Goal: Task Accomplishment & Management: Manage account settings

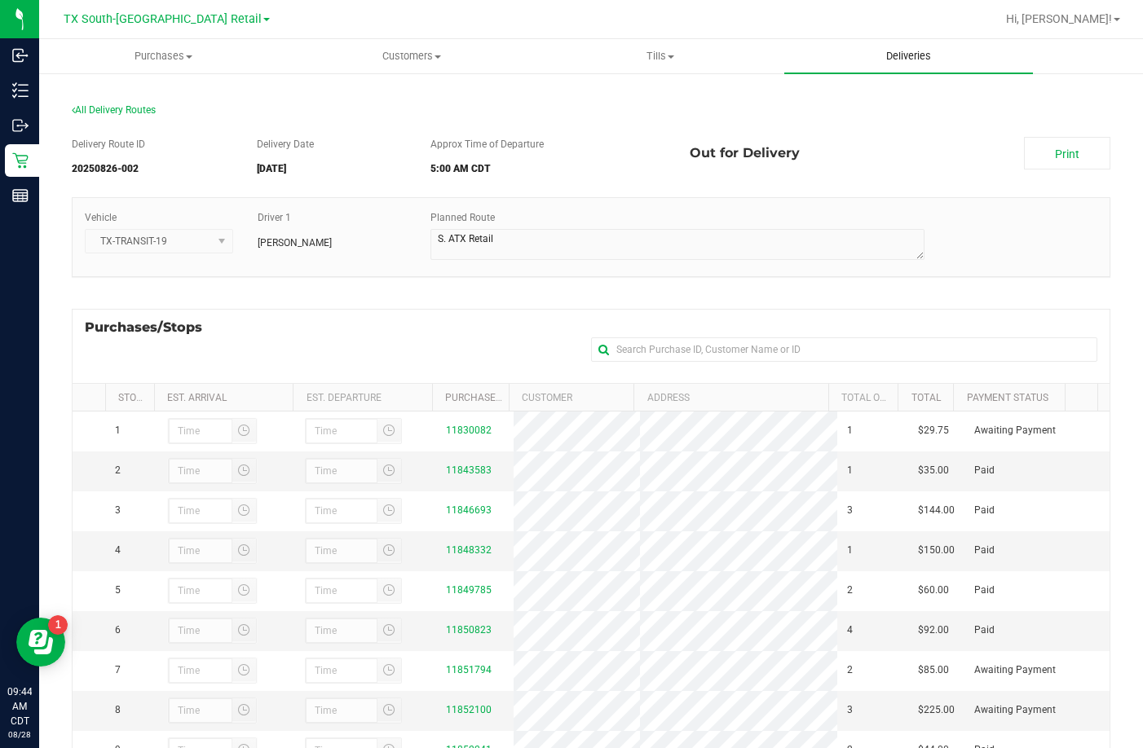
click at [889, 48] on uib-tab-heading "Deliveries" at bounding box center [908, 56] width 249 height 34
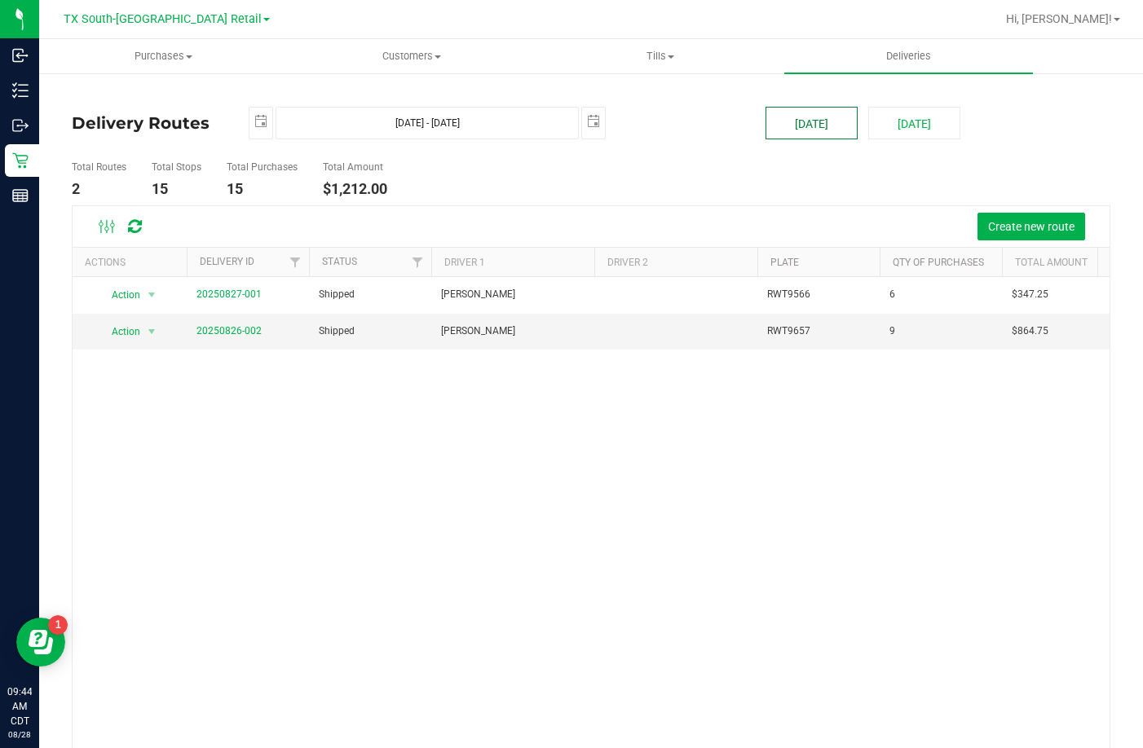
click at [831, 124] on button "[DATE]" at bounding box center [811, 123] width 92 height 33
type input "[DATE] - [DATE]"
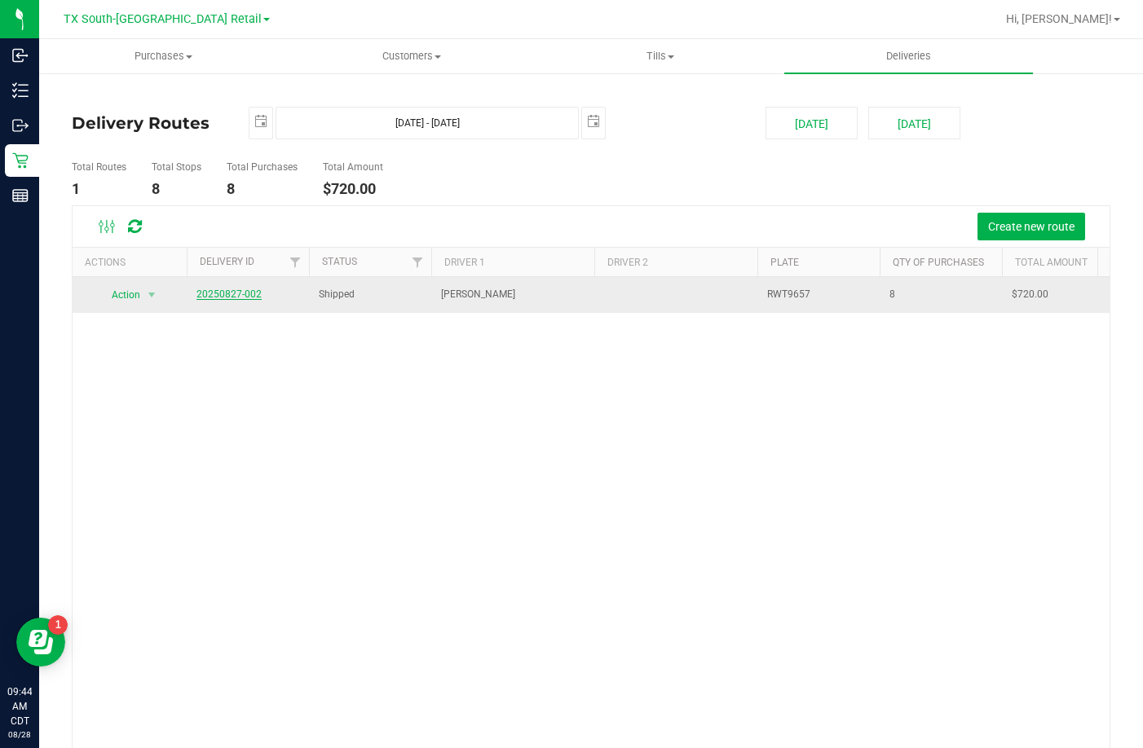
click at [238, 292] on link "20250827-002" at bounding box center [228, 294] width 65 height 11
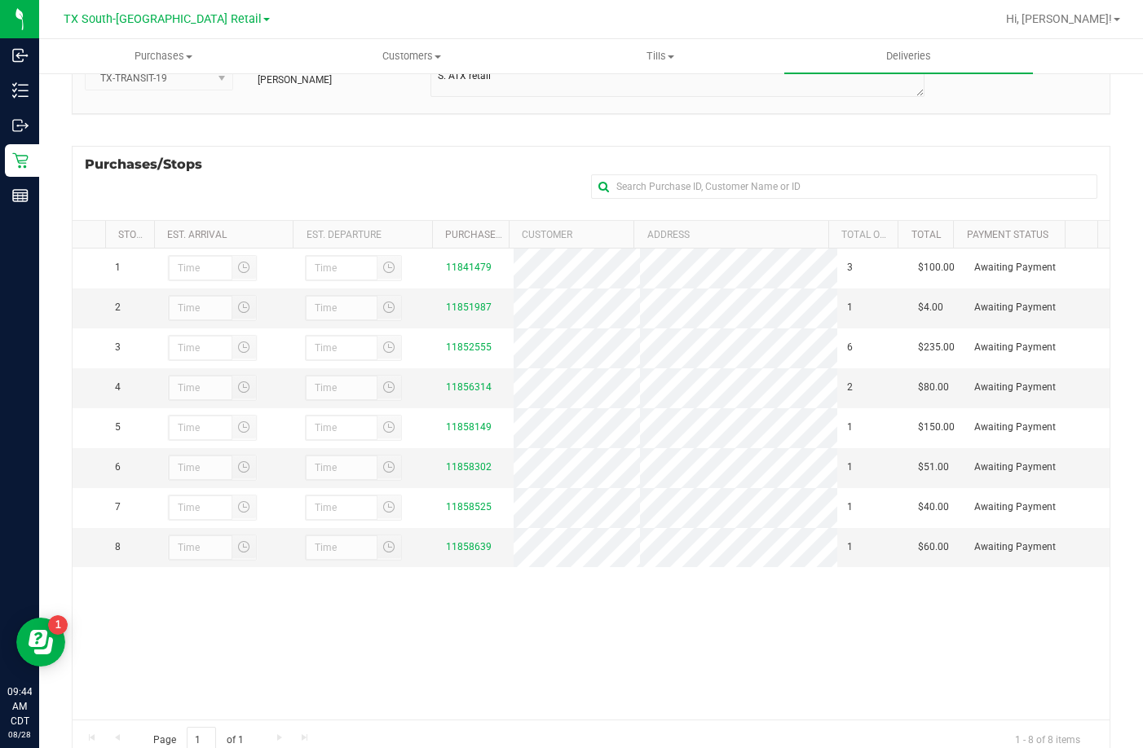
scroll to position [218, 0]
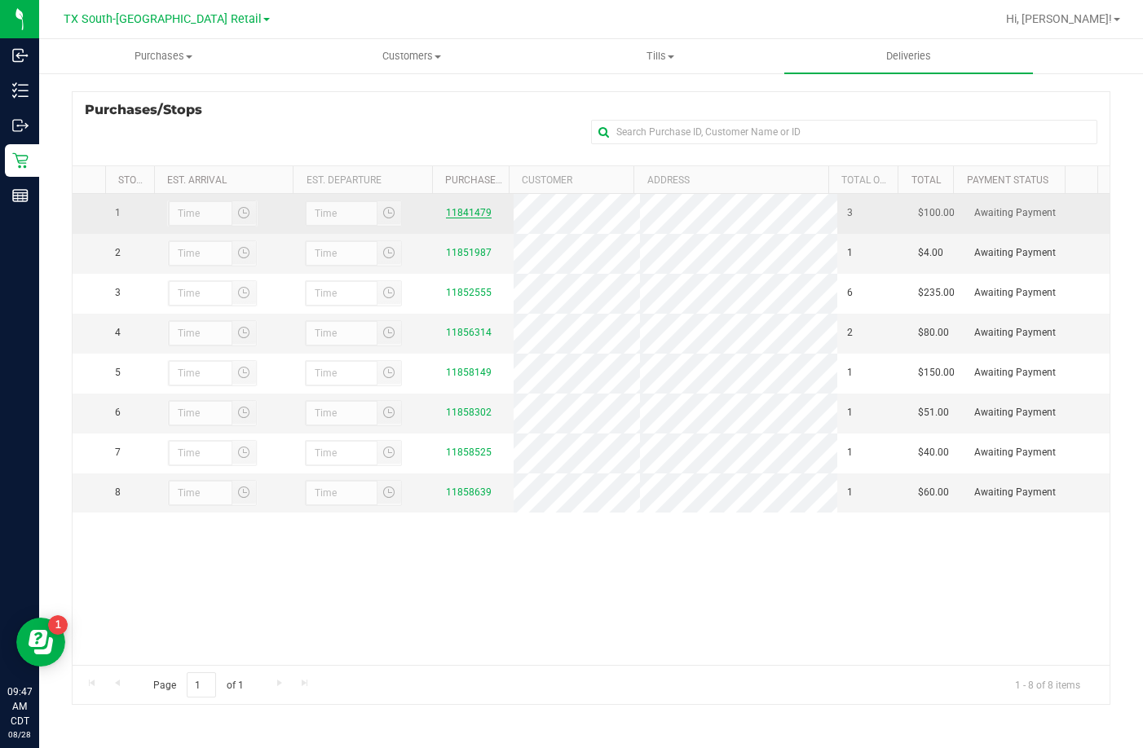
click at [446, 214] on link "11841479" at bounding box center [469, 212] width 46 height 11
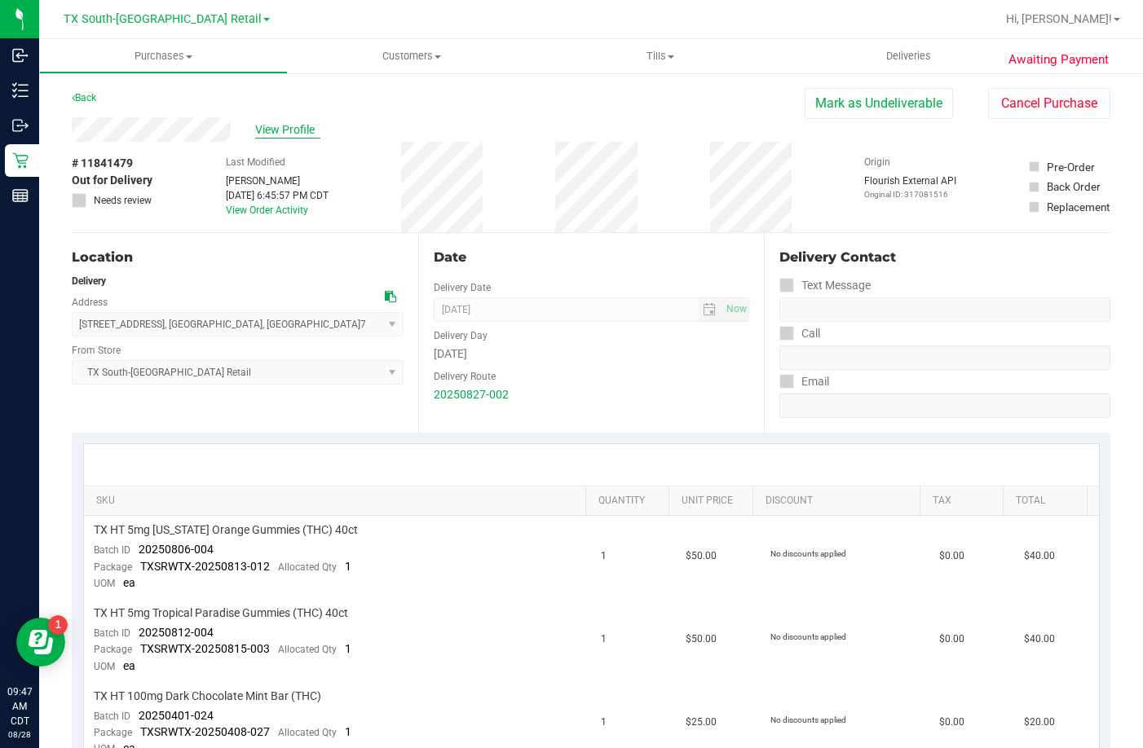
click at [305, 126] on span "View Profile" at bounding box center [287, 129] width 65 height 17
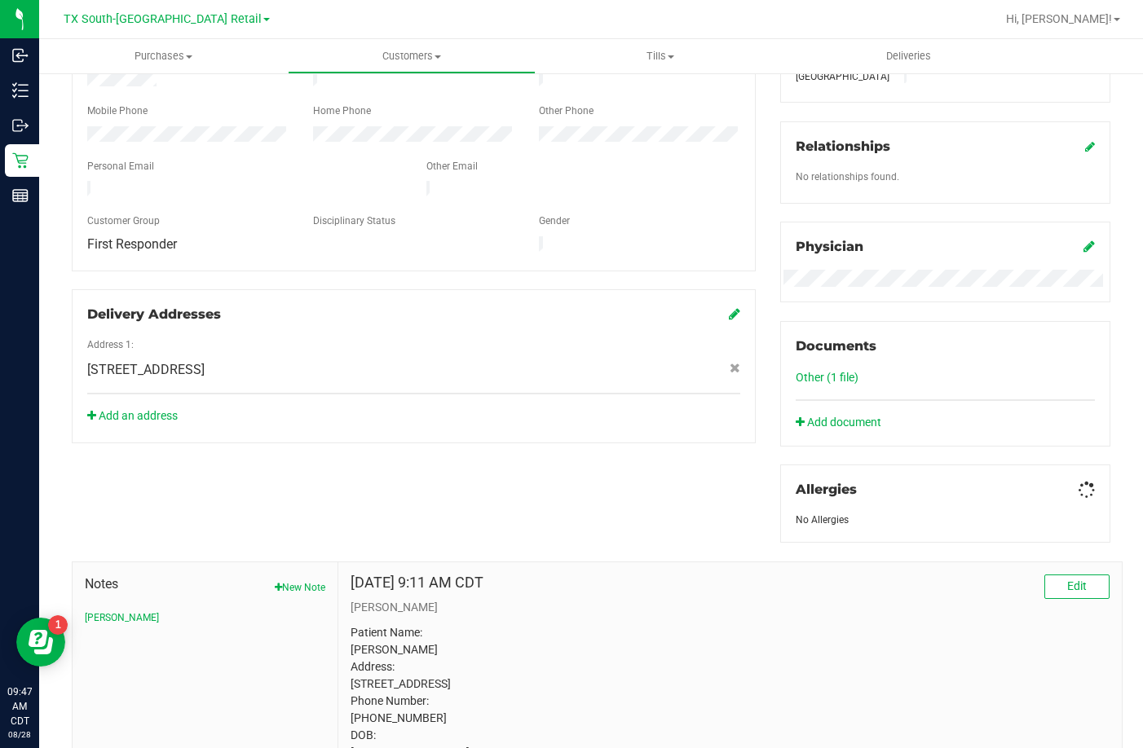
scroll to position [477, 0]
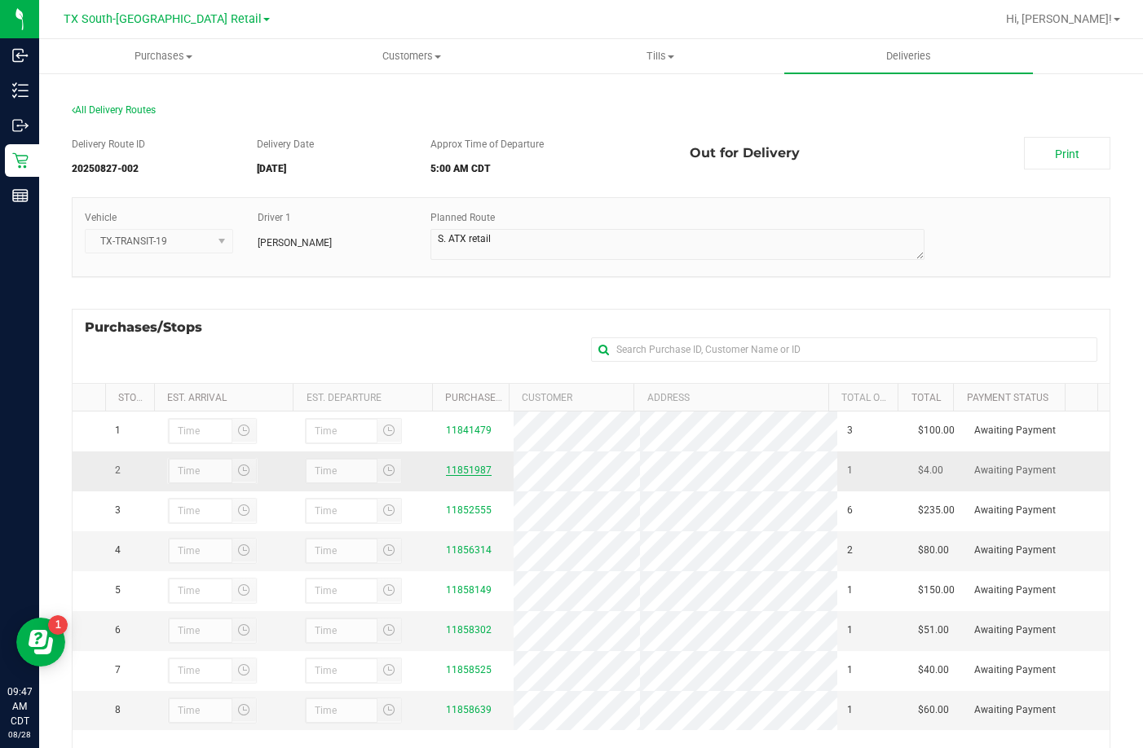
click at [466, 472] on link "11851987" at bounding box center [469, 470] width 46 height 11
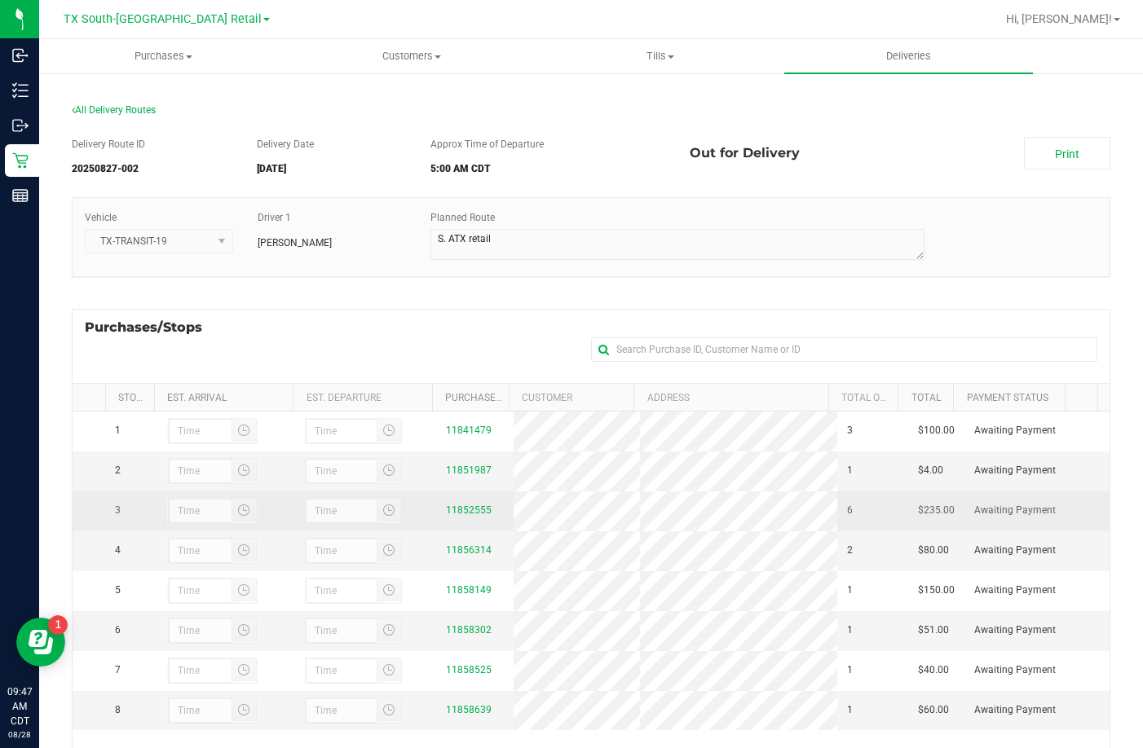
click at [456, 509] on div "11852555" at bounding box center [475, 510] width 58 height 15
click at [459, 509] on div "11852555" at bounding box center [475, 510] width 58 height 15
click at [456, 513] on link "11852555" at bounding box center [469, 510] width 46 height 11
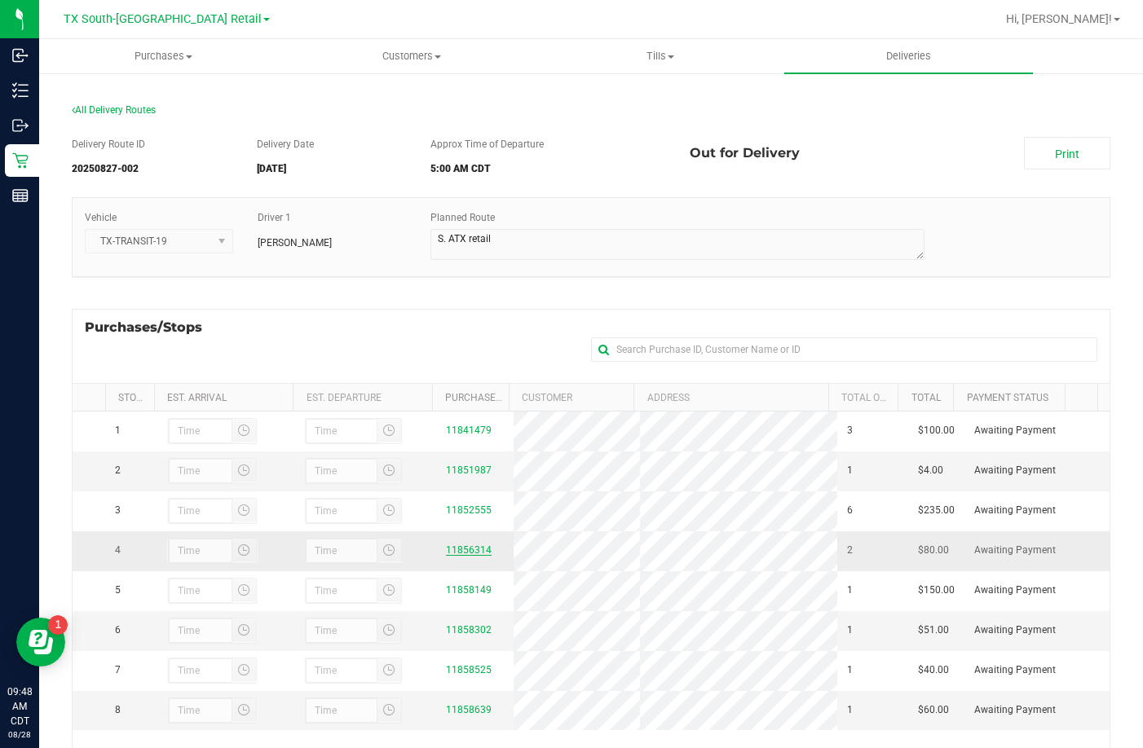
click at [446, 555] on link "11856314" at bounding box center [469, 550] width 46 height 11
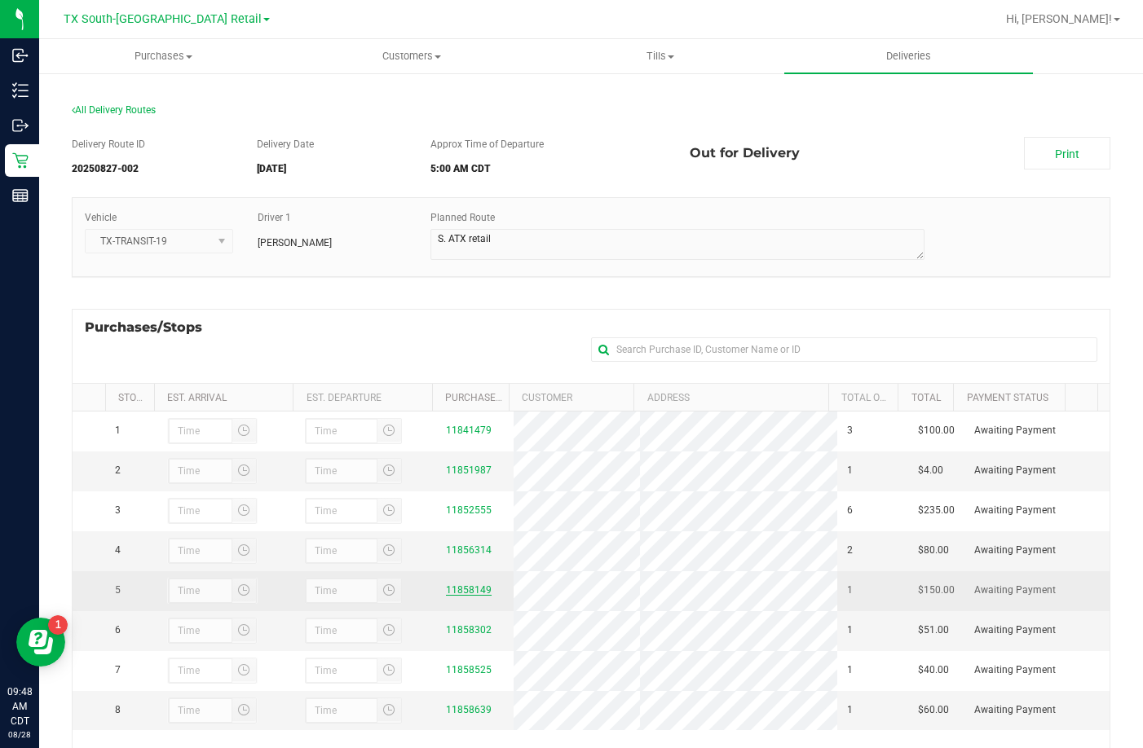
click at [466, 592] on link "11858149" at bounding box center [469, 589] width 46 height 11
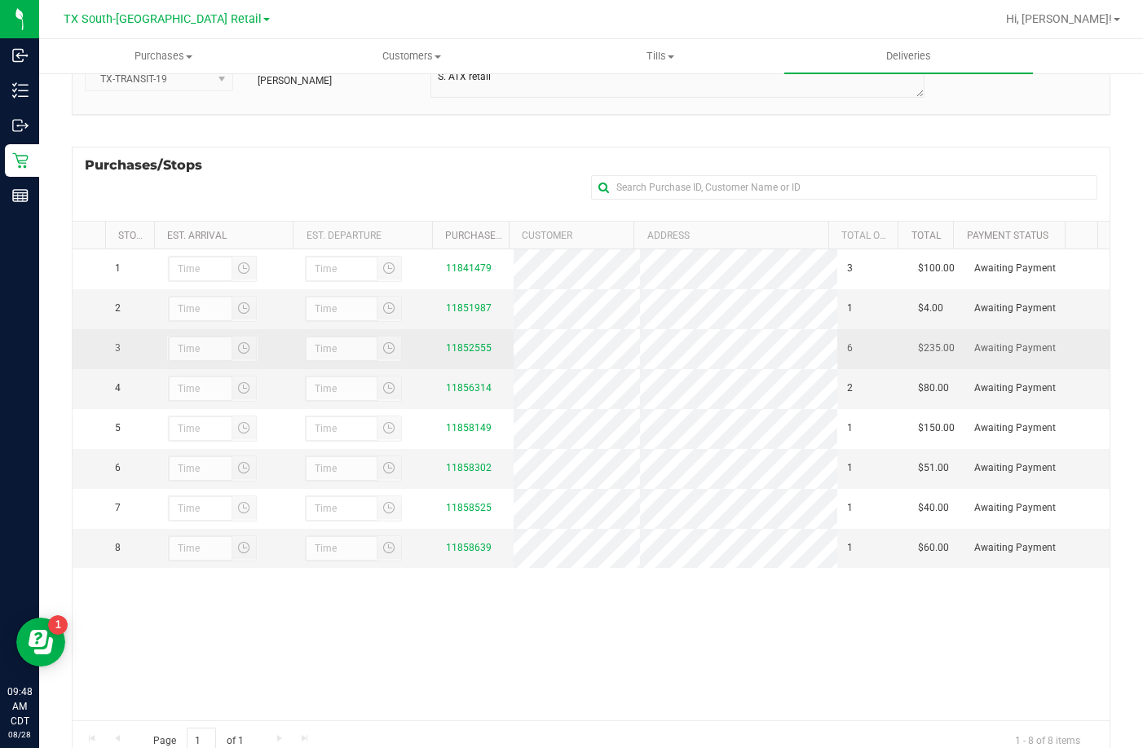
scroll to position [163, 0]
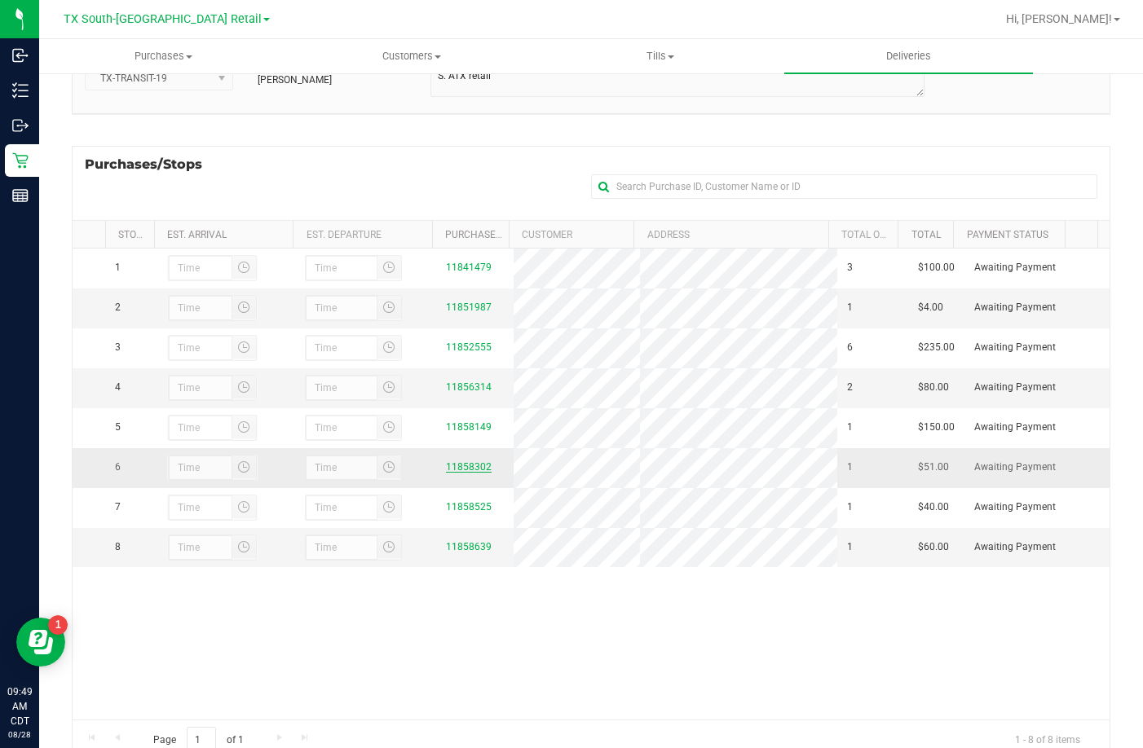
click at [471, 473] on link "11858302" at bounding box center [469, 466] width 46 height 11
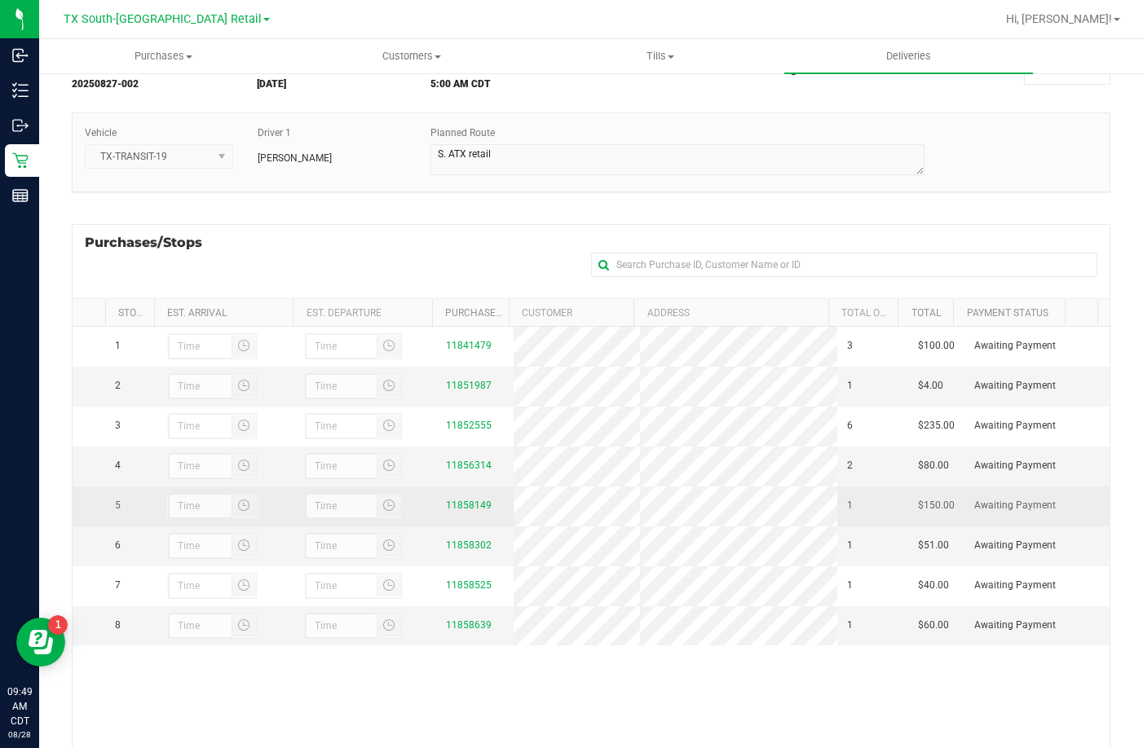
scroll to position [218, 0]
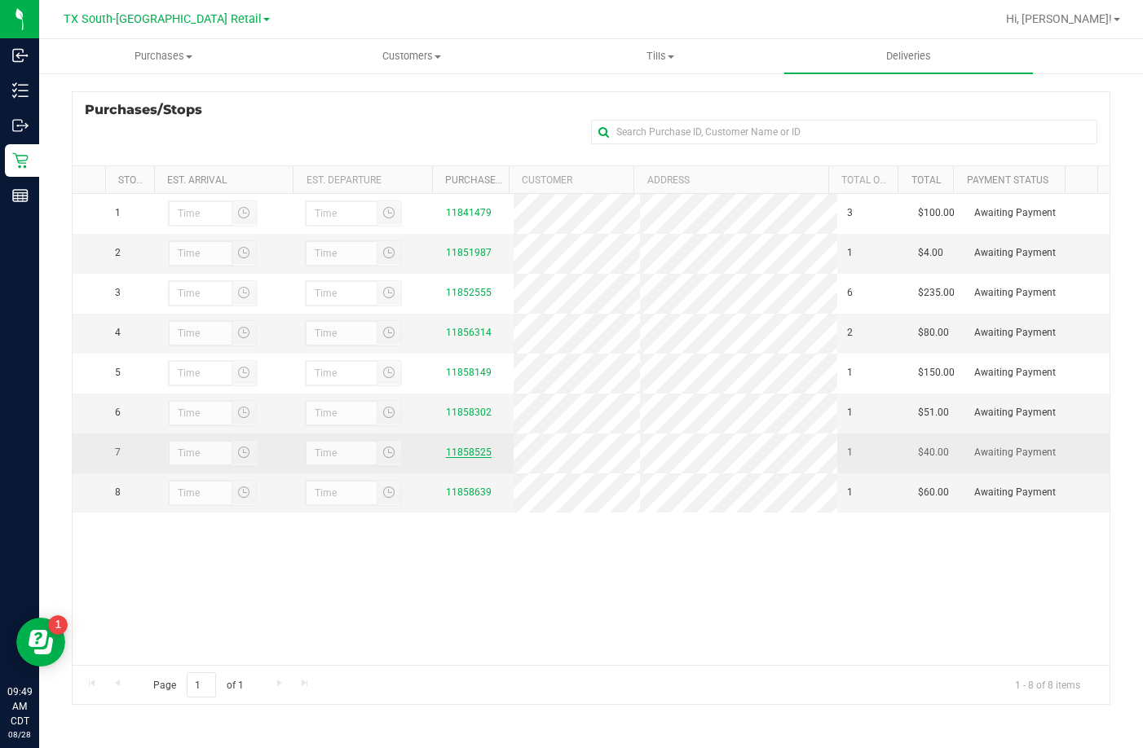
click at [457, 458] on link "11858525" at bounding box center [469, 452] width 46 height 11
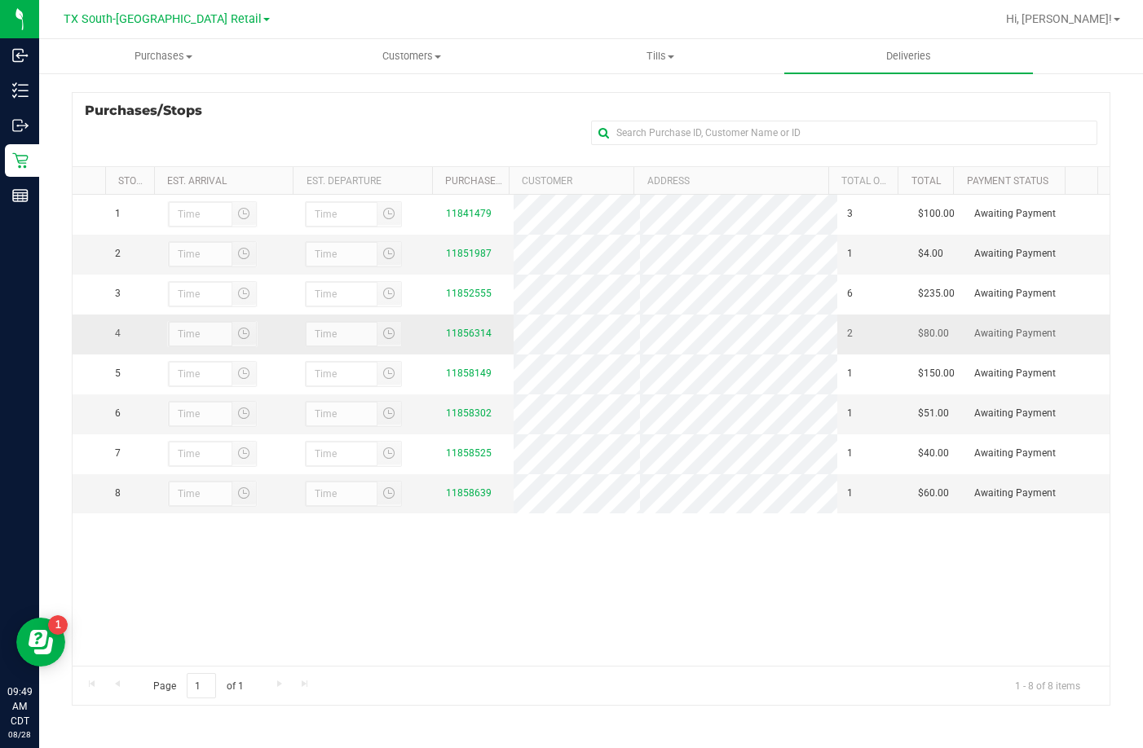
scroll to position [218, 0]
click at [472, 498] on link "11858639" at bounding box center [469, 492] width 46 height 11
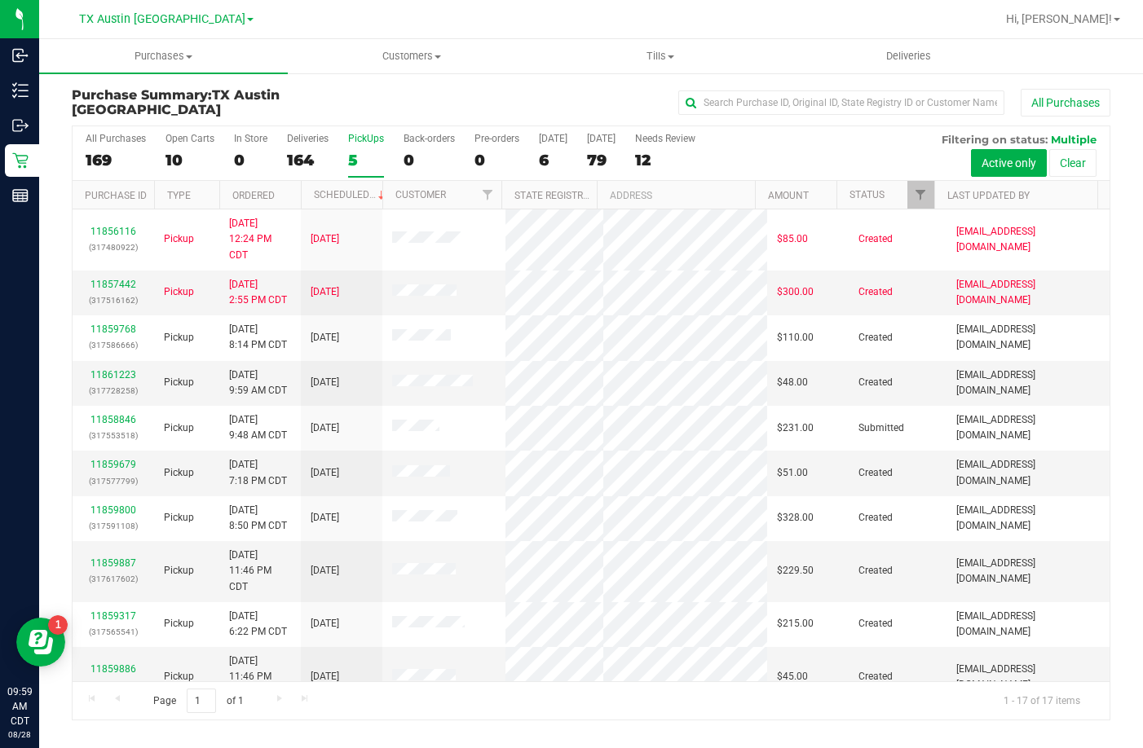
click at [364, 148] on label "PickUps 5" at bounding box center [366, 155] width 36 height 45
click at [0, 0] on input "PickUps 5" at bounding box center [0, 0] width 0 height 0
click at [347, 192] on link "Scheduled" at bounding box center [351, 194] width 74 height 11
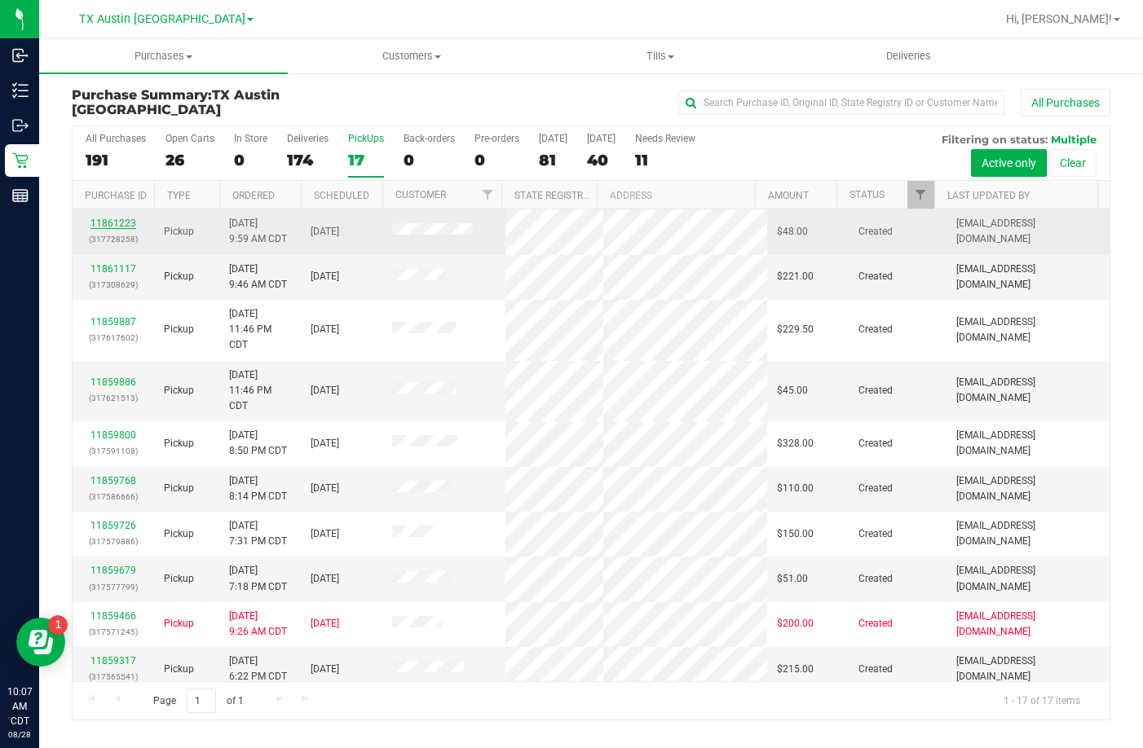
click at [112, 218] on link "11861223" at bounding box center [113, 223] width 46 height 11
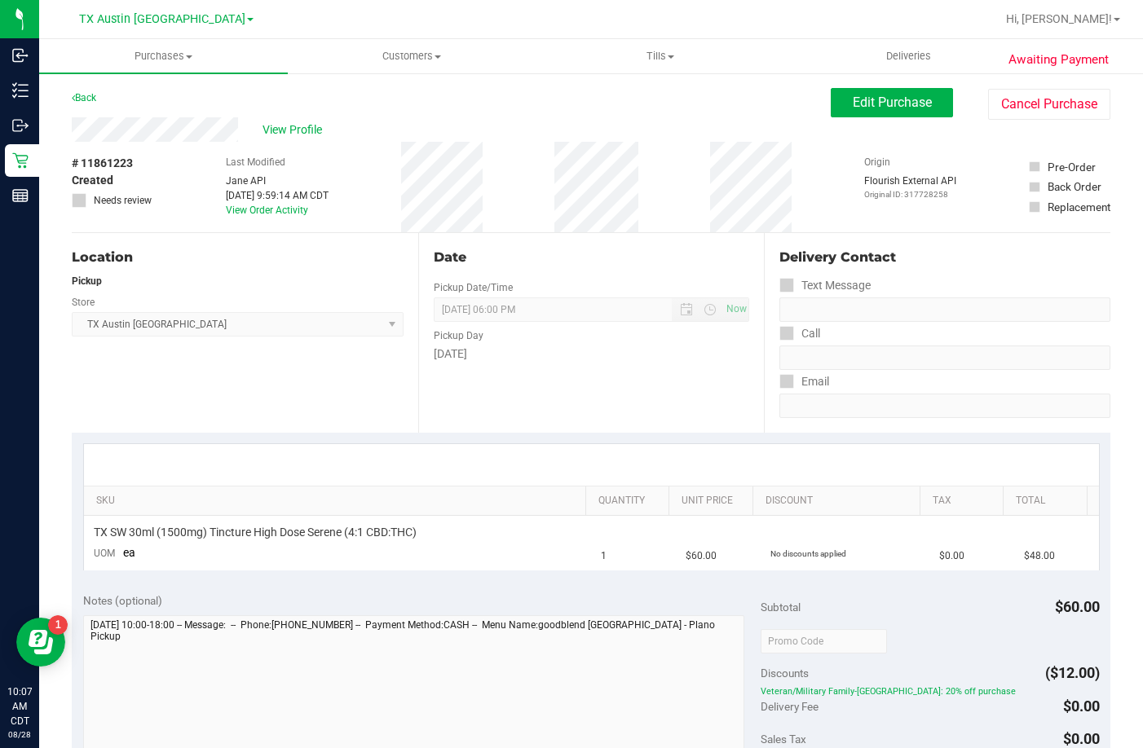
click at [75, 132] on div "View Profile" at bounding box center [451, 129] width 759 height 24
click at [855, 97] on span "Edit Purchase" at bounding box center [892, 102] width 79 height 15
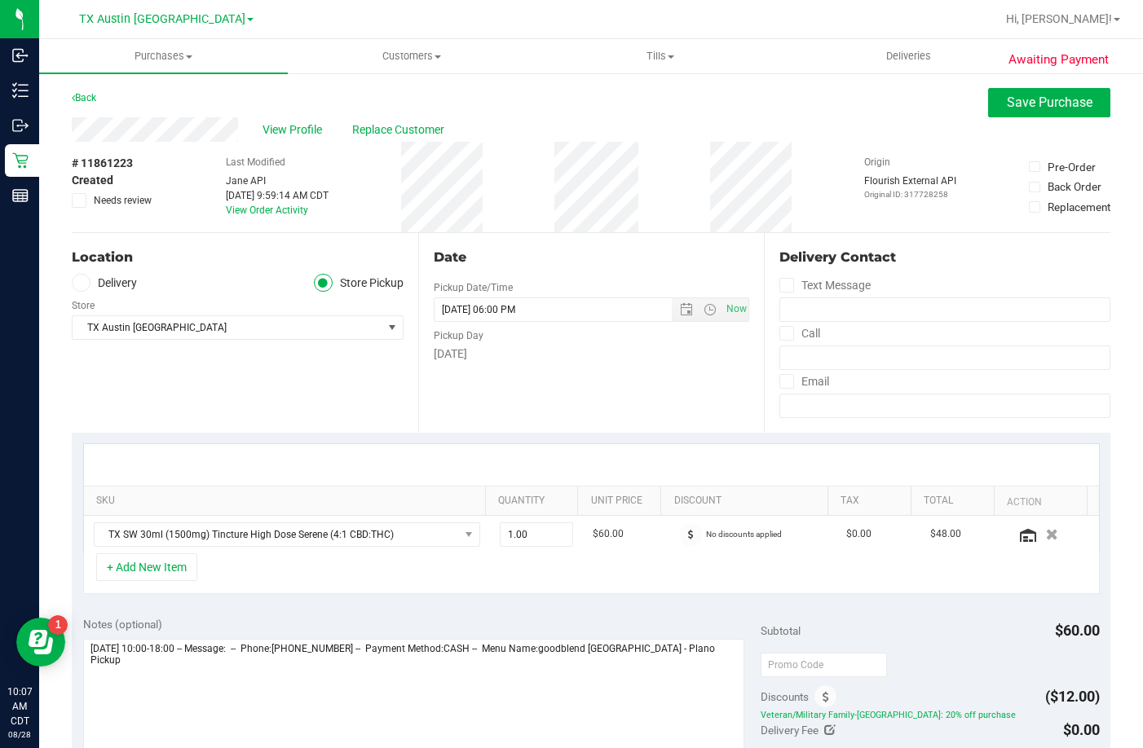
click at [107, 293] on div "Store" at bounding box center [238, 304] width 332 height 24
click at [110, 287] on label "Delivery" at bounding box center [104, 283] width 65 height 19
click at [0, 0] on input "Delivery" at bounding box center [0, 0] width 0 height 0
click at [140, 370] on span "TX Austin [GEOGRAPHIC_DATA]" at bounding box center [228, 375] width 310 height 23
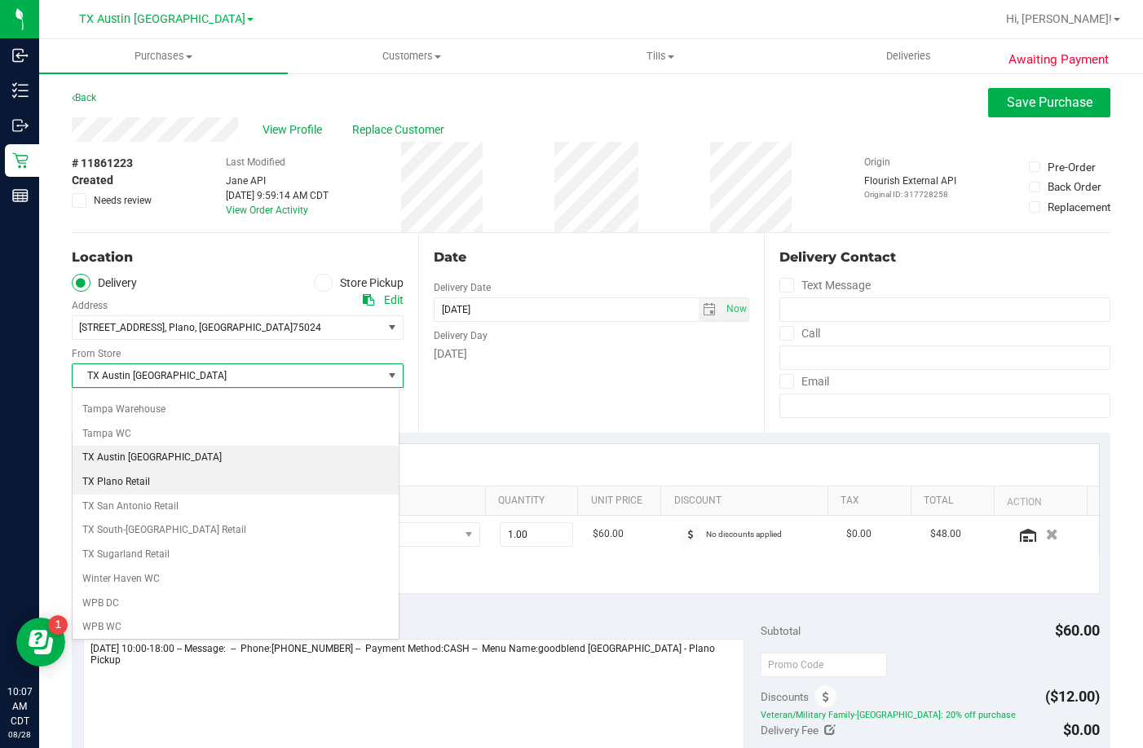
scroll to position [1184, 0]
click at [148, 478] on li "TX Plano Retail" at bounding box center [236, 479] width 326 height 24
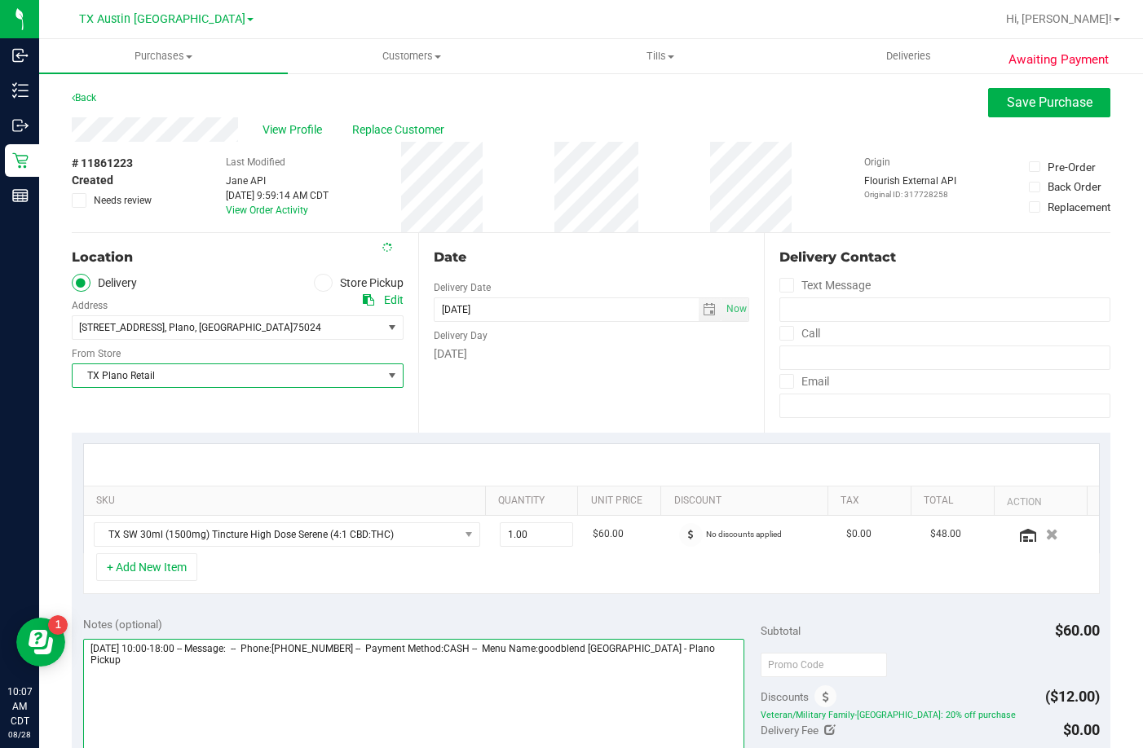
click at [708, 658] on textarea at bounding box center [413, 717] width 661 height 157
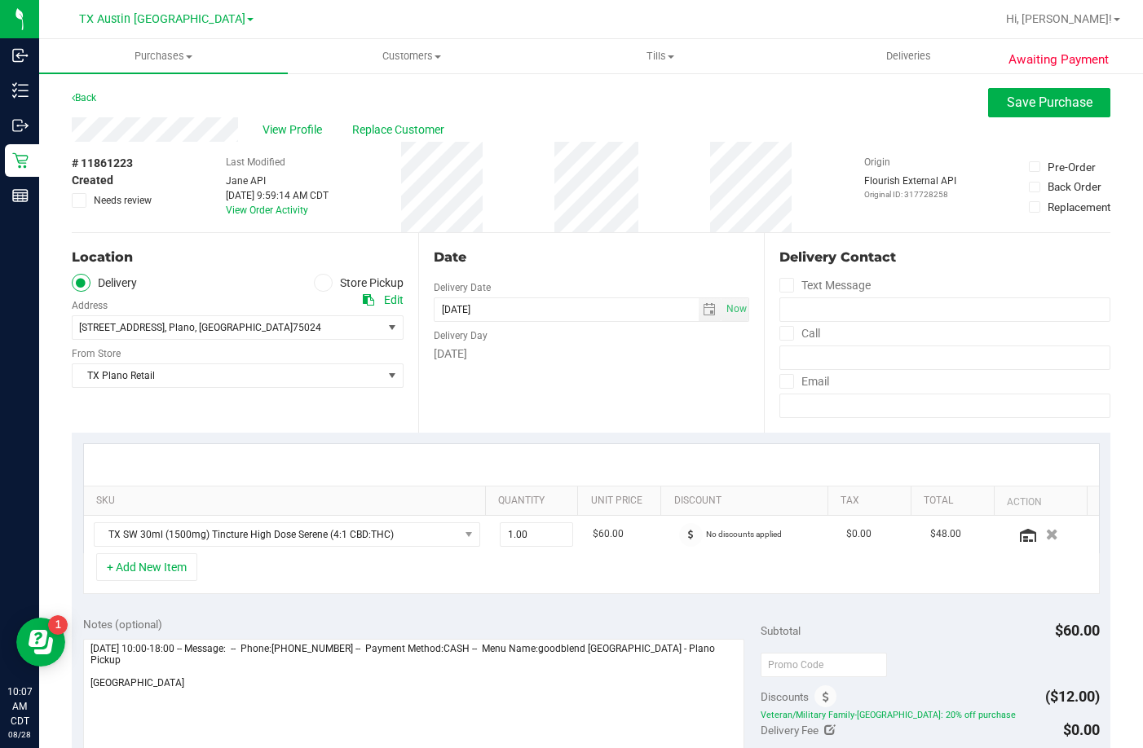
click at [779, 388] on span at bounding box center [786, 381] width 15 height 15
click at [0, 0] on input "Email" at bounding box center [0, 0] width 0 height 0
click at [786, 340] on label "Call" at bounding box center [799, 334] width 41 height 24
click at [0, 0] on input "Call" at bounding box center [0, 0] width 0 height 0
click at [783, 285] on icon at bounding box center [787, 285] width 11 height 0
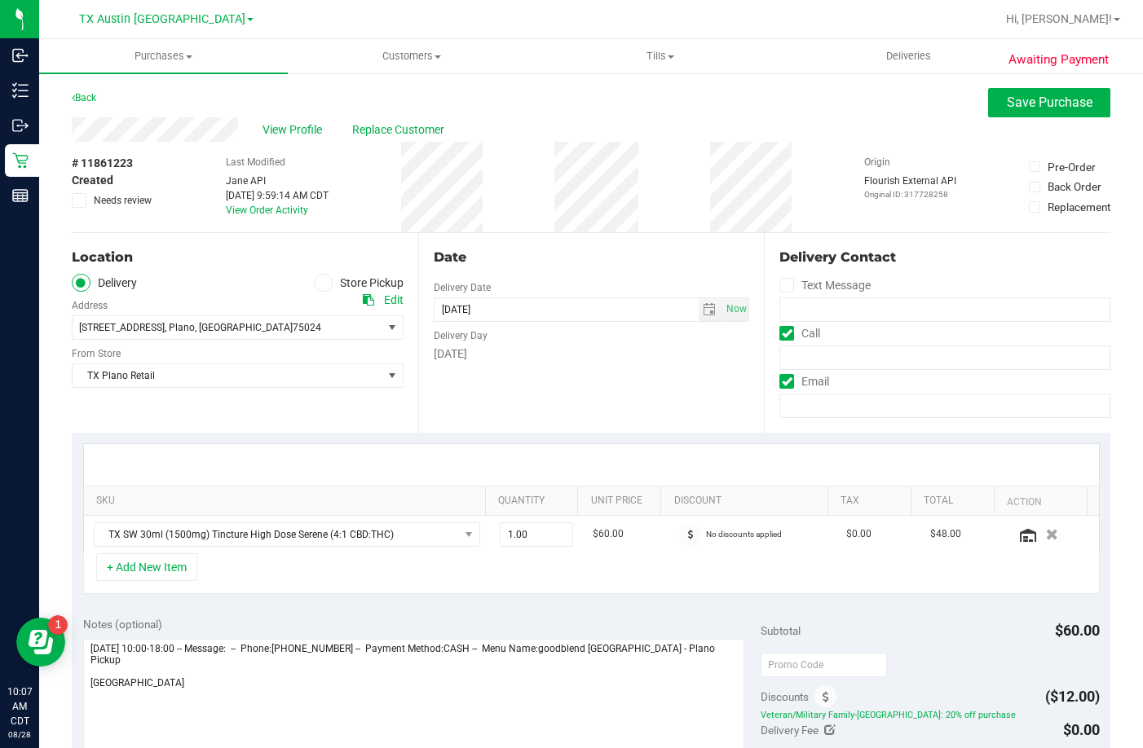
click at [0, 0] on input "Text Message" at bounding box center [0, 0] width 0 height 0
click at [191, 682] on textarea at bounding box center [413, 717] width 661 height 157
type textarea "Friday 08/29/2025 10:00-18:00 -- Message: -- Phone:4692194055 -- Payment Method…"
click at [1007, 100] on span "Save Purchase" at bounding box center [1050, 102] width 86 height 15
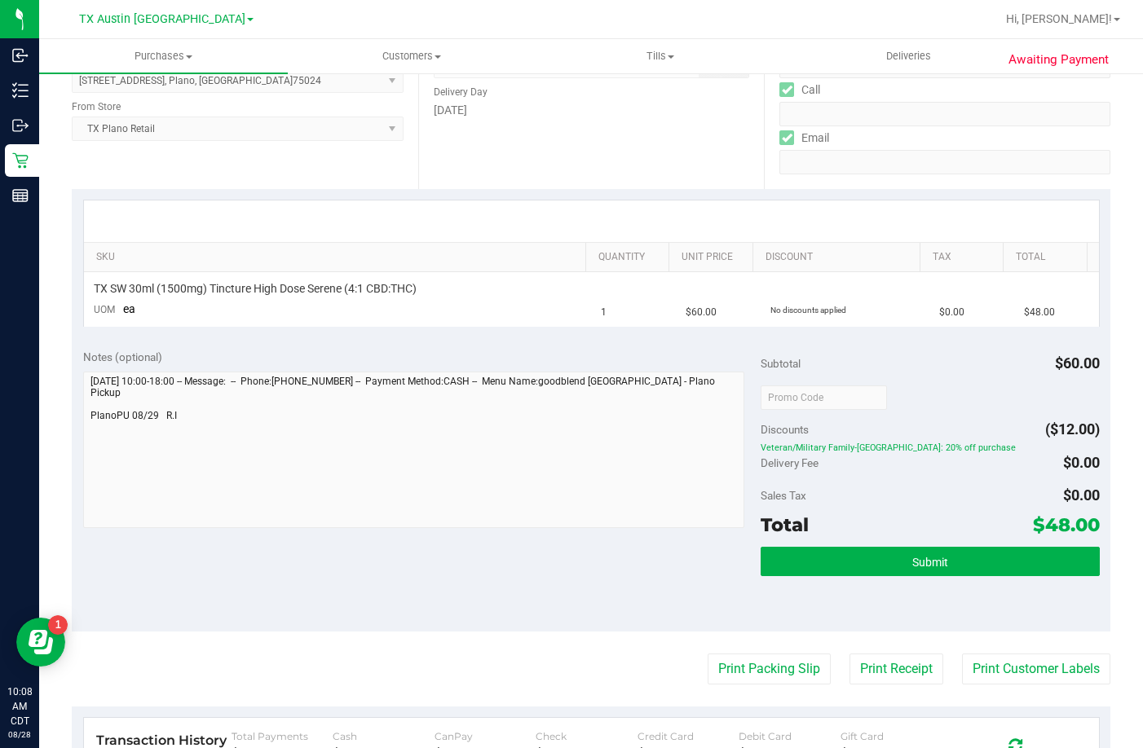
scroll to position [245, 0]
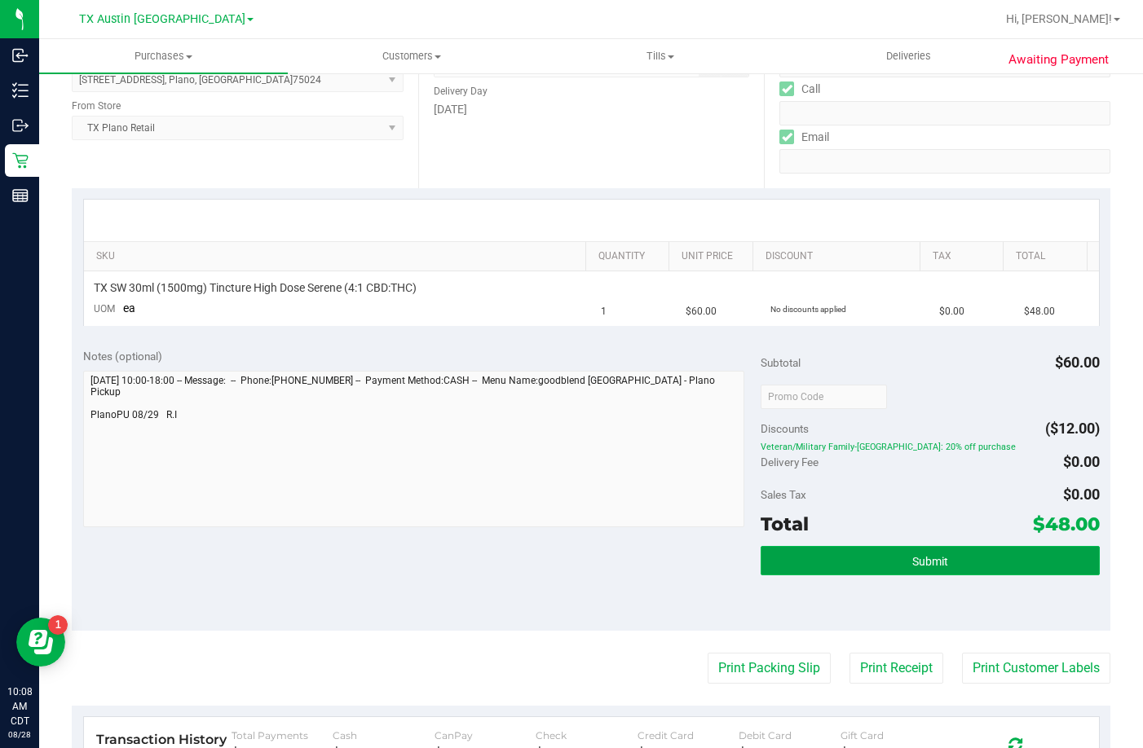
click at [843, 570] on button "Submit" at bounding box center [930, 560] width 339 height 29
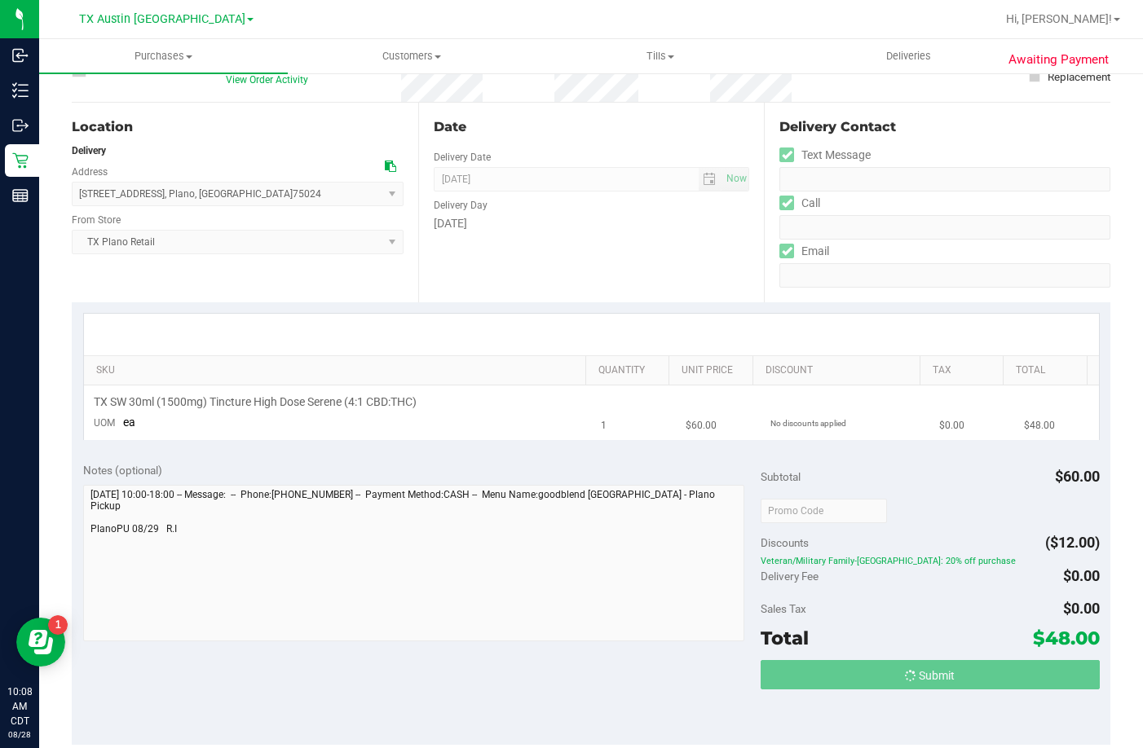
scroll to position [0, 0]
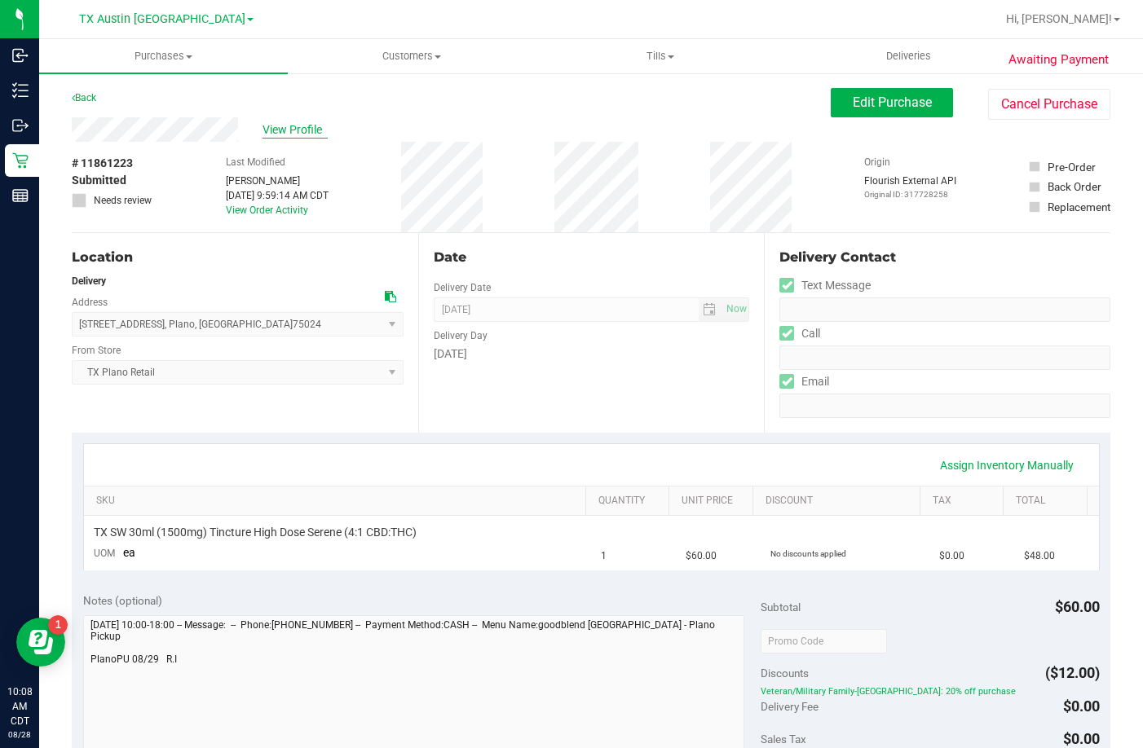
click at [287, 127] on span "View Profile" at bounding box center [294, 129] width 65 height 17
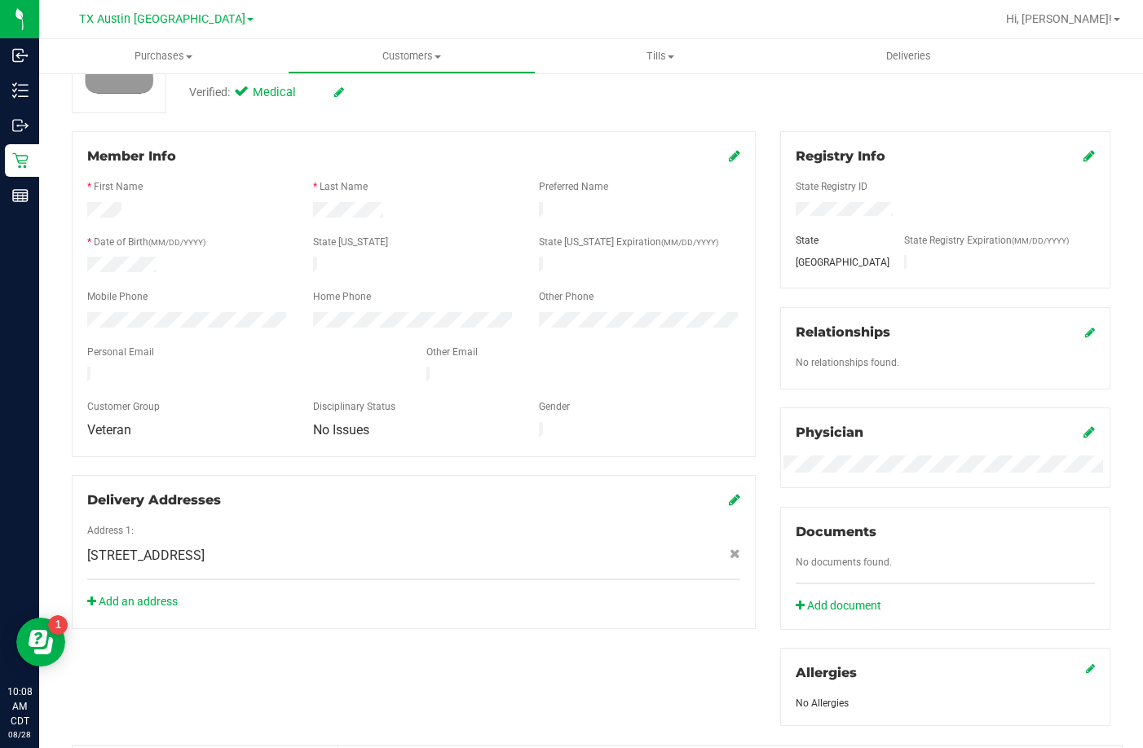
scroll to position [163, 0]
click at [89, 366] on div at bounding box center [244, 376] width 339 height 20
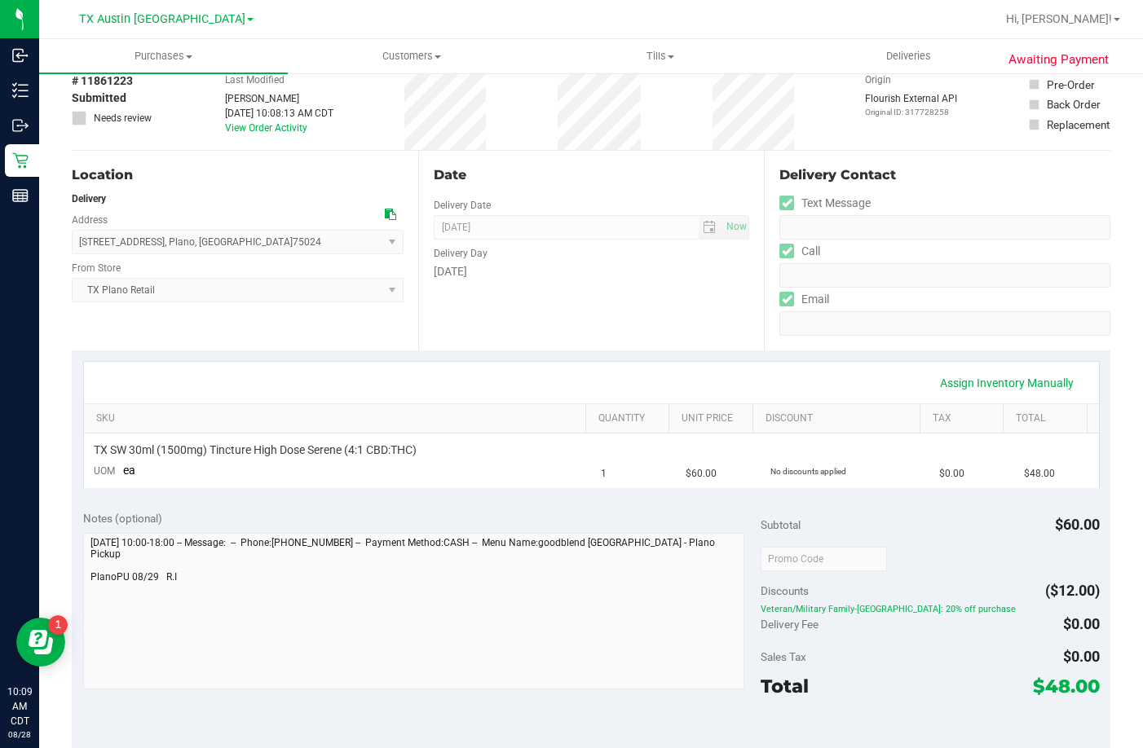
scroll to position [245, 0]
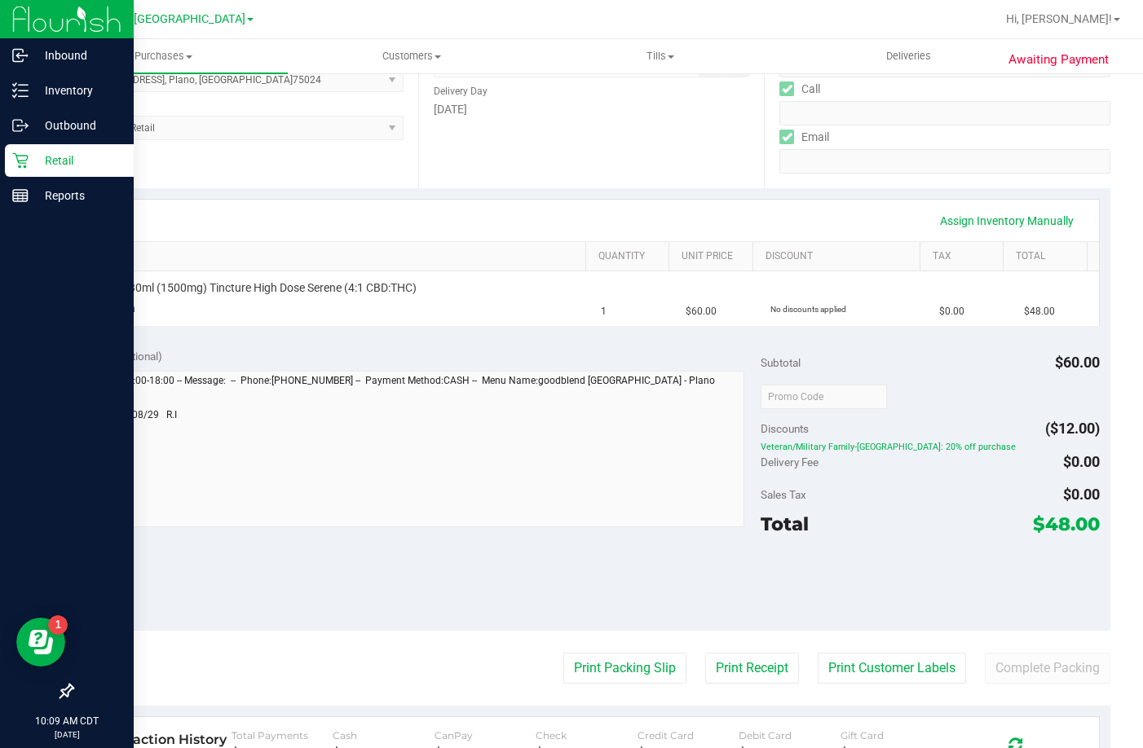
click at [23, 159] on icon at bounding box center [20, 160] width 16 height 16
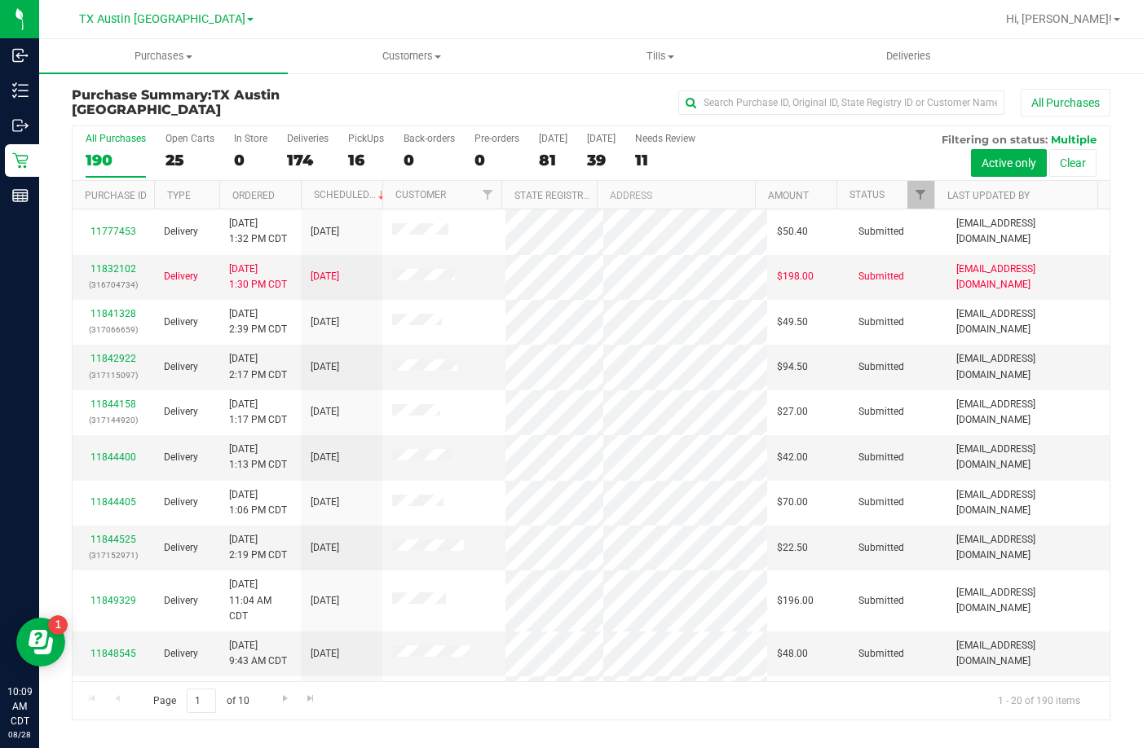
click at [383, 155] on div "All Purchases 190 Open Carts 25 In Store 0 Deliveries 174 PickUps 16 Back-order…" at bounding box center [591, 153] width 1037 height 55
click at [374, 154] on div "16" at bounding box center [366, 160] width 36 height 19
click at [0, 0] on input "PickUps 16" at bounding box center [0, 0] width 0 height 0
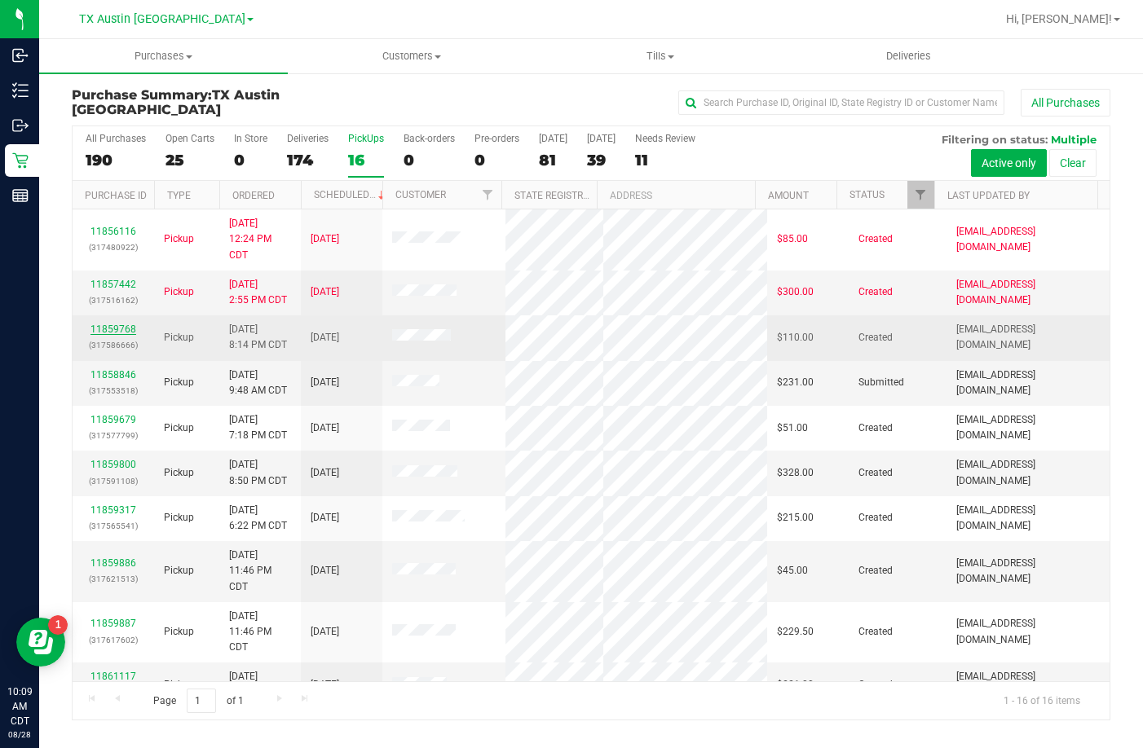
click at [108, 327] on link "11859768" at bounding box center [113, 329] width 46 height 11
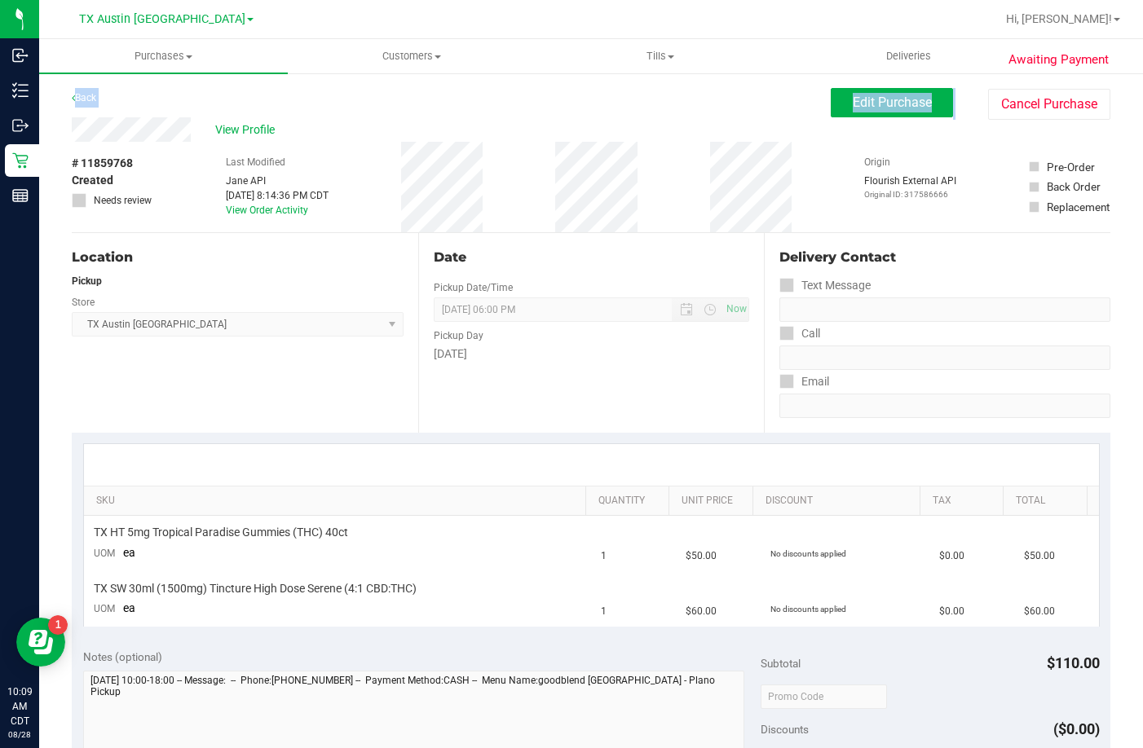
click at [162, 139] on purchase-details "Back Edit Purchase Cancel Purchase View Profile # 11859768 Created Needs review…" at bounding box center [591, 705] width 1039 height 1235
click at [198, 129] on div "View Profile" at bounding box center [451, 129] width 759 height 24
click at [73, 141] on div "View Profile" at bounding box center [451, 129] width 759 height 24
click at [831, 103] on button "Edit Purchase" at bounding box center [892, 102] width 122 height 29
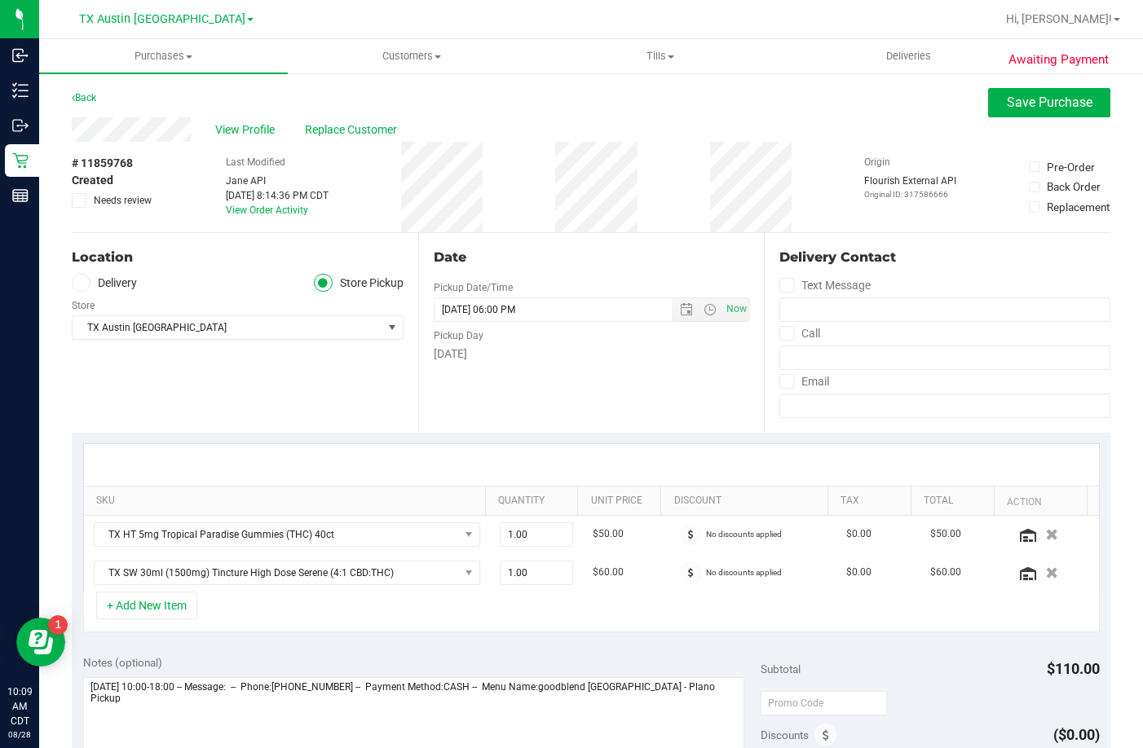
click at [97, 285] on label "Delivery" at bounding box center [104, 283] width 65 height 19
click at [0, 0] on input "Delivery" at bounding box center [0, 0] width 0 height 0
click at [150, 381] on span "TX Austin DC" at bounding box center [228, 375] width 310 height 23
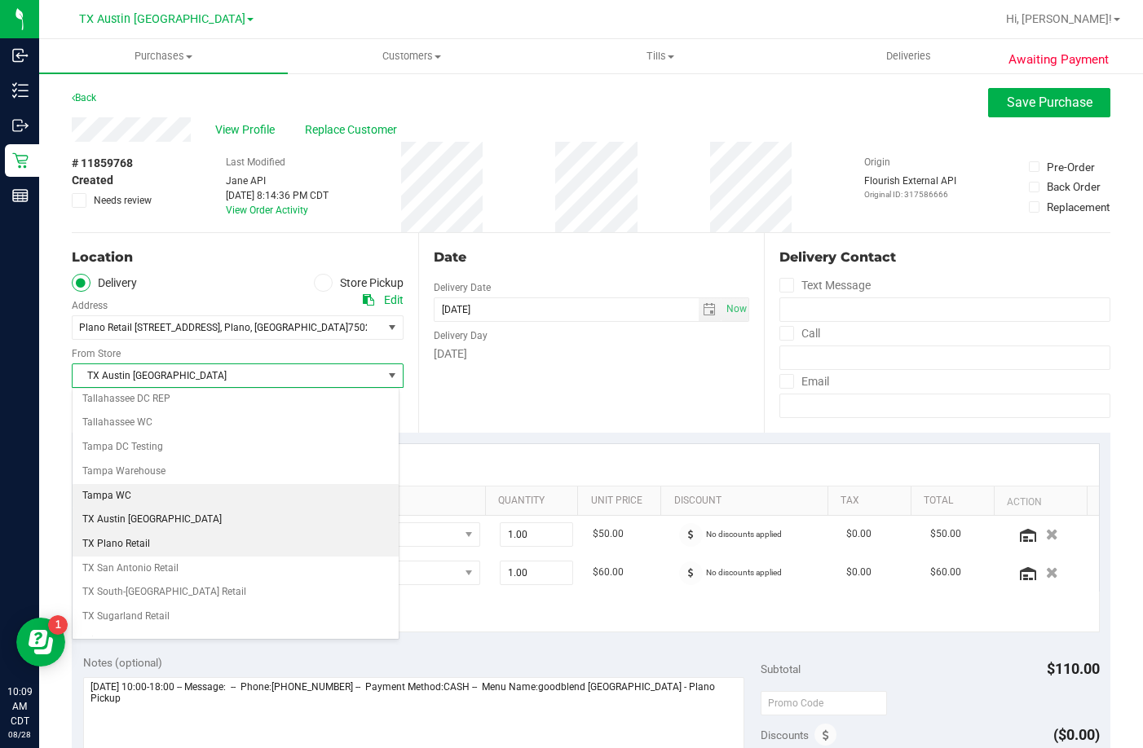
scroll to position [1184, 0]
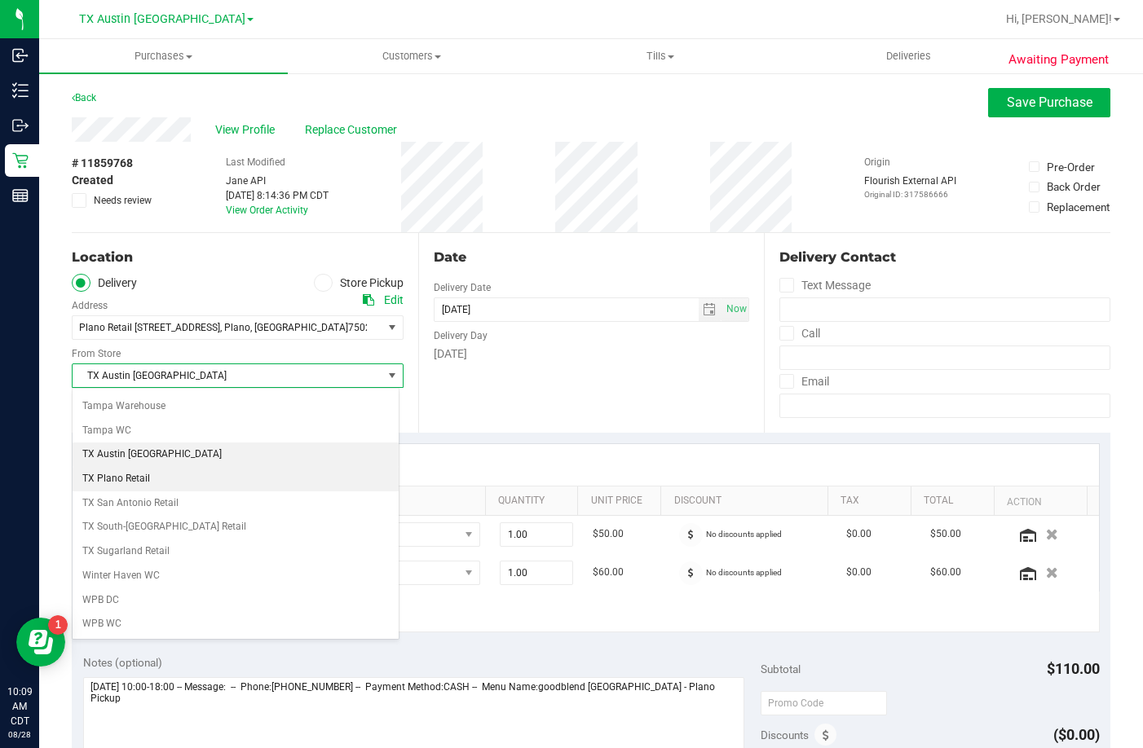
click at [181, 478] on li "TX Plano Retail" at bounding box center [236, 479] width 326 height 24
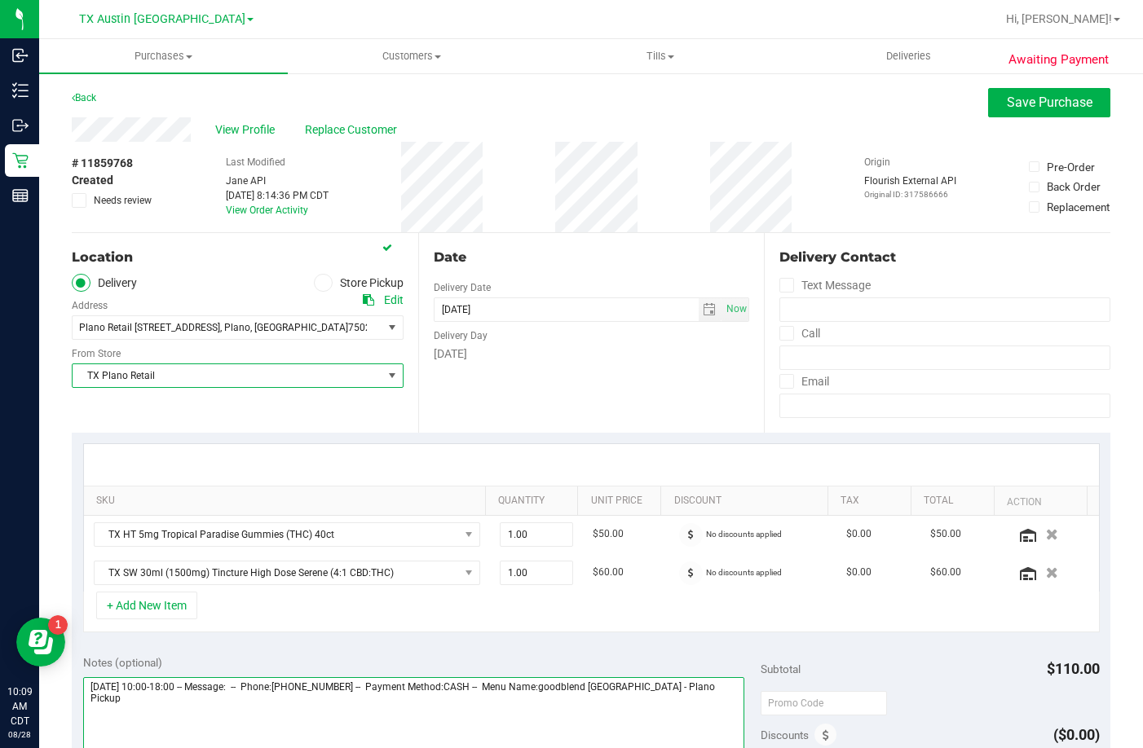
click at [716, 701] on textarea at bounding box center [413, 755] width 661 height 157
type textarea "Saturday 08/30/2025 10:00-18:00 -- Message: -- Phone:7142277091 -- Payment Meth…"
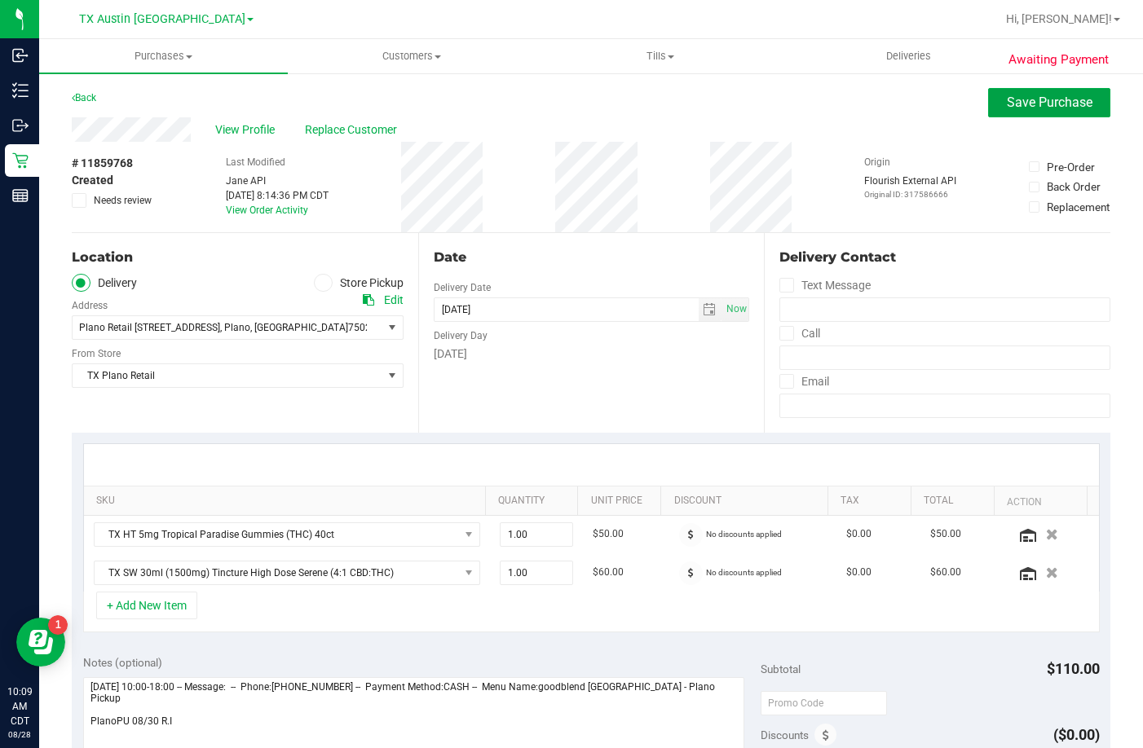
click at [1032, 117] on purchase-details "Back Save Purchase View Profile Replace Customer # 11859768 Created Needs revie…" at bounding box center [591, 708] width 1039 height 1241
click at [779, 291] on span at bounding box center [786, 285] width 15 height 15
click at [0, 0] on input "Text Message" at bounding box center [0, 0] width 0 height 0
drag, startPoint x: 778, startPoint y: 333, endPoint x: 780, endPoint y: 373, distance: 39.2
click at [782, 333] on icon at bounding box center [787, 333] width 11 height 0
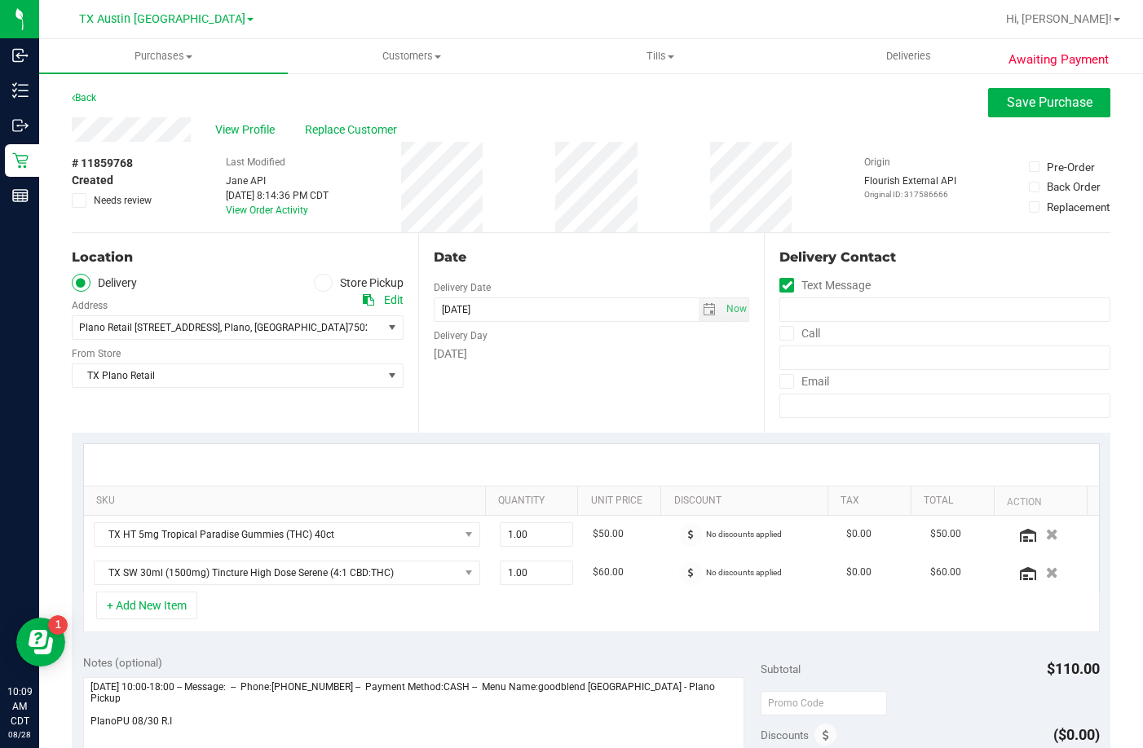
click at [0, 0] on input "Call" at bounding box center [0, 0] width 0 height 0
click at [782, 381] on icon at bounding box center [787, 381] width 11 height 0
click at [0, 0] on input "Email" at bounding box center [0, 0] width 0 height 0
click at [988, 108] on button "Save Purchase" at bounding box center [1049, 102] width 122 height 29
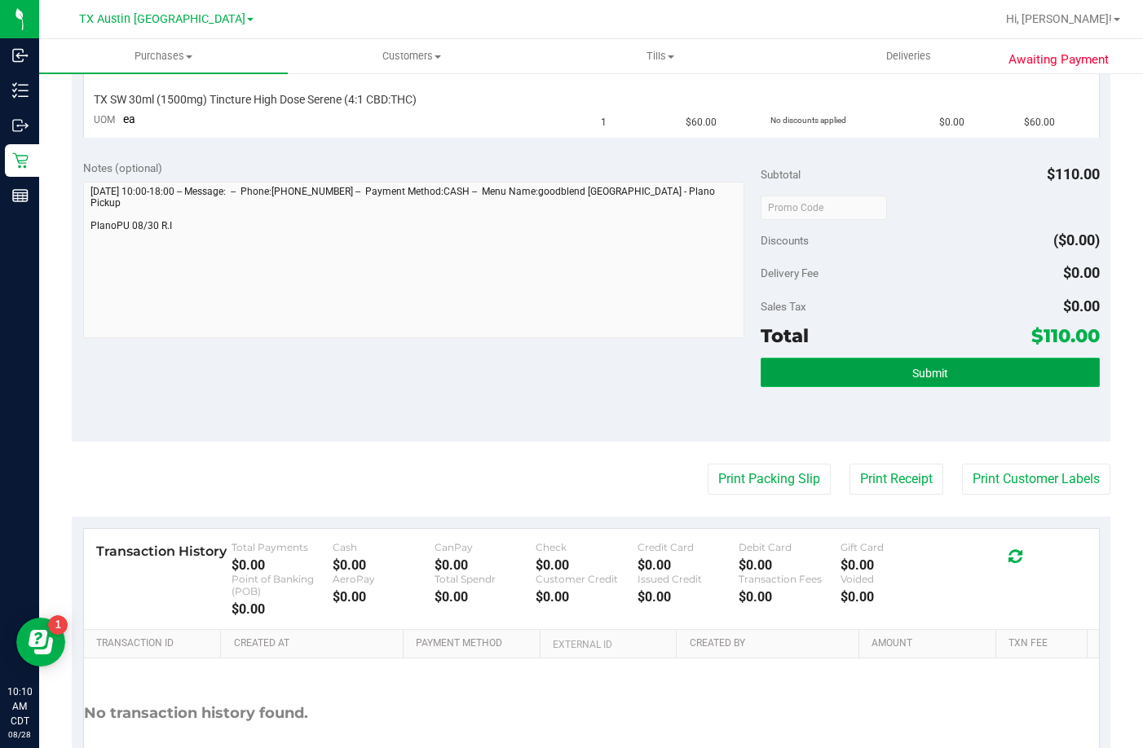
click at [874, 358] on button "Submit" at bounding box center [930, 372] width 339 height 29
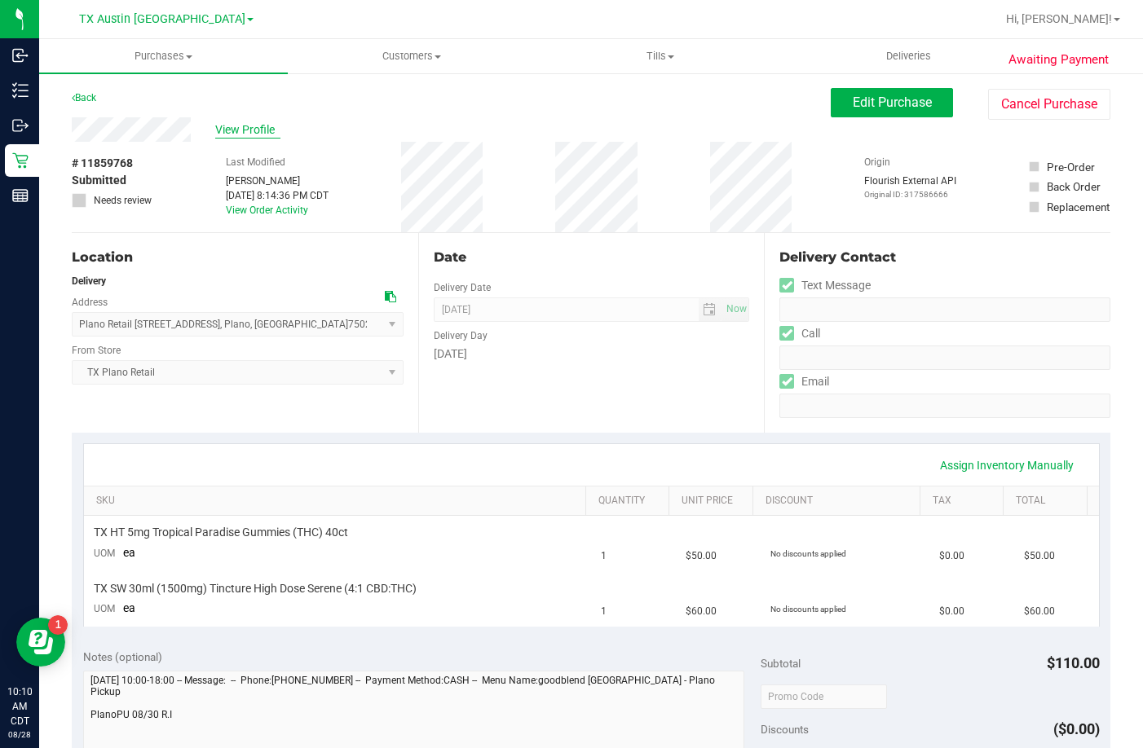
click at [243, 121] on span "View Profile" at bounding box center [247, 129] width 65 height 17
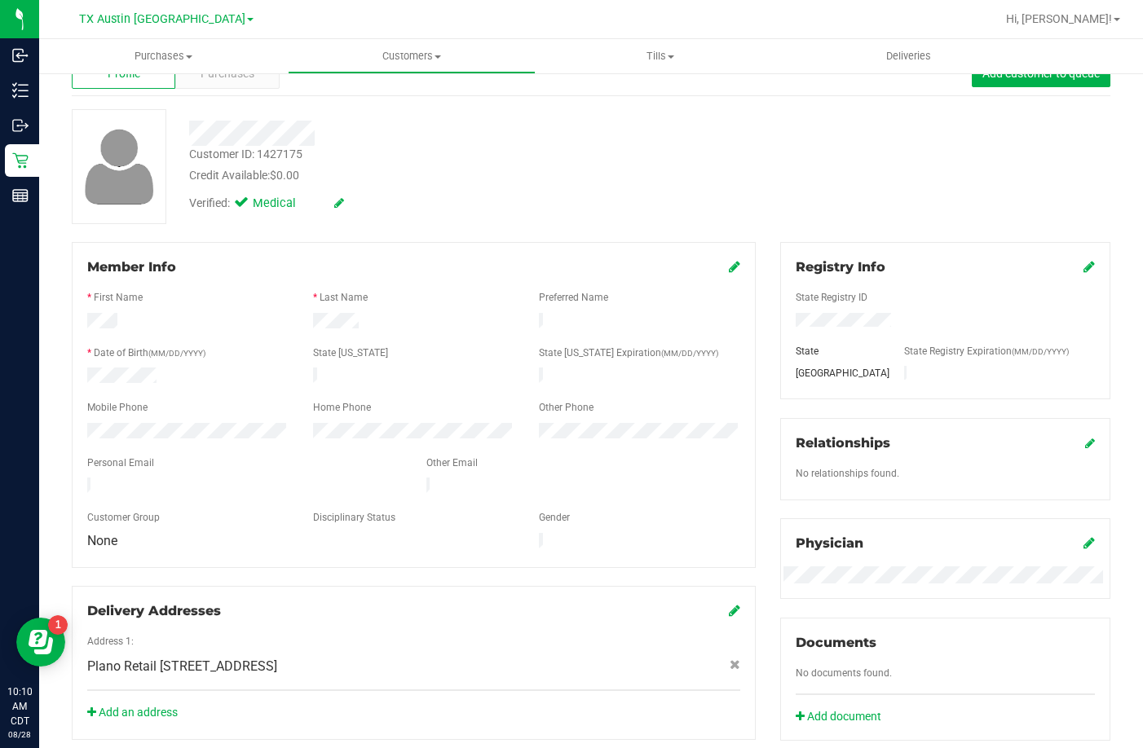
scroll to position [163, 0]
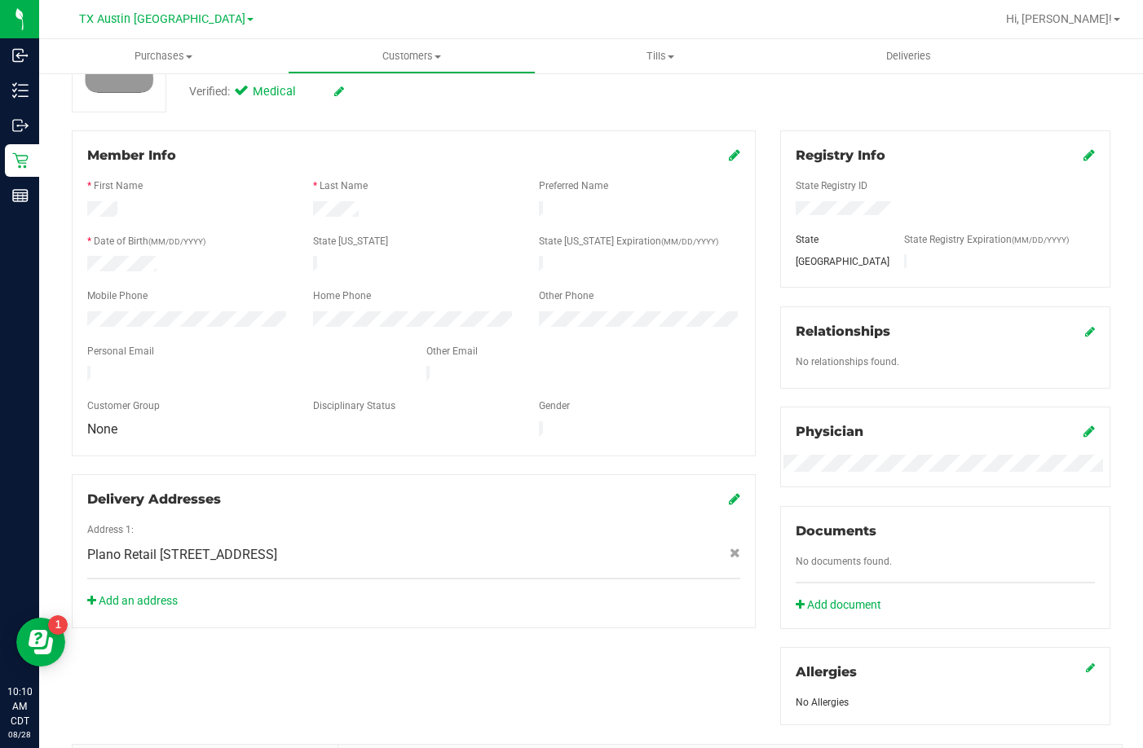
drag, startPoint x: 236, startPoint y: 366, endPoint x: 84, endPoint y: 365, distance: 151.6
click at [84, 366] on div at bounding box center [244, 376] width 339 height 20
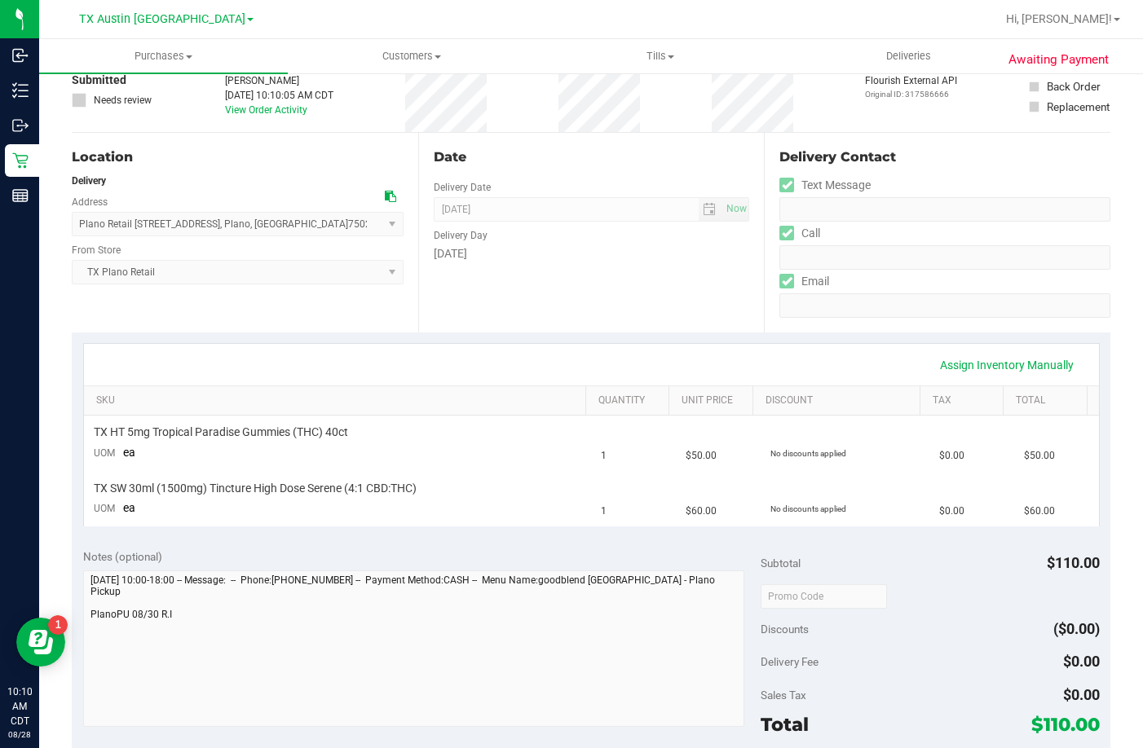
scroll to position [326, 0]
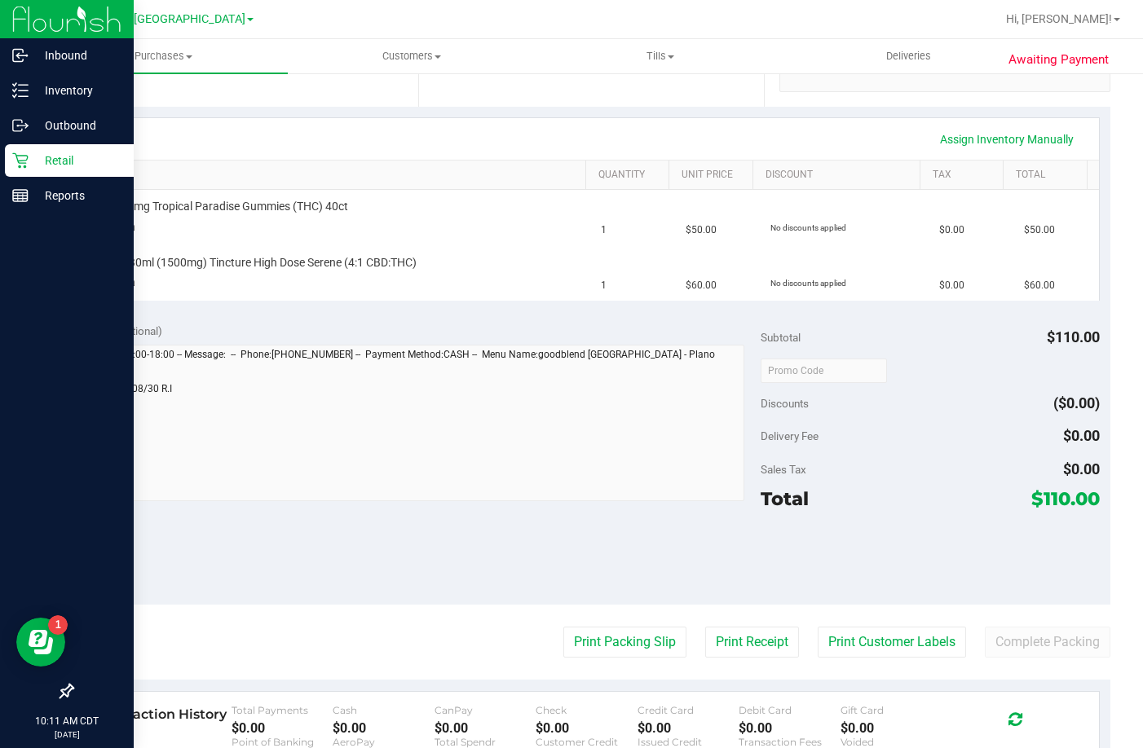
click at [28, 151] on div "Retail" at bounding box center [69, 160] width 129 height 33
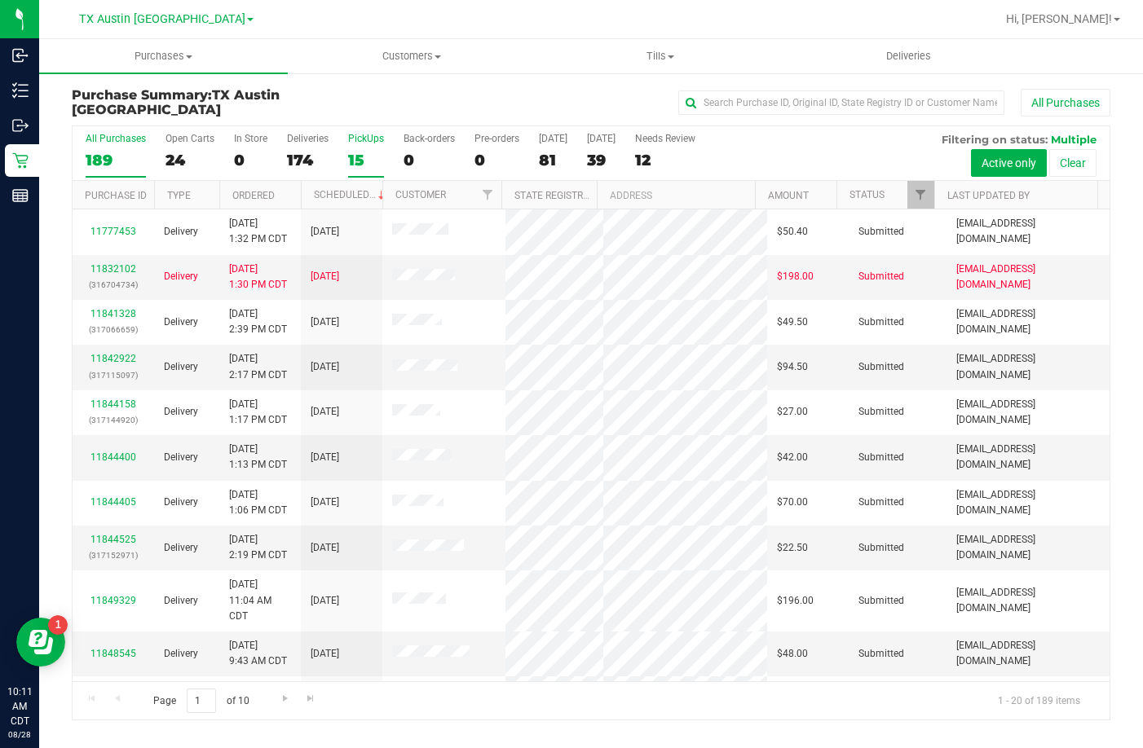
click at [358, 134] on div "PickUps" at bounding box center [366, 138] width 36 height 11
click at [0, 0] on input "PickUps 15" at bounding box center [0, 0] width 0 height 0
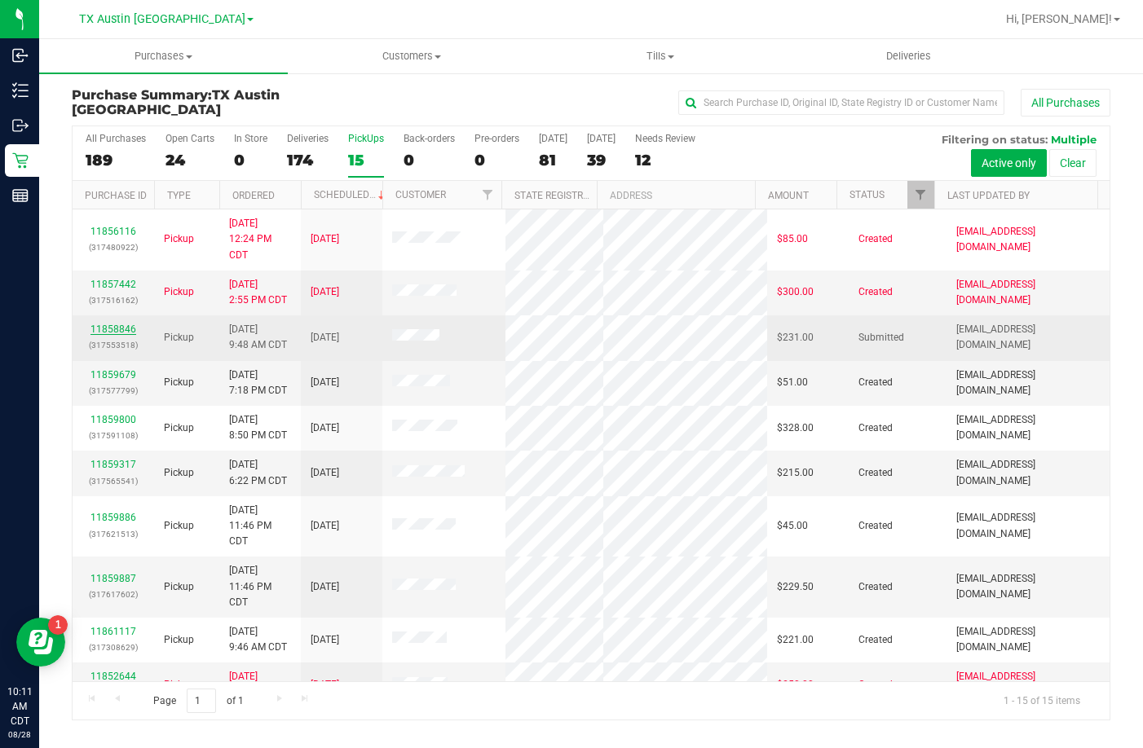
click at [116, 324] on link "11858846" at bounding box center [113, 329] width 46 height 11
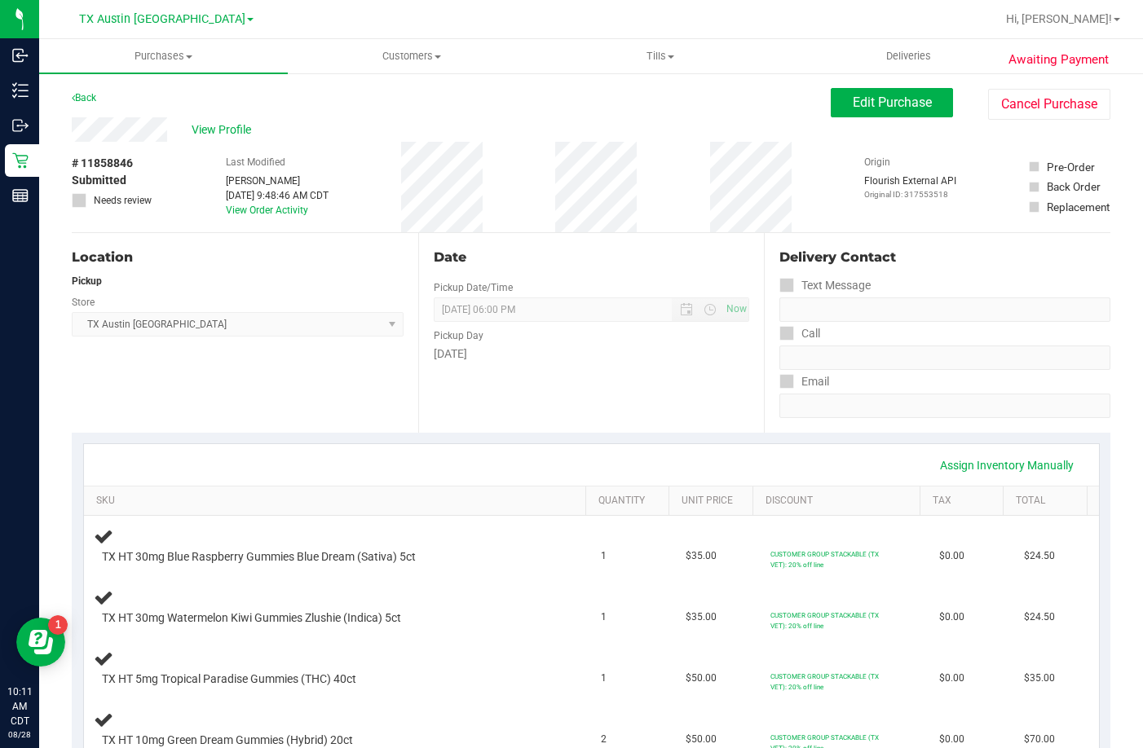
click at [73, 137] on div "View Profile" at bounding box center [451, 129] width 759 height 24
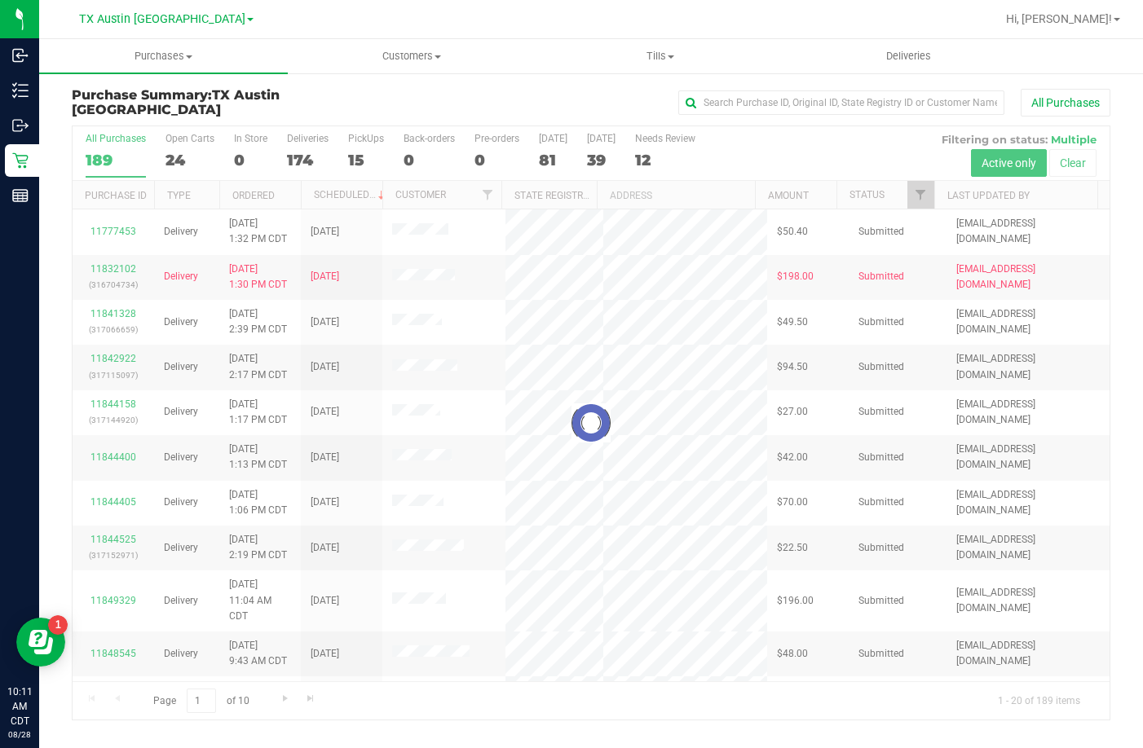
click at [358, 157] on div at bounding box center [591, 422] width 1037 height 593
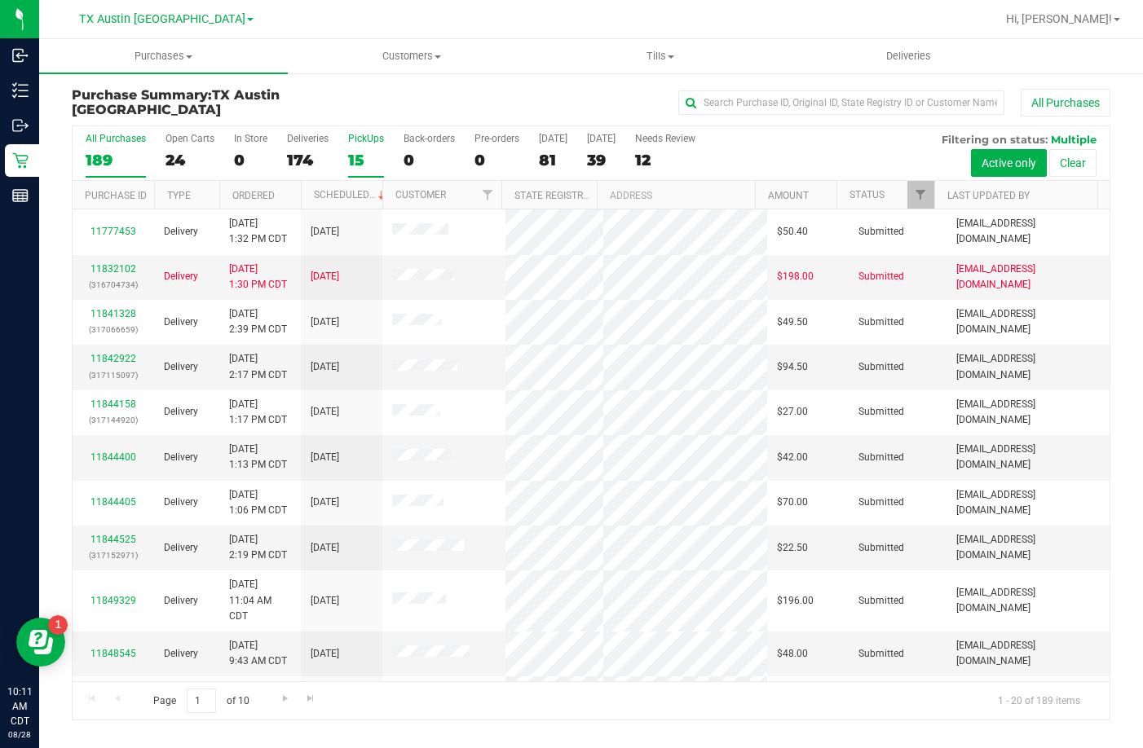
click at [358, 157] on div "15" at bounding box center [366, 160] width 36 height 19
click at [0, 0] on input "PickUps 15" at bounding box center [0, 0] width 0 height 0
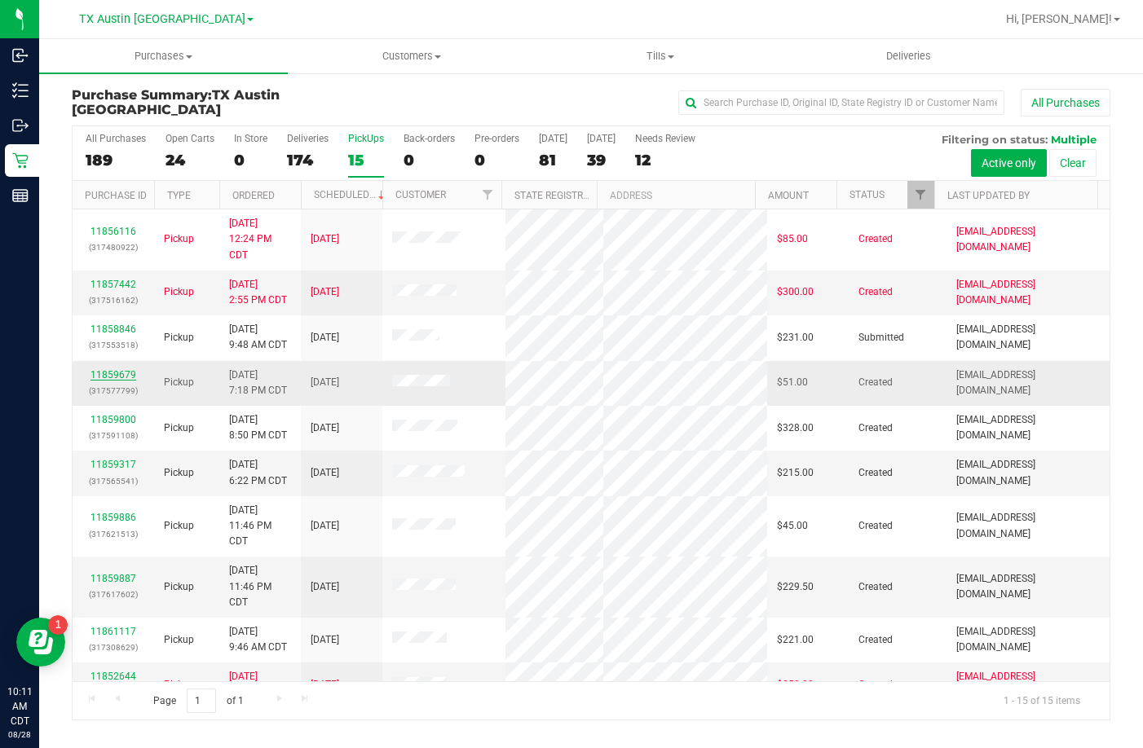
click at [103, 377] on link "11859679" at bounding box center [113, 374] width 46 height 11
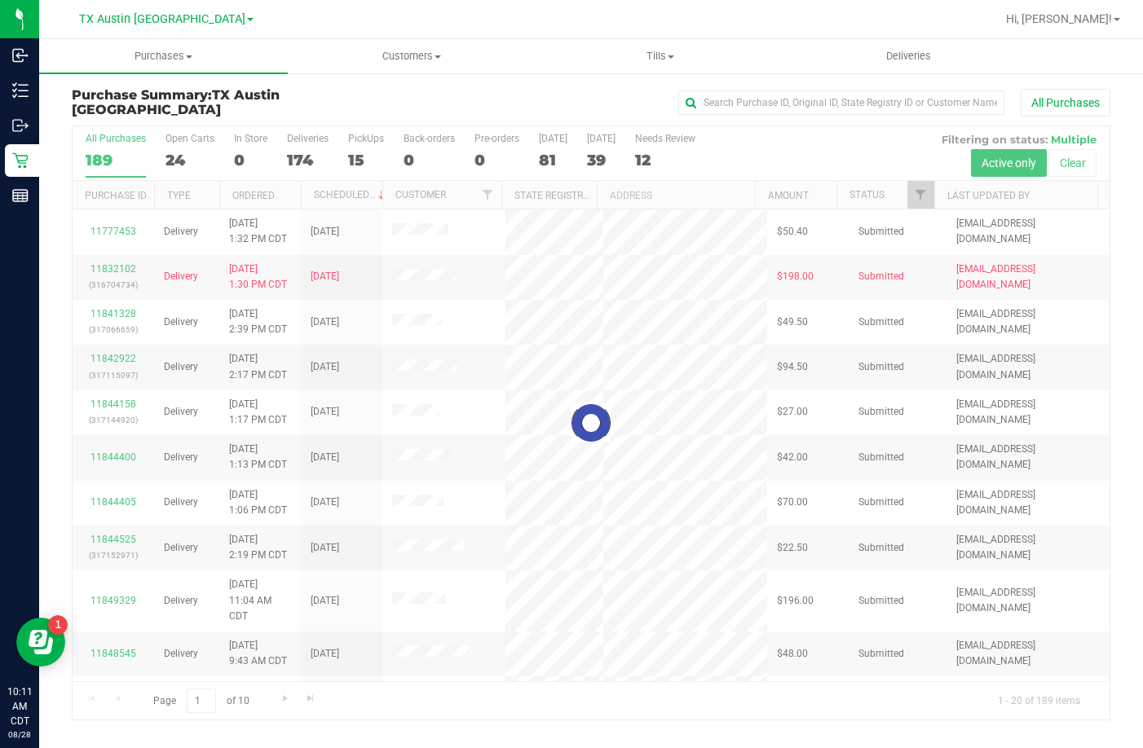
click at [359, 147] on div at bounding box center [591, 422] width 1037 height 593
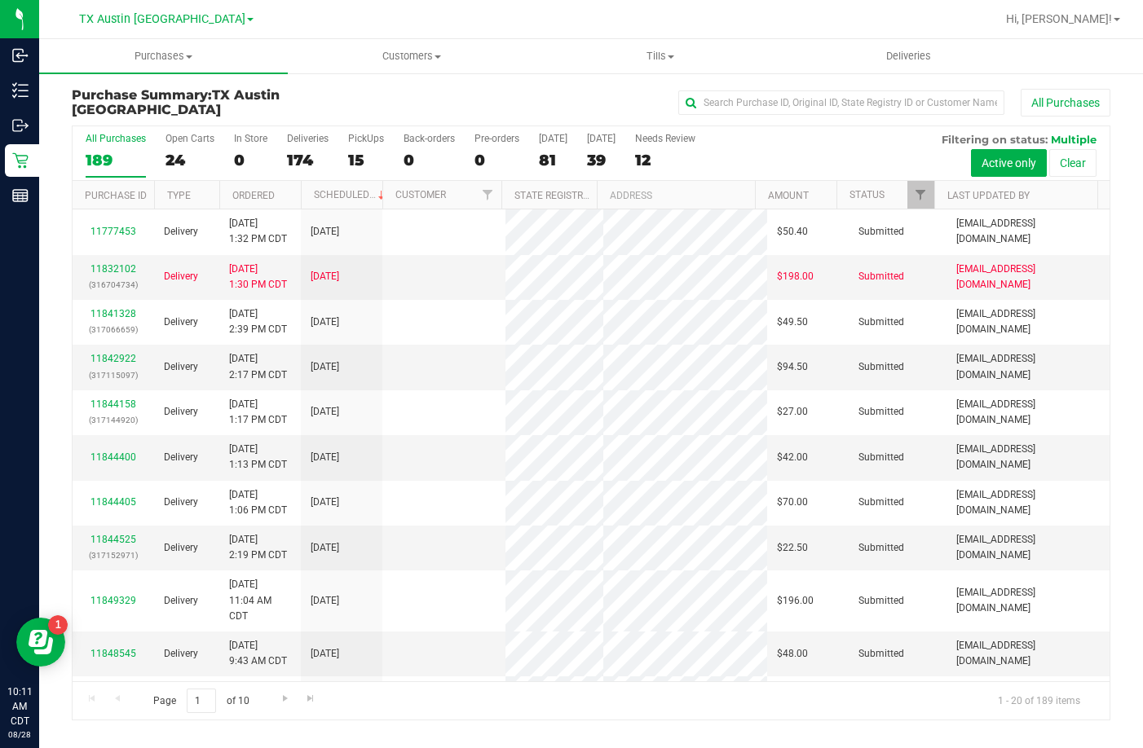
click at [359, 147] on label "PickUps 15" at bounding box center [366, 155] width 36 height 45
click at [0, 0] on input "PickUps 15" at bounding box center [0, 0] width 0 height 0
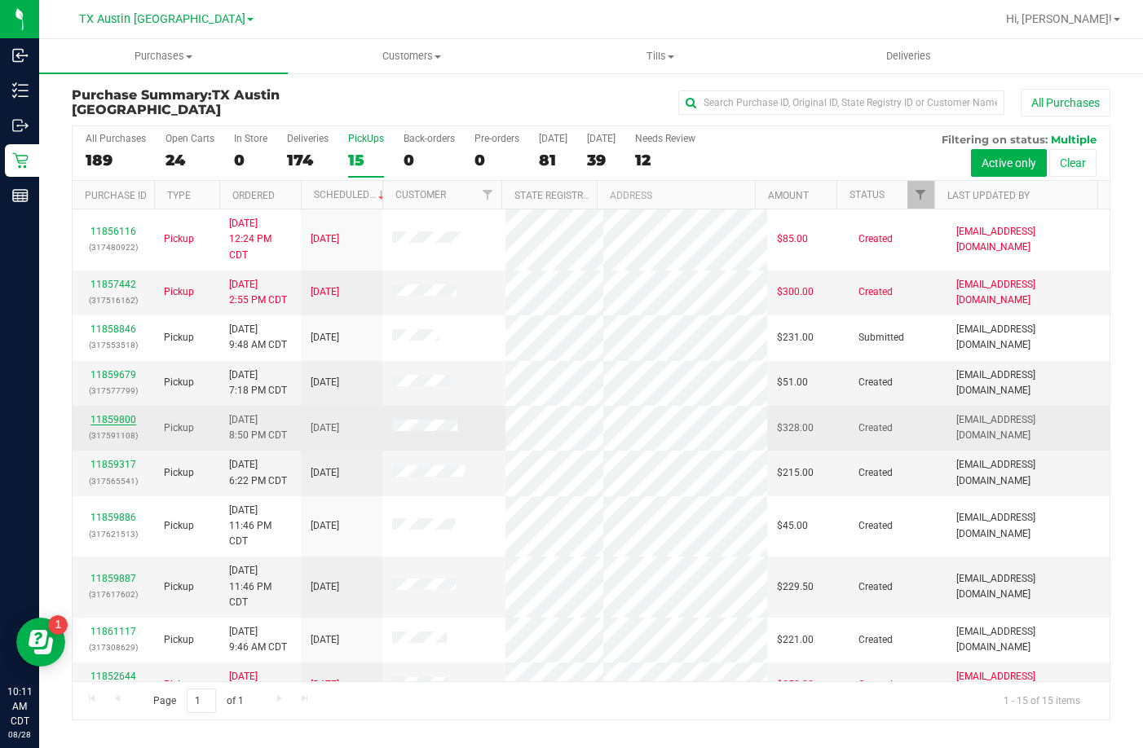
click at [109, 420] on link "11859800" at bounding box center [113, 419] width 46 height 11
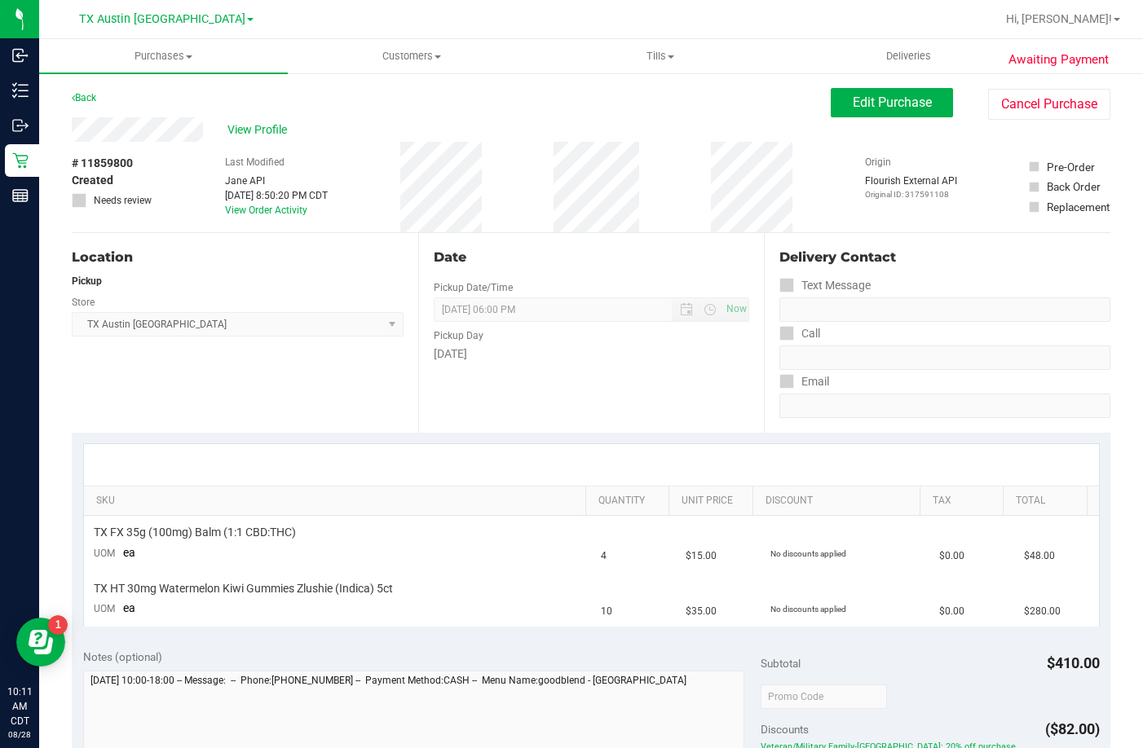
click at [72, 135] on div "View Profile" at bounding box center [451, 129] width 759 height 24
click at [236, 119] on div "View Profile" at bounding box center [451, 129] width 759 height 24
click at [236, 133] on span "View Profile" at bounding box center [259, 129] width 65 height 17
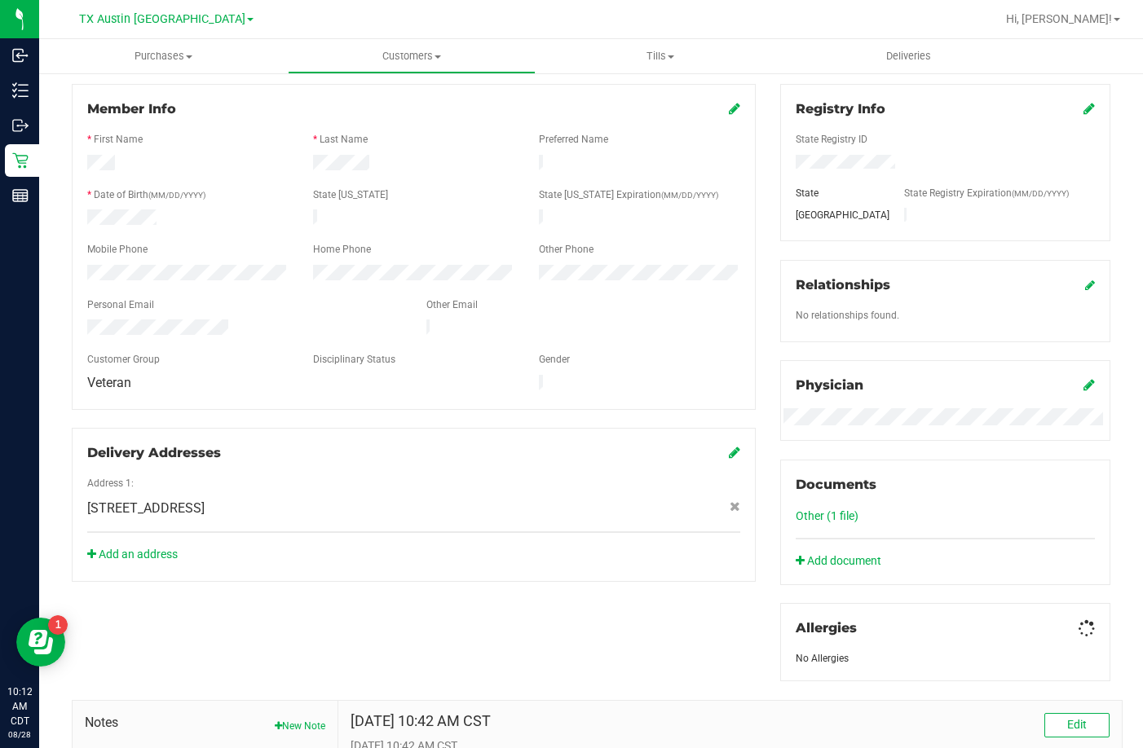
scroll to position [433, 0]
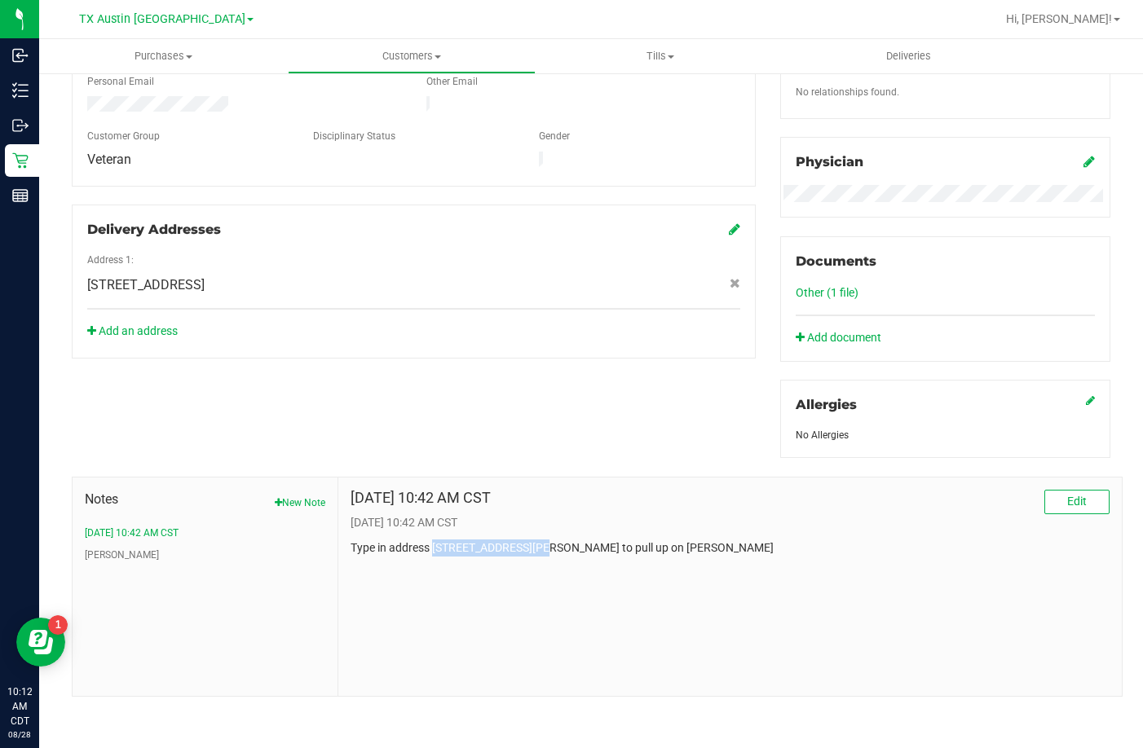
drag, startPoint x: 430, startPoint y: 550, endPoint x: 534, endPoint y: 544, distance: 103.7
click at [534, 544] on p "Type in address 7500 W Slaughter LN to pull up on CURT" at bounding box center [730, 548] width 759 height 17
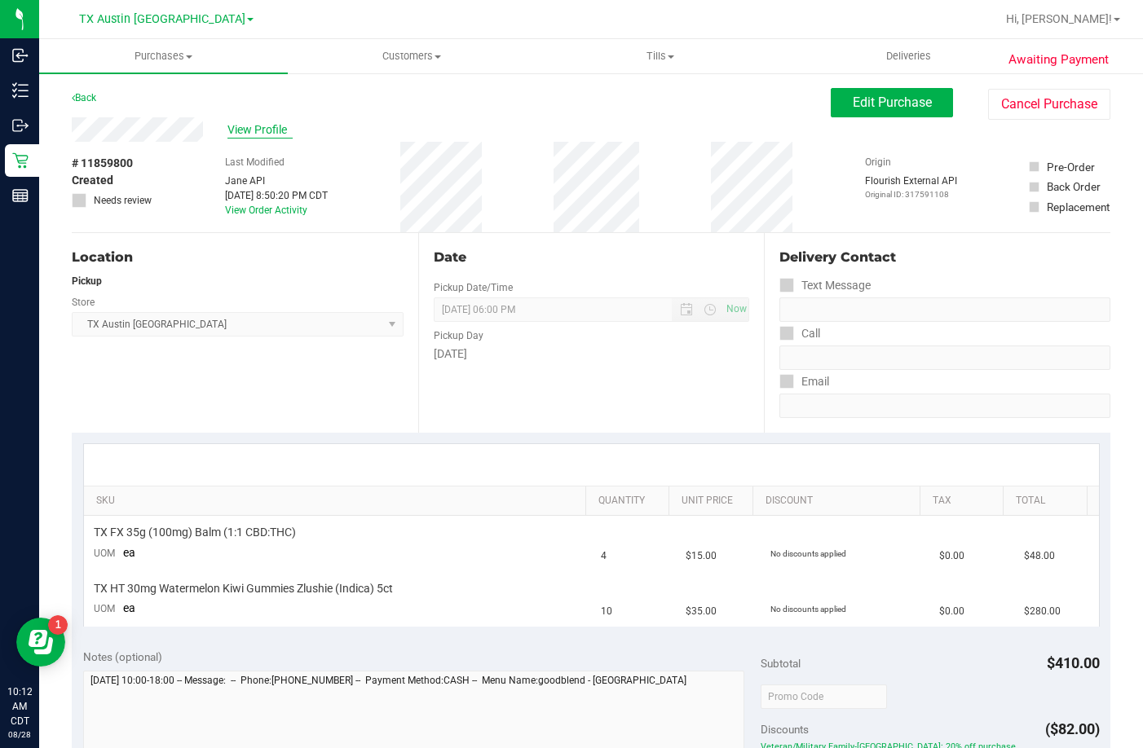
click at [260, 124] on span "View Profile" at bounding box center [259, 129] width 65 height 17
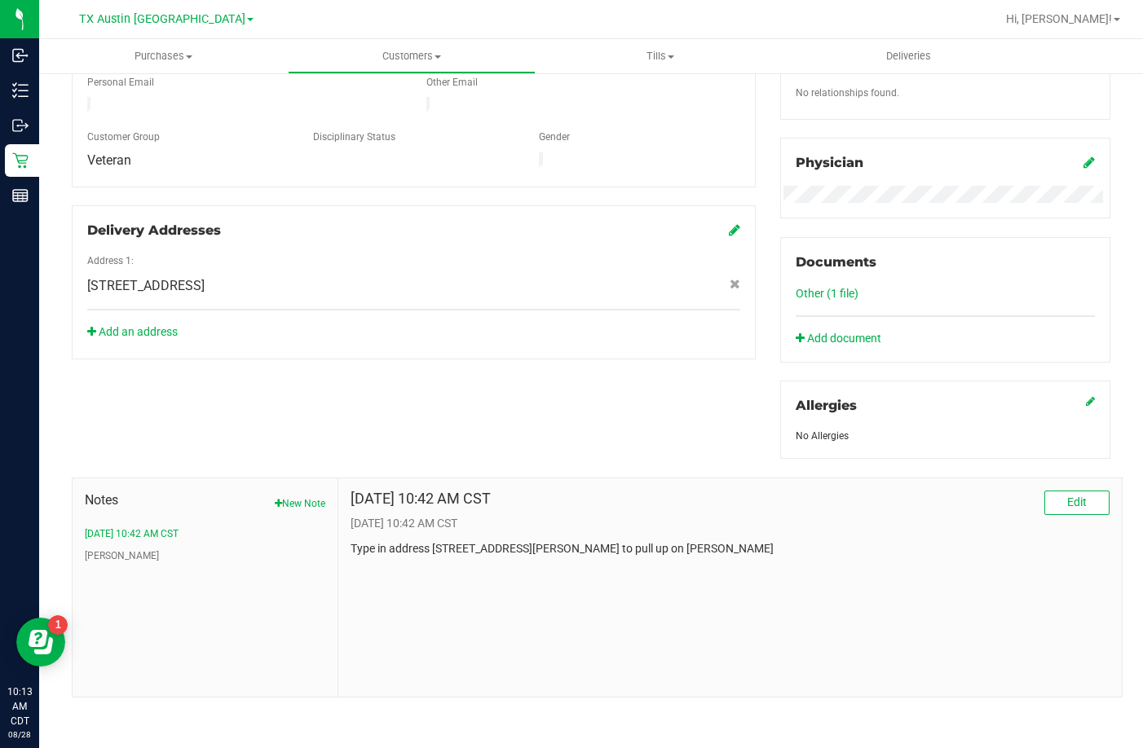
scroll to position [433, 0]
click at [104, 549] on button "CURT" at bounding box center [122, 555] width 74 height 15
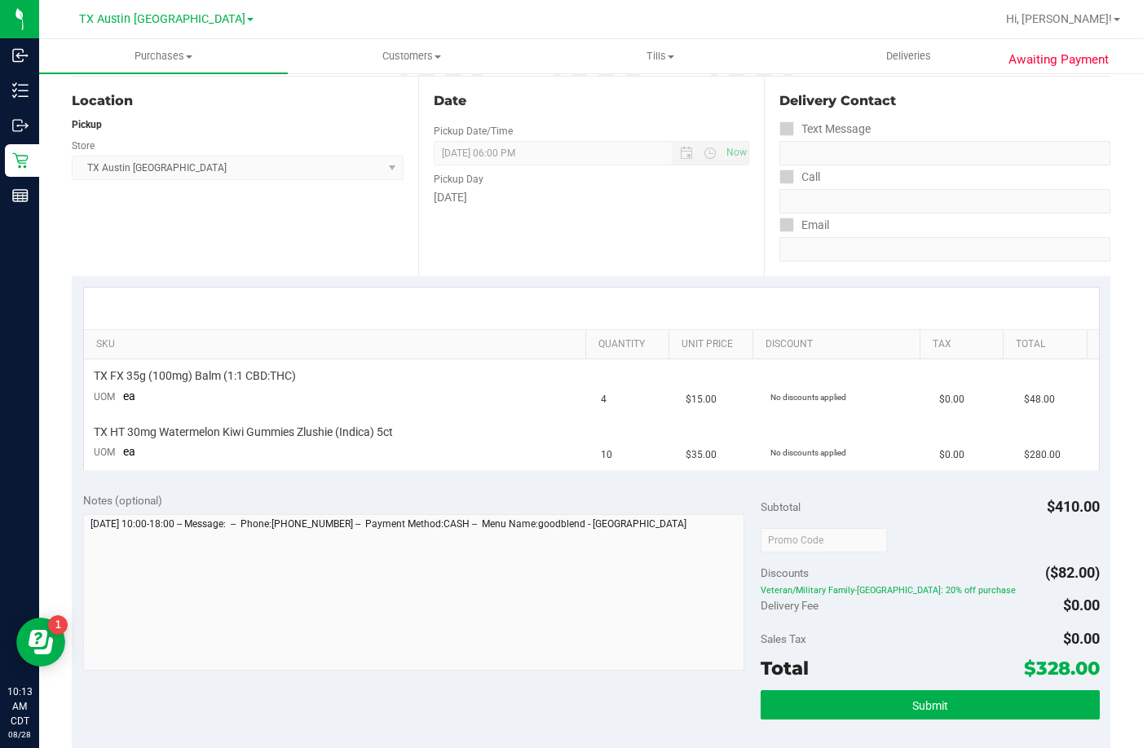
scroll to position [25, 0]
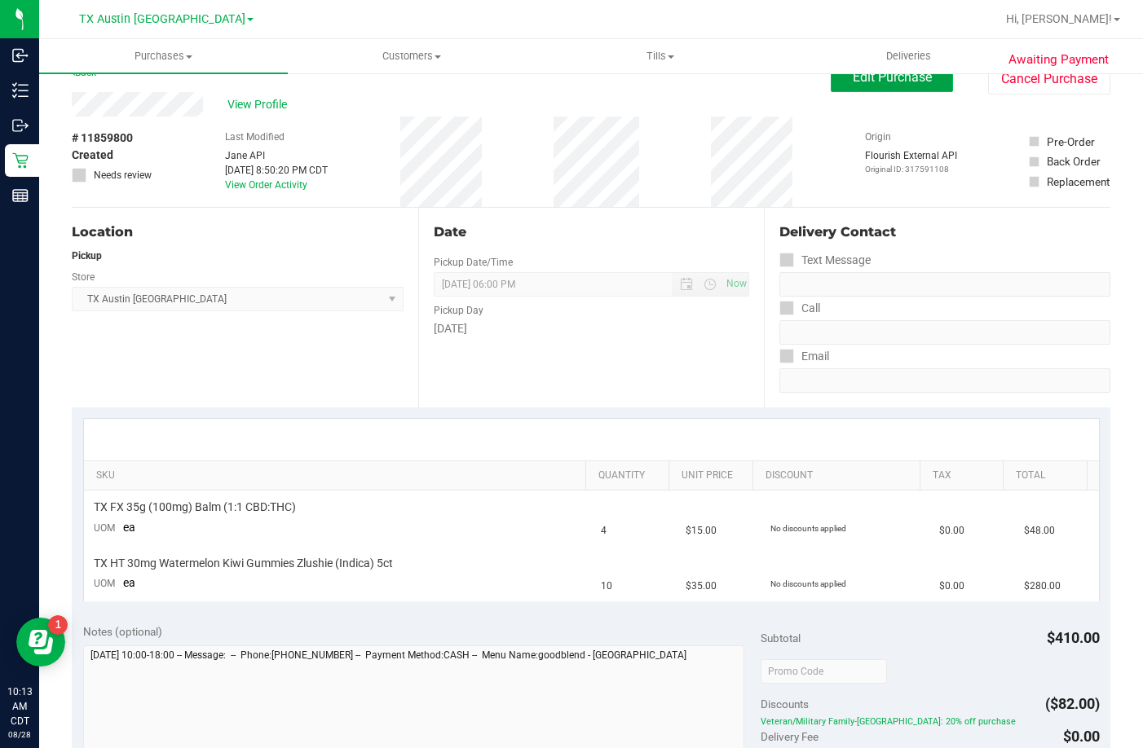
click at [833, 83] on button "Edit Purchase" at bounding box center [892, 77] width 122 height 29
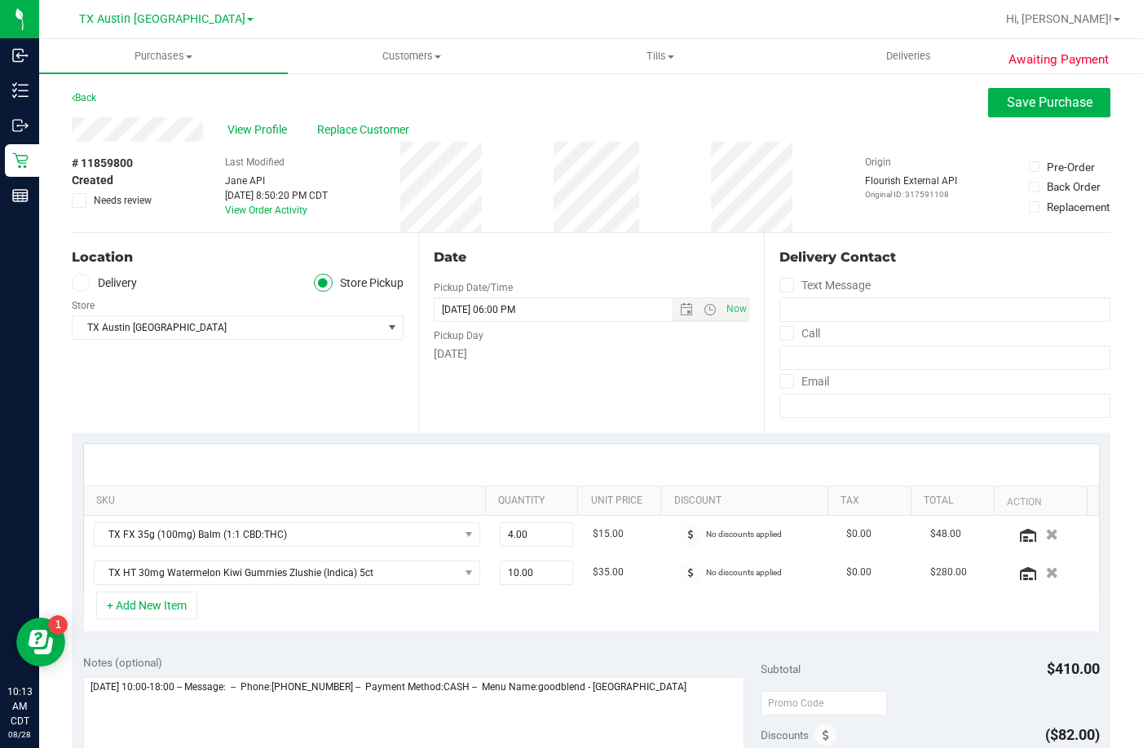
click at [106, 203] on span "Needs review" at bounding box center [123, 200] width 58 height 15
click at [0, 0] on input "Needs review" at bounding box center [0, 0] width 0 height 0
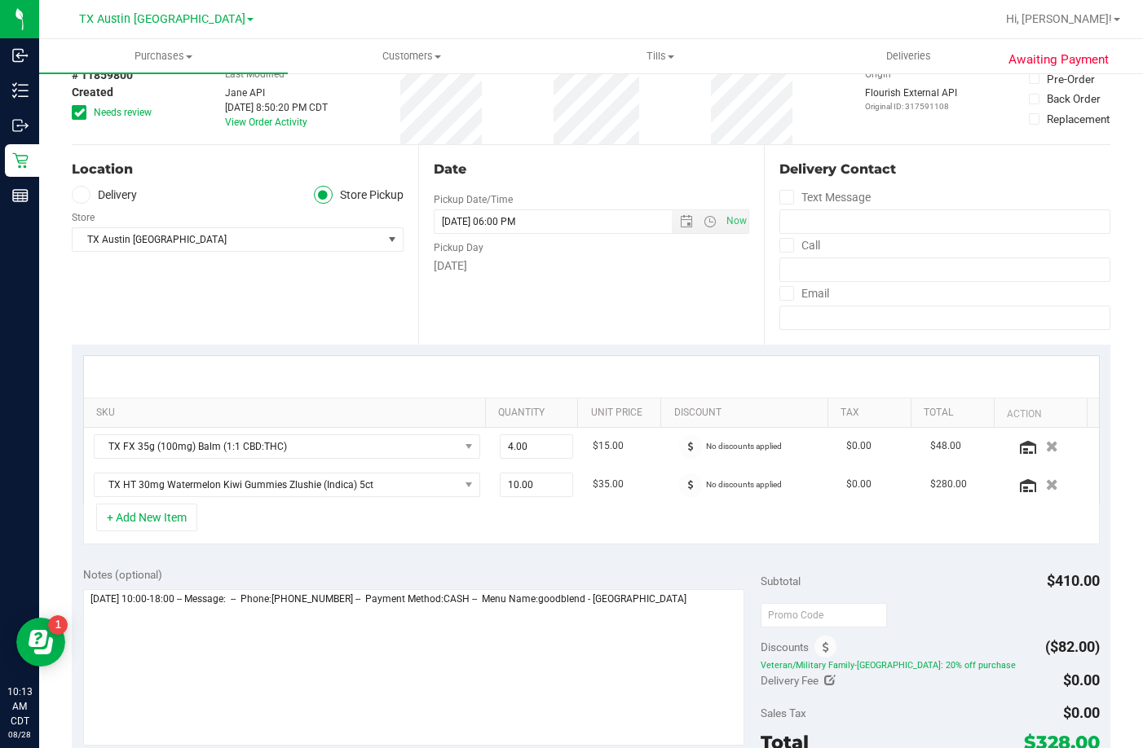
scroll to position [326, 0]
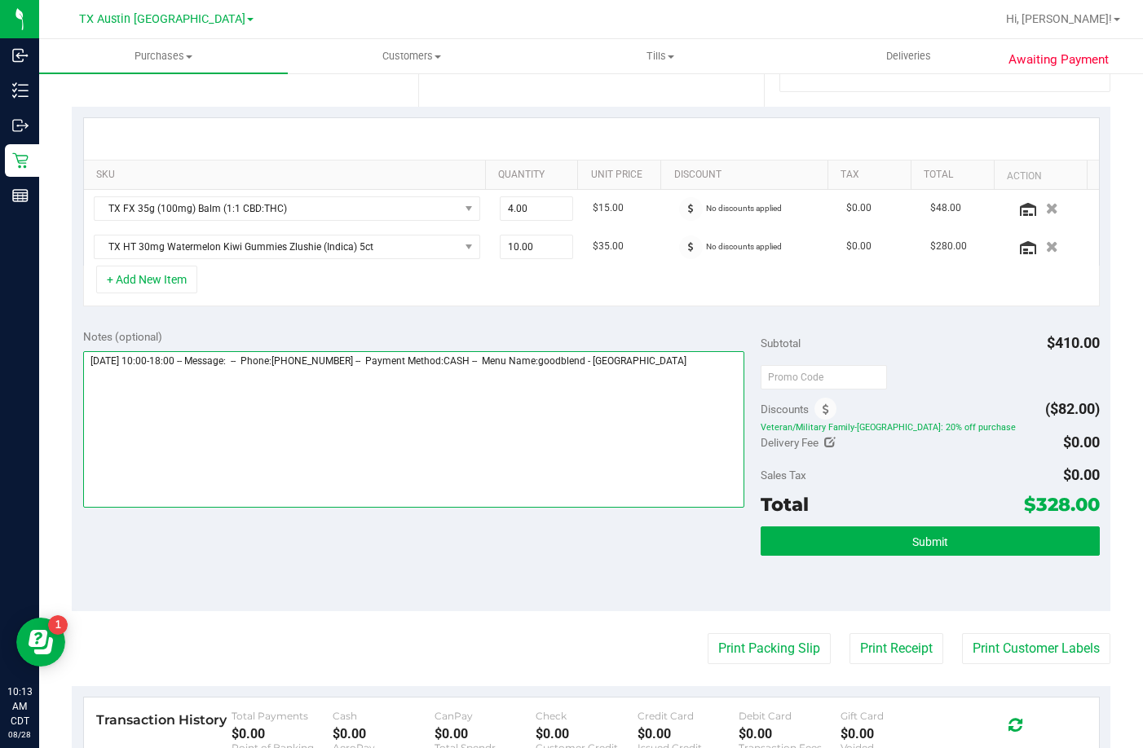
click at [723, 412] on textarea at bounding box center [413, 429] width 661 height 157
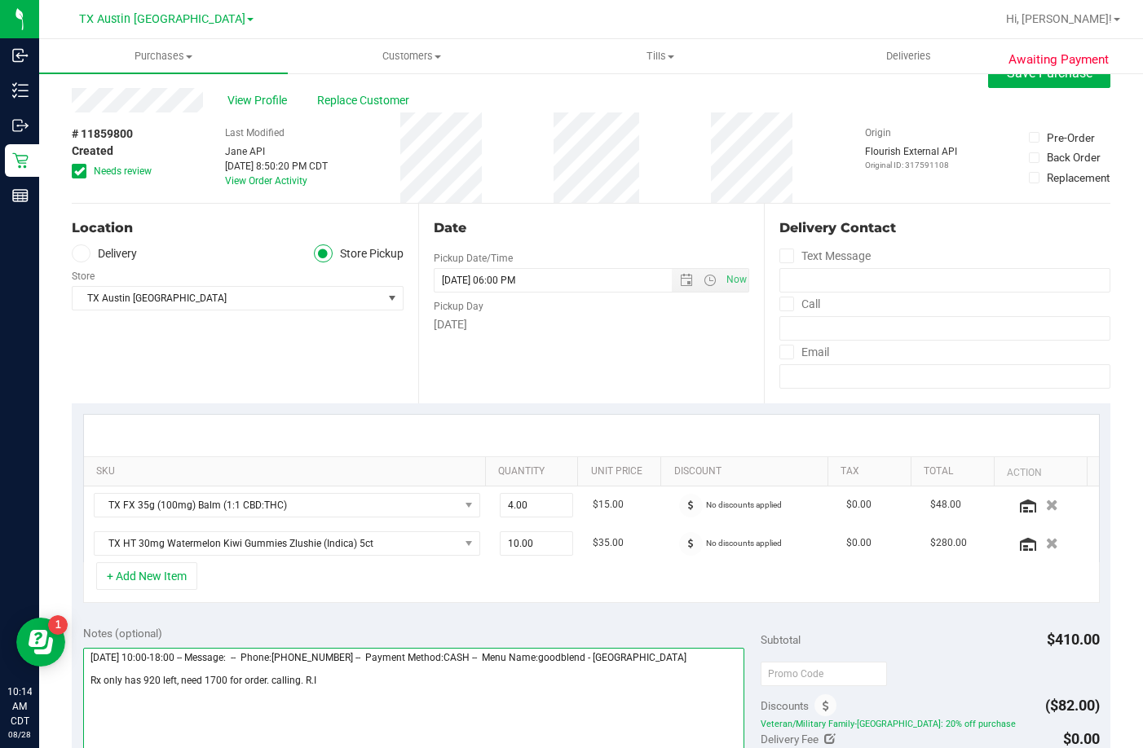
scroll to position [0, 0]
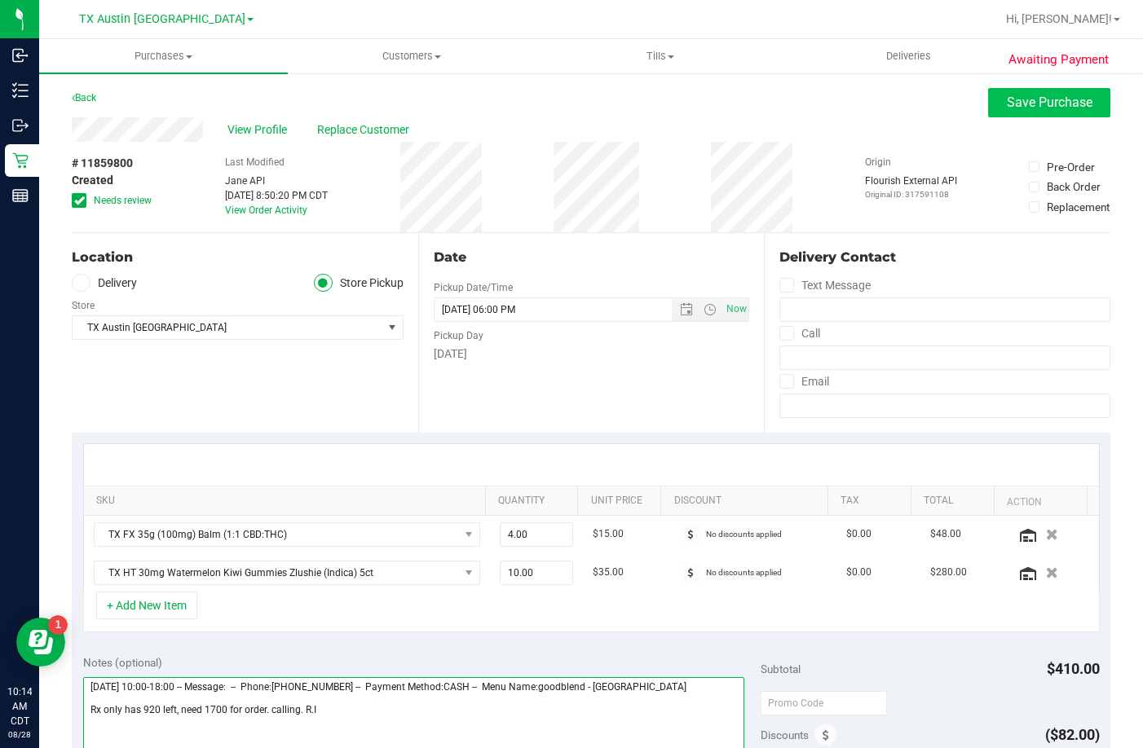
type textarea "Friday 08/29/2025 10:00-18:00 -- Message: -- Phone:5128097007 -- Payment Method…"
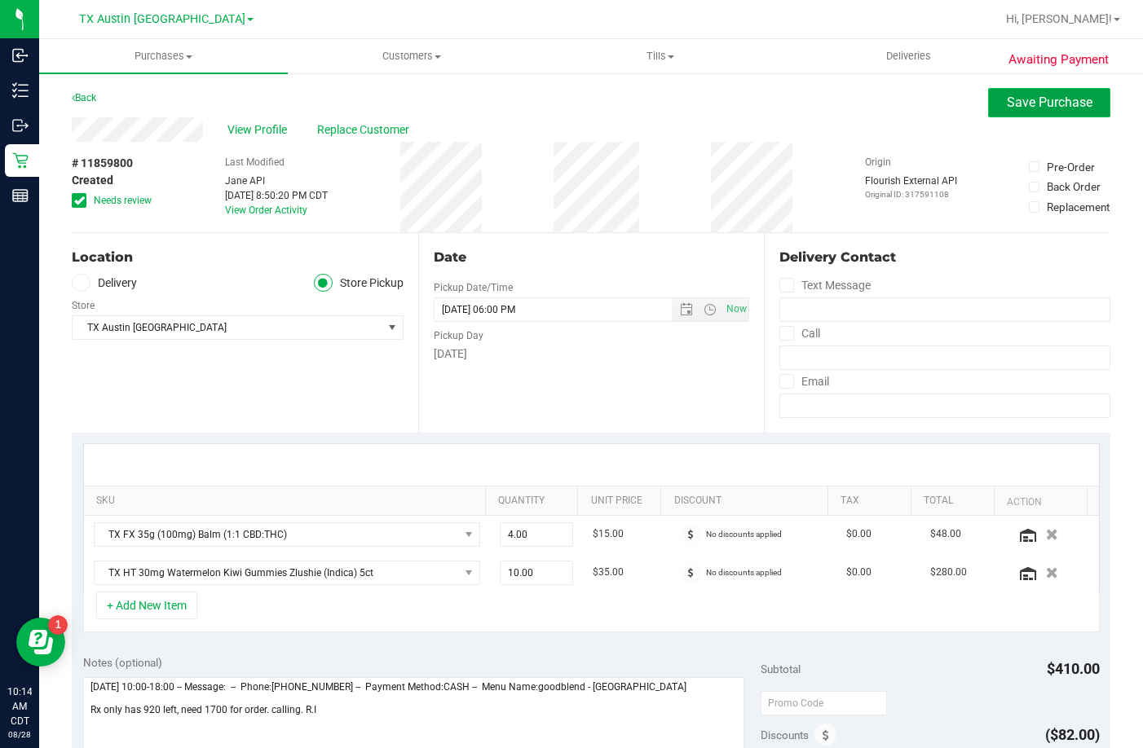
click at [988, 100] on button "Save Purchase" at bounding box center [1049, 102] width 122 height 29
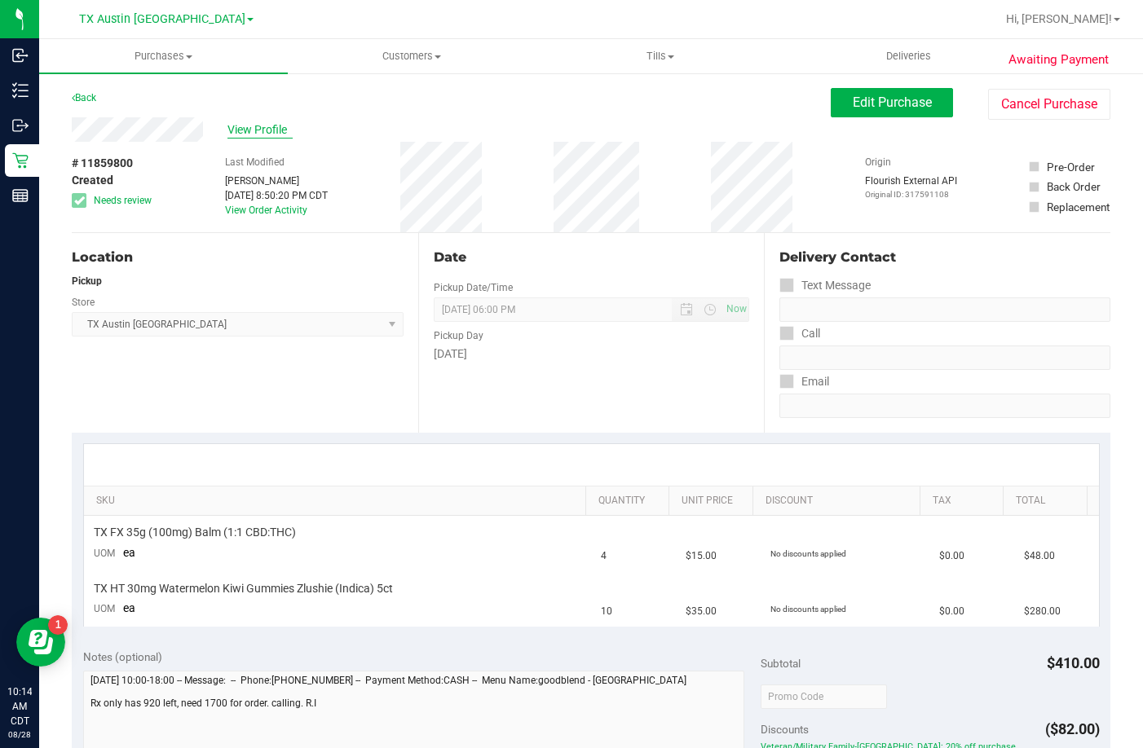
click at [276, 124] on span "View Profile" at bounding box center [259, 129] width 65 height 17
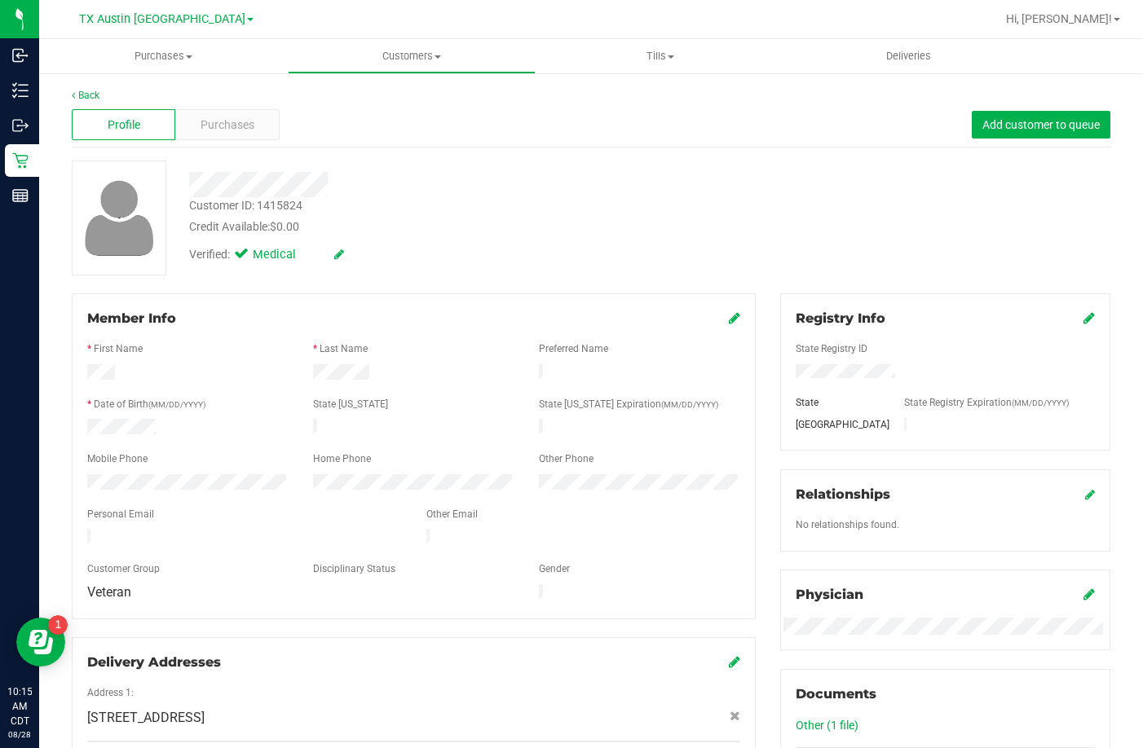
drag, startPoint x: 232, startPoint y: 527, endPoint x: 68, endPoint y: 524, distance: 163.9
click at [68, 524] on div "Member Info * First Name * Last Name Preferred Name * Date of Birth (MM/DD/YYYY…" at bounding box center [414, 542] width 708 height 498
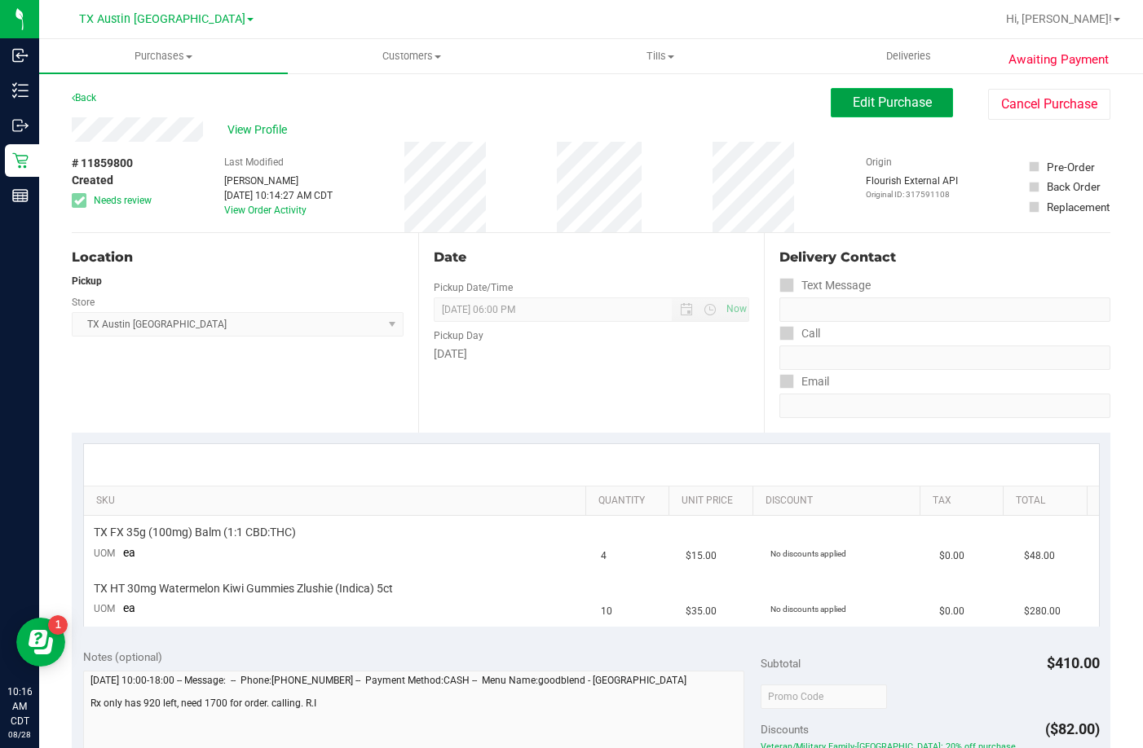
click at [874, 95] on span "Edit Purchase" at bounding box center [892, 102] width 79 height 15
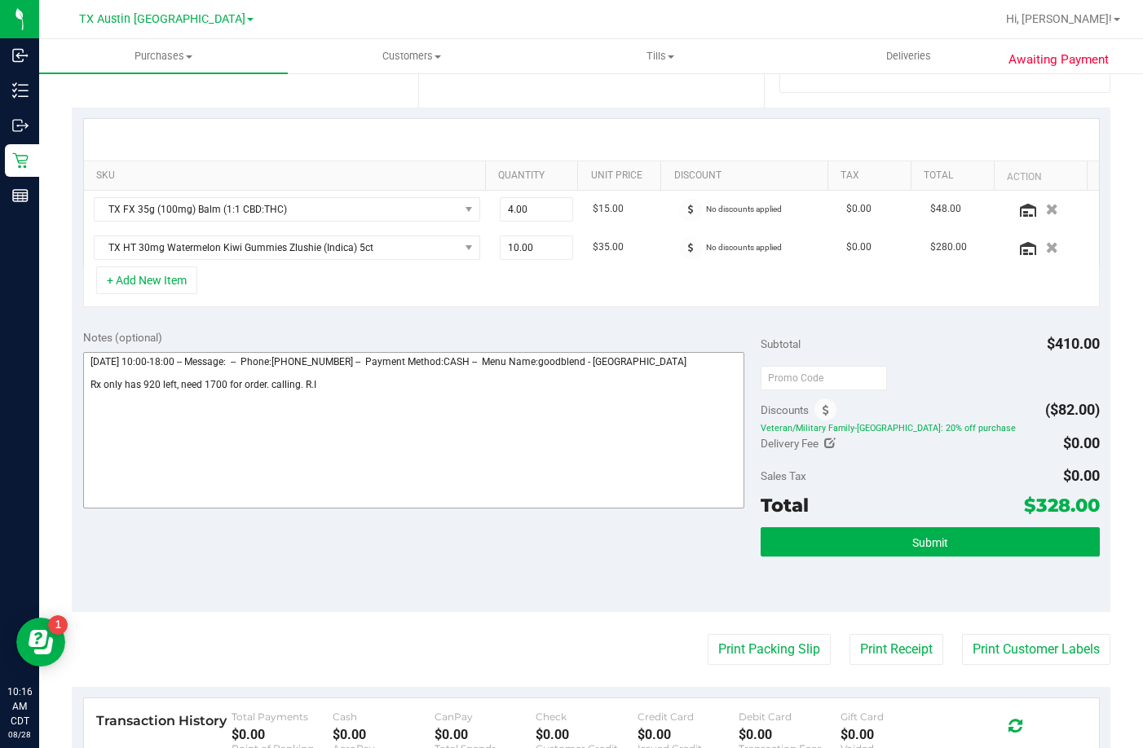
scroll to position [326, 0]
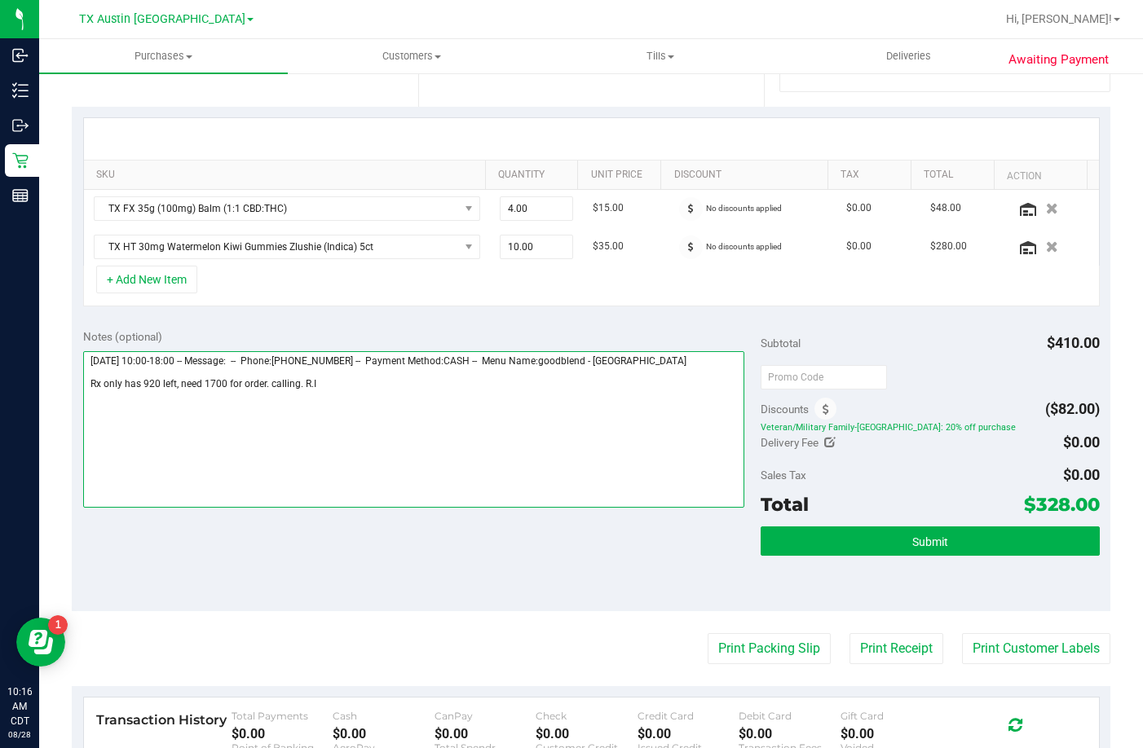
drag, startPoint x: 429, startPoint y: 404, endPoint x: 271, endPoint y: 403, distance: 158.1
click at [271, 403] on textarea at bounding box center [413, 429] width 661 height 157
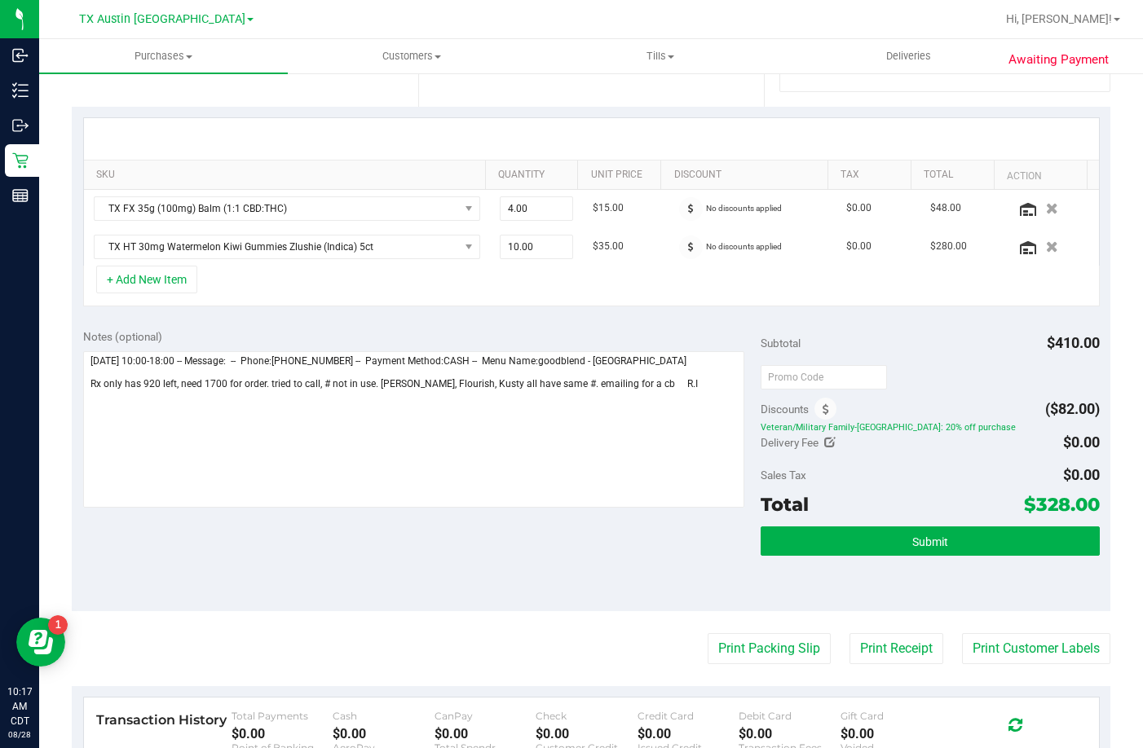
click at [487, 316] on div "SKU Quantity Unit Price Discount Tax Total Action TX FX 35g (100mg) Balm (1:1 C…" at bounding box center [591, 212] width 1039 height 211
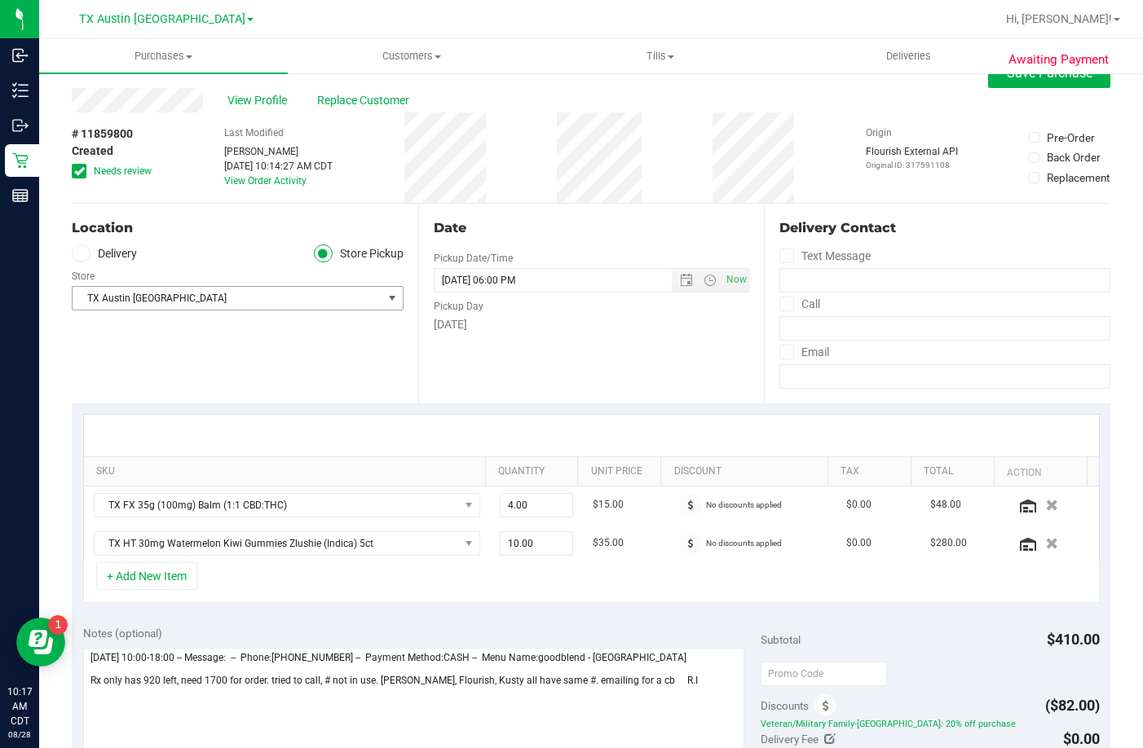
scroll to position [0, 0]
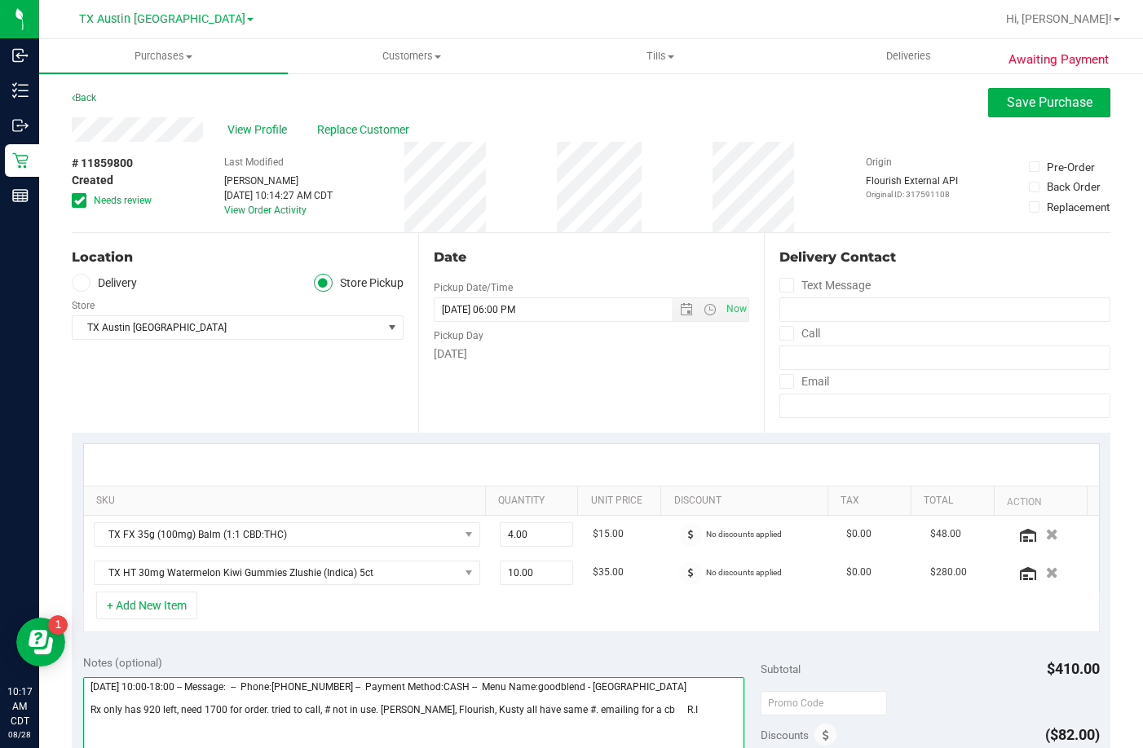
click at [223, 714] on textarea at bounding box center [413, 755] width 661 height 157
click at [256, 712] on textarea at bounding box center [413, 755] width 661 height 157
click at [256, 714] on textarea at bounding box center [413, 755] width 661 height 157
type textarea "Friday 08/29/2025 10:00-18:00 -- Message: -- Phone:5128097007 -- Payment Method…"
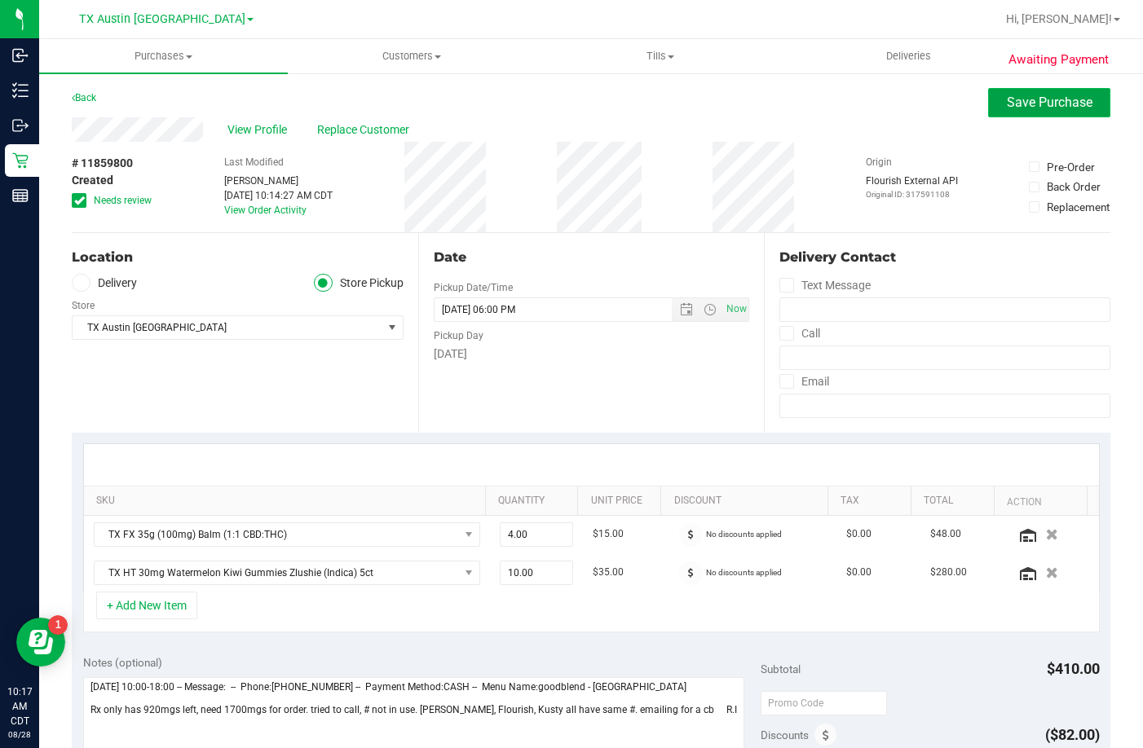
click at [988, 100] on button "Save Purchase" at bounding box center [1049, 102] width 122 height 29
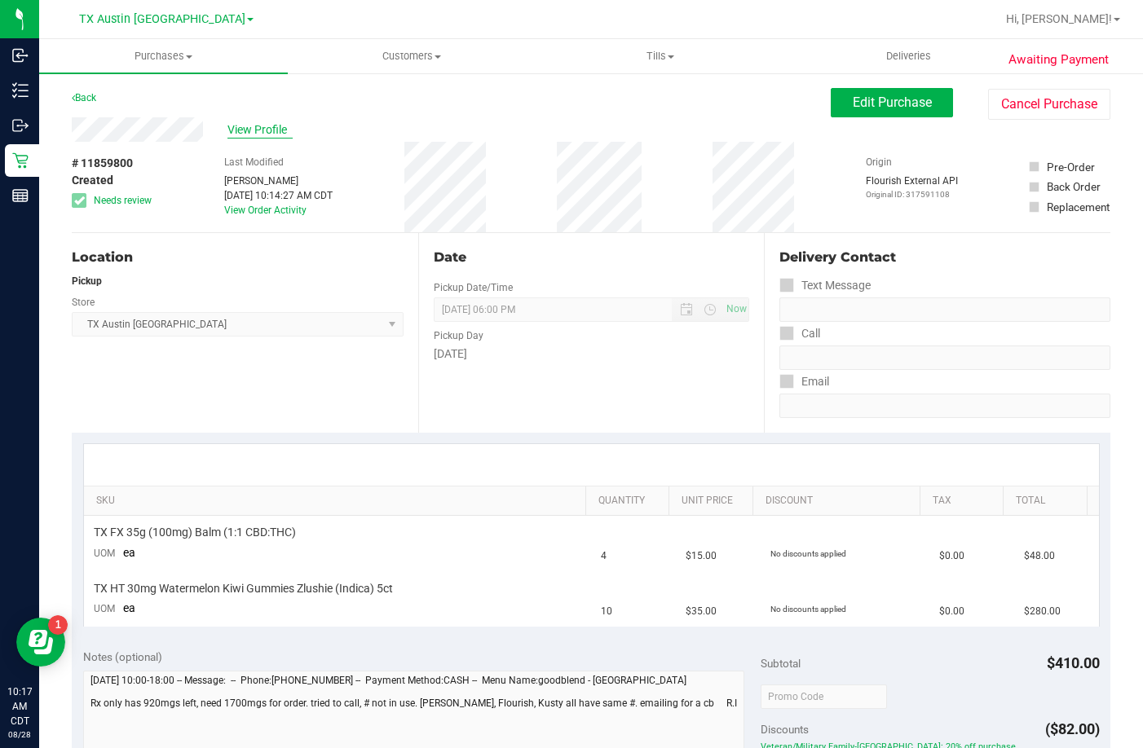
click at [242, 129] on span "View Profile" at bounding box center [259, 129] width 65 height 17
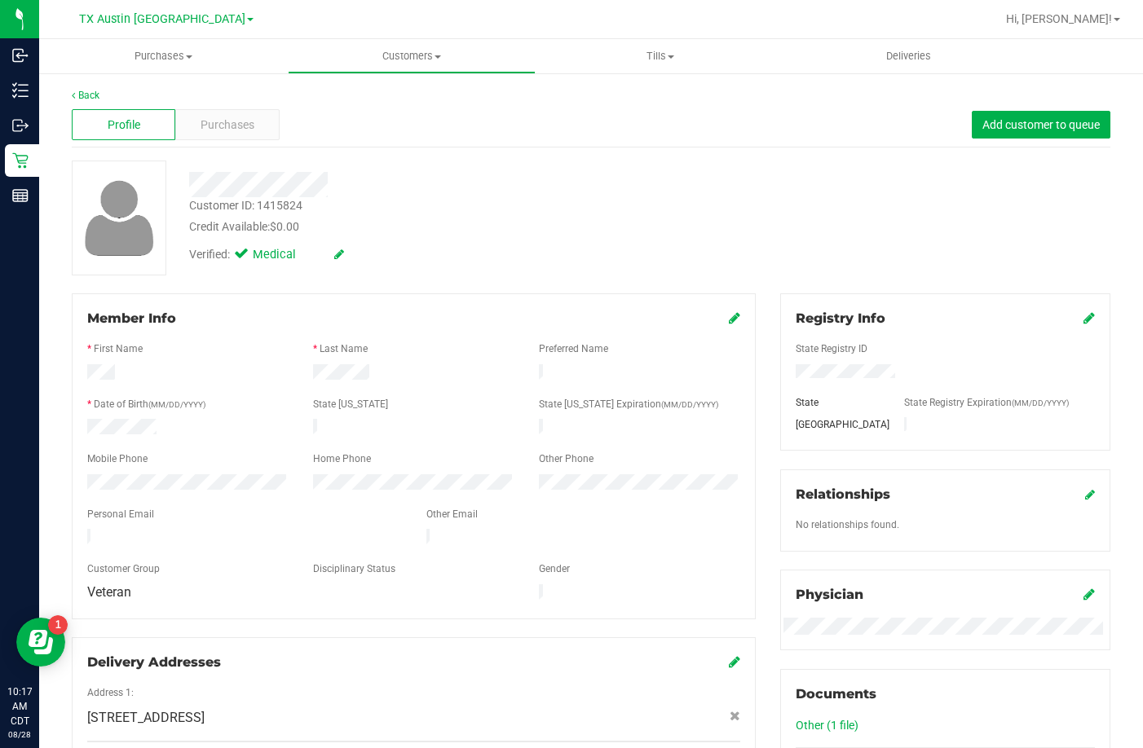
drag, startPoint x: 240, startPoint y: 531, endPoint x: 68, endPoint y: 531, distance: 171.2
click at [68, 531] on div "Member Info * First Name * Last Name Preferred Name * Date of Birth (MM/DD/YYYY…" at bounding box center [414, 542] width 708 height 498
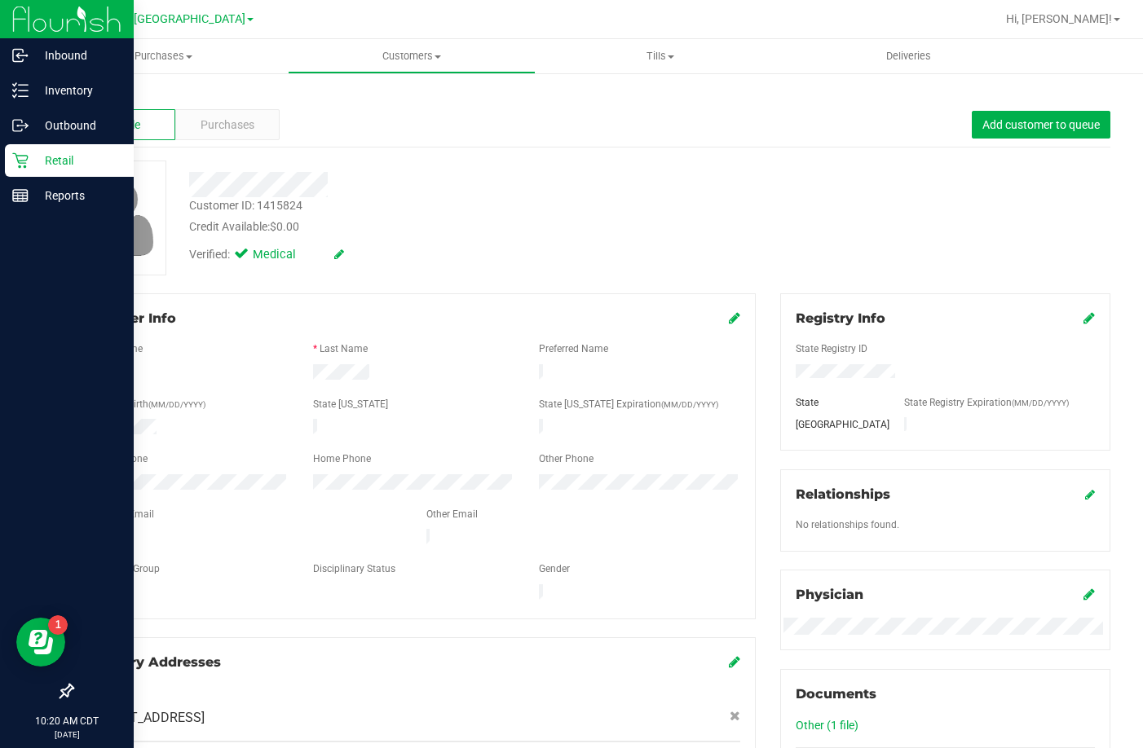
click at [28, 159] on icon at bounding box center [20, 160] width 16 height 16
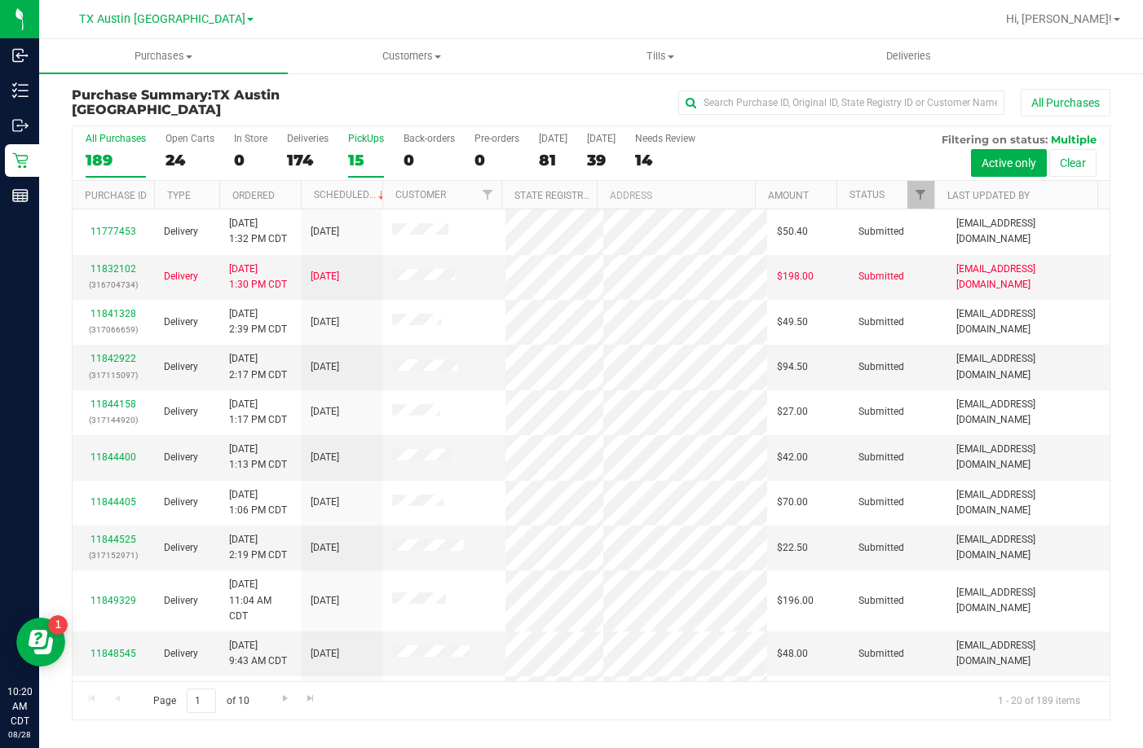
click at [364, 152] on div "15" at bounding box center [366, 160] width 36 height 19
click at [0, 0] on input "PickUps 15" at bounding box center [0, 0] width 0 height 0
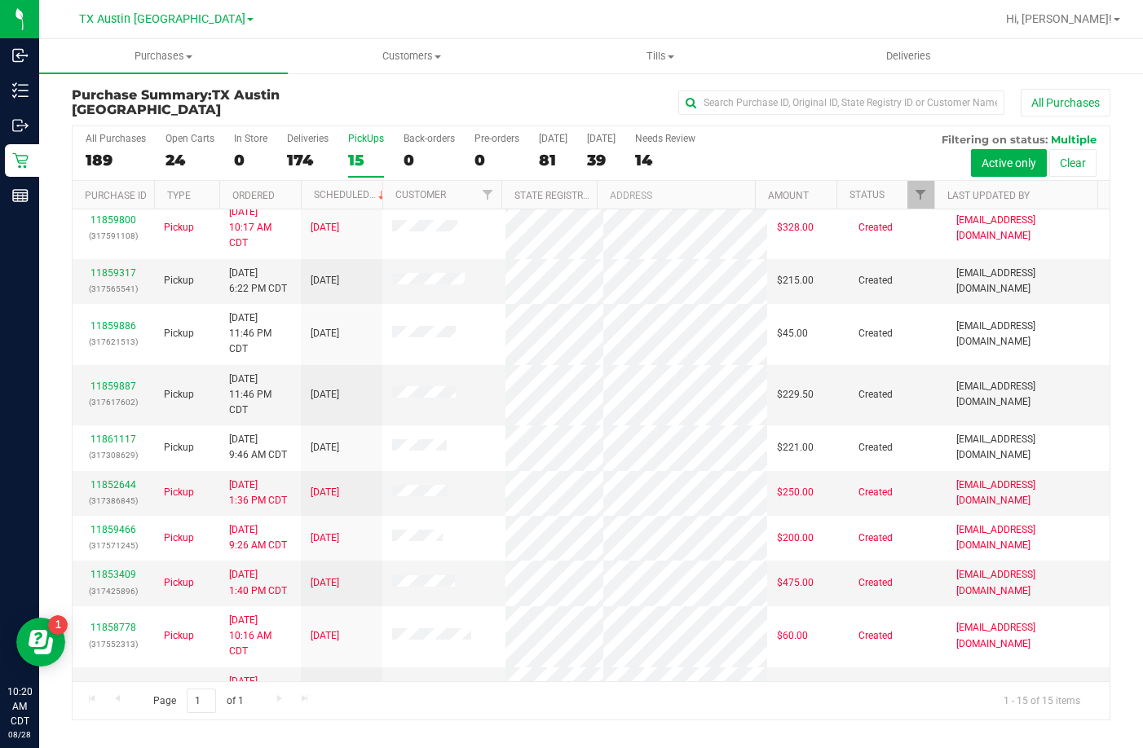
scroll to position [245, 0]
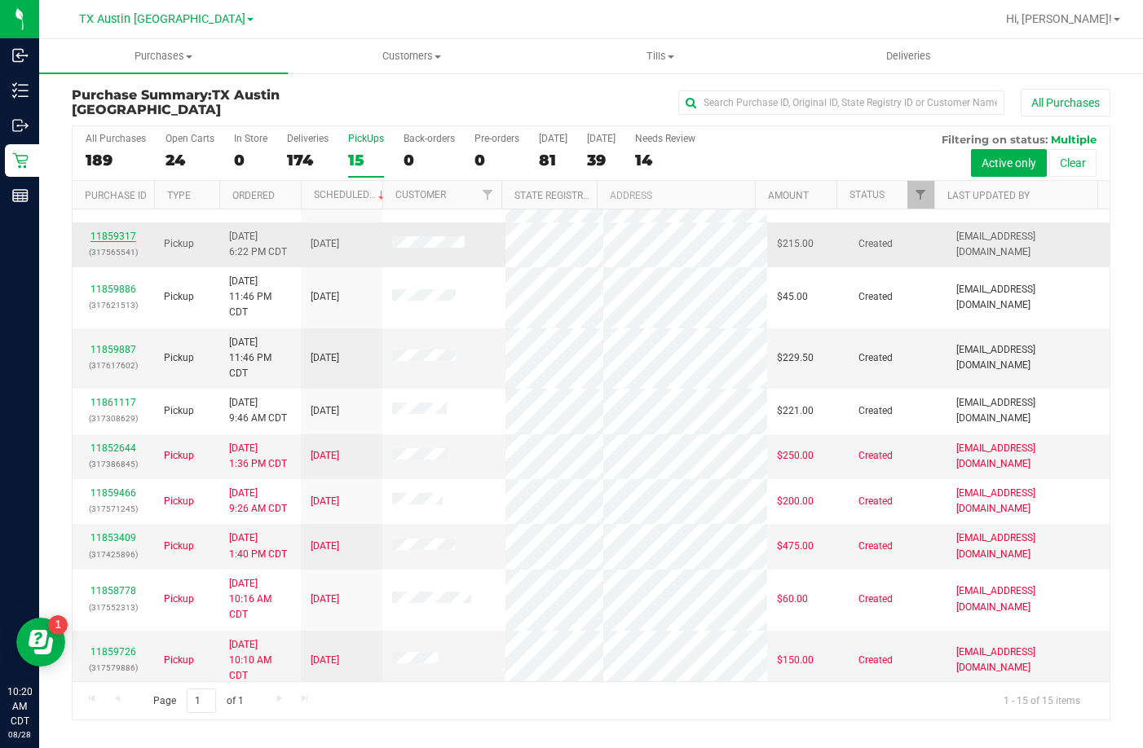
click at [129, 232] on link "11859317" at bounding box center [113, 236] width 46 height 11
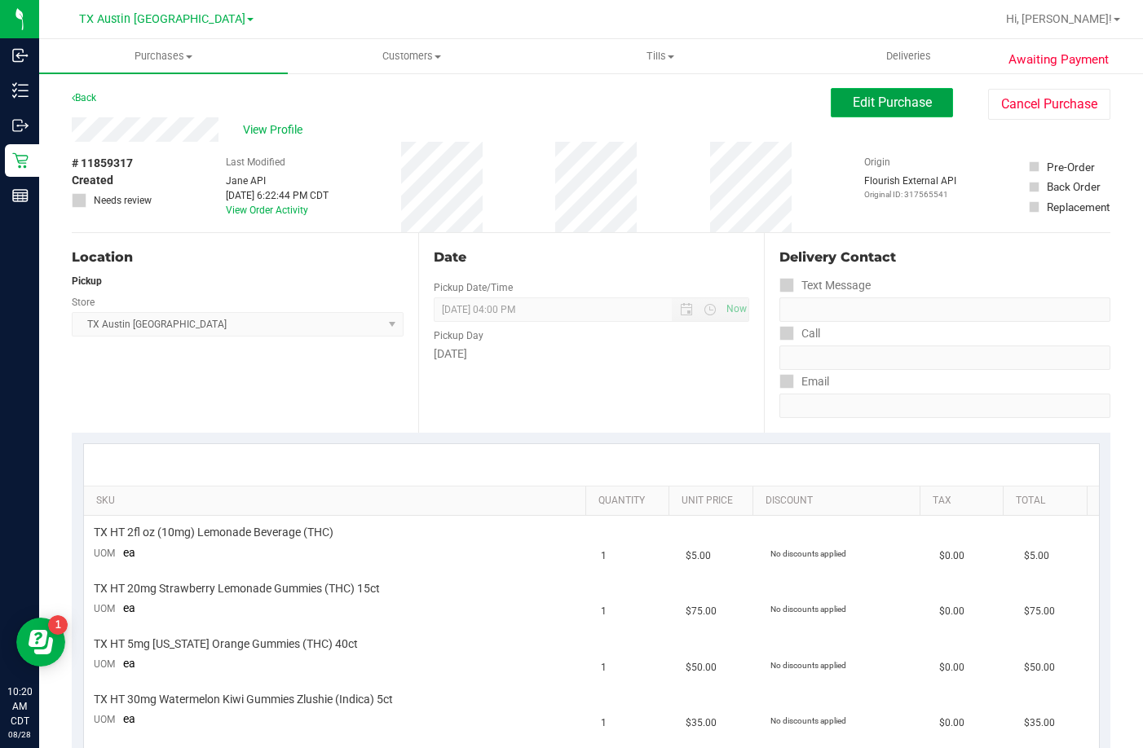
click at [915, 100] on span "Edit Purchase" at bounding box center [892, 102] width 79 height 15
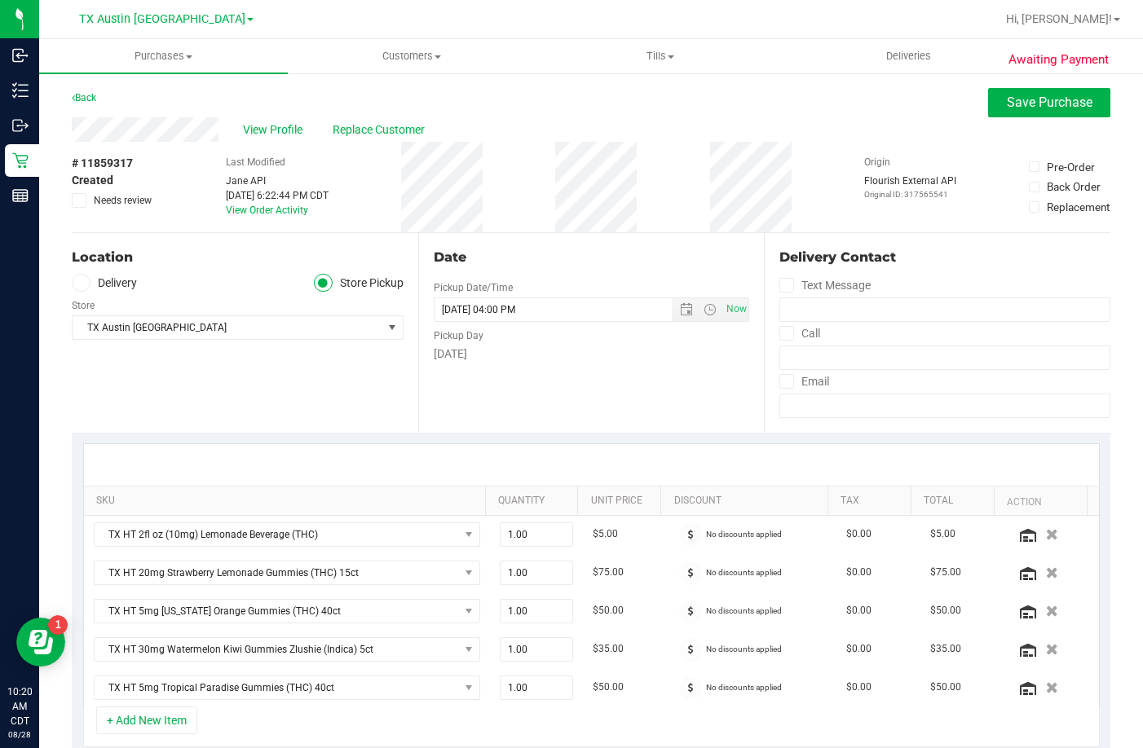
click at [87, 296] on div "Store" at bounding box center [238, 304] width 332 height 24
click at [88, 280] on span at bounding box center [81, 283] width 19 height 19
click at [0, 0] on input "Delivery" at bounding box center [0, 0] width 0 height 0
click at [117, 333] on span "Select address" at bounding box center [220, 327] width 294 height 23
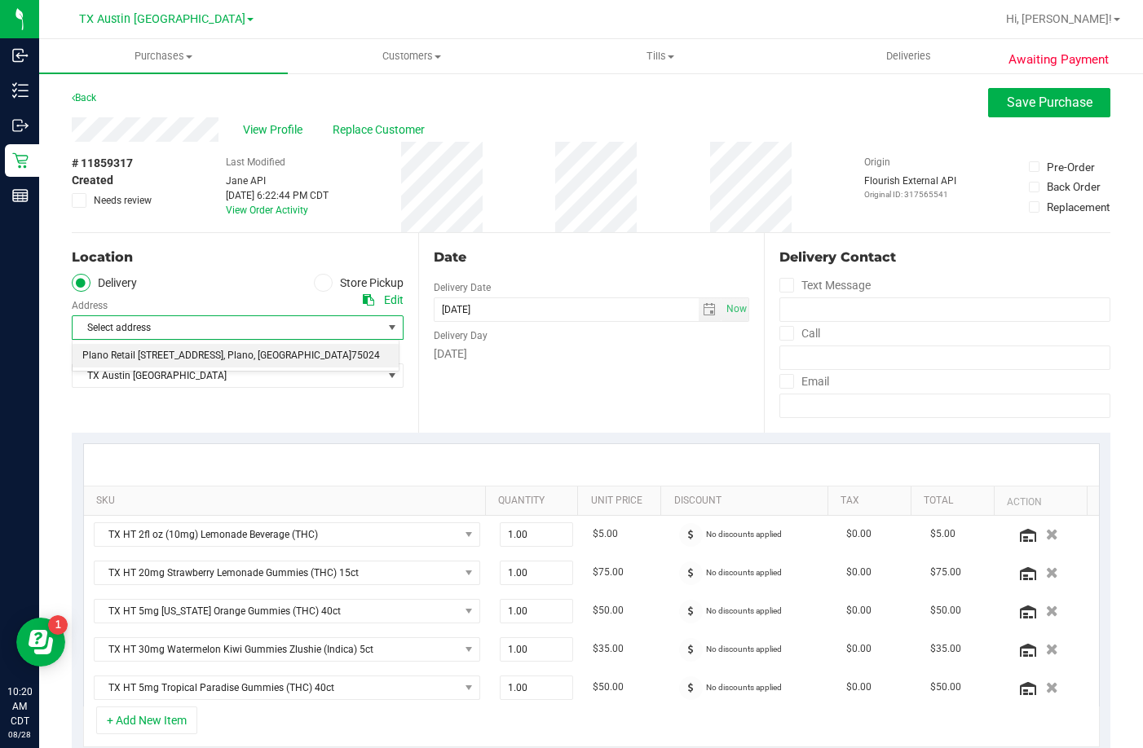
click at [133, 355] on span "Plano Retail 4720 SH 121 N, Suite#180" at bounding box center [152, 356] width 141 height 21
click at [275, 134] on span "View Profile" at bounding box center [275, 129] width 65 height 17
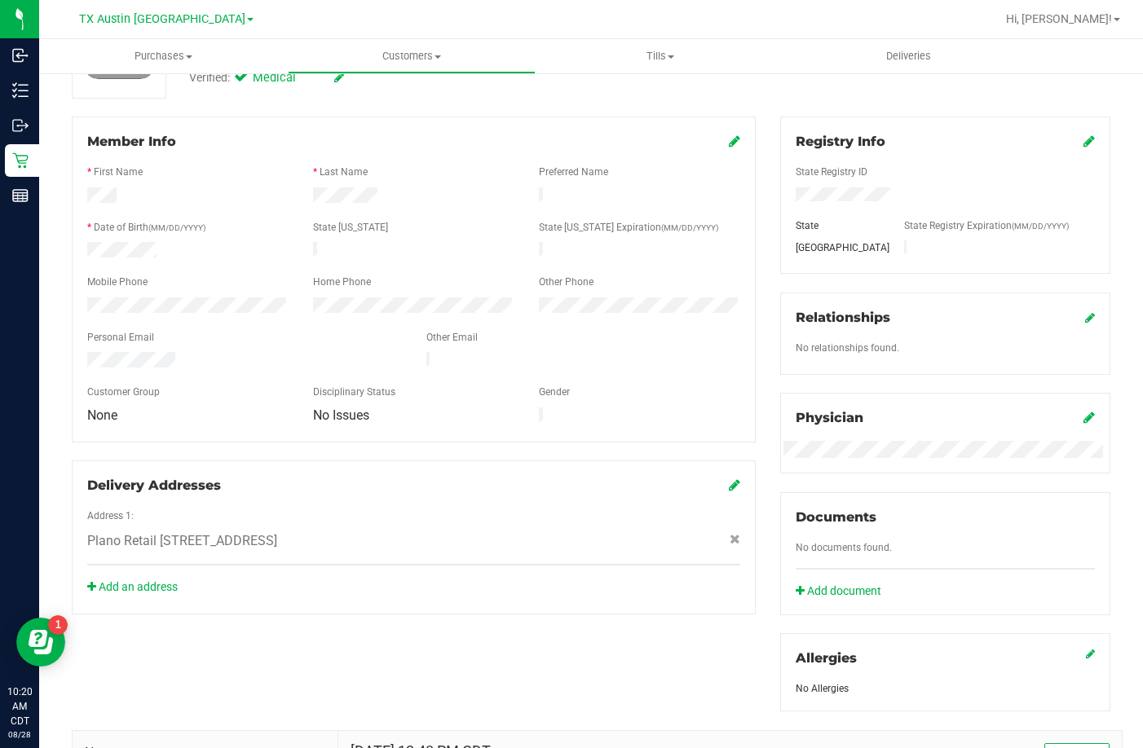
scroll to position [326, 0]
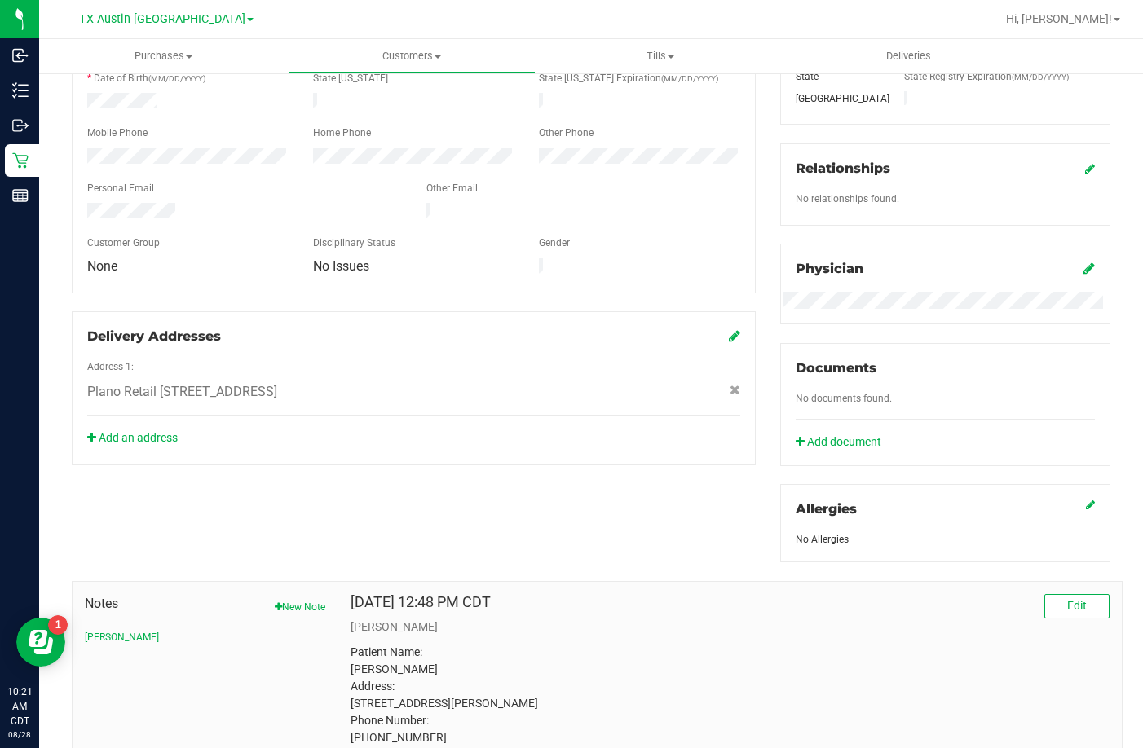
click at [120, 412] on div "Delivery Addresses Address 1: Plano Retail 4720 SH 121 N, Suite#180 , Plano , T…" at bounding box center [414, 388] width 684 height 154
click at [121, 431] on link "Add an address" at bounding box center [132, 437] width 90 height 13
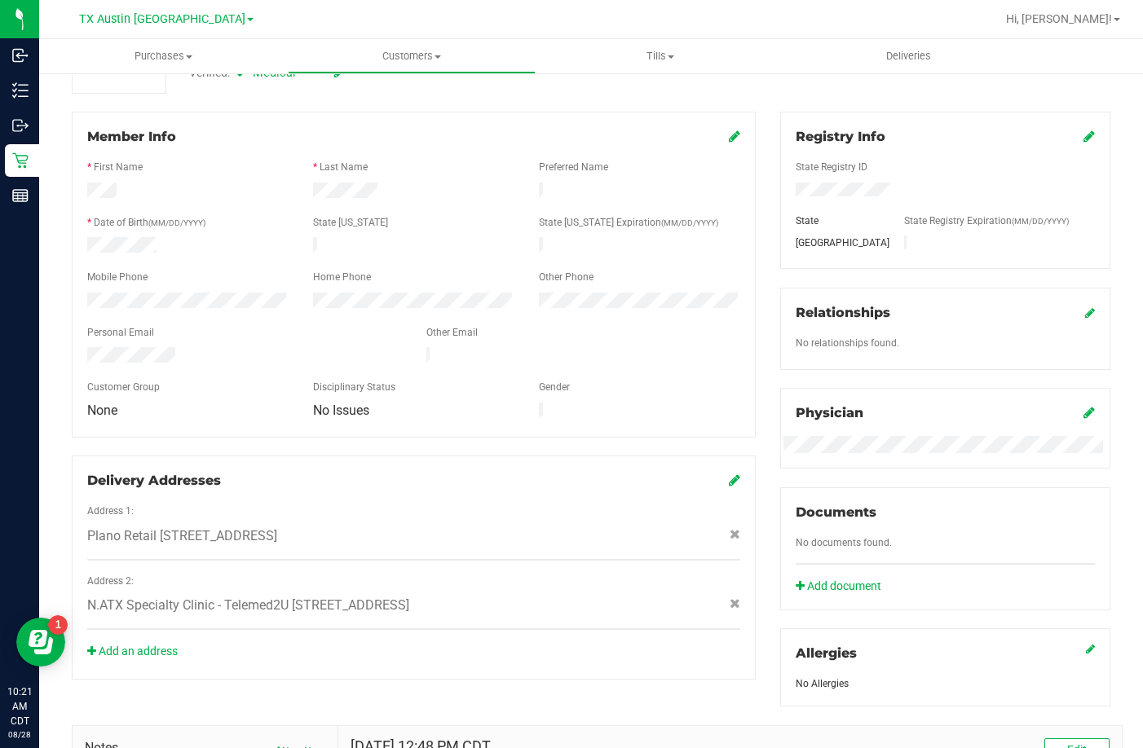
scroll to position [0, 0]
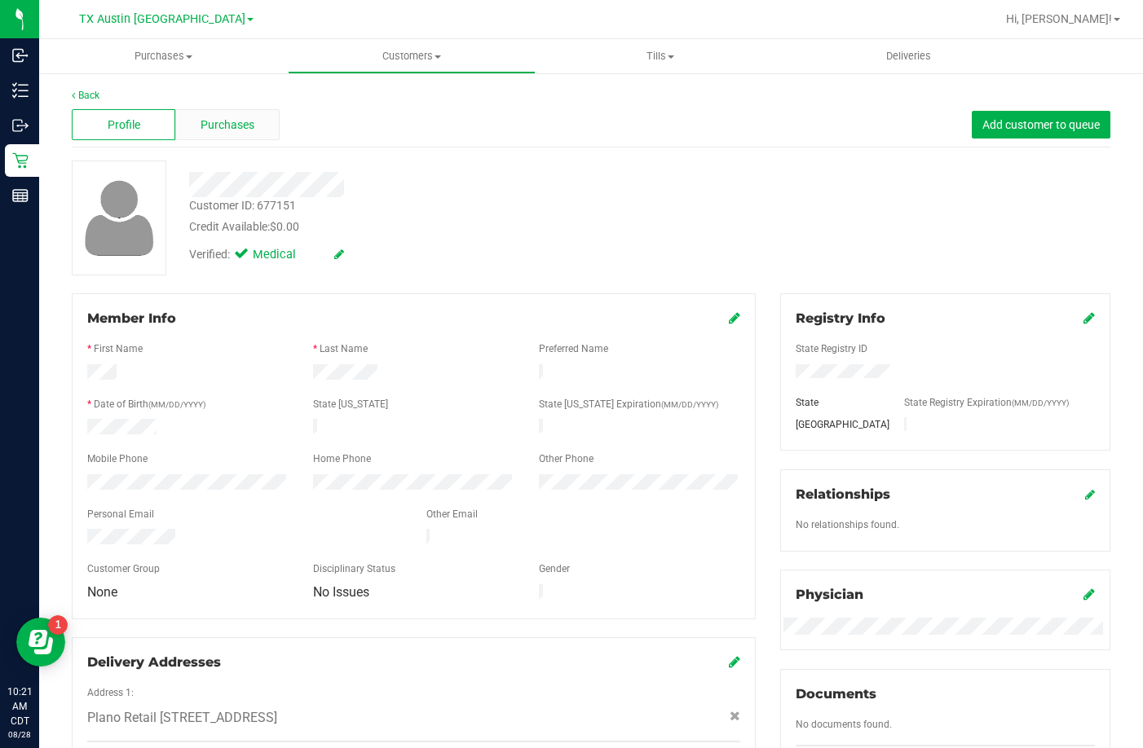
click at [258, 112] on div "Purchases" at bounding box center [227, 124] width 104 height 31
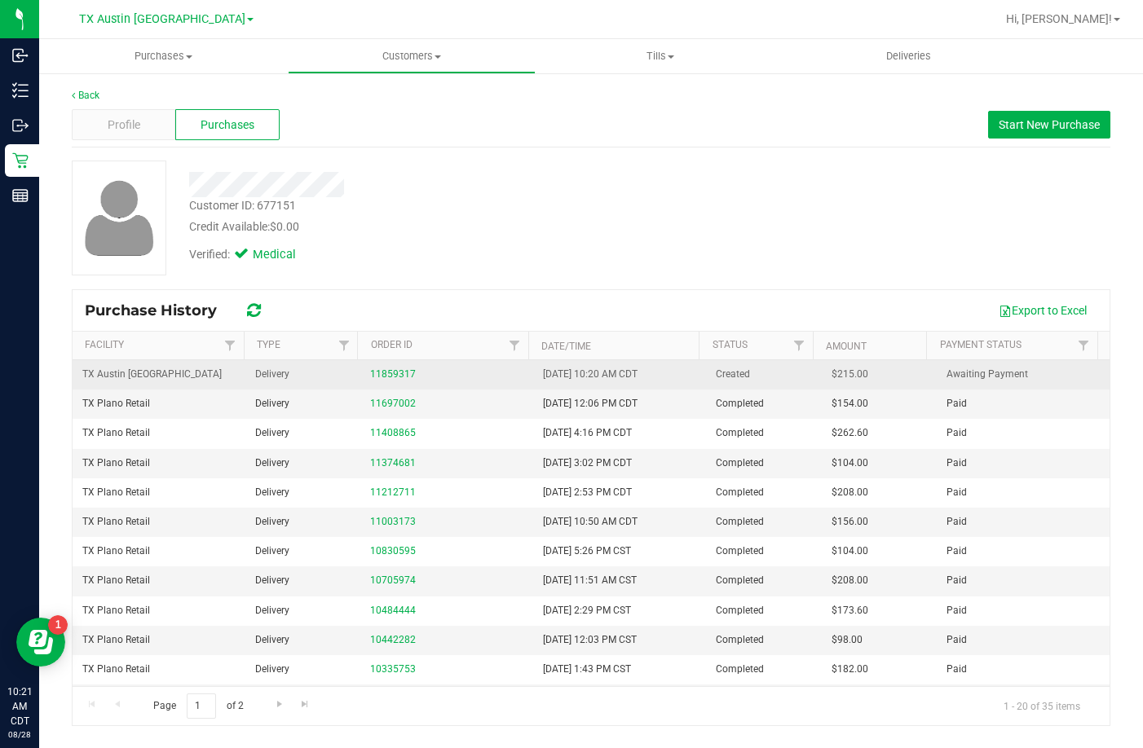
click at [396, 368] on div "11859317" at bounding box center [446, 374] width 153 height 15
click at [396, 377] on link "11859317" at bounding box center [393, 373] width 46 height 11
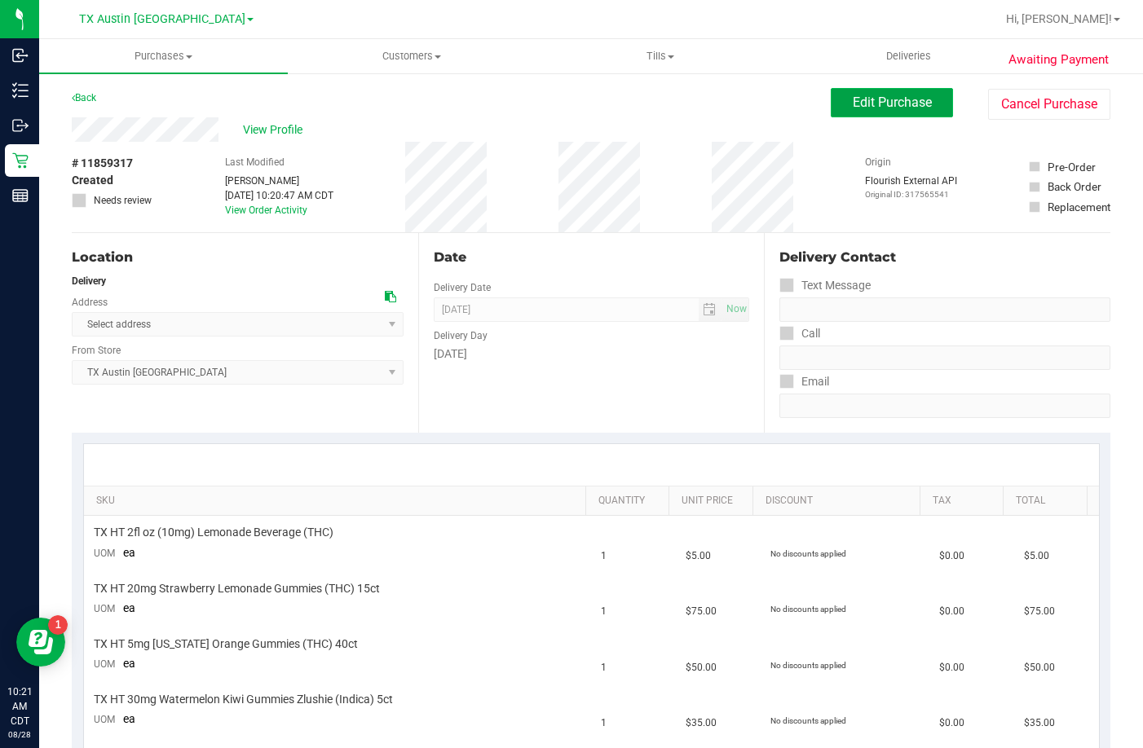
click at [831, 111] on button "Edit Purchase" at bounding box center [892, 102] width 122 height 29
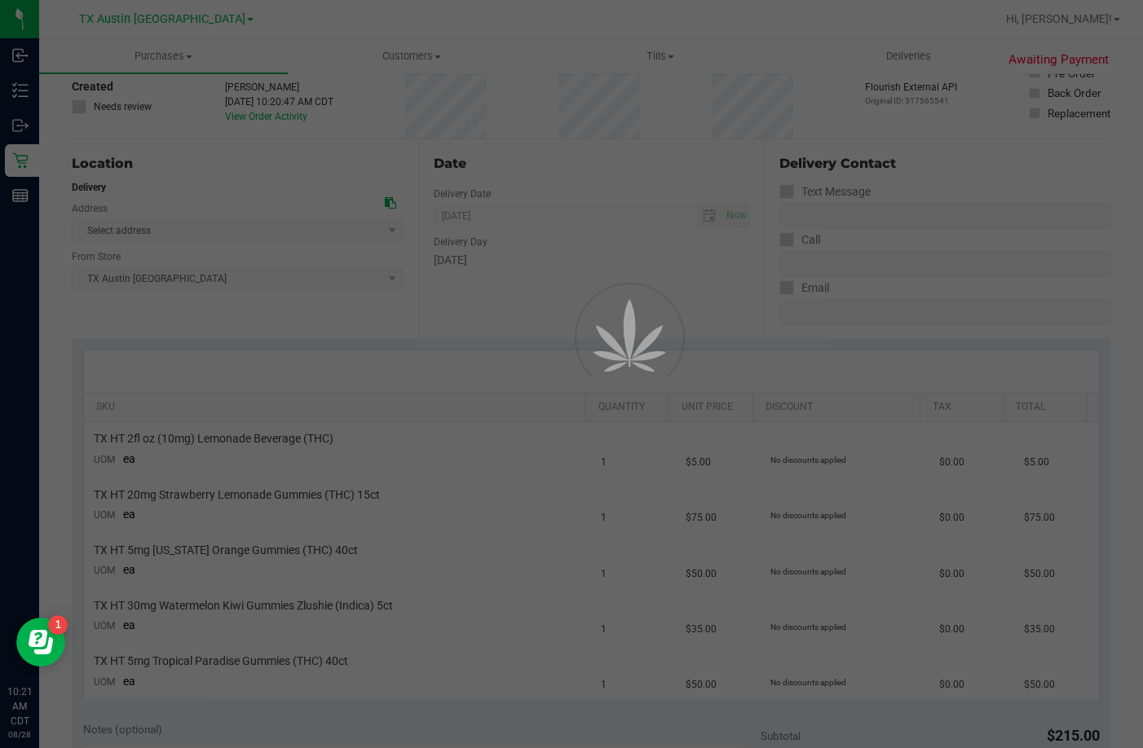
scroll to position [245, 0]
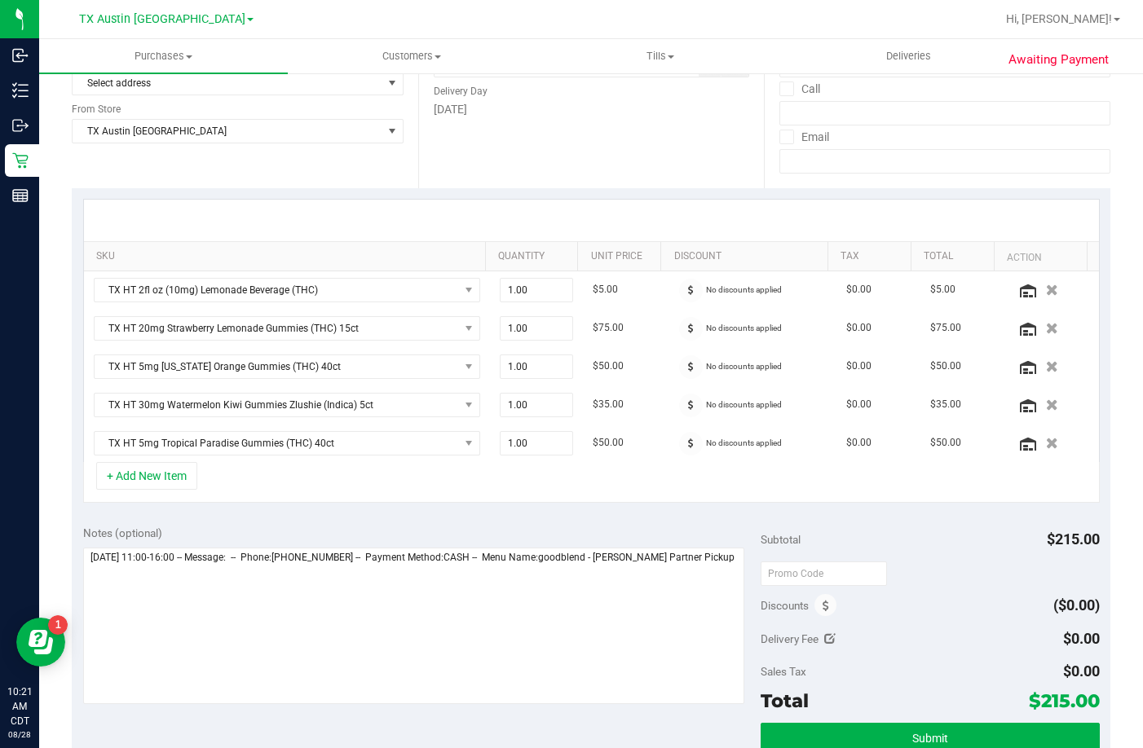
scroll to position [163, 0]
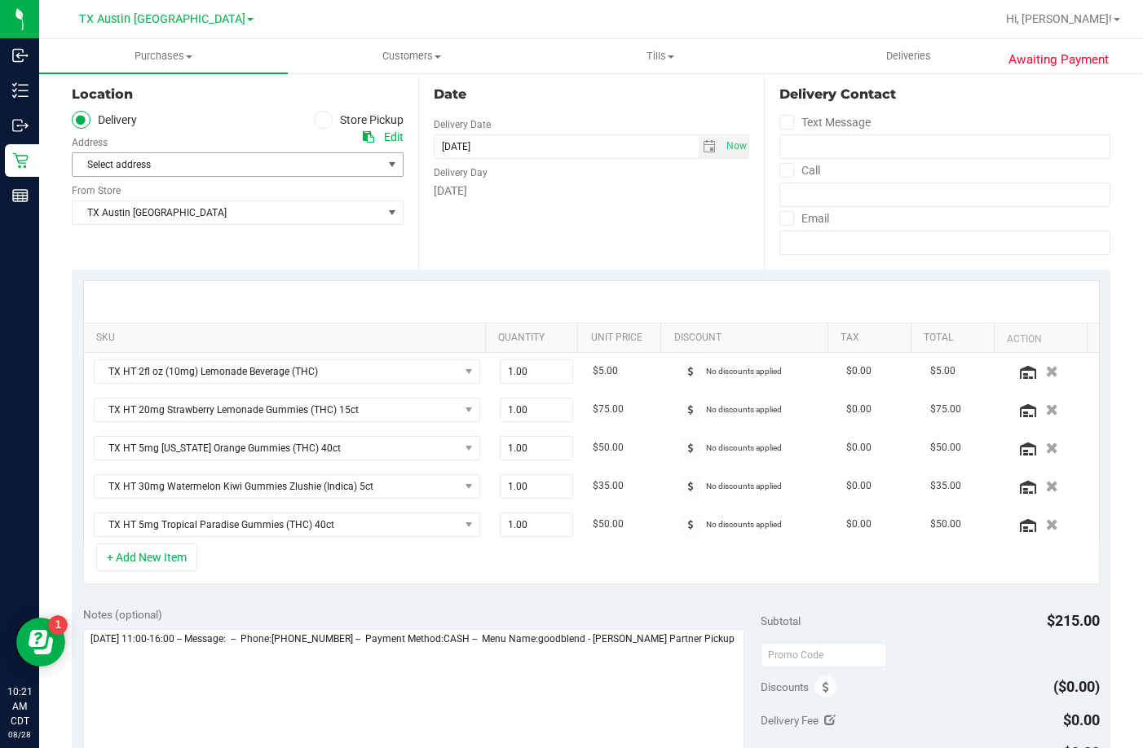
click at [197, 165] on span "Select address" at bounding box center [220, 164] width 294 height 23
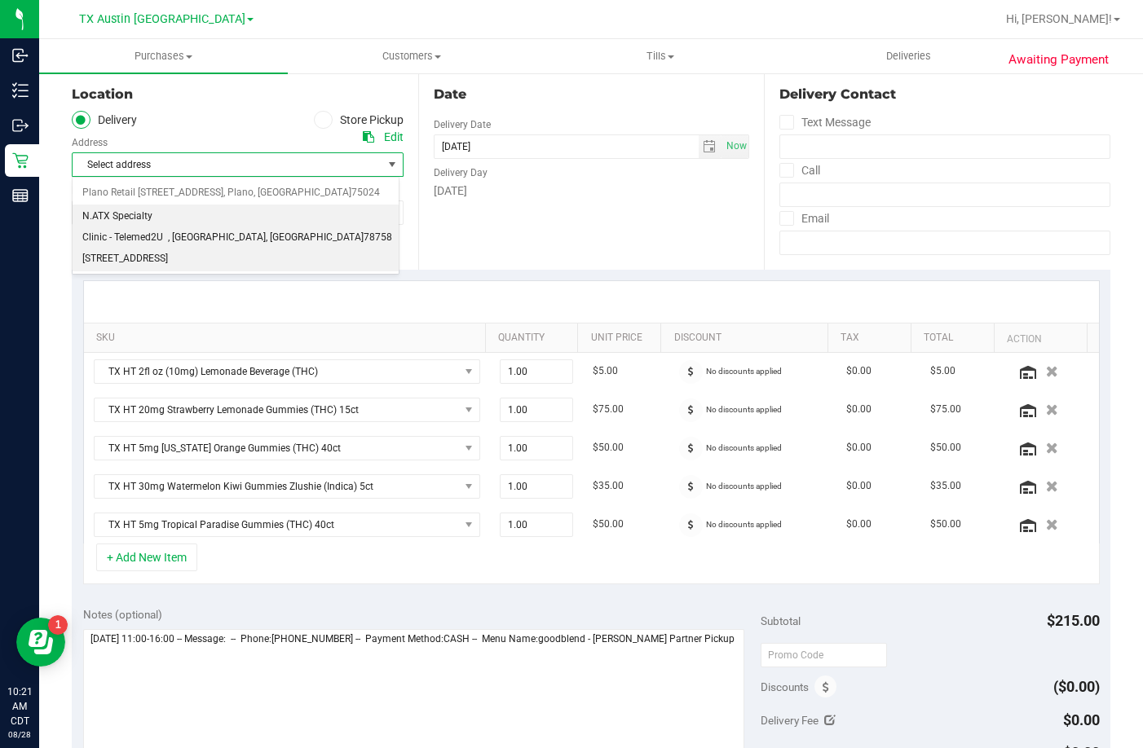
click at [149, 216] on span "N.ATX Specialty Clinic - Telemed2U 2217 Park Bend Dr. #300" at bounding box center [125, 237] width 86 height 63
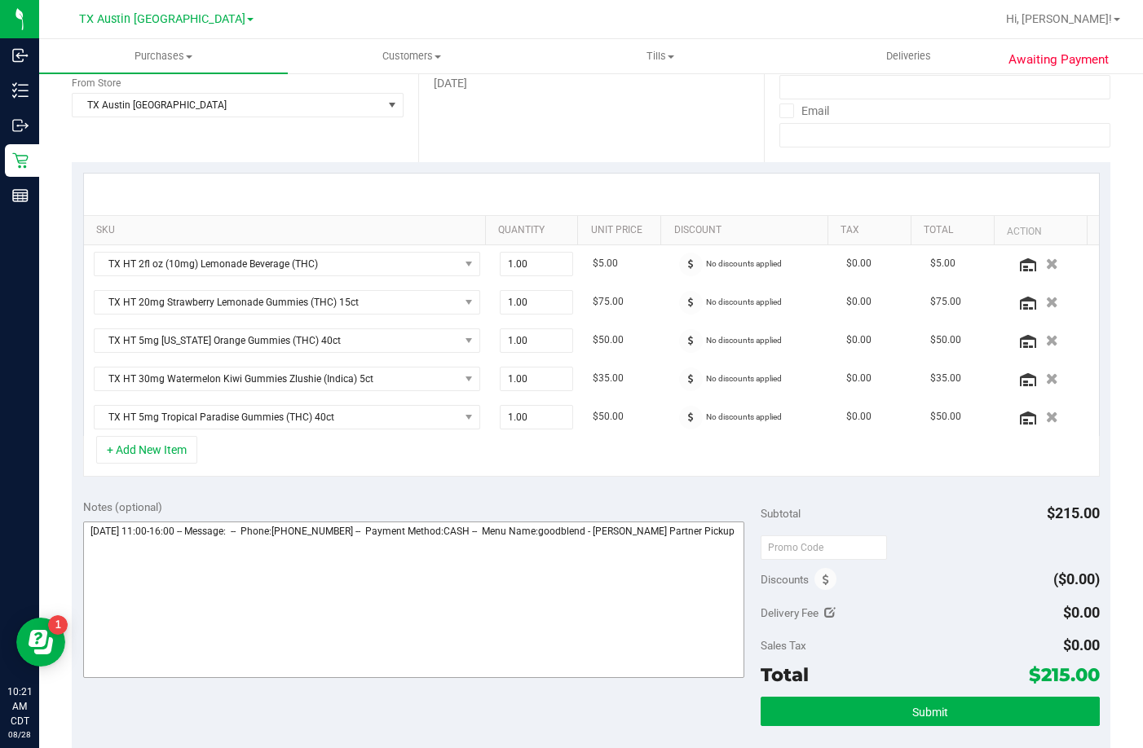
scroll to position [326, 0]
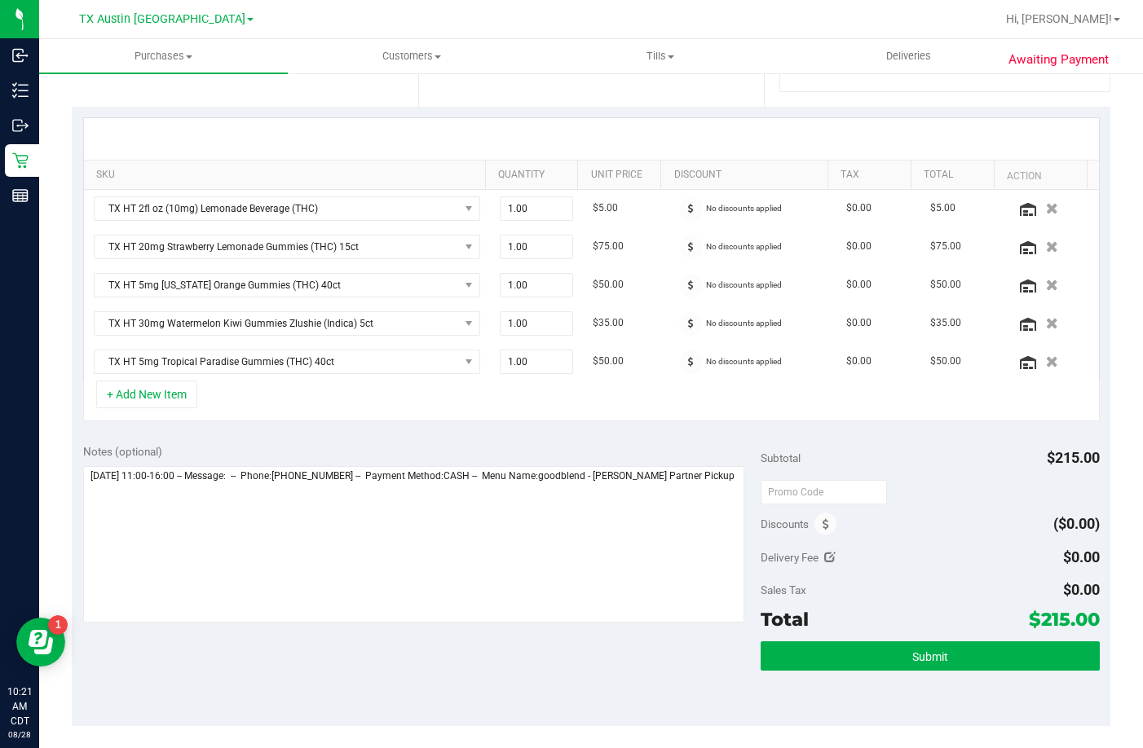
click at [738, 520] on div "Notes (optional)" at bounding box center [421, 534] width 677 height 183
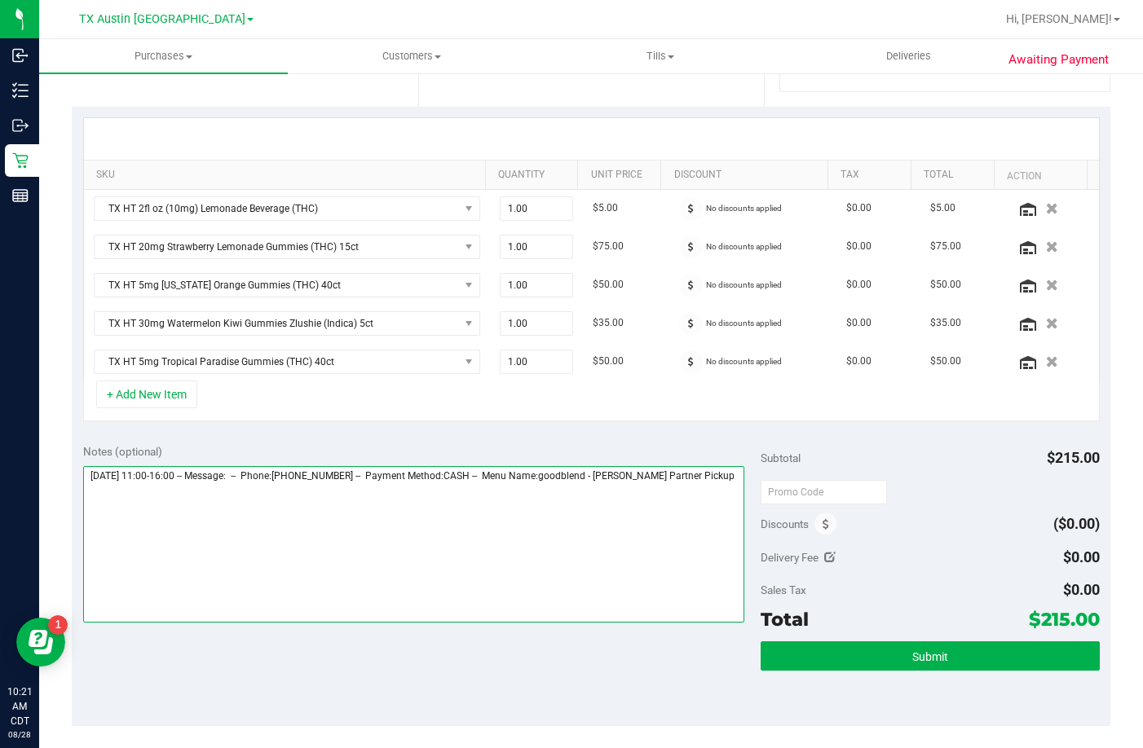
click at [724, 518] on textarea at bounding box center [413, 544] width 661 height 157
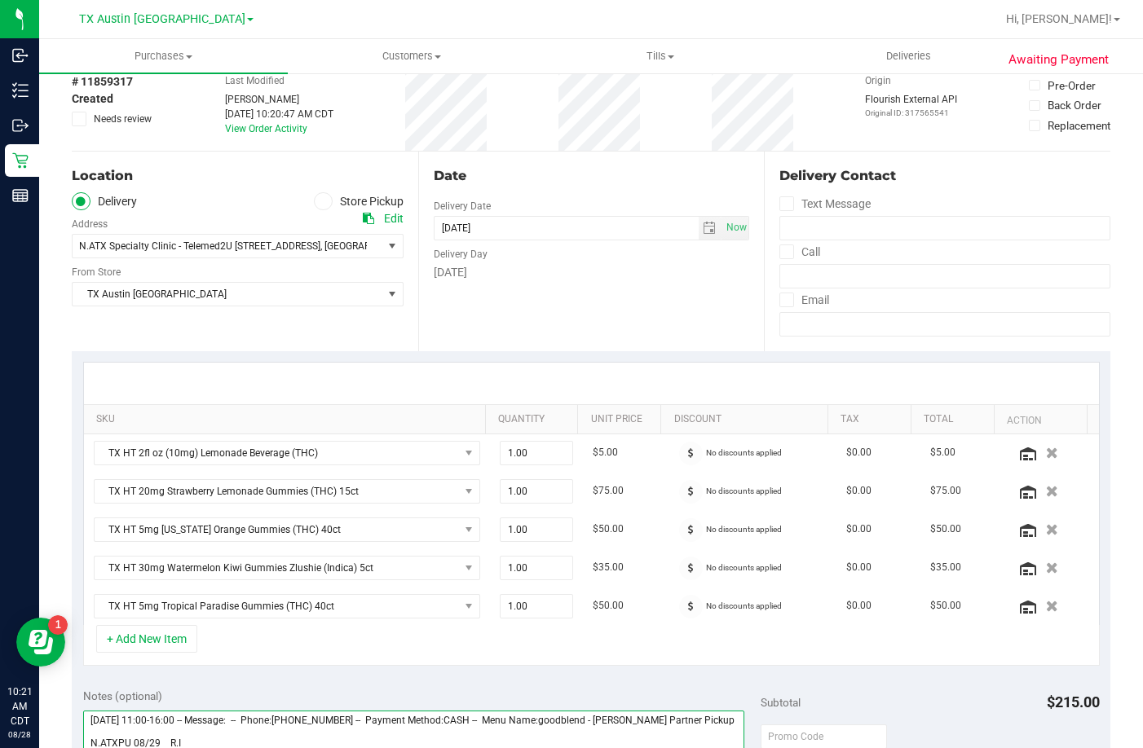
scroll to position [0, 0]
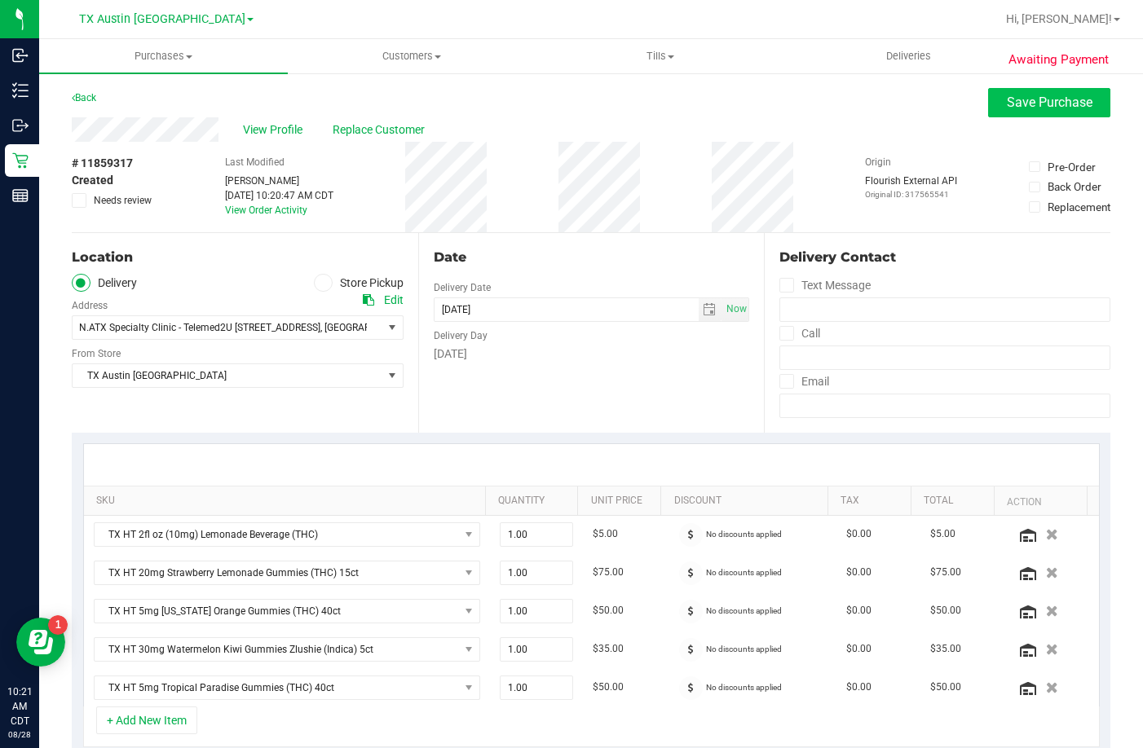
type textarea "Friday 08/29/2025 11:00-16:00 -- Message: -- Phone:2147242486 -- Payment Method…"
click at [1007, 97] on span "Save Purchase" at bounding box center [1050, 102] width 86 height 15
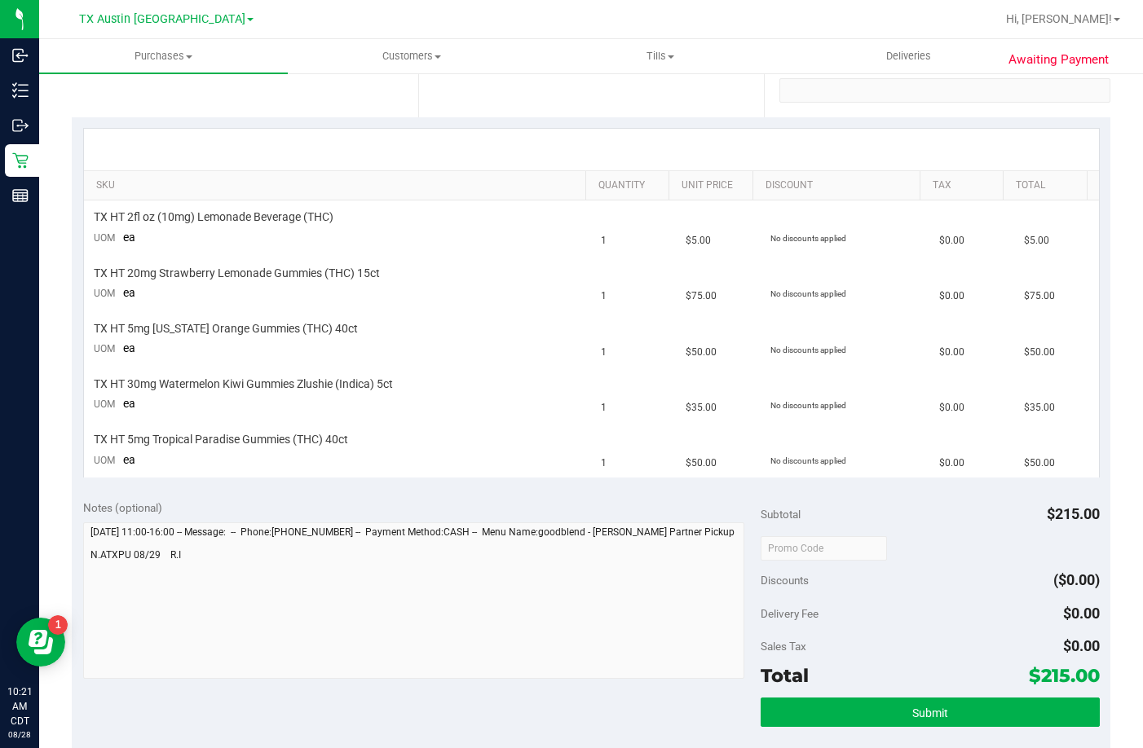
scroll to position [408, 0]
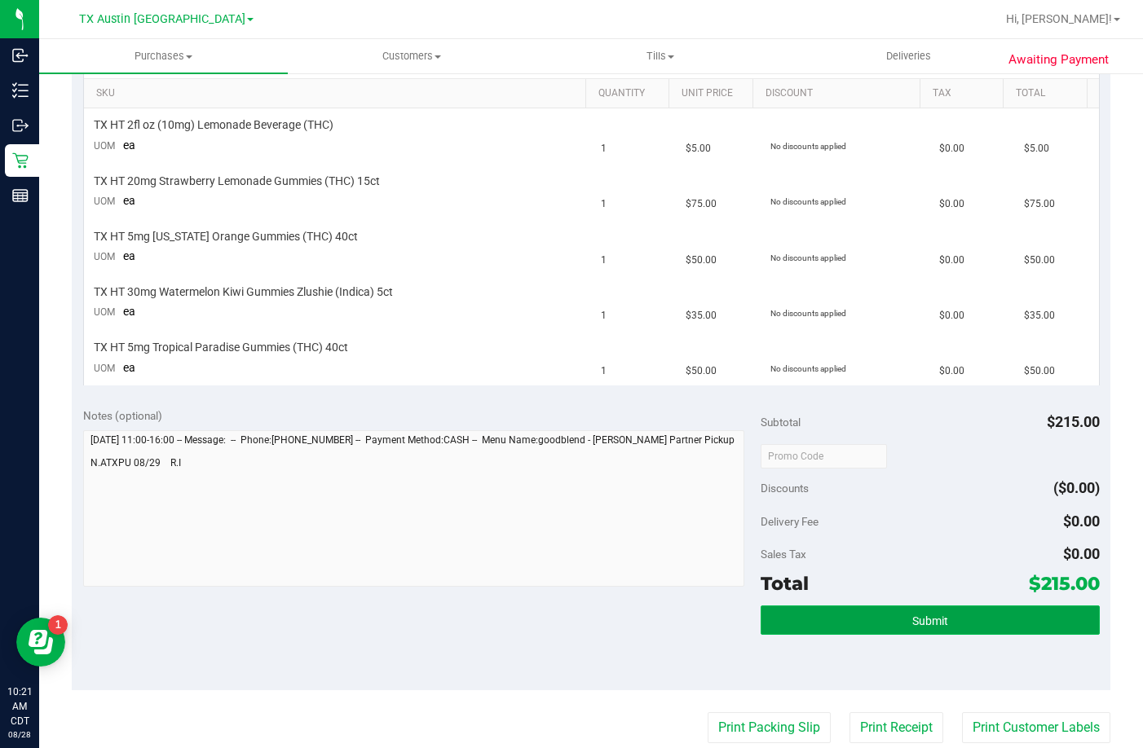
click at [897, 620] on button "Submit" at bounding box center [930, 620] width 339 height 29
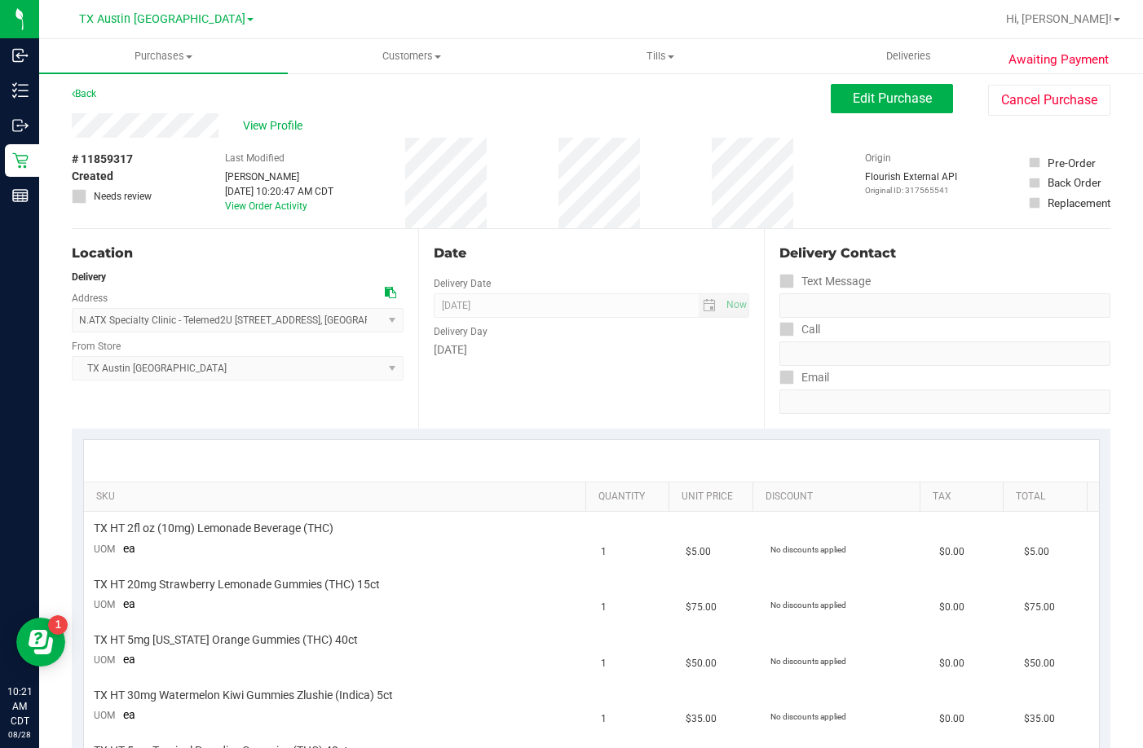
scroll to position [0, 0]
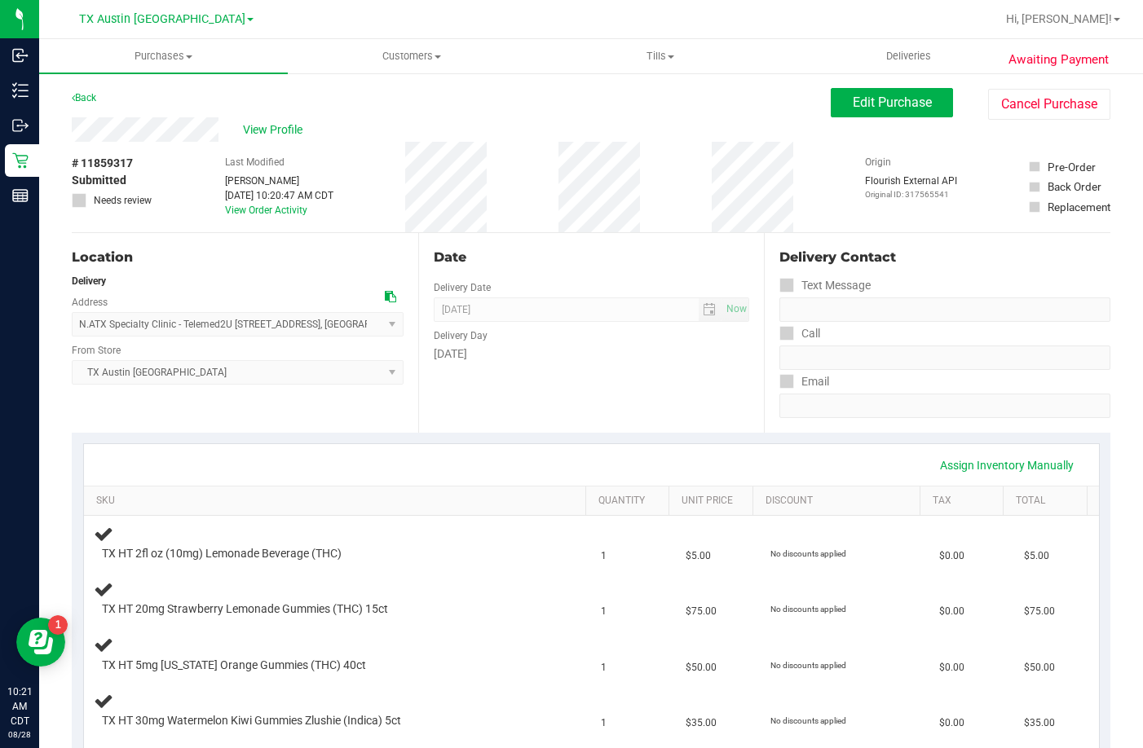
click at [280, 128] on span "View Profile" at bounding box center [275, 129] width 65 height 17
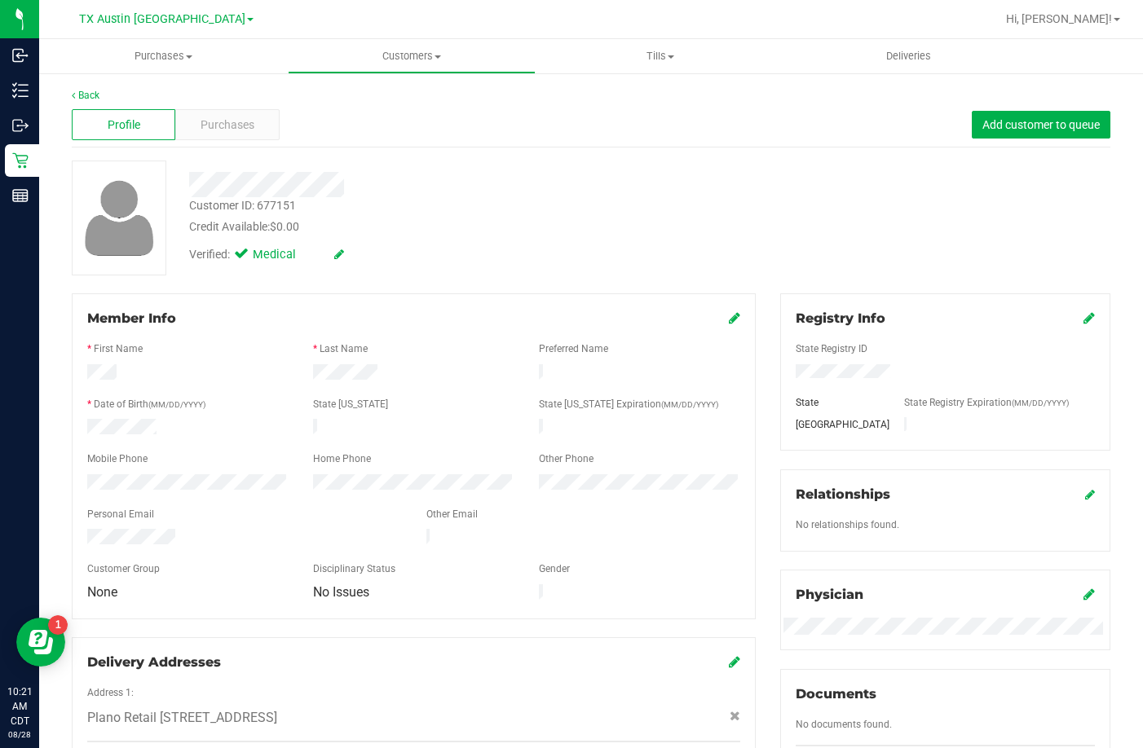
drag, startPoint x: 190, startPoint y: 525, endPoint x: 81, endPoint y: 531, distance: 109.4
click at [81, 531] on div at bounding box center [244, 539] width 339 height 20
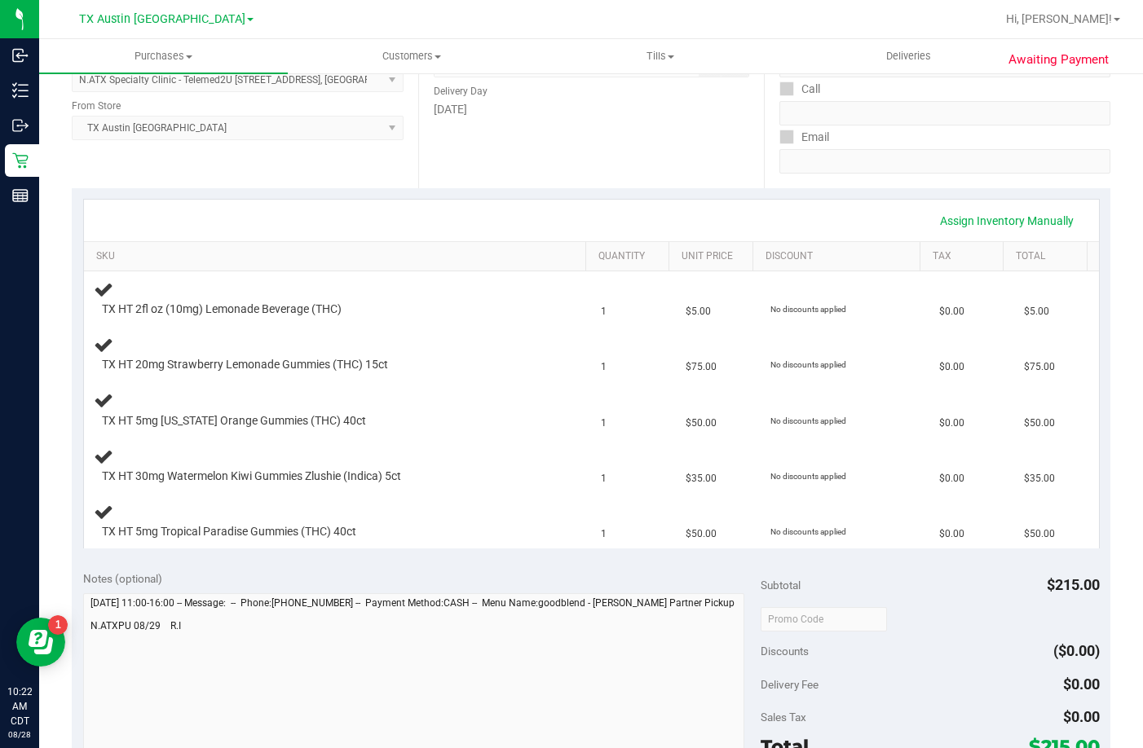
scroll to position [326, 0]
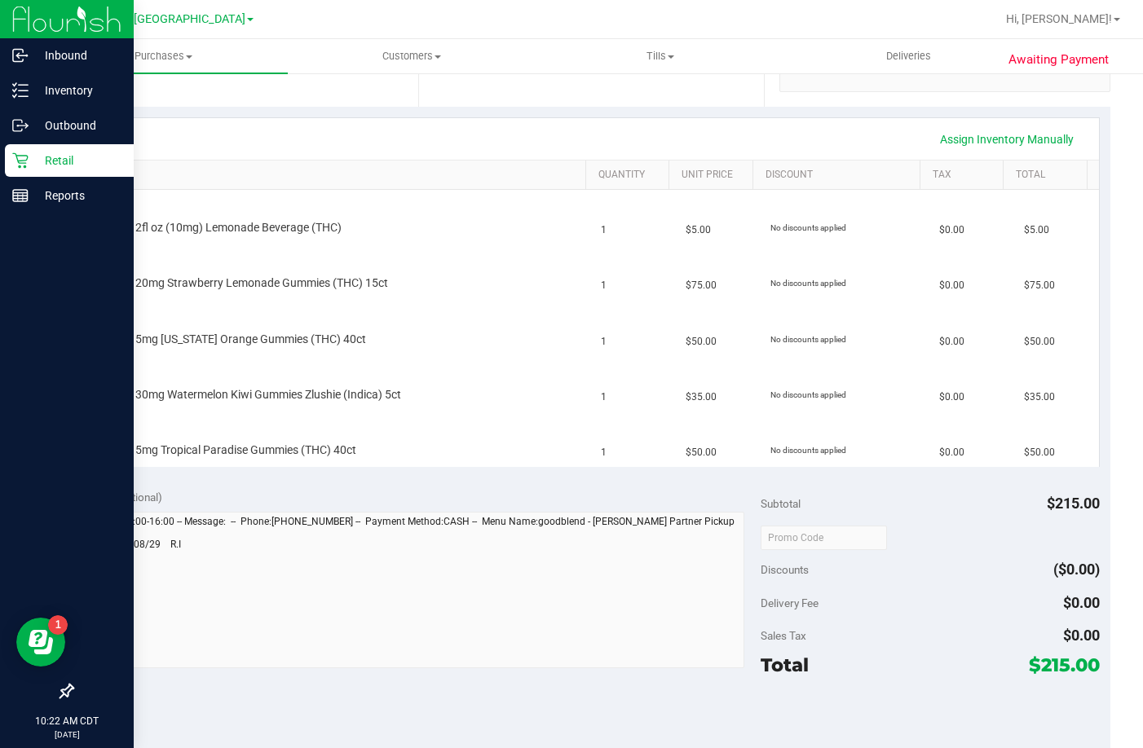
click at [43, 154] on p "Retail" at bounding box center [78, 161] width 98 height 20
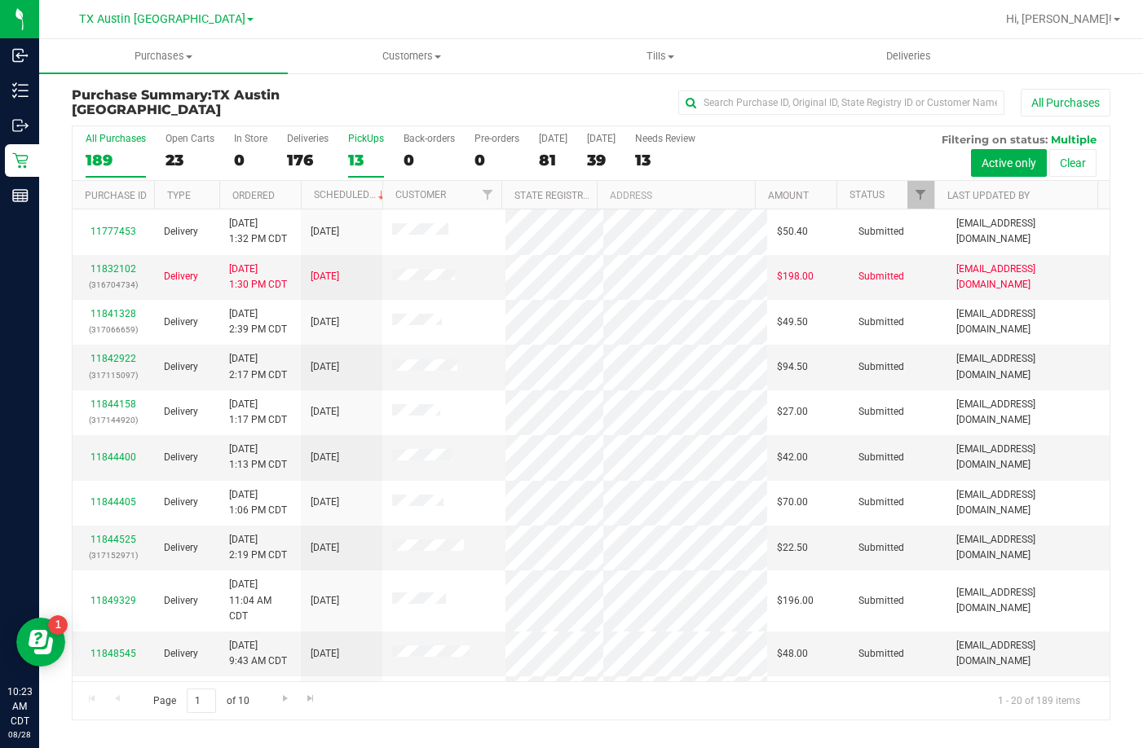
click at [359, 157] on div "13" at bounding box center [366, 160] width 36 height 19
click at [0, 0] on input "PickUps 13" at bounding box center [0, 0] width 0 height 0
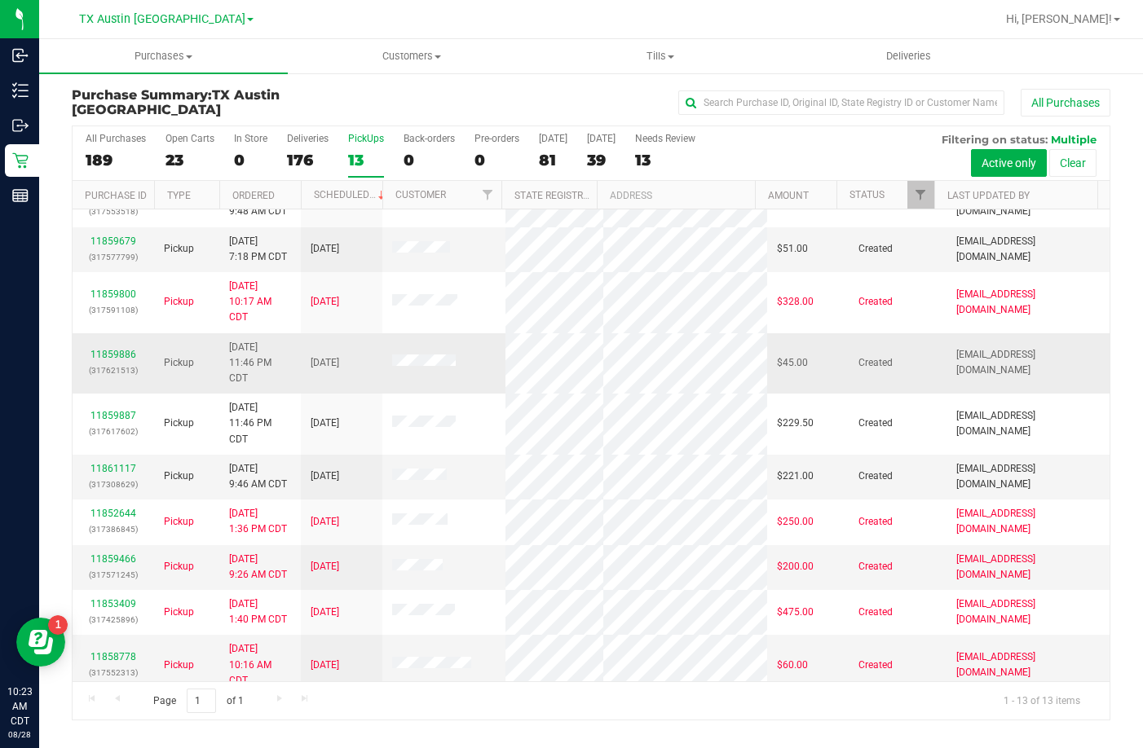
scroll to position [193, 0]
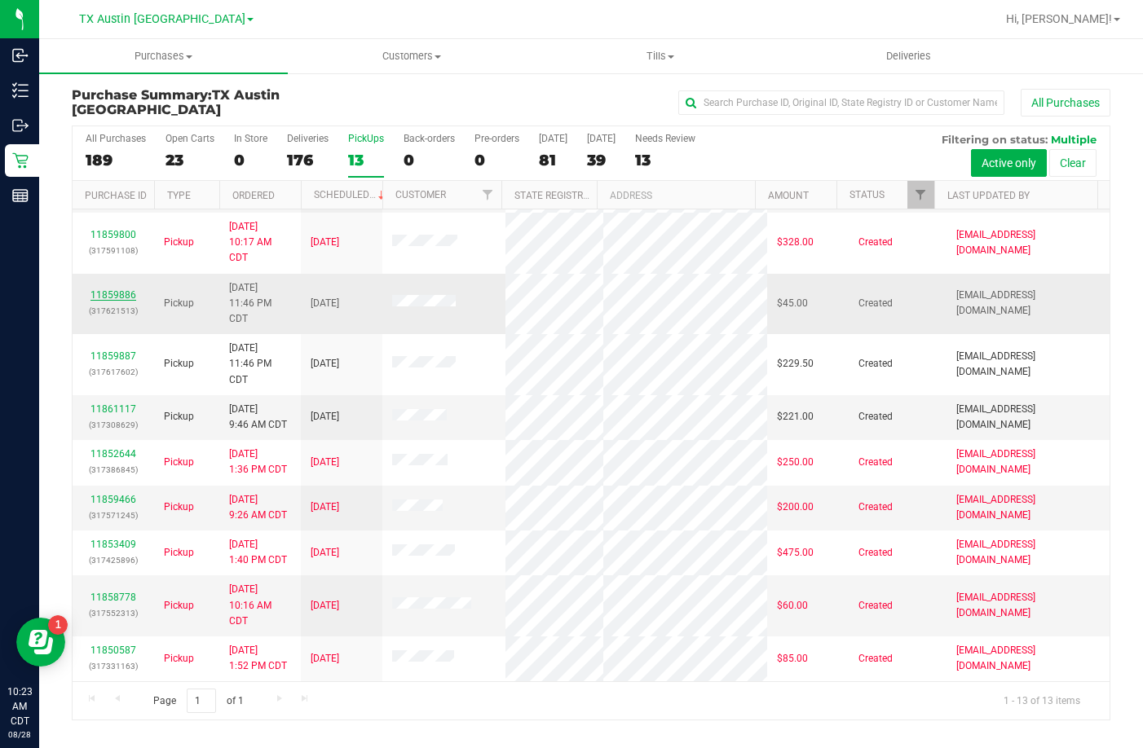
click at [118, 299] on link "11859886" at bounding box center [113, 294] width 46 height 11
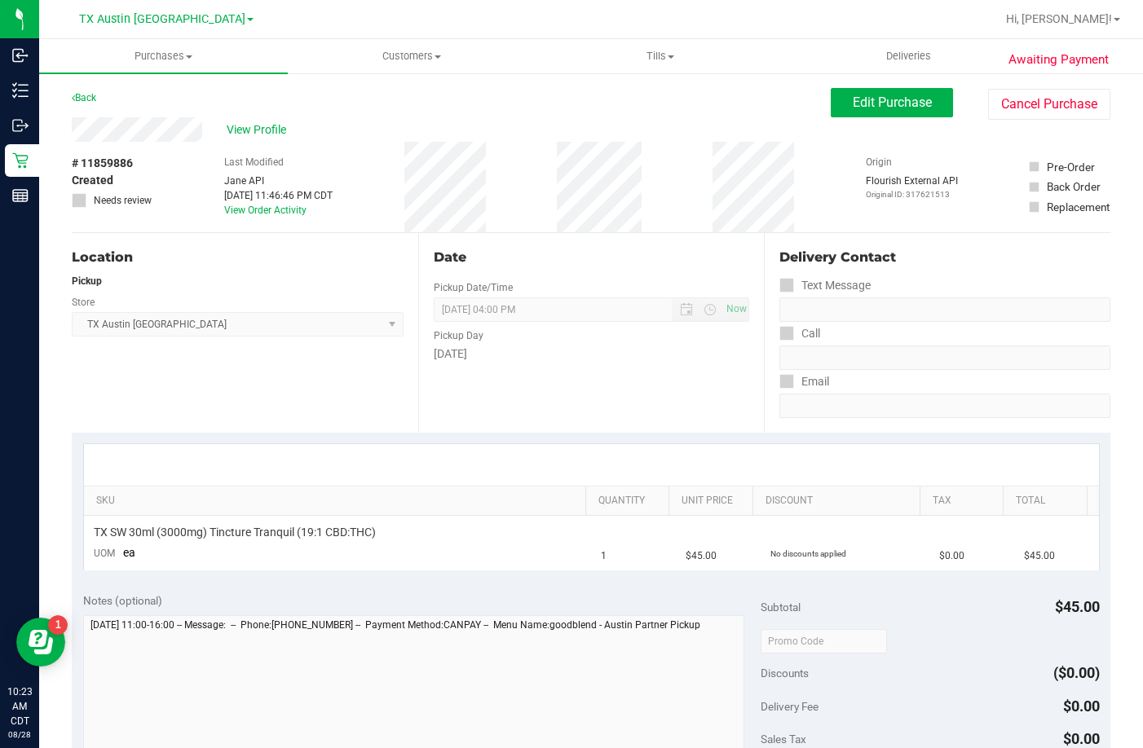
drag, startPoint x: 203, startPoint y: 122, endPoint x: 69, endPoint y: 127, distance: 133.8
click at [69, 127] on div "Awaiting Payment Back Edit Purchase Cancel Purchase View Profile # 11859886 Cre…" at bounding box center [591, 686] width 1104 height 1228
click at [870, 111] on button "Edit Purchase" at bounding box center [892, 102] width 122 height 29
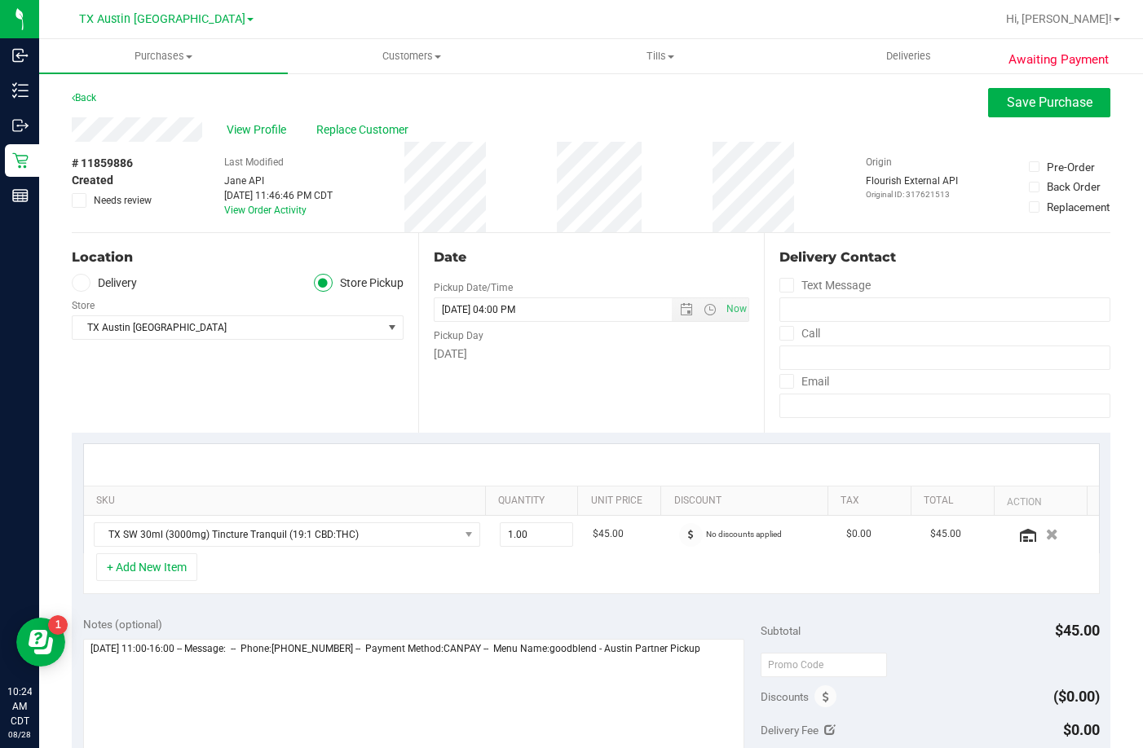
click at [93, 280] on label "Delivery" at bounding box center [104, 283] width 65 height 19
click at [0, 0] on input "Delivery" at bounding box center [0, 0] width 0 height 0
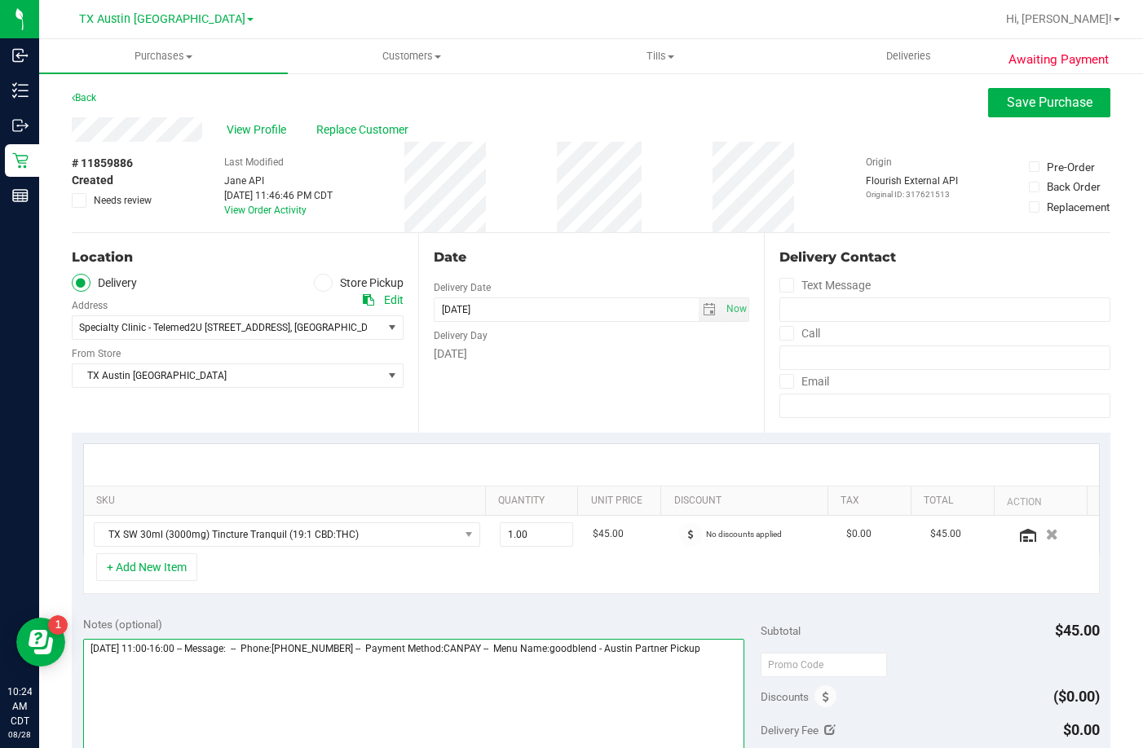
drag, startPoint x: 716, startPoint y: 698, endPoint x: 724, endPoint y: 699, distance: 8.2
click at [721, 699] on textarea at bounding box center [413, 717] width 661 height 157
click at [728, 701] on textarea at bounding box center [413, 717] width 661 height 157
type textarea "Friday 08/29/2025 11:00-16:00 -- Message: -- Phone:8325519916 -- Payment Method…"
click at [1029, 104] on span "Save Purchase" at bounding box center [1050, 102] width 86 height 15
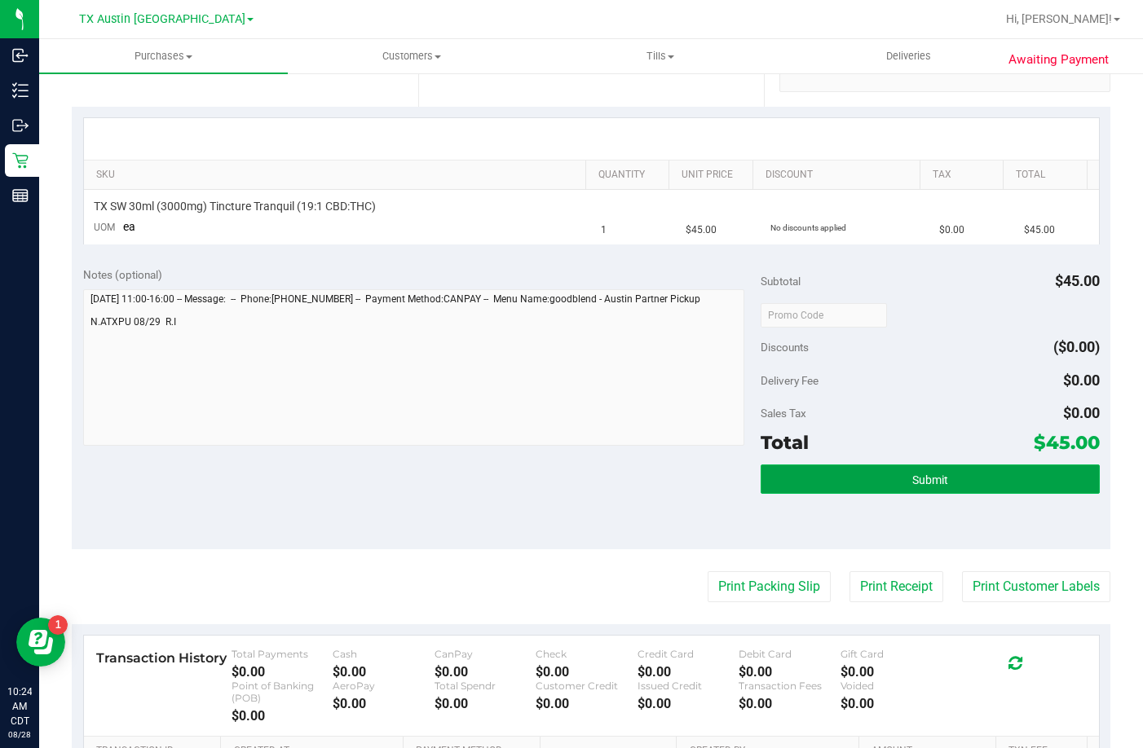
click at [832, 481] on button "Submit" at bounding box center [930, 479] width 339 height 29
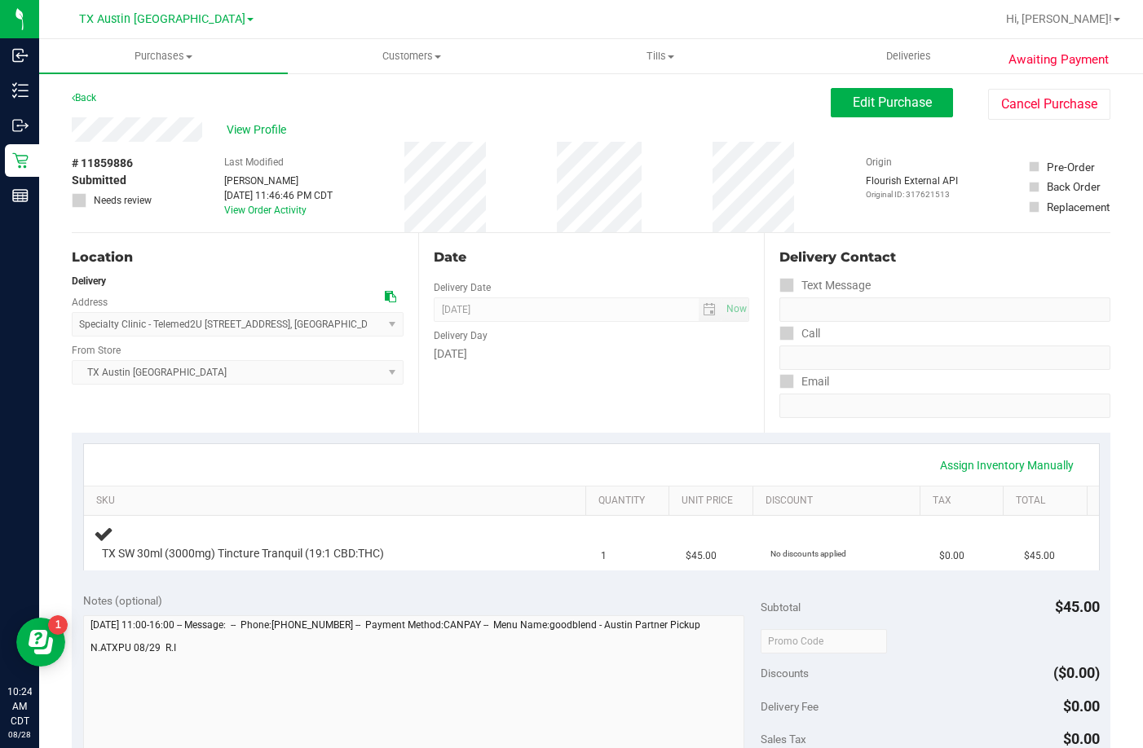
click at [262, 127] on span "View Profile" at bounding box center [259, 129] width 65 height 17
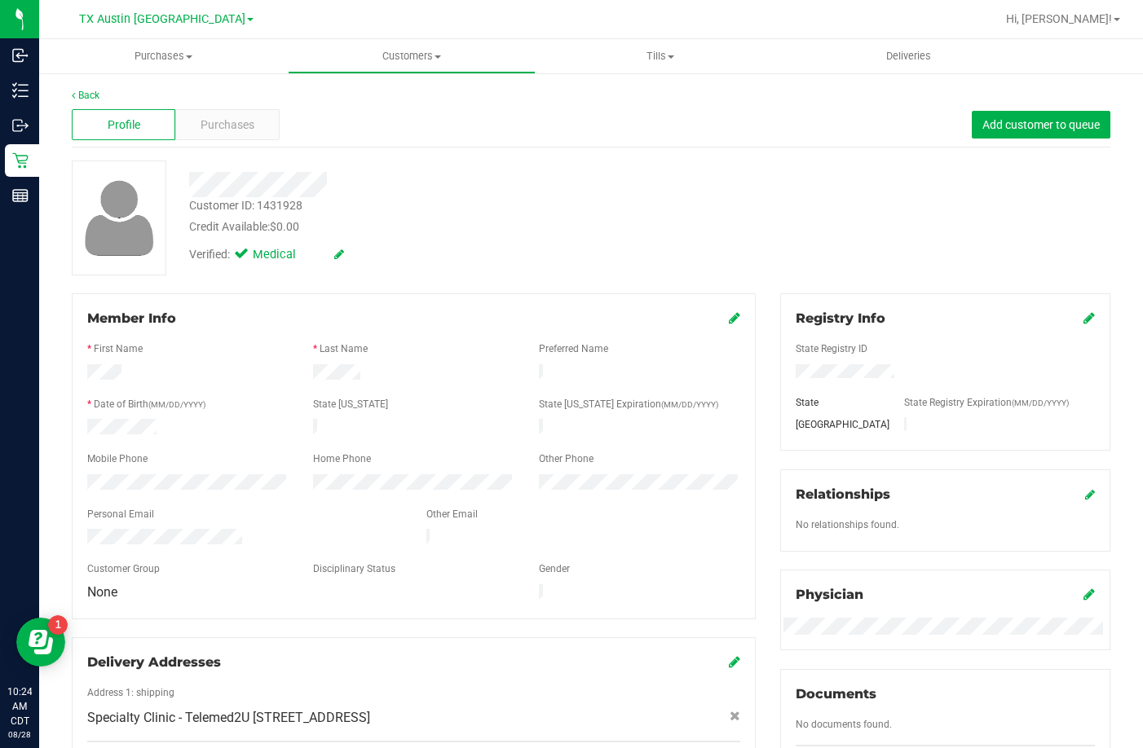
drag, startPoint x: 245, startPoint y: 530, endPoint x: 86, endPoint y: 528, distance: 159.0
click at [86, 529] on div at bounding box center [244, 539] width 339 height 20
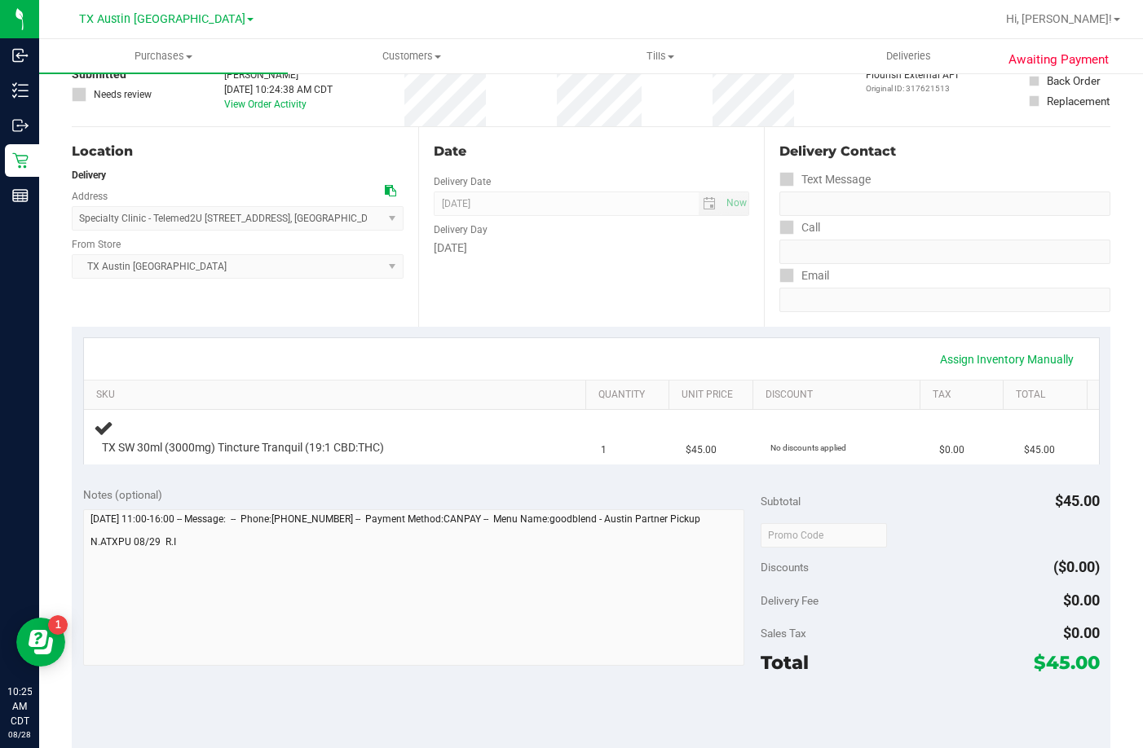
scroll to position [245, 0]
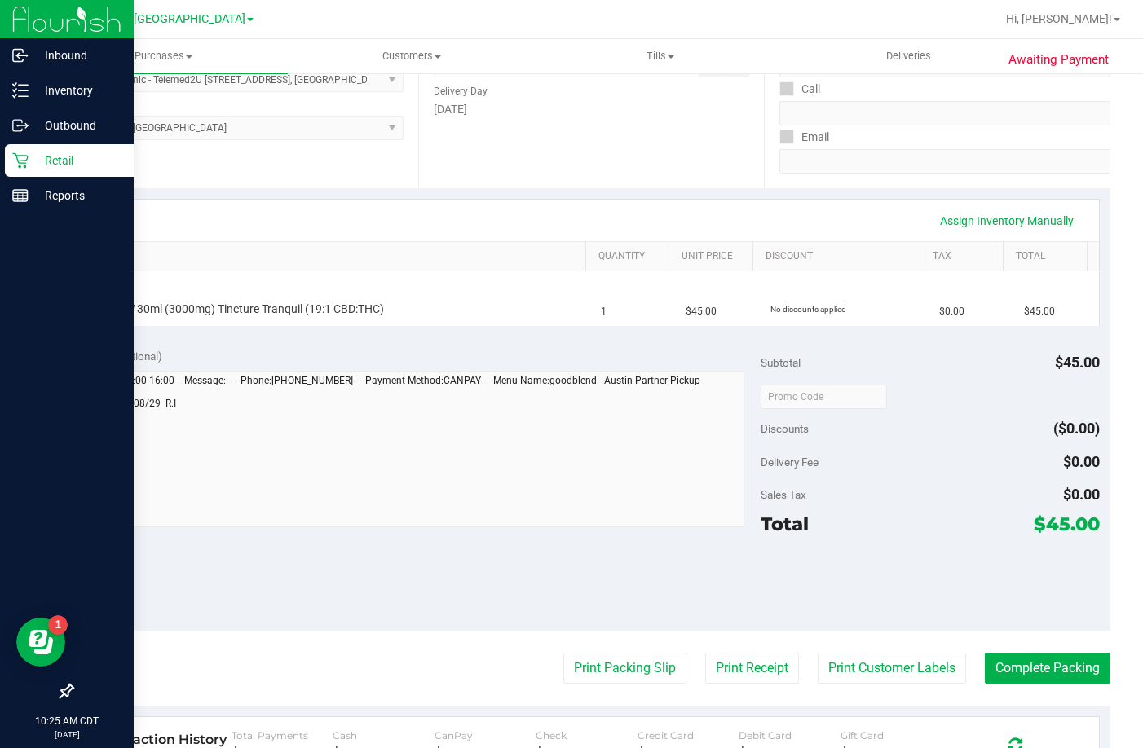
click at [25, 157] on icon at bounding box center [20, 160] width 16 height 16
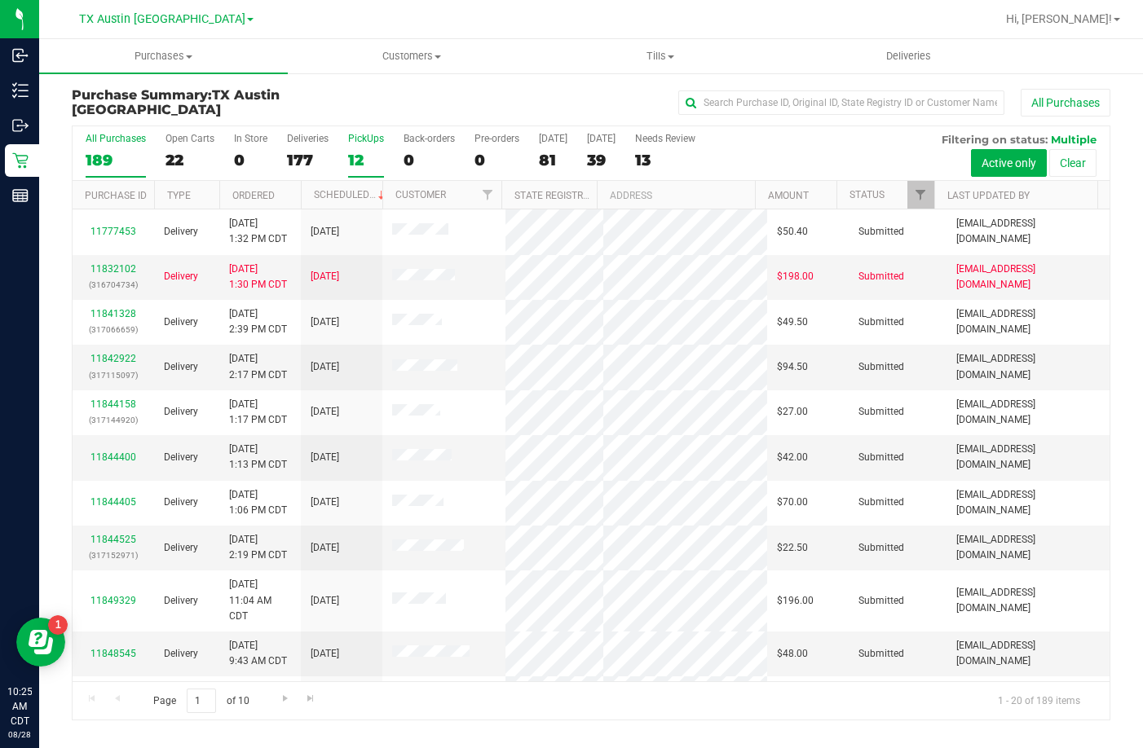
click at [363, 157] on div "12" at bounding box center [366, 160] width 36 height 19
click at [0, 0] on input "PickUps 12" at bounding box center [0, 0] width 0 height 0
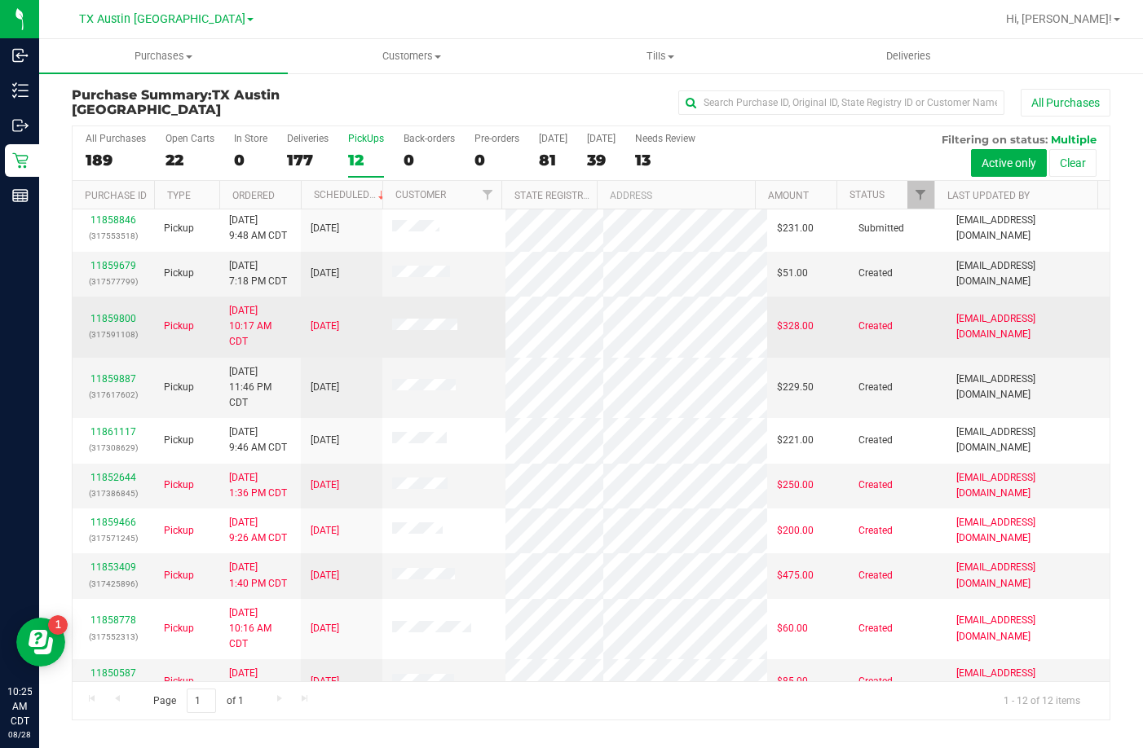
scroll to position [133, 0]
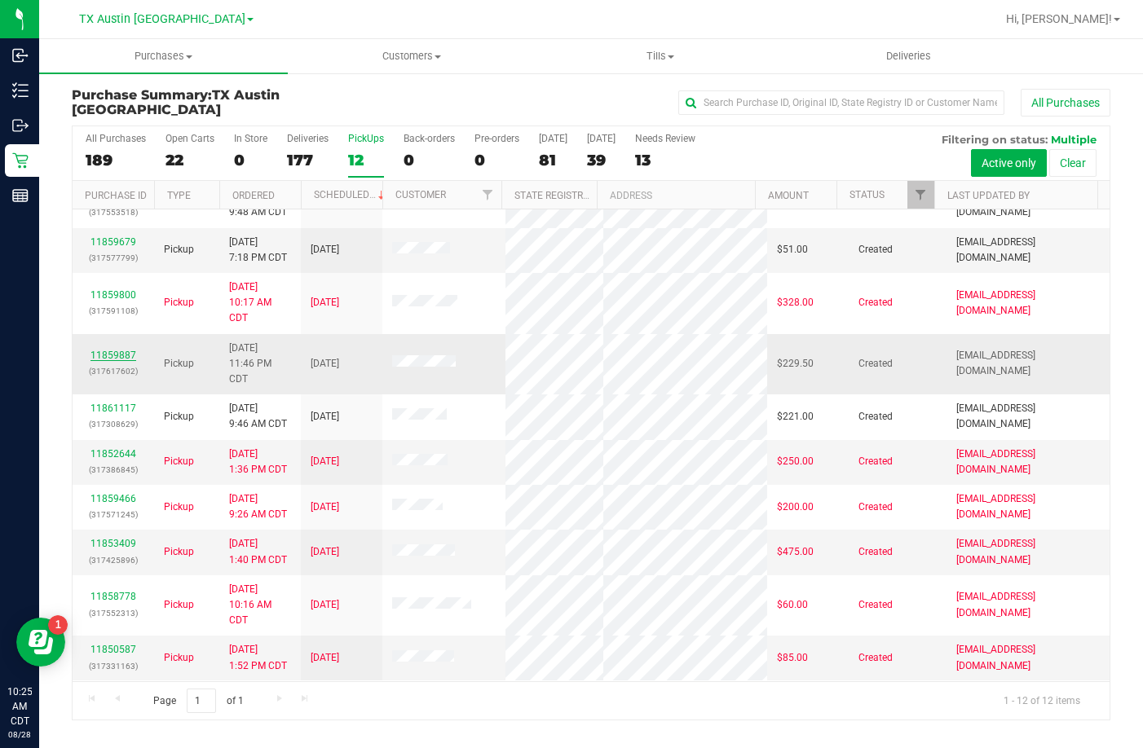
click at [108, 355] on link "11859887" at bounding box center [113, 355] width 46 height 11
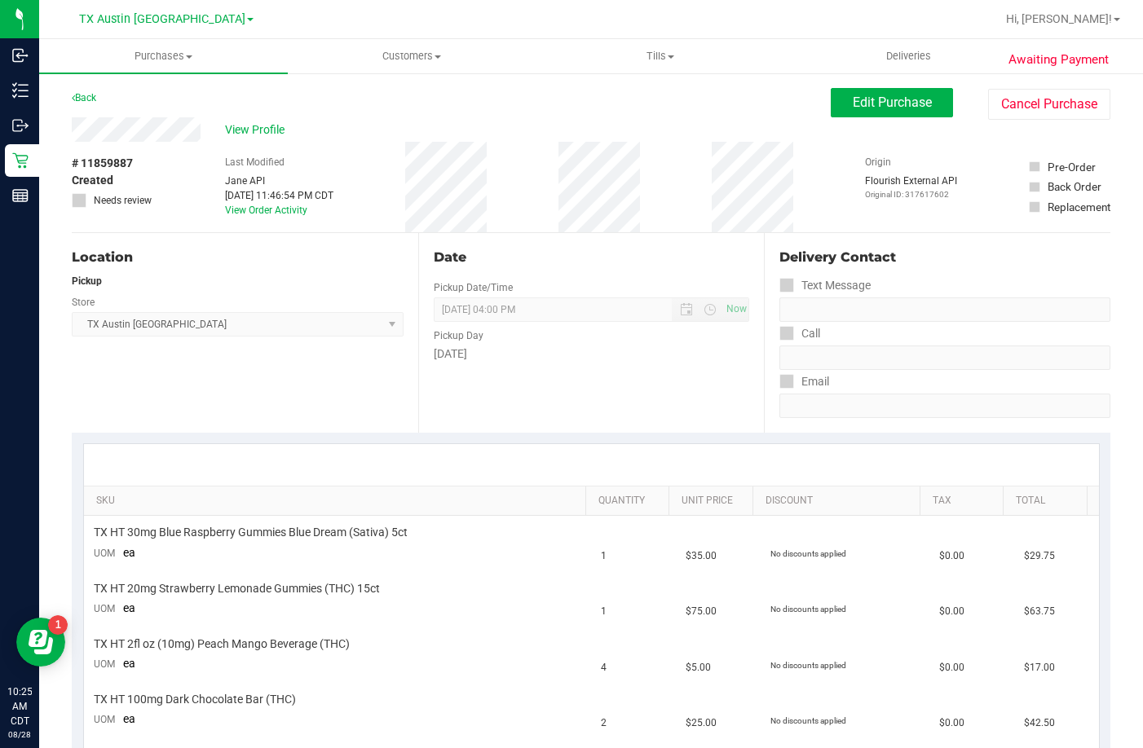
drag, startPoint x: 202, startPoint y: 137, endPoint x: 50, endPoint y: 131, distance: 152.5
click at [263, 129] on span "View Profile" at bounding box center [257, 129] width 65 height 17
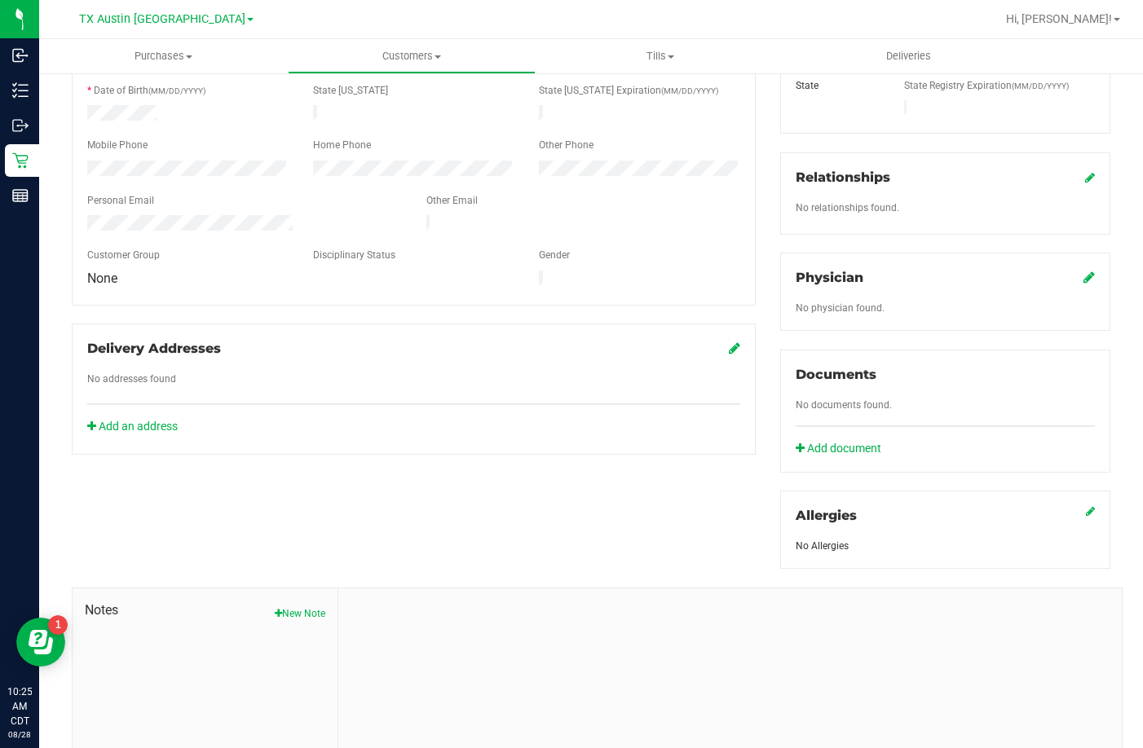
scroll to position [412, 0]
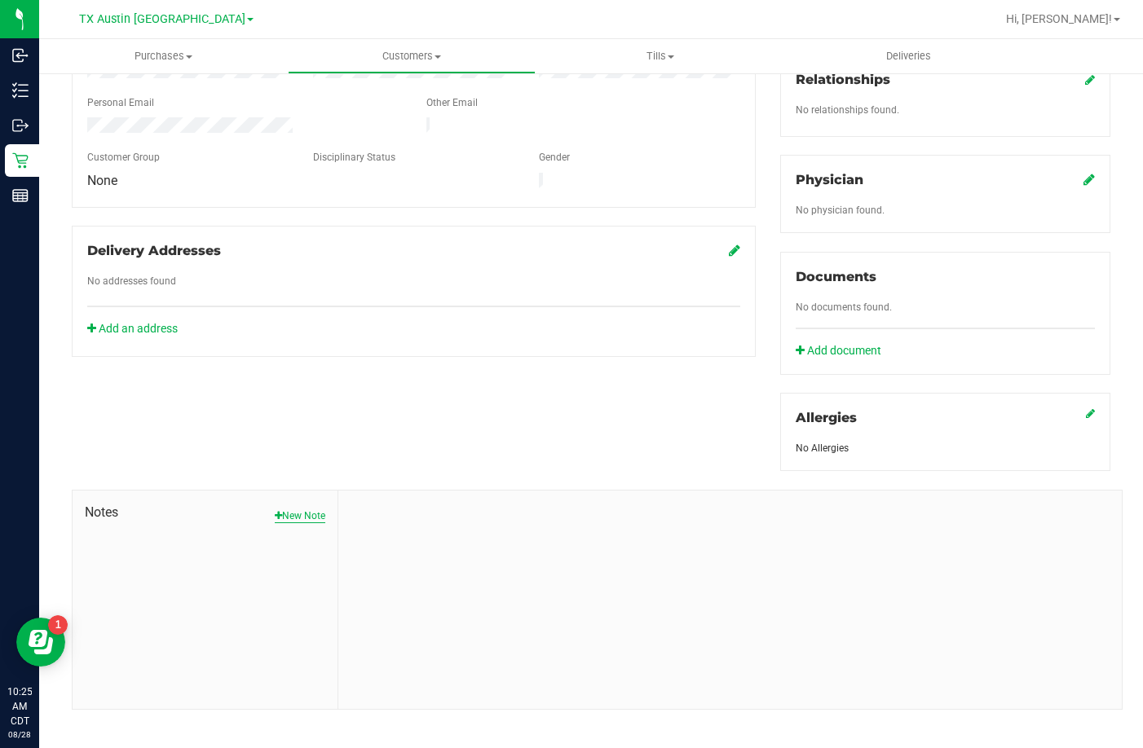
click at [286, 509] on button "New Note" at bounding box center [300, 516] width 51 height 15
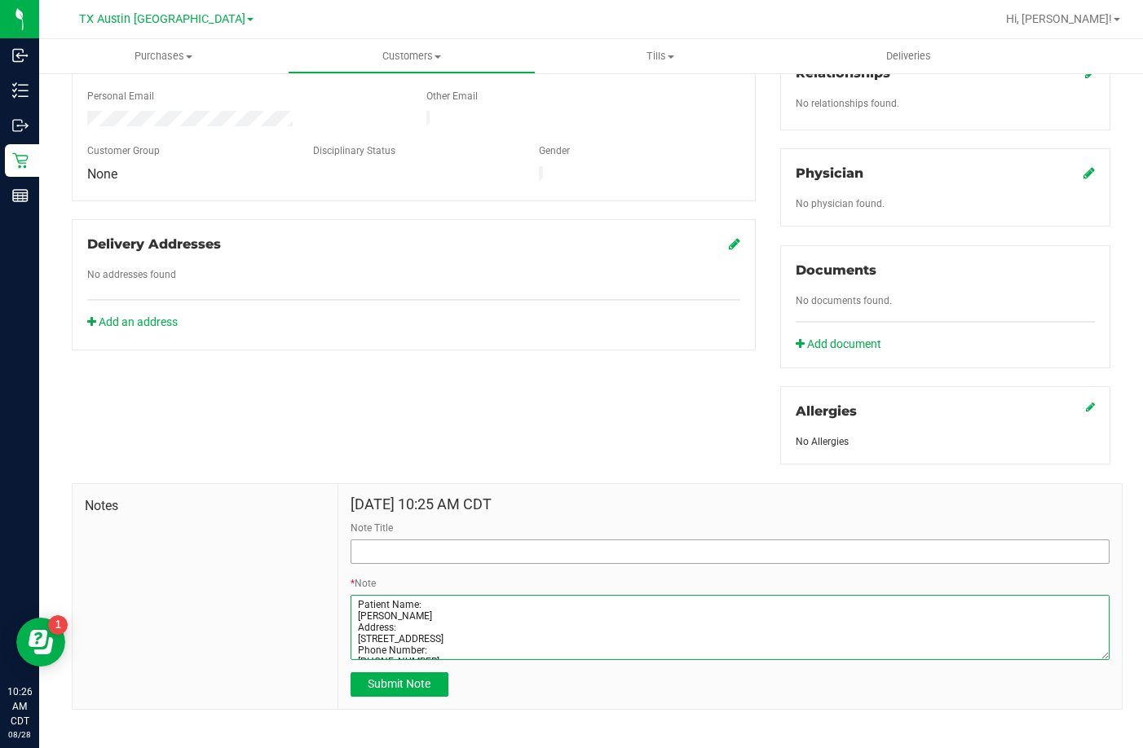
type textarea "Patient Name: Kevin Edwards Address: 8518 Fathom Circle Unit 128 Austin, TX, 78…"
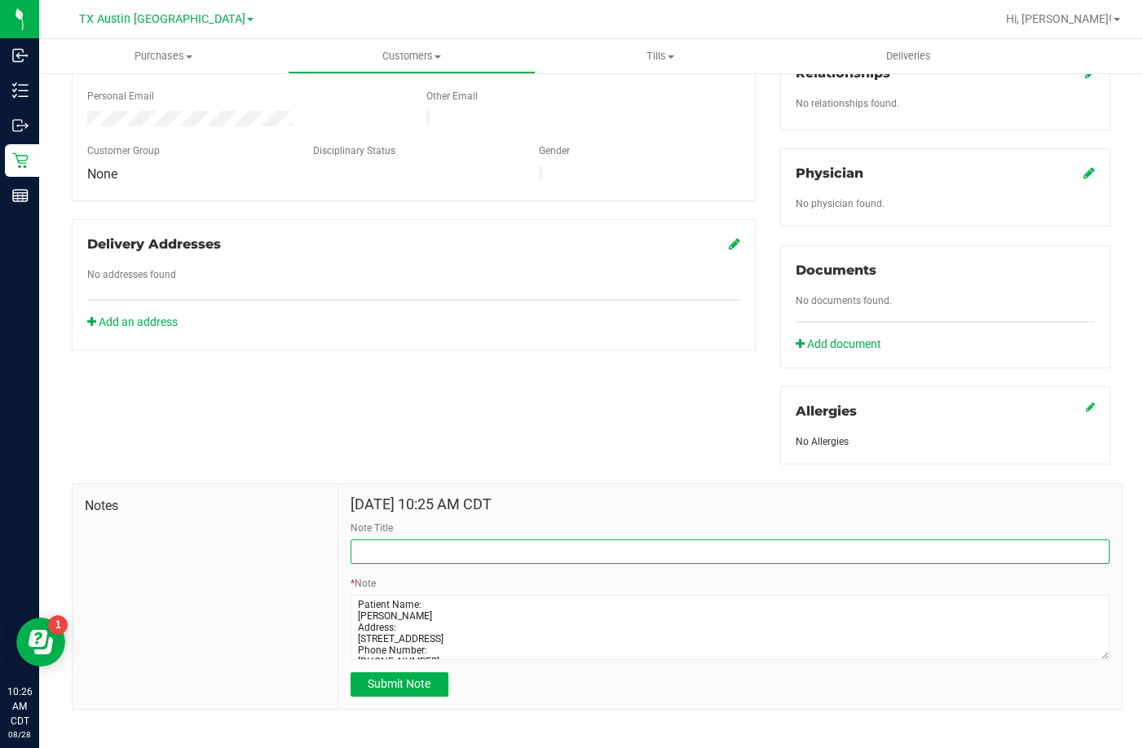
click at [363, 540] on input "Note Title" at bounding box center [730, 552] width 759 height 24
type input "CURT Profile"
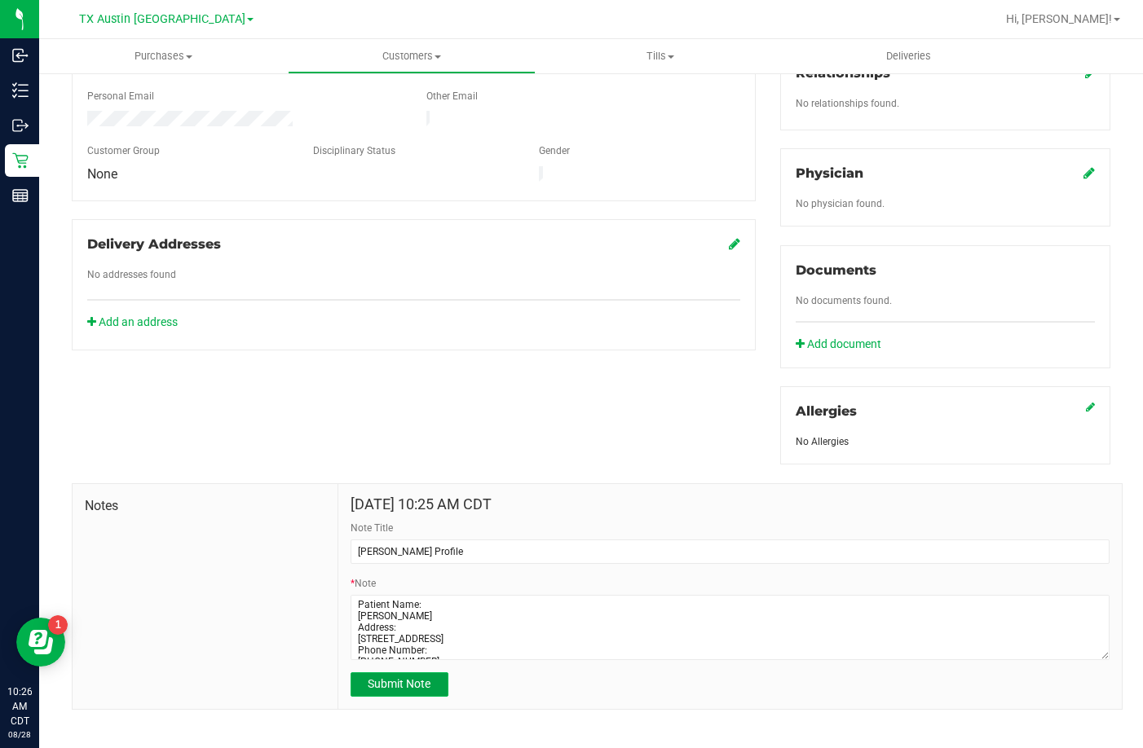
click at [381, 677] on span "Submit Note" at bounding box center [399, 683] width 63 height 13
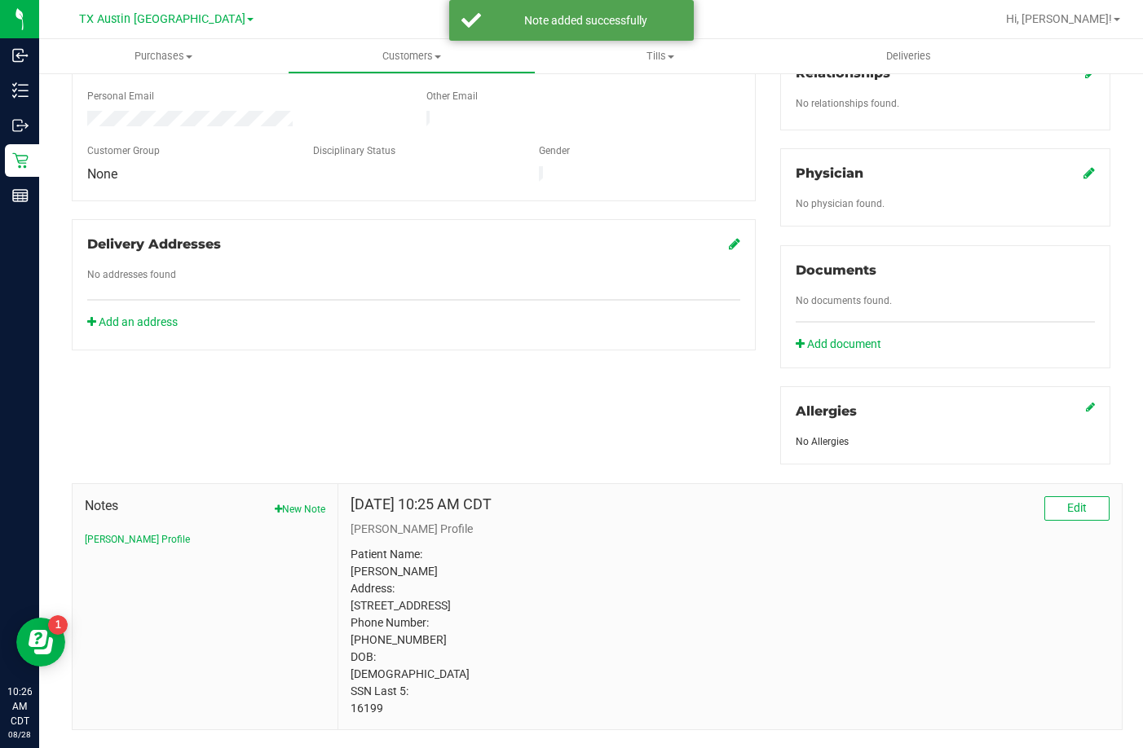
click at [1083, 166] on icon at bounding box center [1088, 172] width 11 height 13
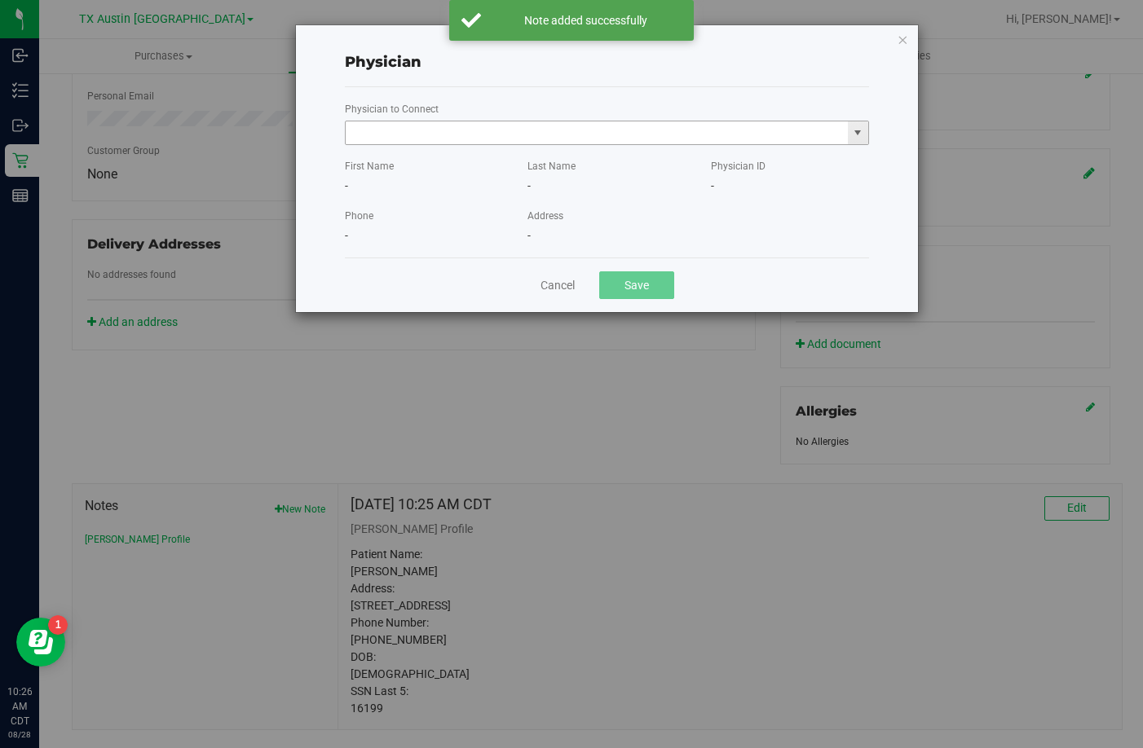
click at [664, 132] on input "text" at bounding box center [597, 132] width 502 height 23
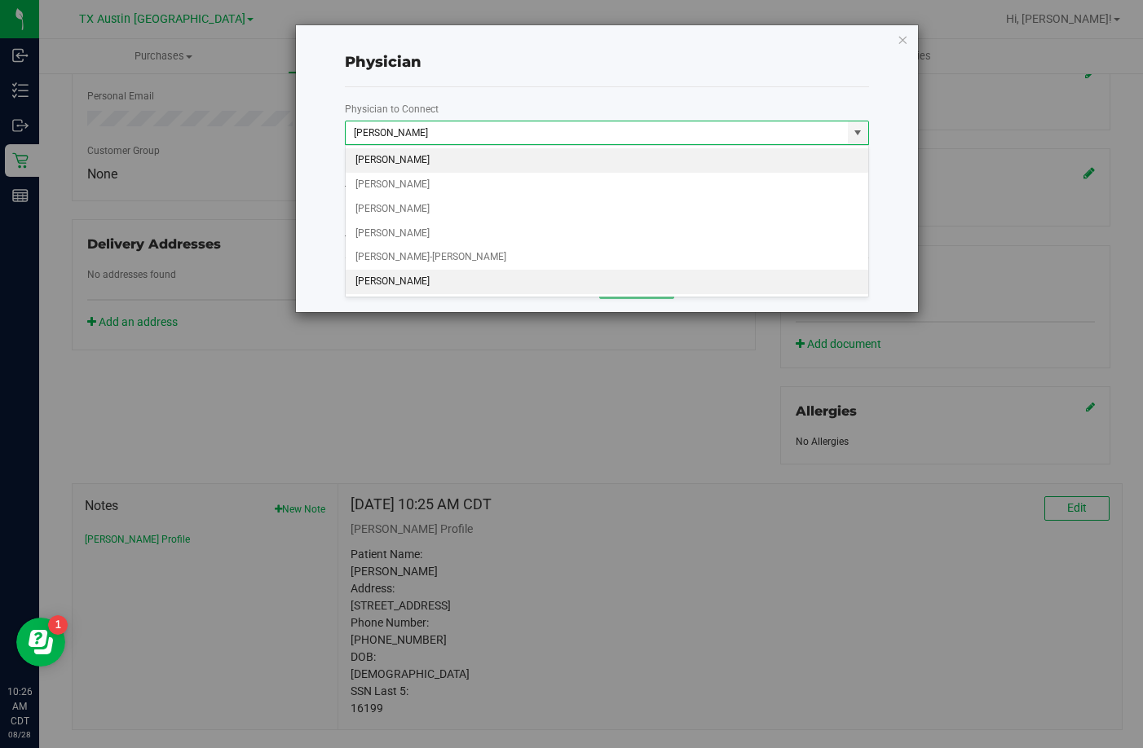
click at [408, 283] on li "An Chen" at bounding box center [607, 282] width 523 height 24
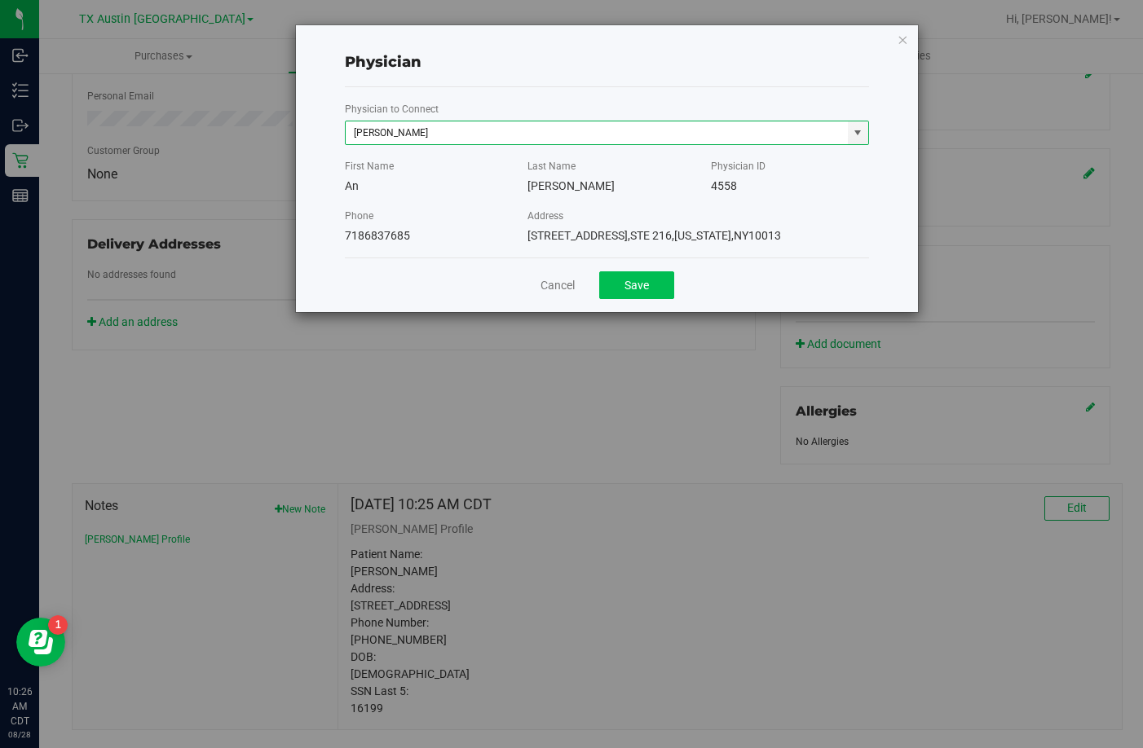
type input "An Chen"
click at [629, 284] on button "Save" at bounding box center [636, 285] width 75 height 28
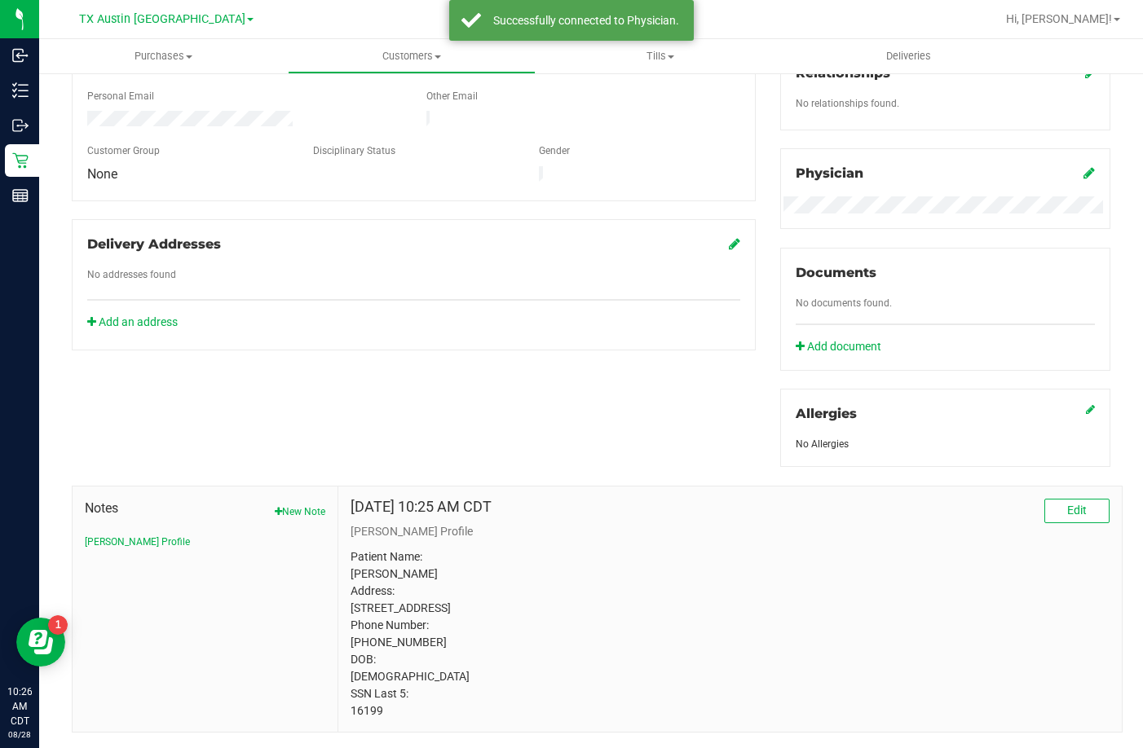
scroll to position [174, 0]
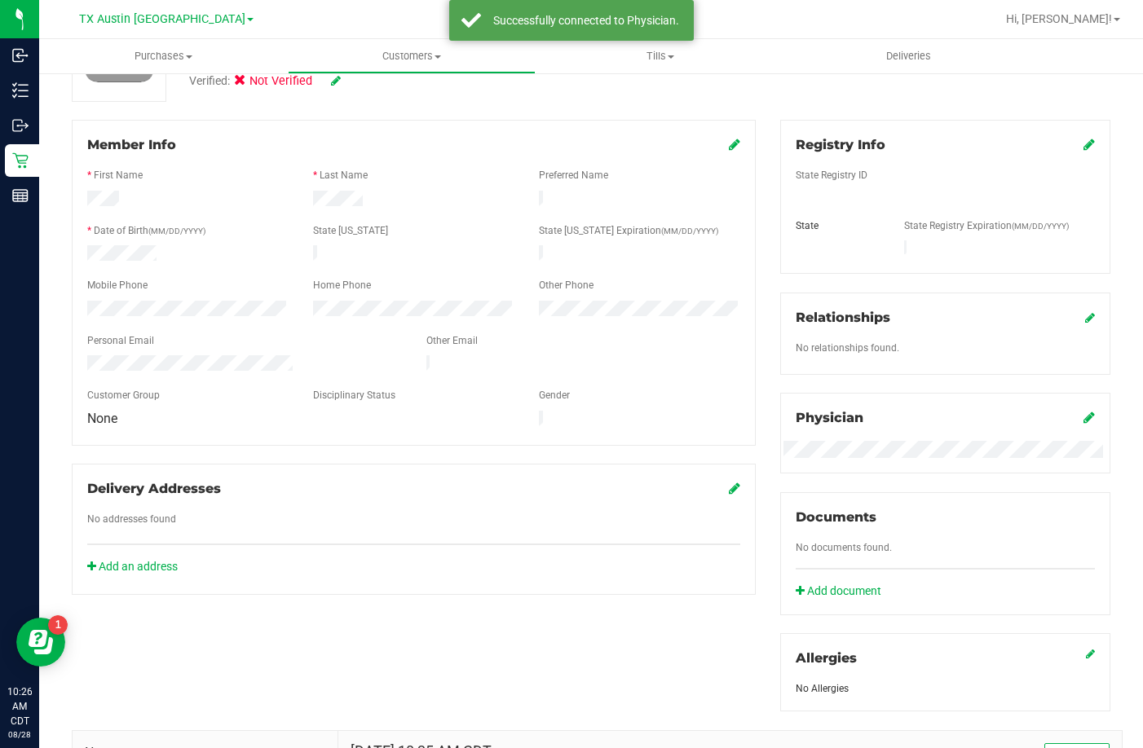
click at [1083, 150] on icon at bounding box center [1088, 144] width 11 height 13
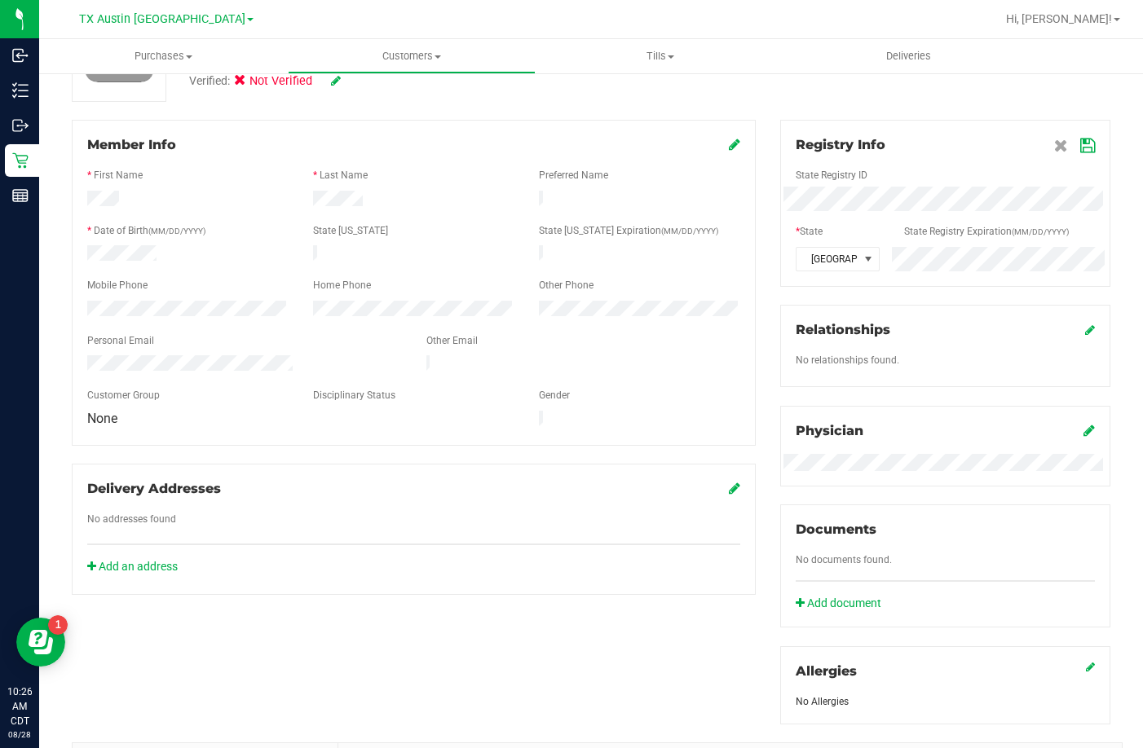
click at [1080, 144] on icon at bounding box center [1087, 145] width 15 height 13
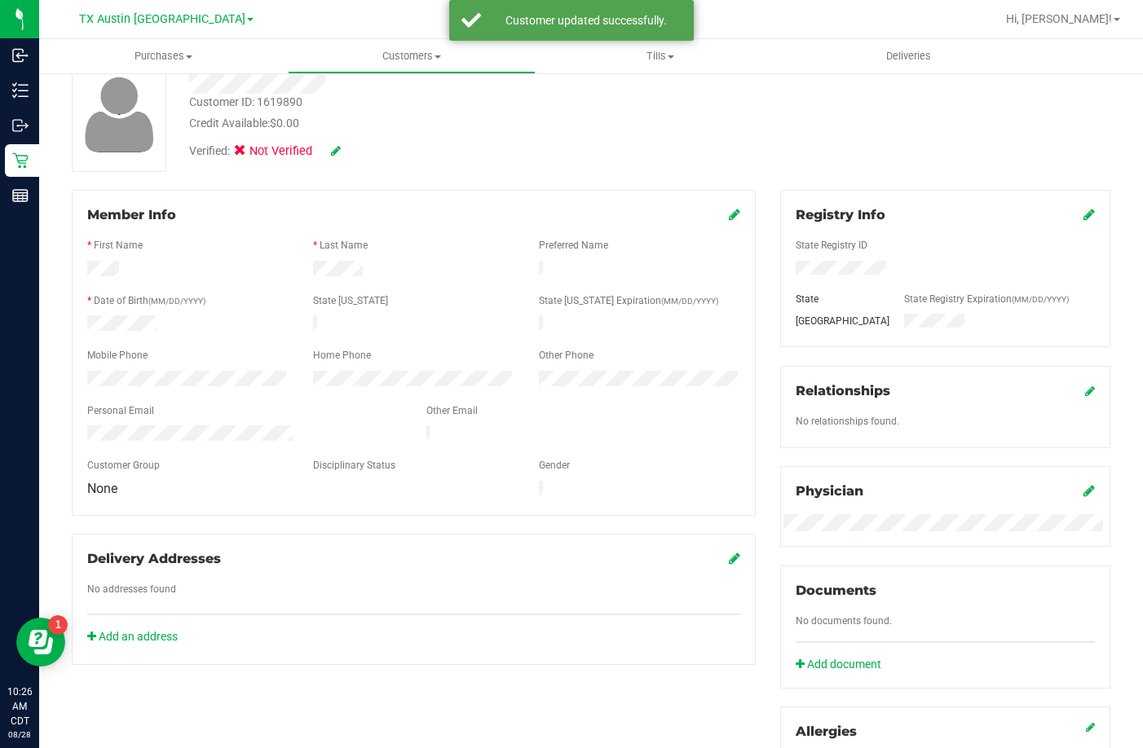
scroll to position [11, 0]
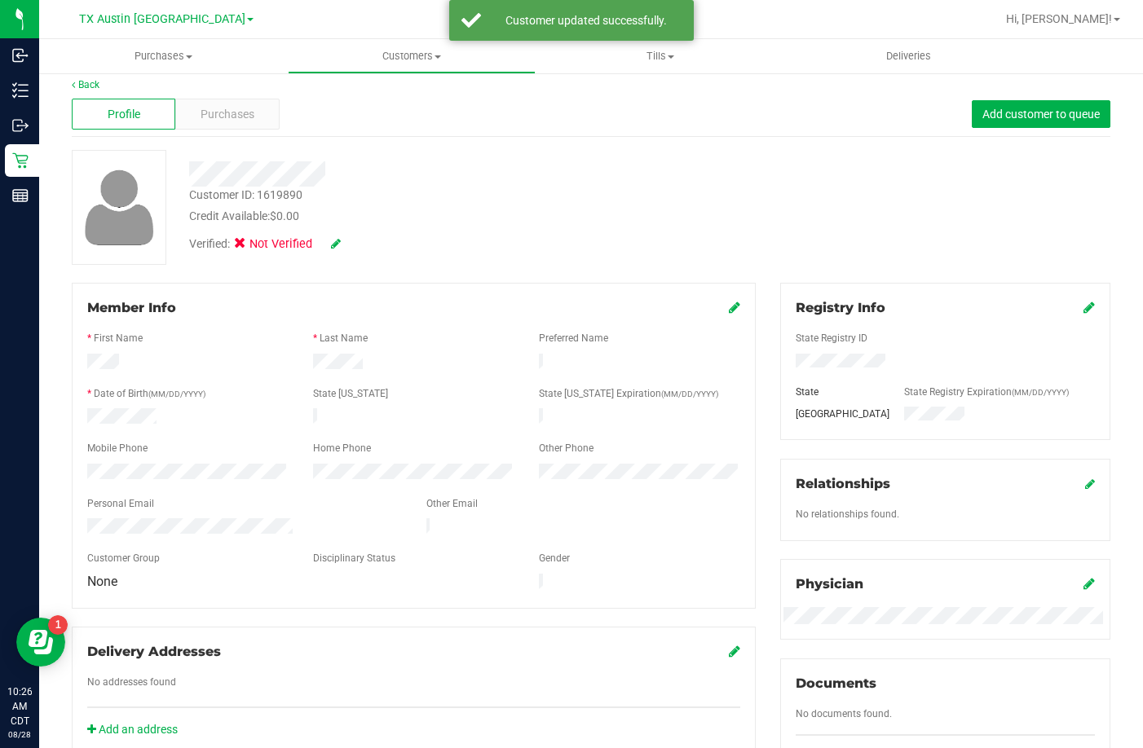
click at [337, 240] on icon at bounding box center [336, 243] width 10 height 11
click at [256, 249] on label "Medical" at bounding box center [271, 246] width 68 height 21
click at [0, 0] on input "Medical" at bounding box center [0, 0] width 0 height 0
click at [356, 239] on icon at bounding box center [357, 244] width 13 height 11
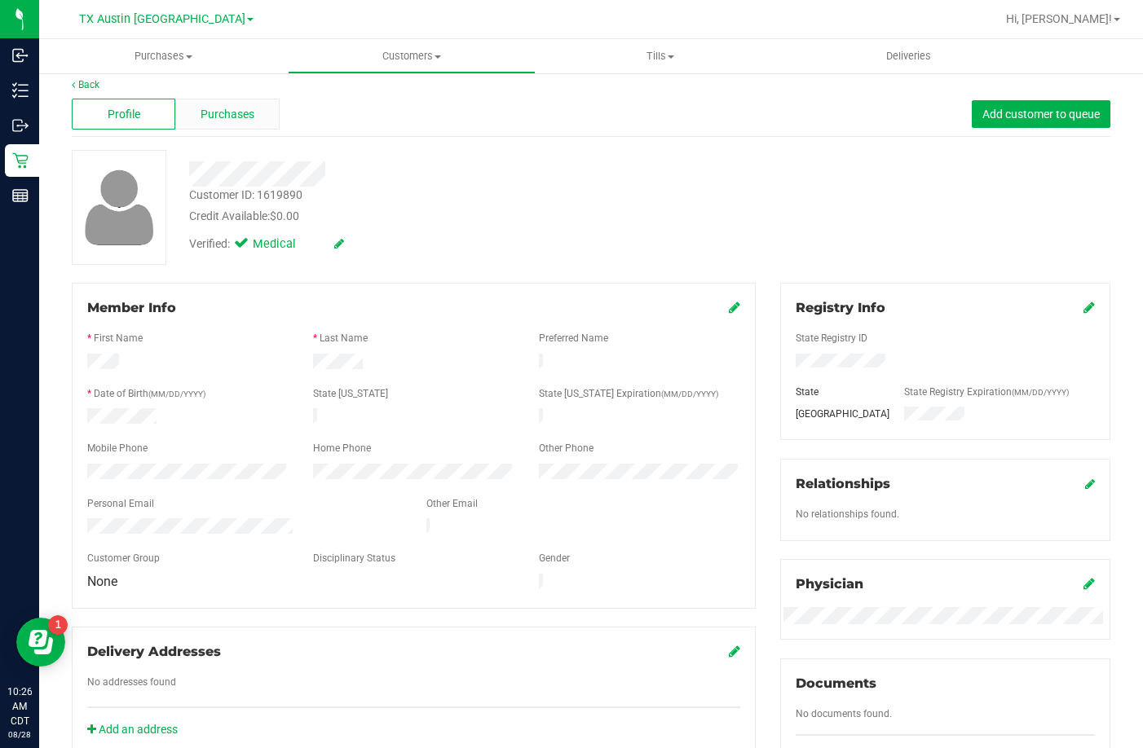
click at [217, 120] on span "Purchases" at bounding box center [228, 114] width 54 height 17
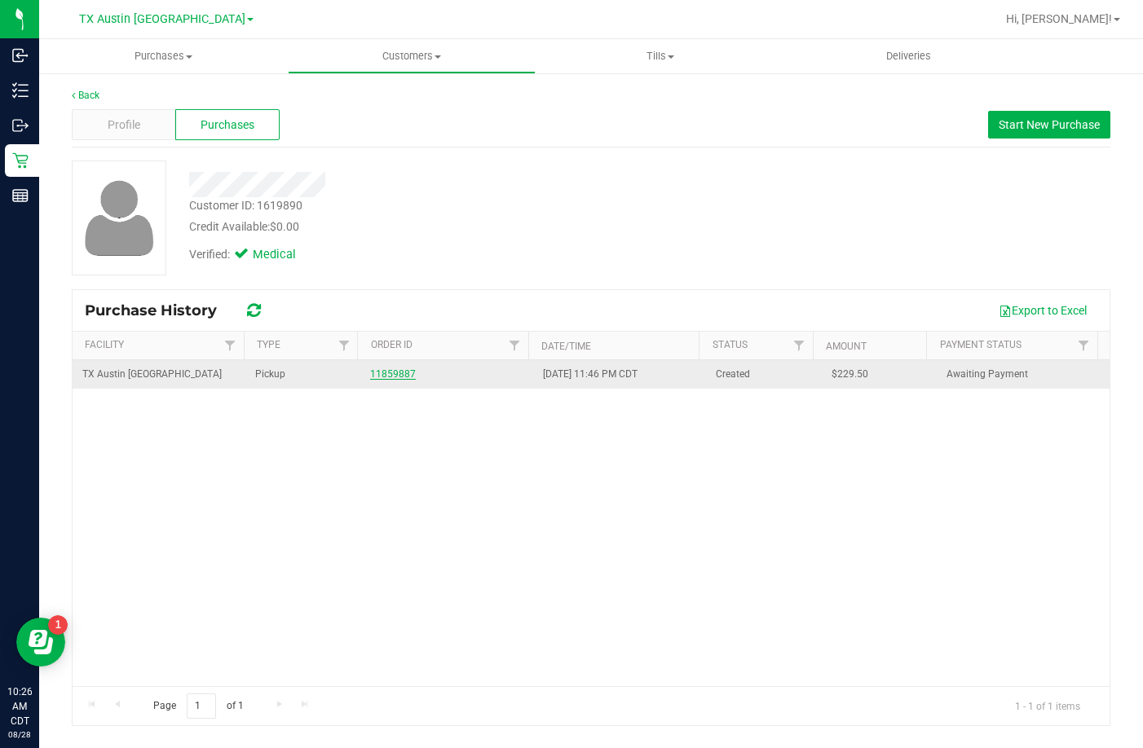
click at [385, 378] on link "11859887" at bounding box center [393, 373] width 46 height 11
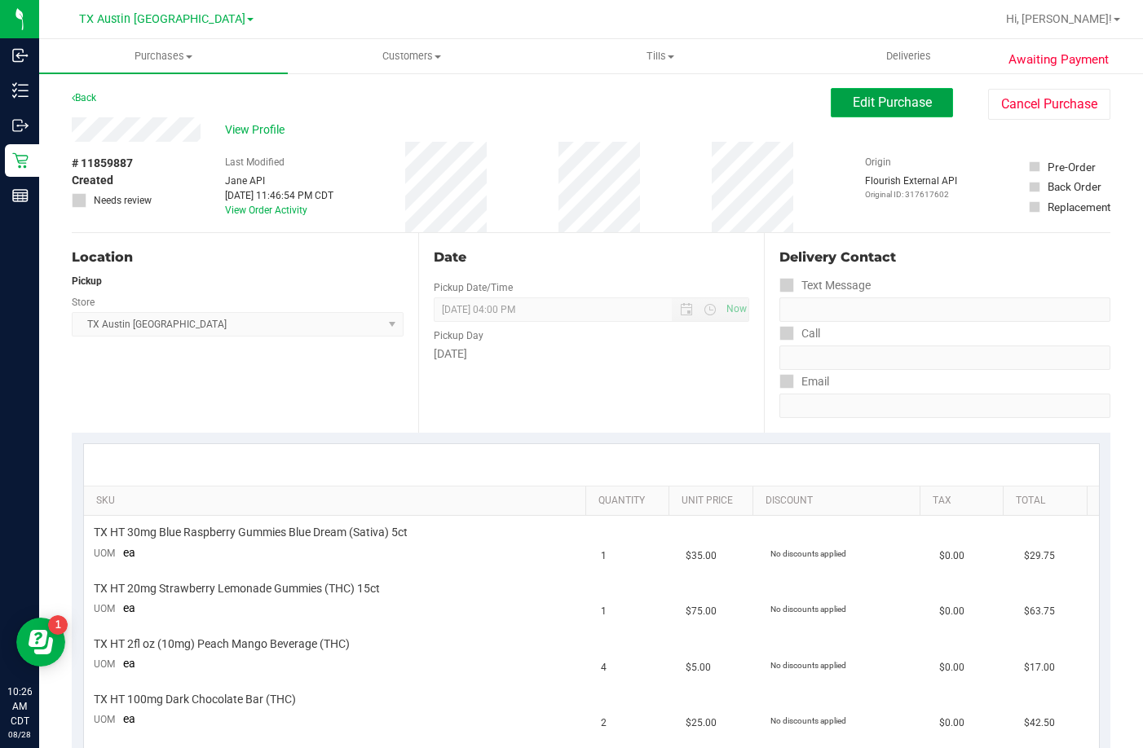
click at [878, 97] on span "Edit Purchase" at bounding box center [892, 102] width 79 height 15
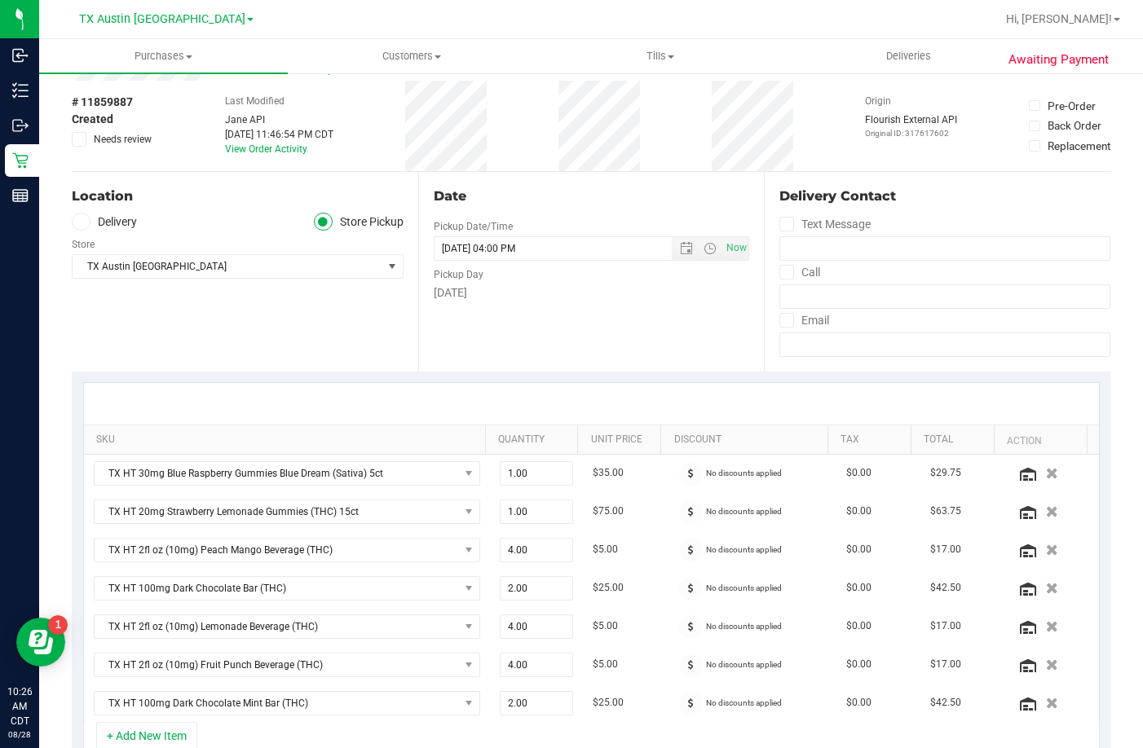
scroll to position [163, 0]
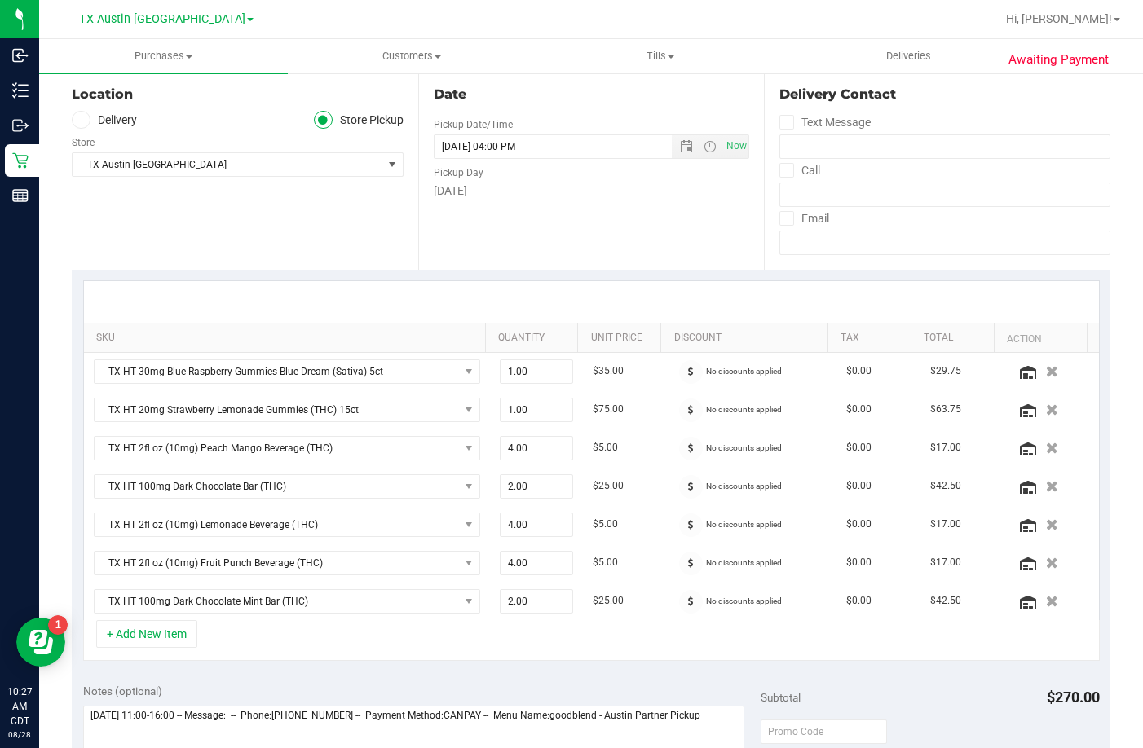
click at [113, 121] on label "Delivery" at bounding box center [104, 120] width 65 height 19
click at [0, 0] on input "Delivery" at bounding box center [0, 0] width 0 height 0
click at [143, 173] on span "Select address" at bounding box center [220, 164] width 294 height 23
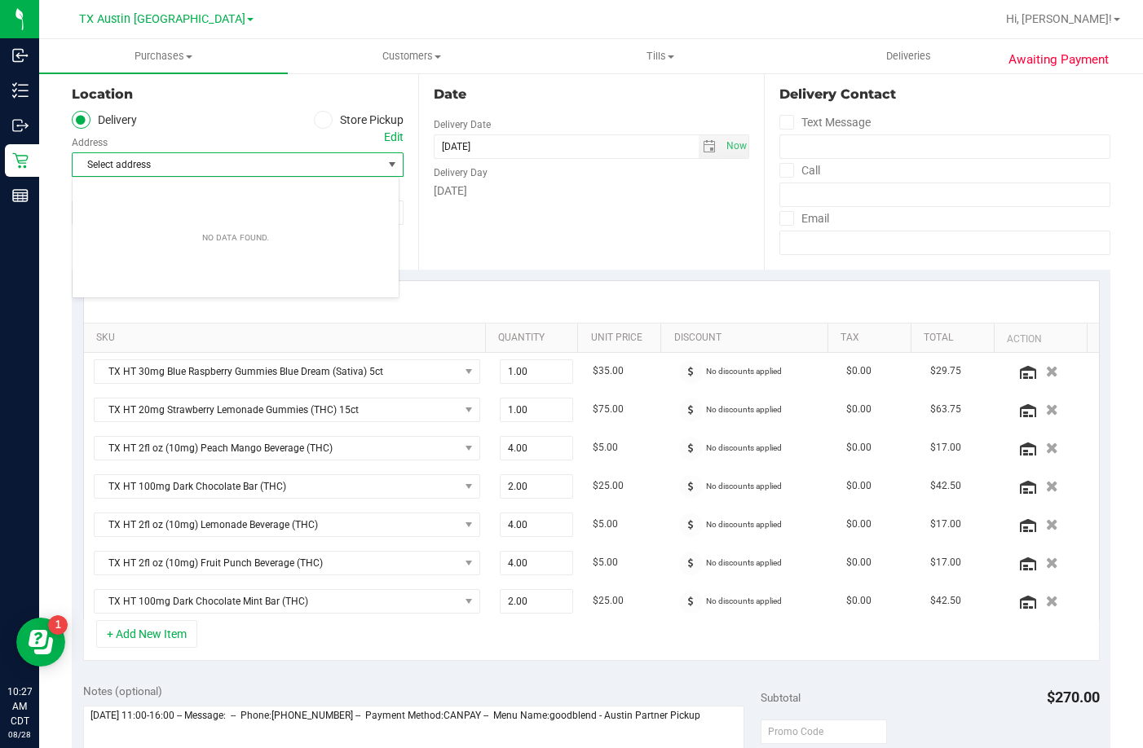
click at [391, 139] on div "Edit" at bounding box center [394, 137] width 20 height 17
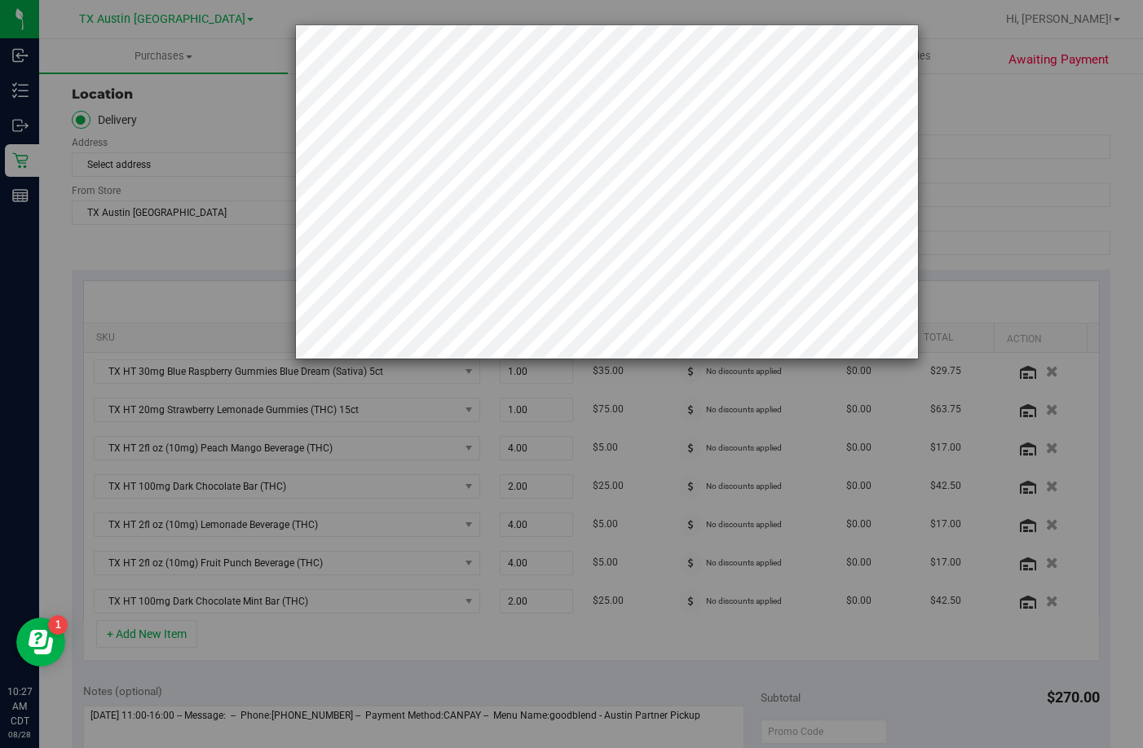
click at [208, 186] on div at bounding box center [577, 374] width 1155 height 748
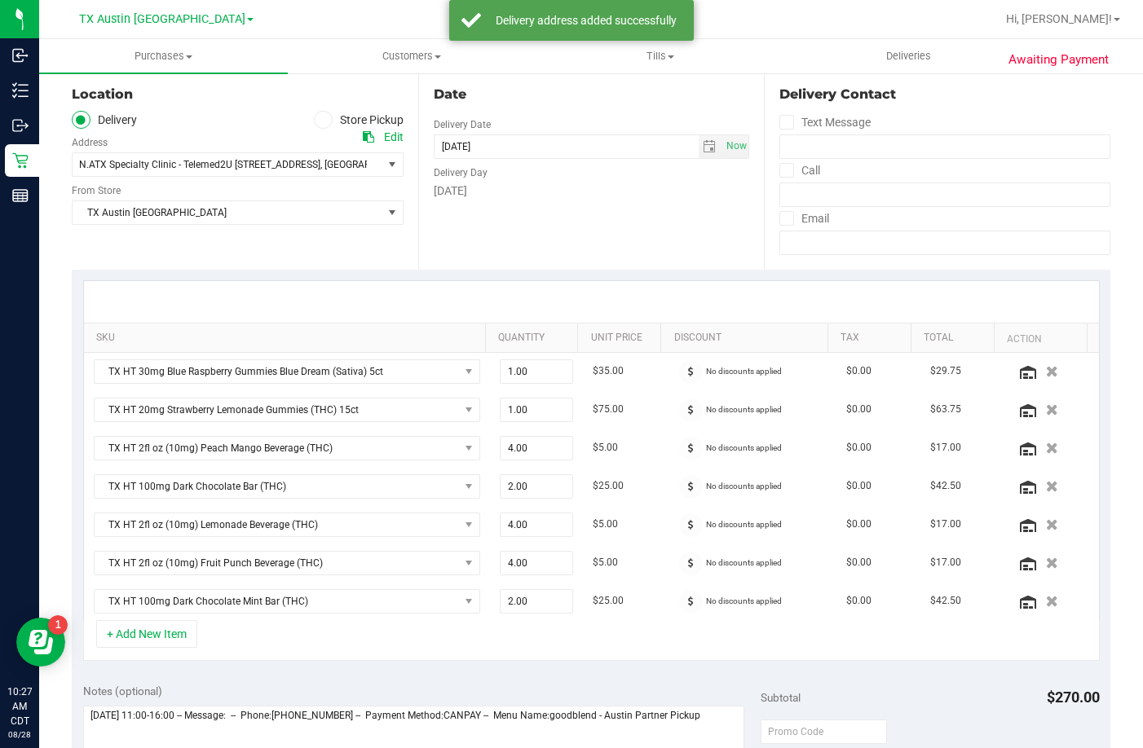
scroll to position [245, 0]
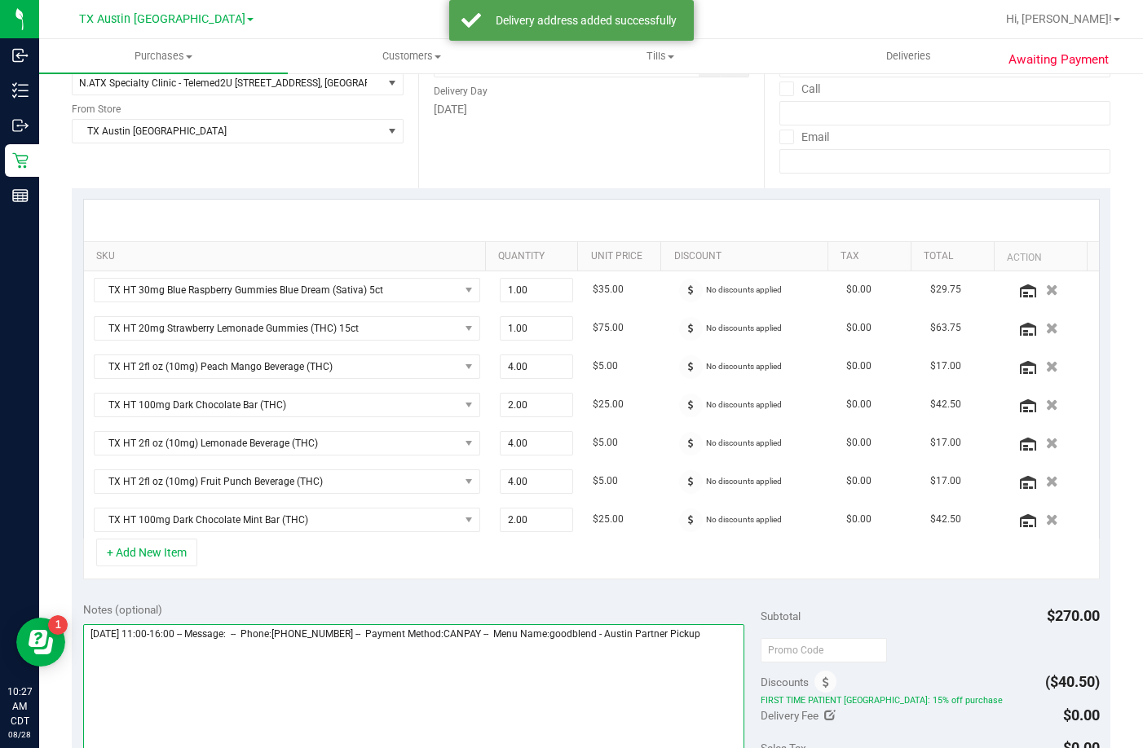
click at [730, 660] on textarea at bounding box center [413, 702] width 661 height 157
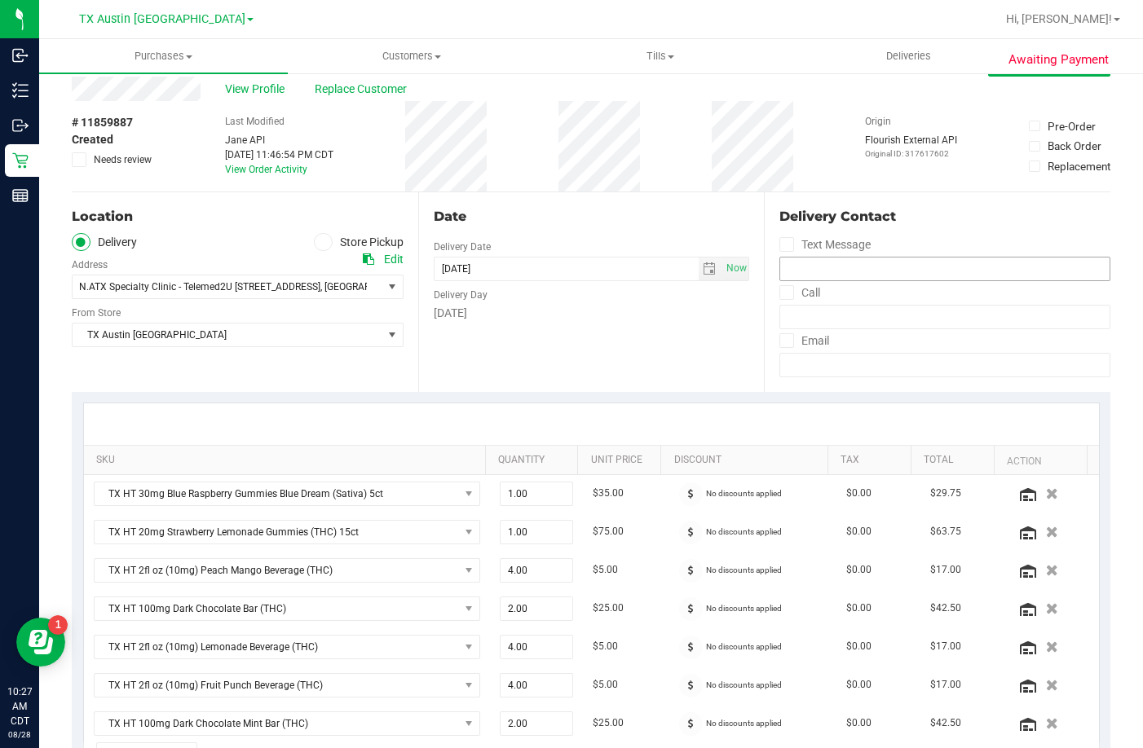
scroll to position [0, 0]
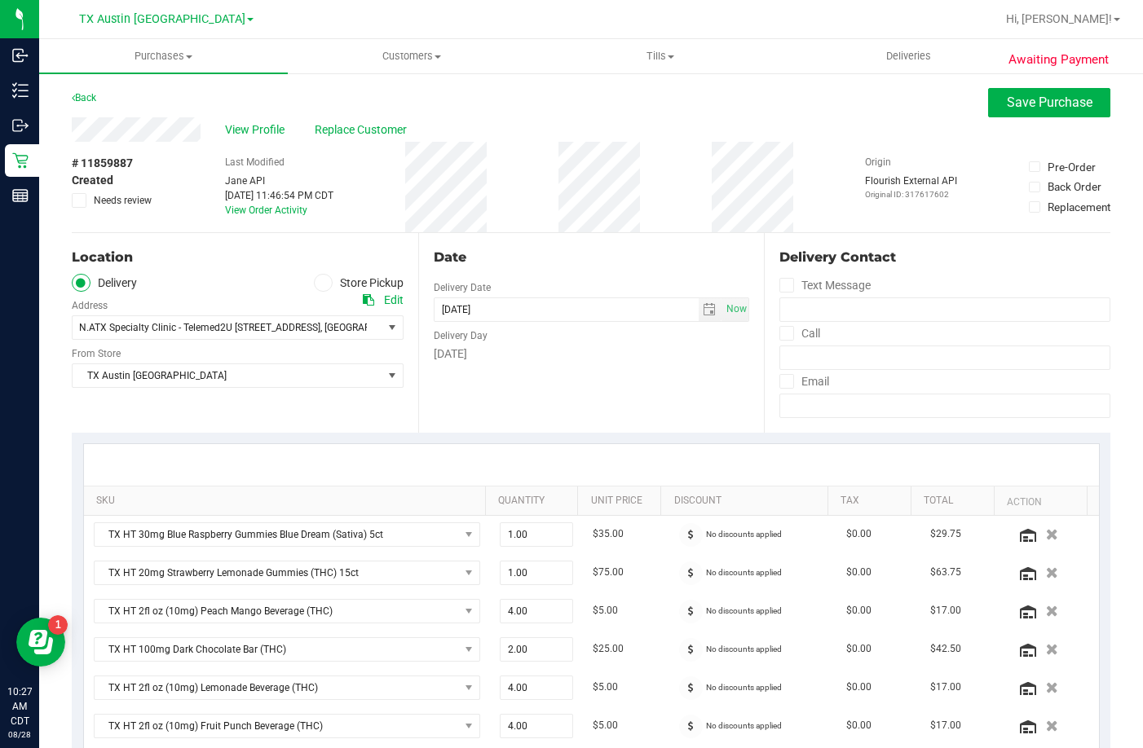
type textarea "Friday 08/29/2025 11:00-16:00 -- Message: -- Phone:5128451621 -- Payment Method…"
click at [1032, 95] on span "Save Purchase" at bounding box center [1050, 102] width 86 height 15
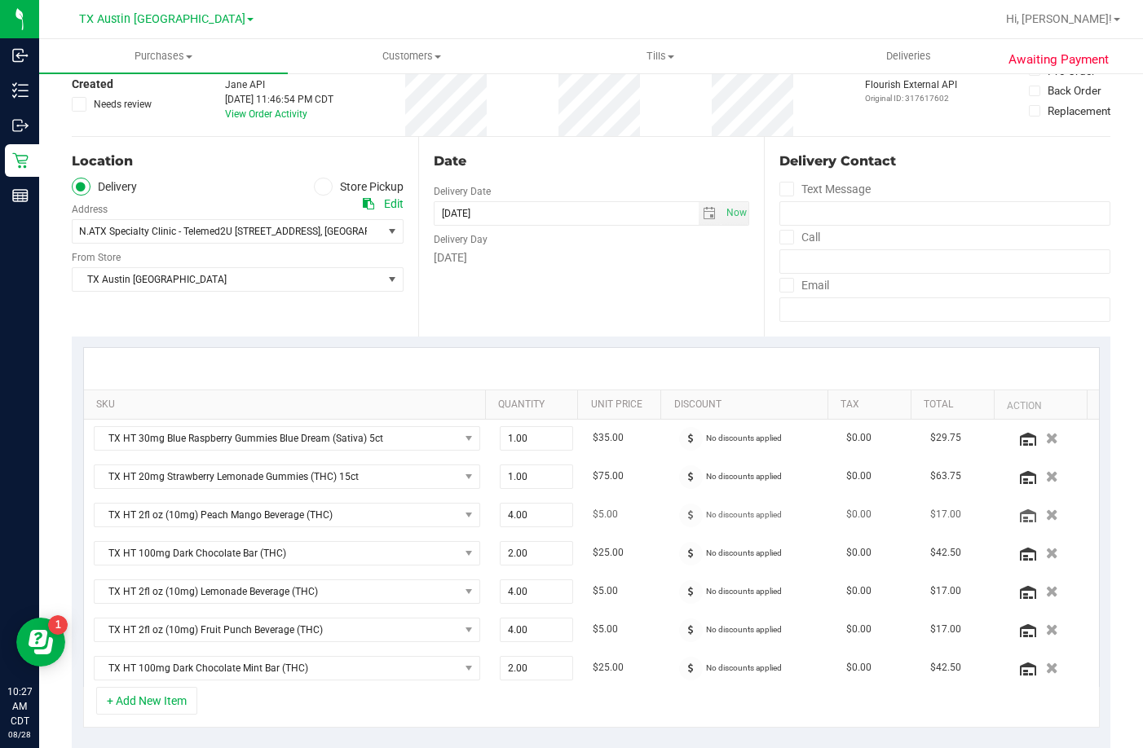
scroll to position [245, 0]
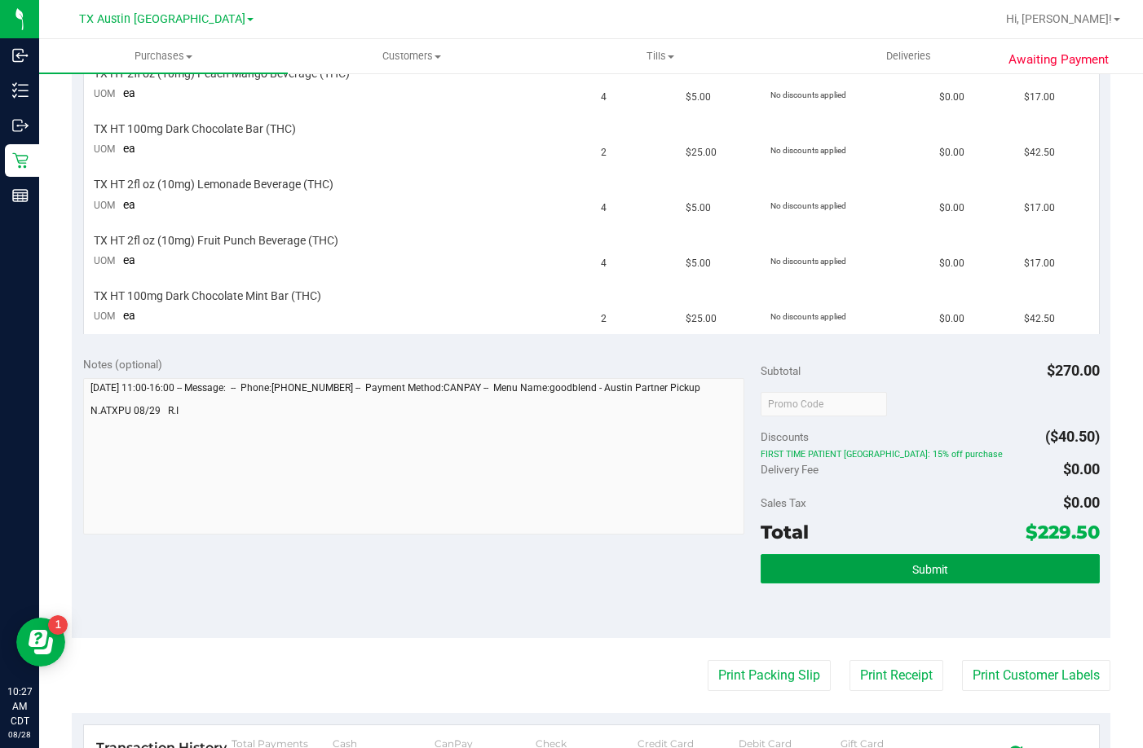
click at [830, 565] on button "Submit" at bounding box center [930, 568] width 339 height 29
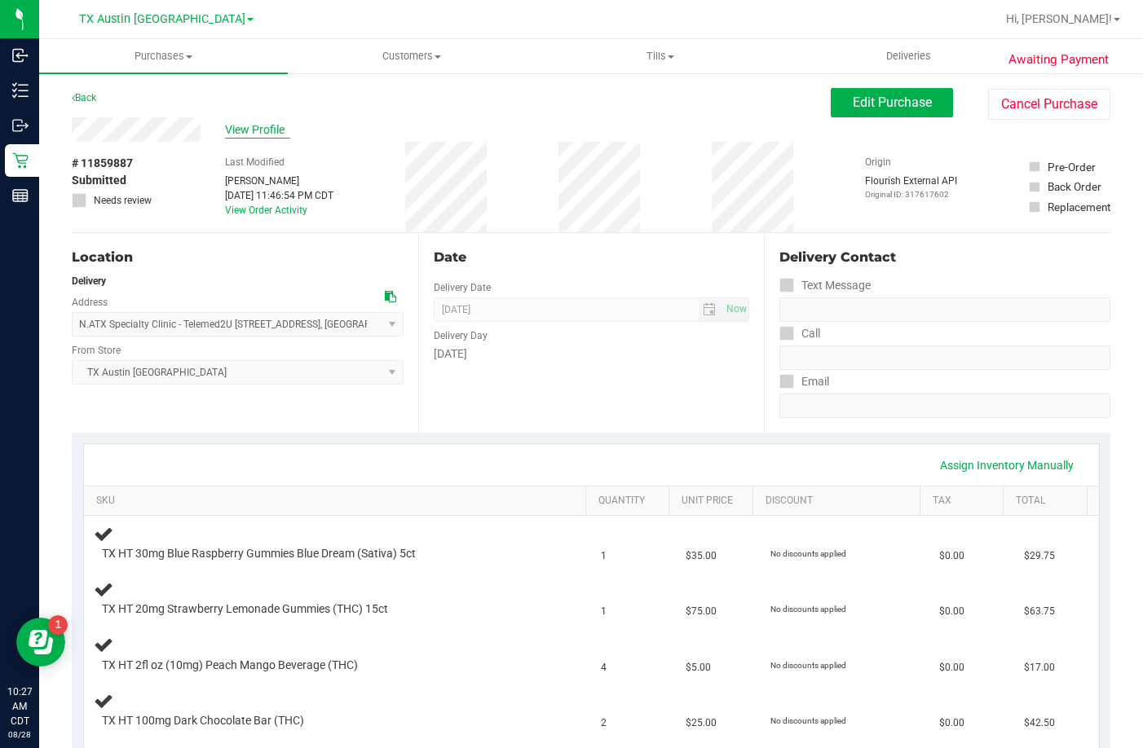
click at [246, 131] on span "View Profile" at bounding box center [257, 129] width 65 height 17
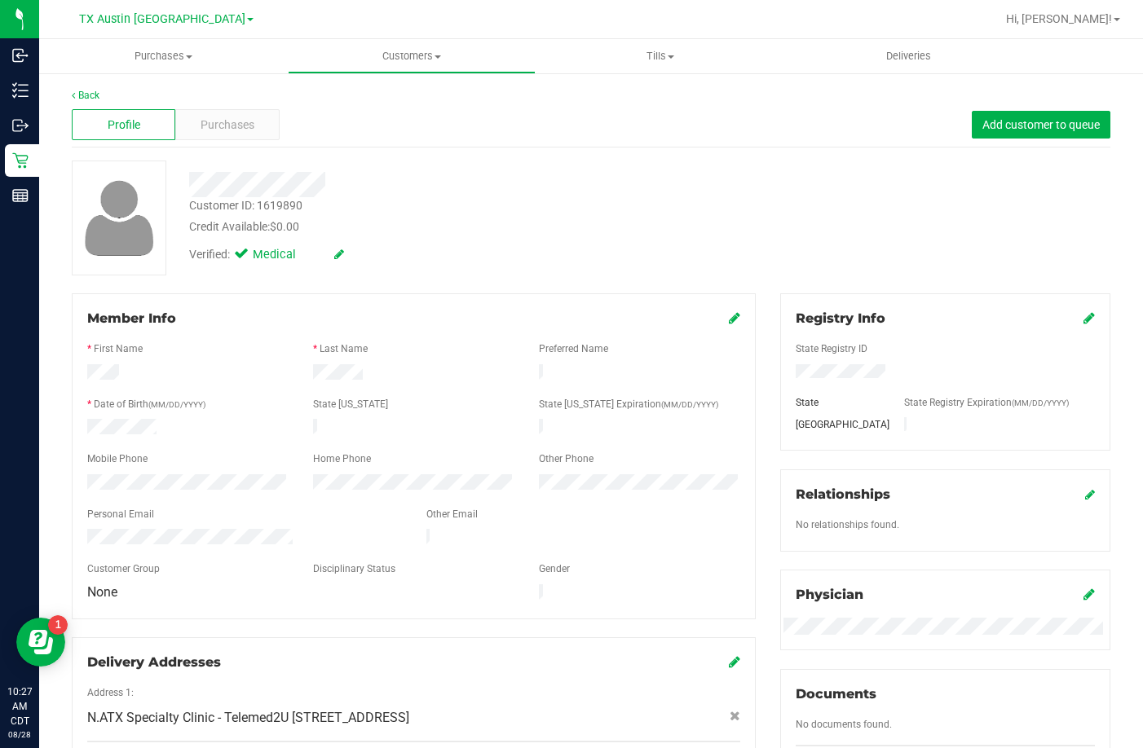
click at [90, 530] on div at bounding box center [244, 539] width 339 height 20
click at [90, 474] on form "Member Info * First Name * Last Name Preferred Name * Date of Birth (MM/DD/YYYY…" at bounding box center [413, 456] width 653 height 295
drag, startPoint x: 189, startPoint y: 464, endPoint x: 78, endPoint y: 480, distance: 112.1
click at [78, 480] on div at bounding box center [188, 484] width 226 height 20
drag, startPoint x: 353, startPoint y: 185, endPoint x: 184, endPoint y: 193, distance: 168.9
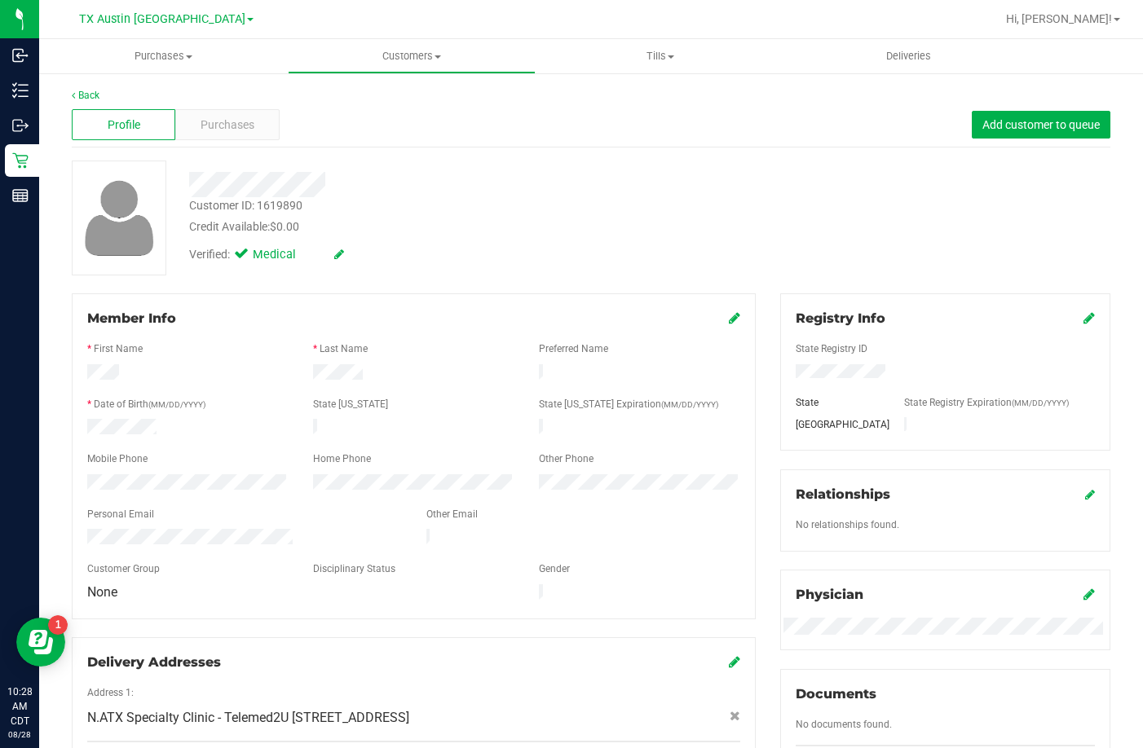
click at [184, 193] on div at bounding box center [442, 184] width 531 height 25
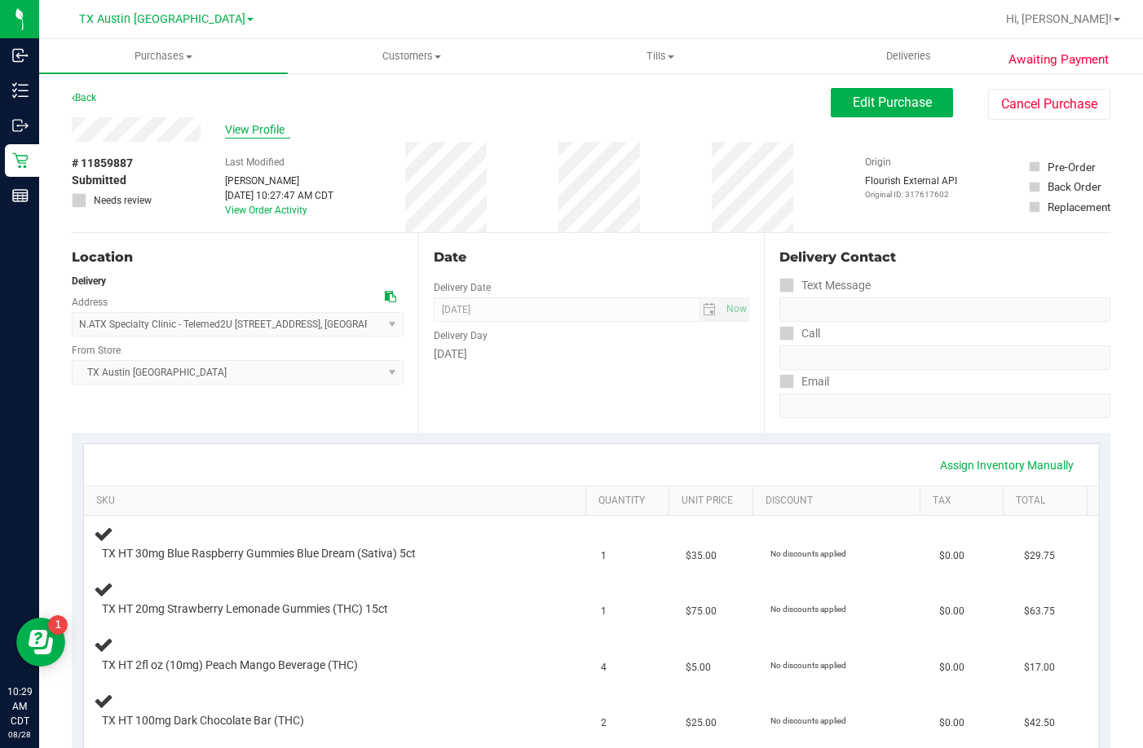
click at [240, 135] on span "View Profile" at bounding box center [257, 129] width 65 height 17
click at [919, 111] on button "Edit Purchase" at bounding box center [892, 102] width 122 height 29
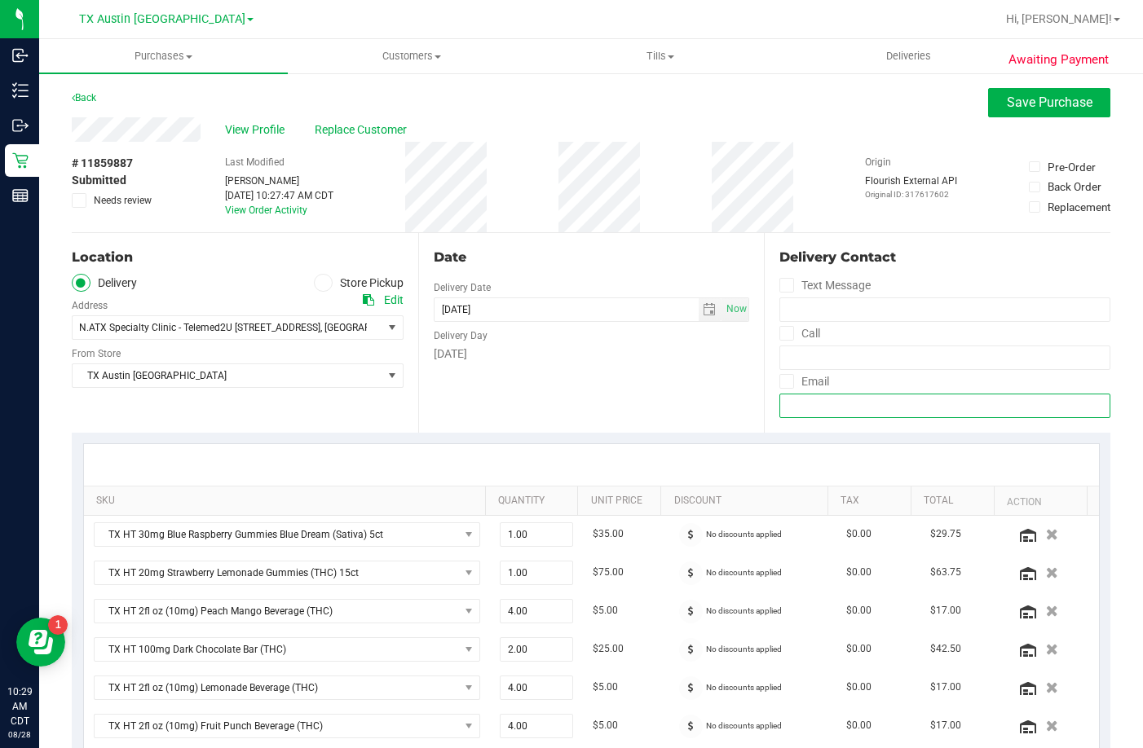
click at [859, 414] on input "email" at bounding box center [944, 406] width 331 height 24
paste input "kevine@silveredgecommercial.com"
type input "kevine@silveredgecommercial.com"
click at [782, 381] on icon at bounding box center [787, 381] width 11 height 0
click at [0, 0] on input "Email" at bounding box center [0, 0] width 0 height 0
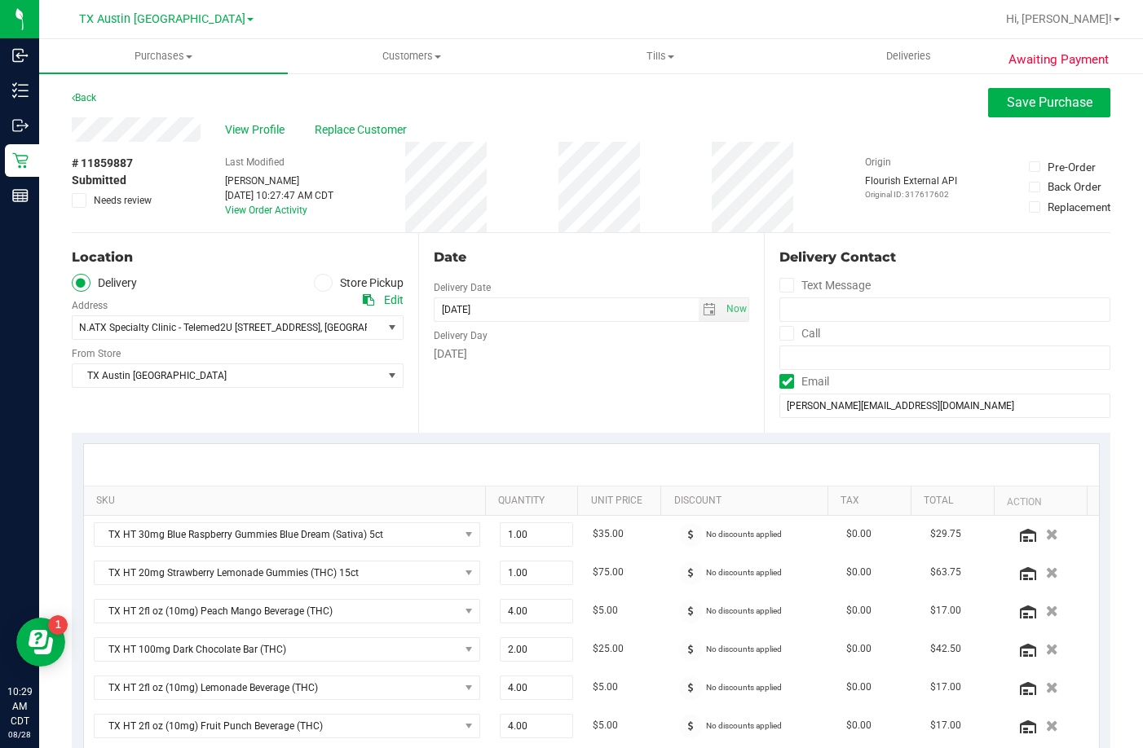
click at [782, 333] on icon at bounding box center [787, 333] width 11 height 0
click at [0, 0] on input "Call" at bounding box center [0, 0] width 0 height 0
type input "(512) 845-1621"
click at [783, 285] on icon at bounding box center [787, 285] width 11 height 0
click at [0, 0] on input "Text Message" at bounding box center [0, 0] width 0 height 0
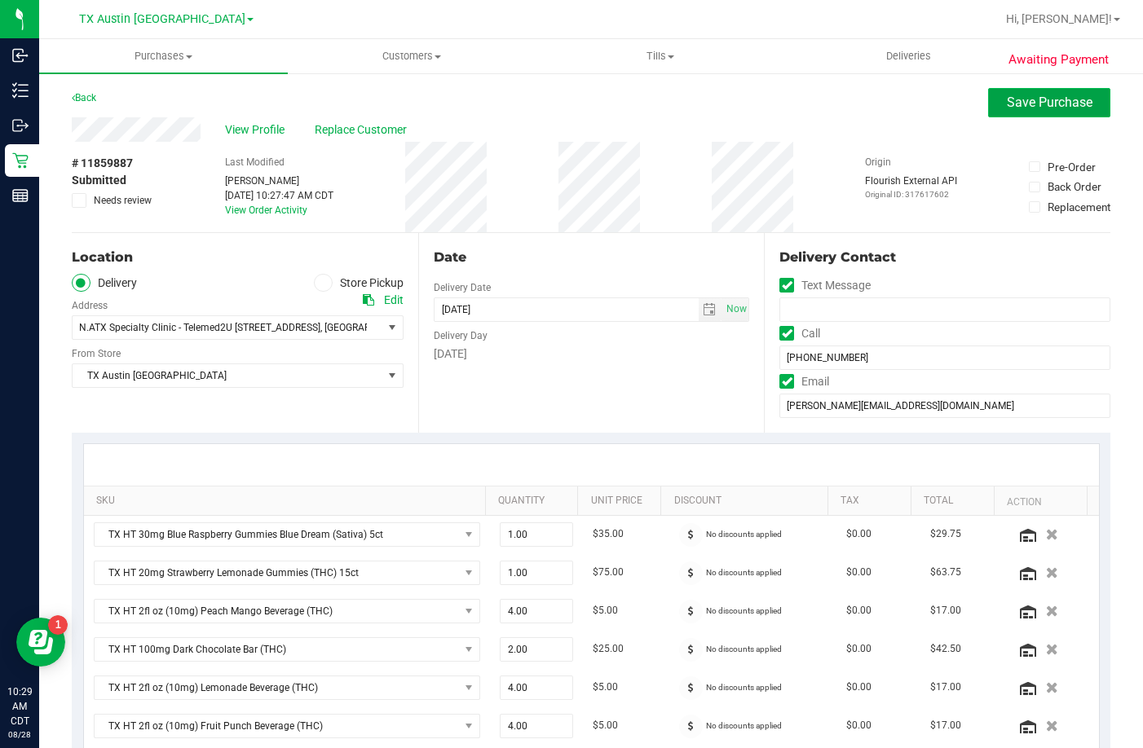
click at [1009, 101] on span "Save Purchase" at bounding box center [1050, 102] width 86 height 15
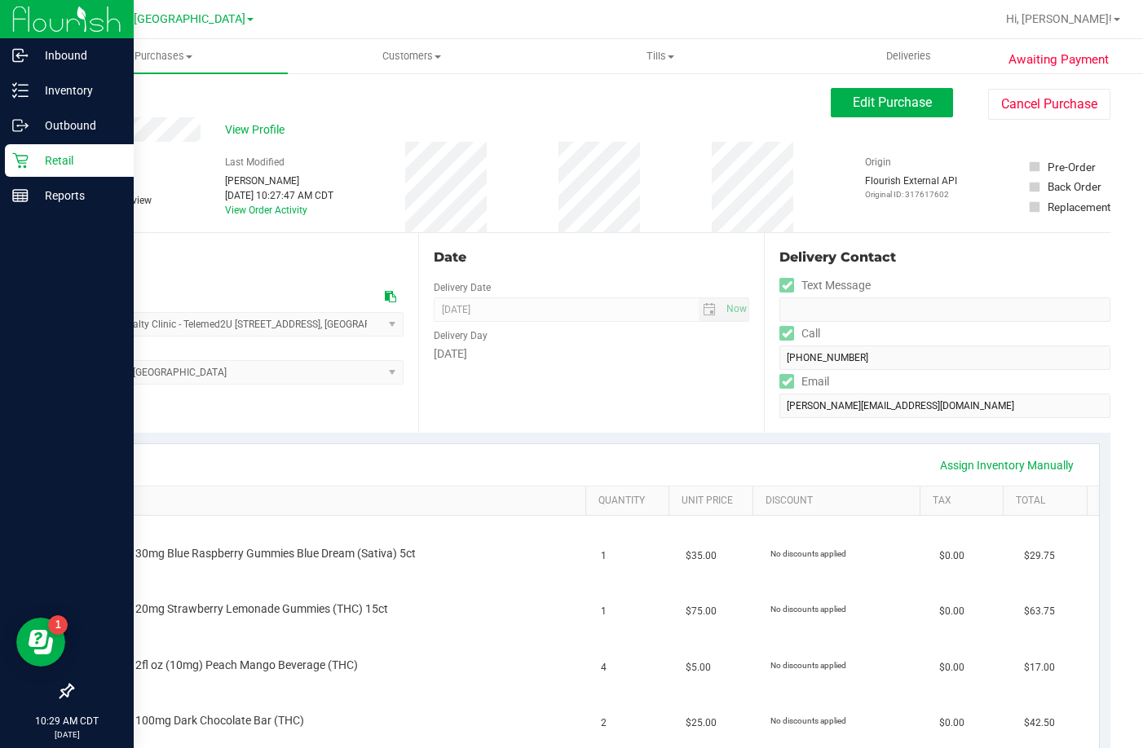
click at [13, 153] on icon at bounding box center [19, 160] width 15 height 15
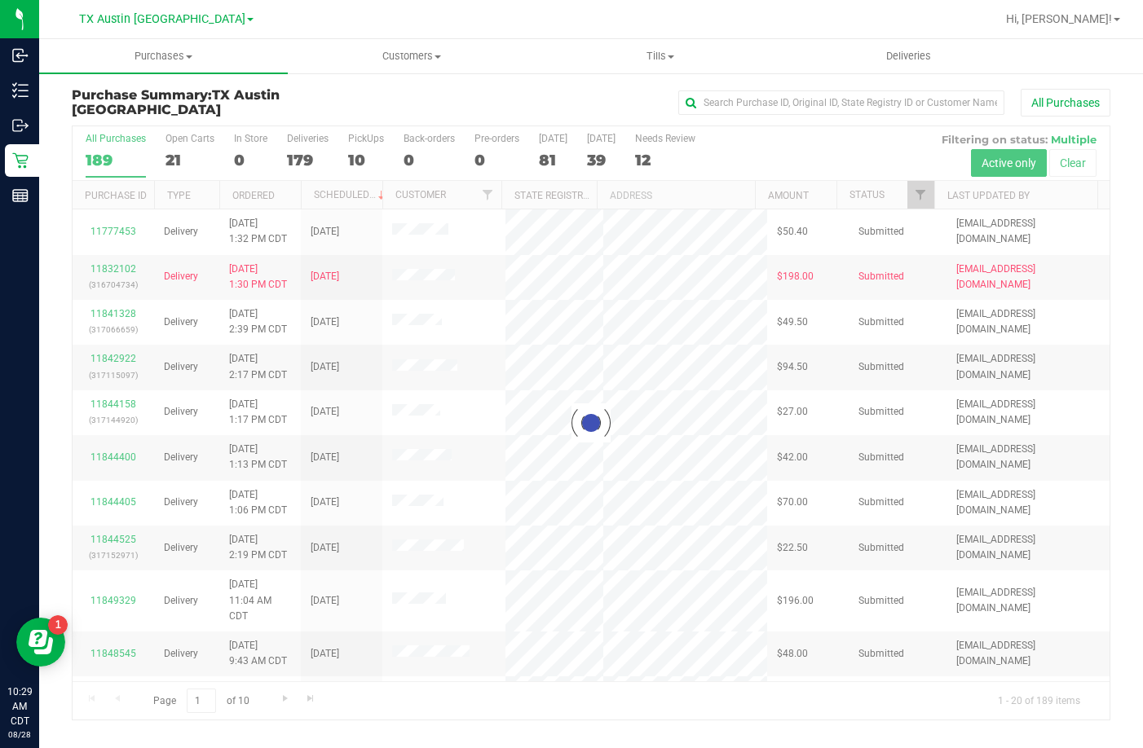
click at [355, 145] on div at bounding box center [591, 422] width 1037 height 593
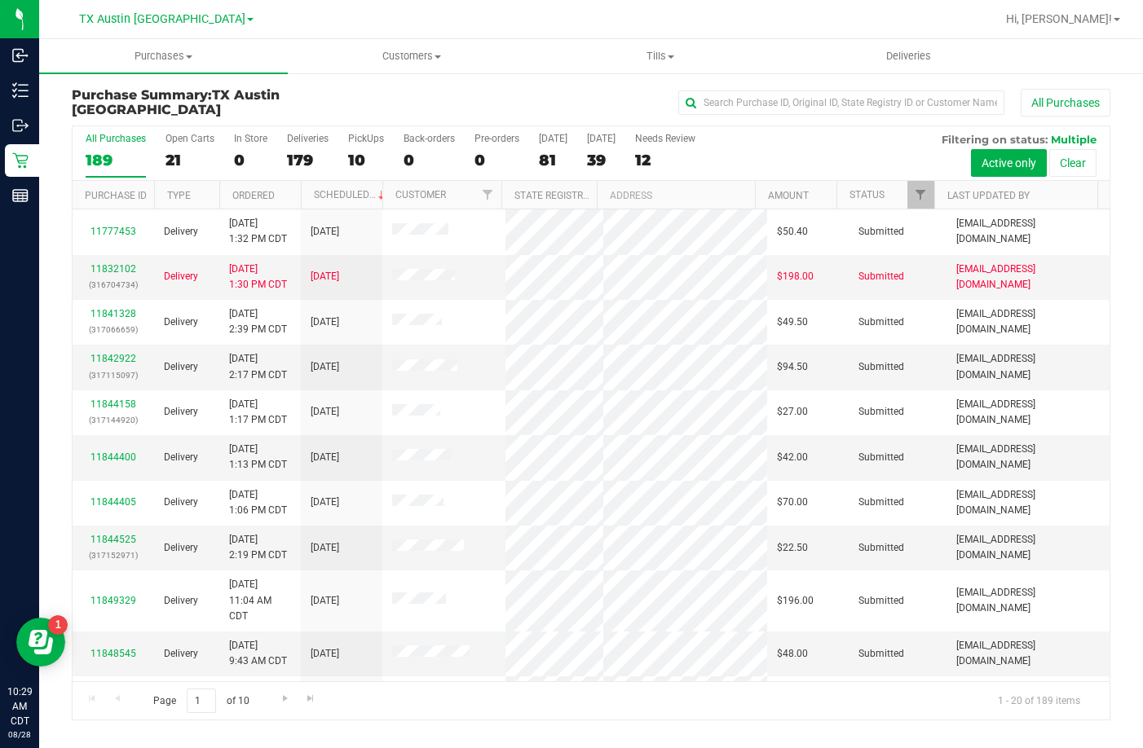
click at [355, 145] on label "PickUps 10" at bounding box center [366, 155] width 36 height 45
click at [0, 0] on input "PickUps 10" at bounding box center [0, 0] width 0 height 0
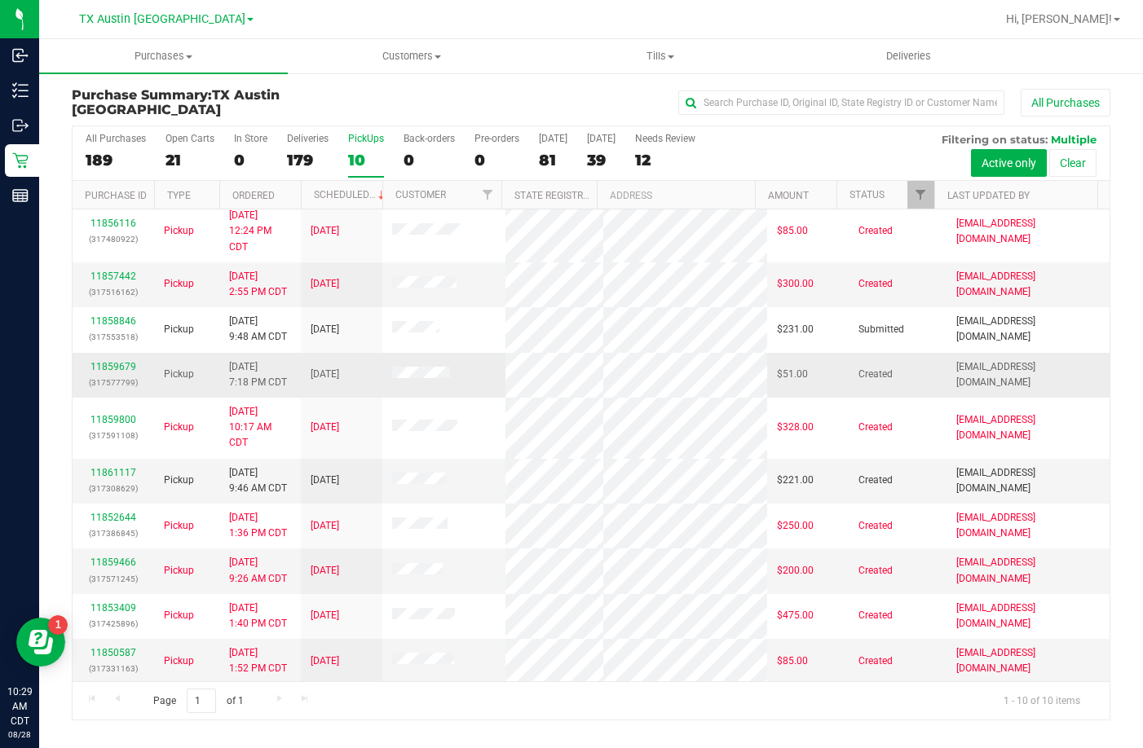
scroll to position [11, 0]
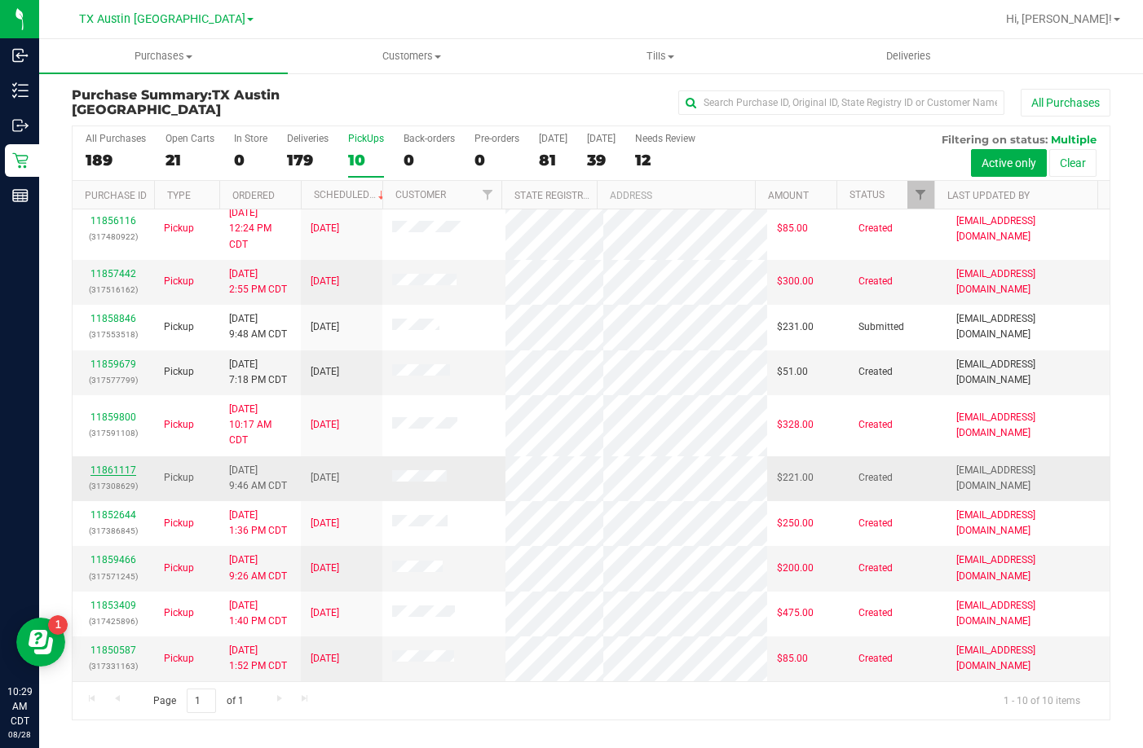
click at [99, 468] on link "11861117" at bounding box center [113, 470] width 46 height 11
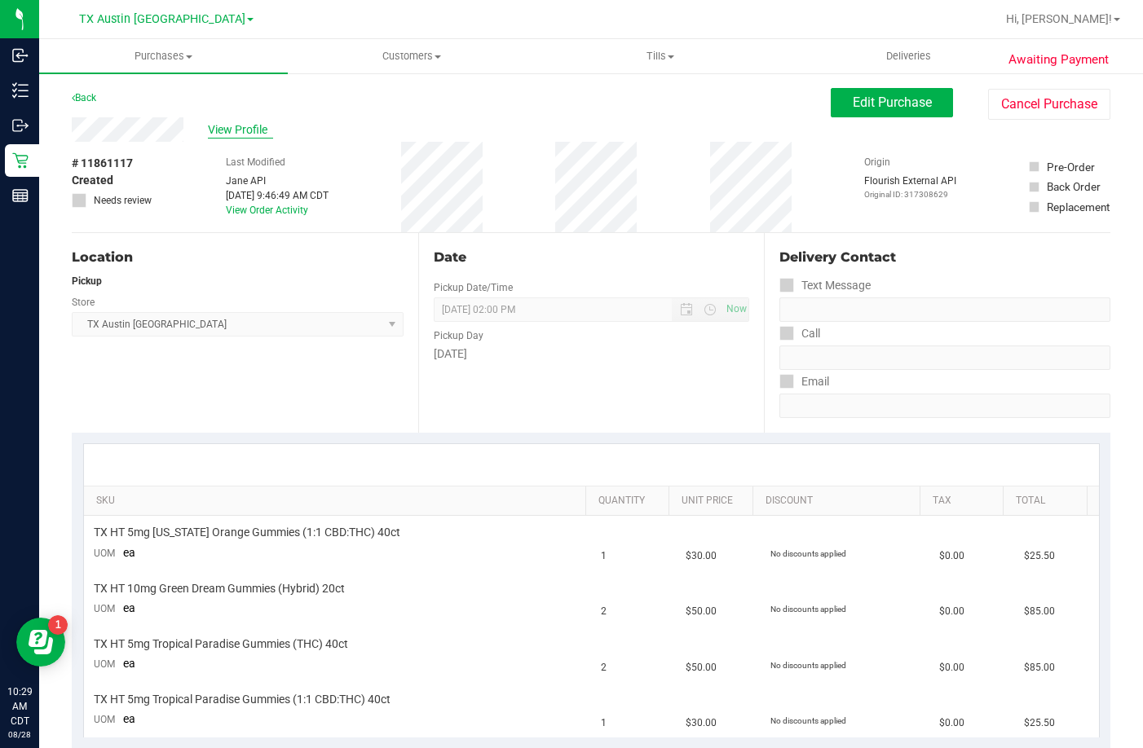
click at [219, 134] on span "View Profile" at bounding box center [240, 129] width 65 height 17
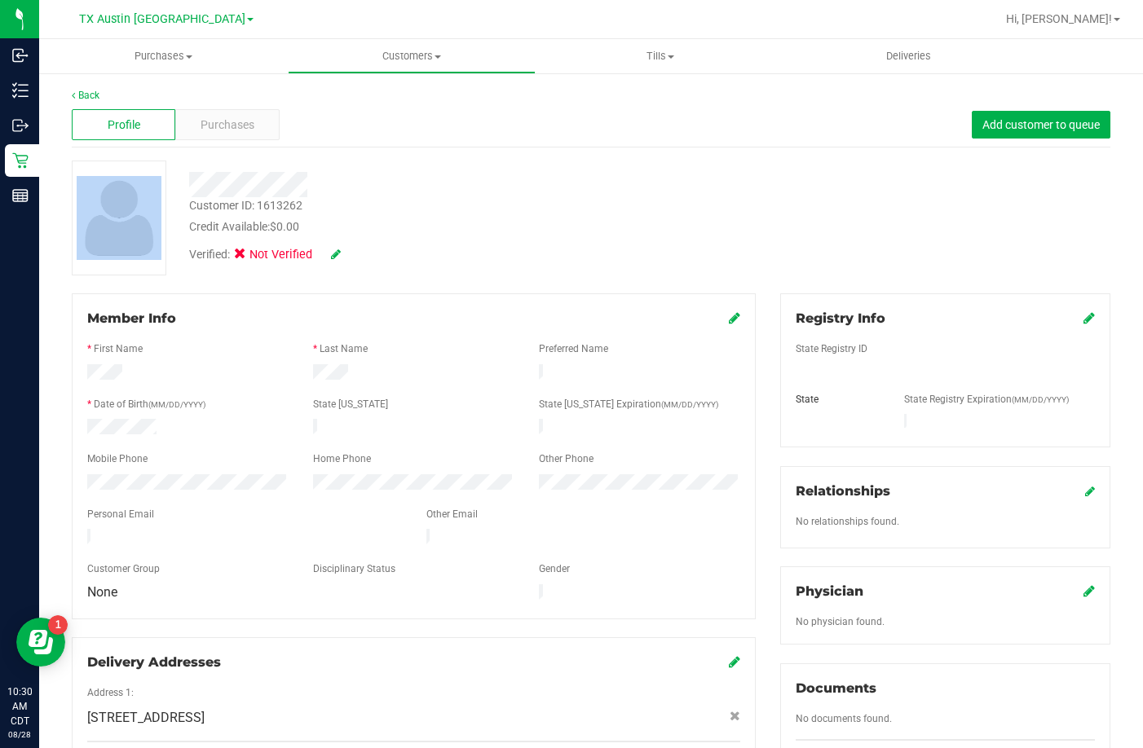
drag, startPoint x: 310, startPoint y: 176, endPoint x: 174, endPoint y: 182, distance: 135.4
click at [174, 182] on div "Customer ID: 1613262 Credit Available: $0.00 Verified: Not Verified" at bounding box center [591, 218] width 1063 height 115
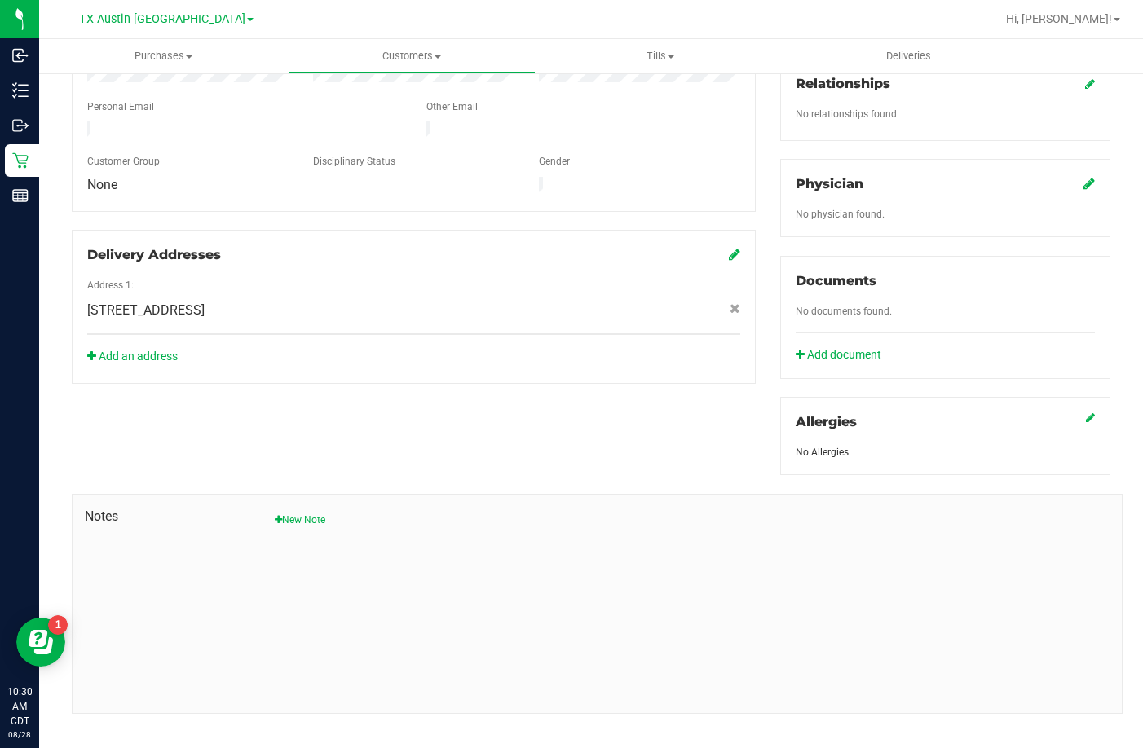
scroll to position [412, 0]
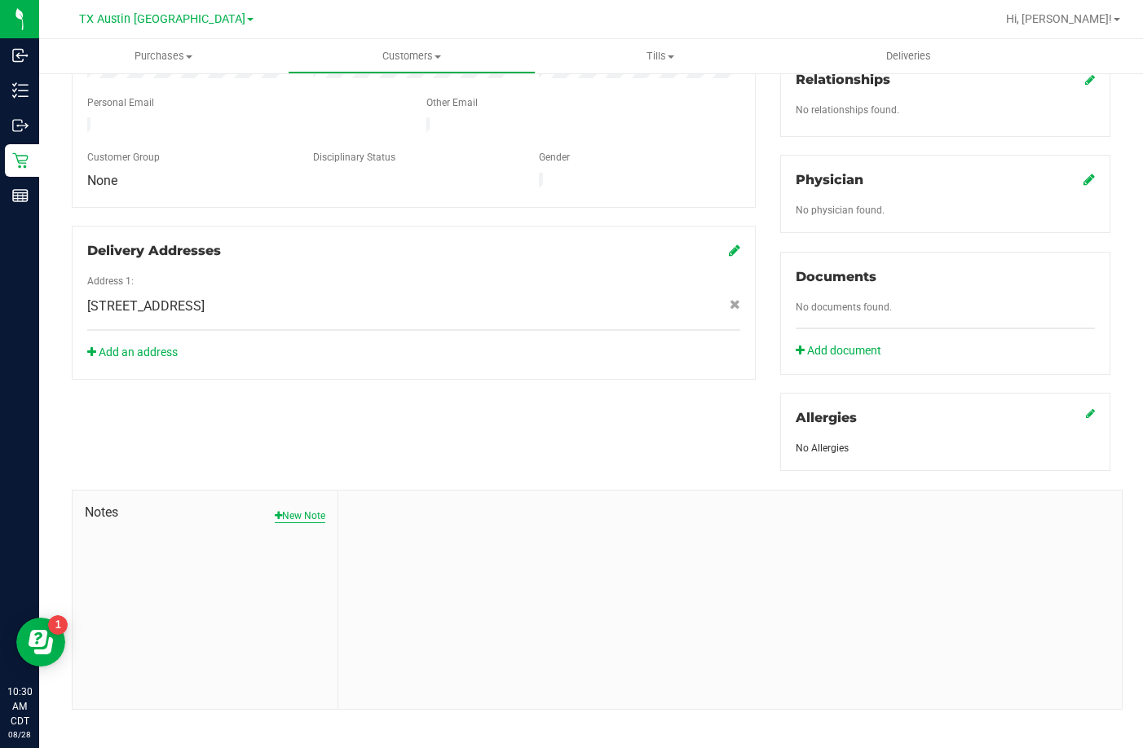
click at [302, 509] on button "New Note" at bounding box center [300, 516] width 51 height 15
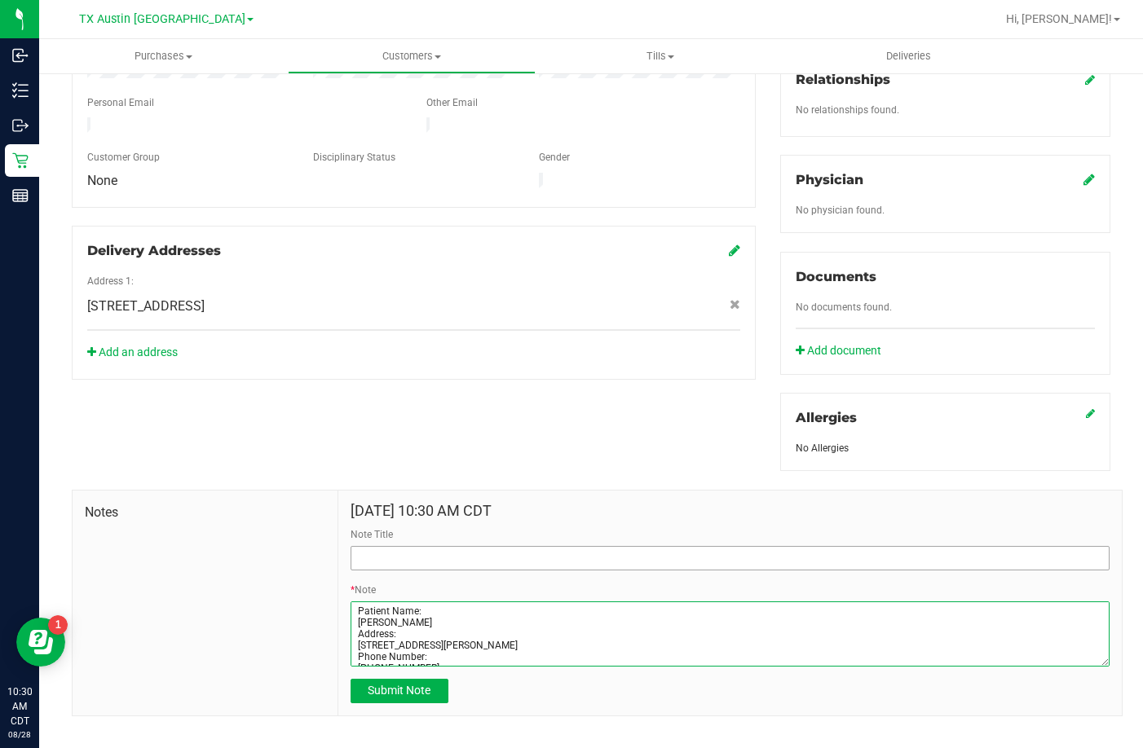
type textarea "Patient Name: Eileen Taylor Address: 1445 Danielle Dr Bedford, TX, 76021 Phone …"
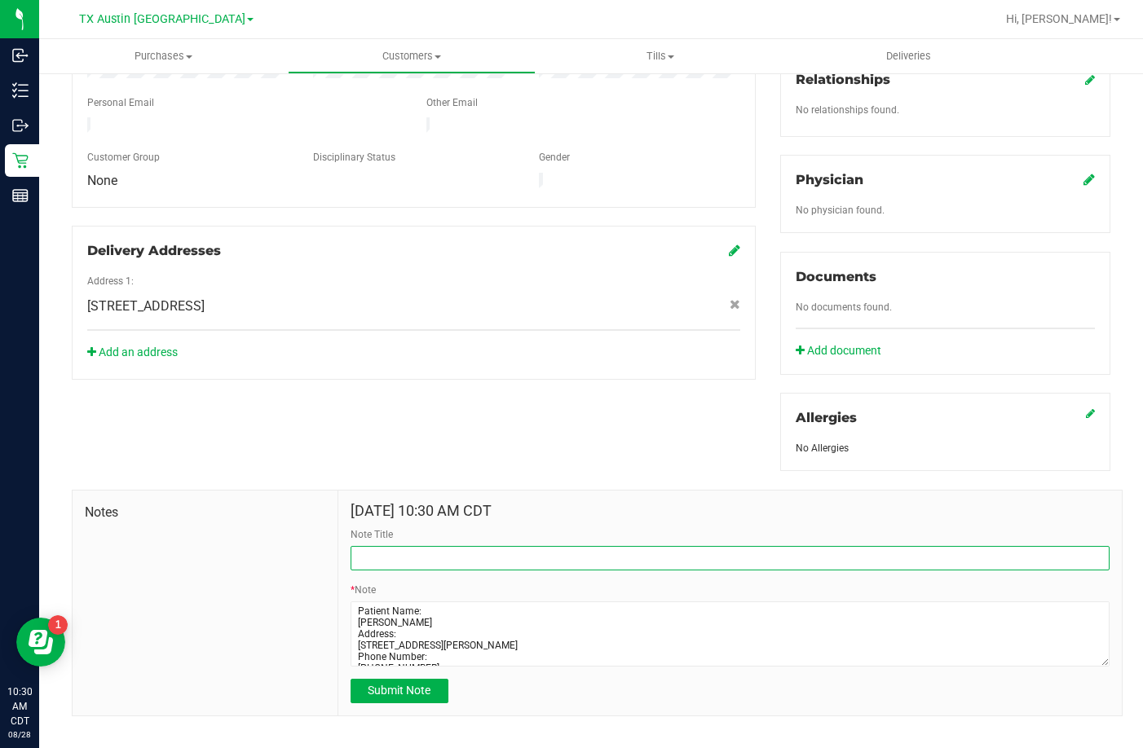
click at [427, 549] on input "Note Title" at bounding box center [730, 558] width 759 height 24
type input "CURT Profile"
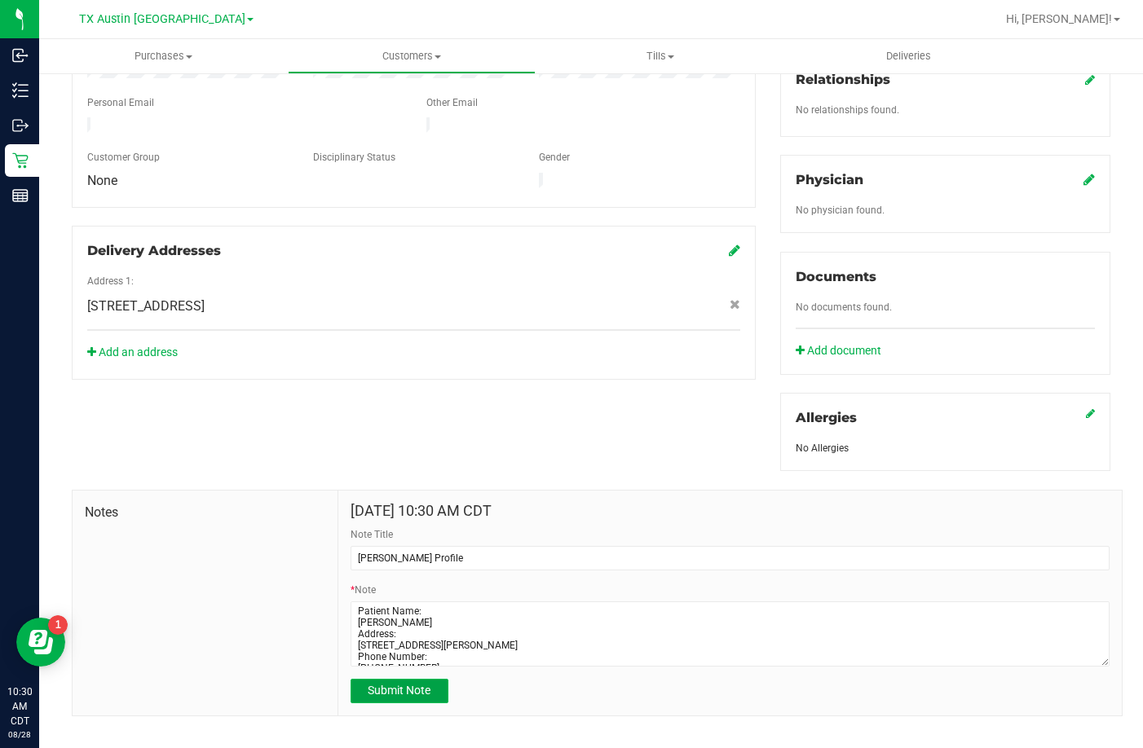
click at [369, 686] on button "Submit Note" at bounding box center [400, 691] width 98 height 24
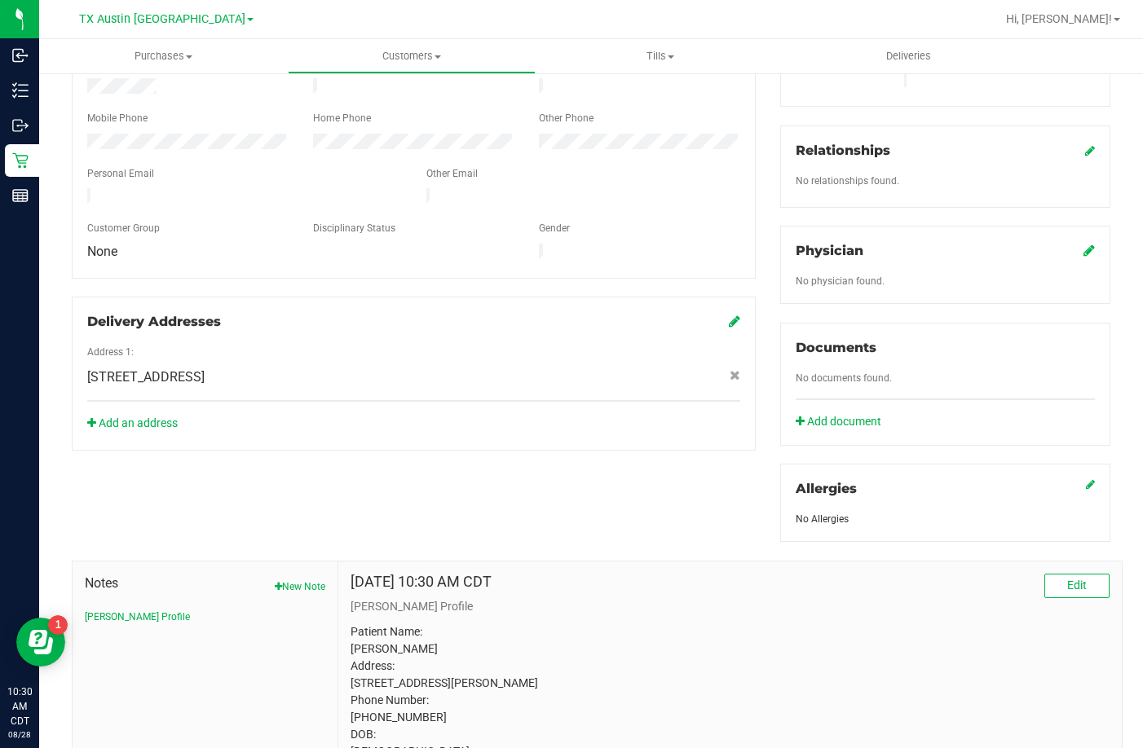
scroll to position [4, 0]
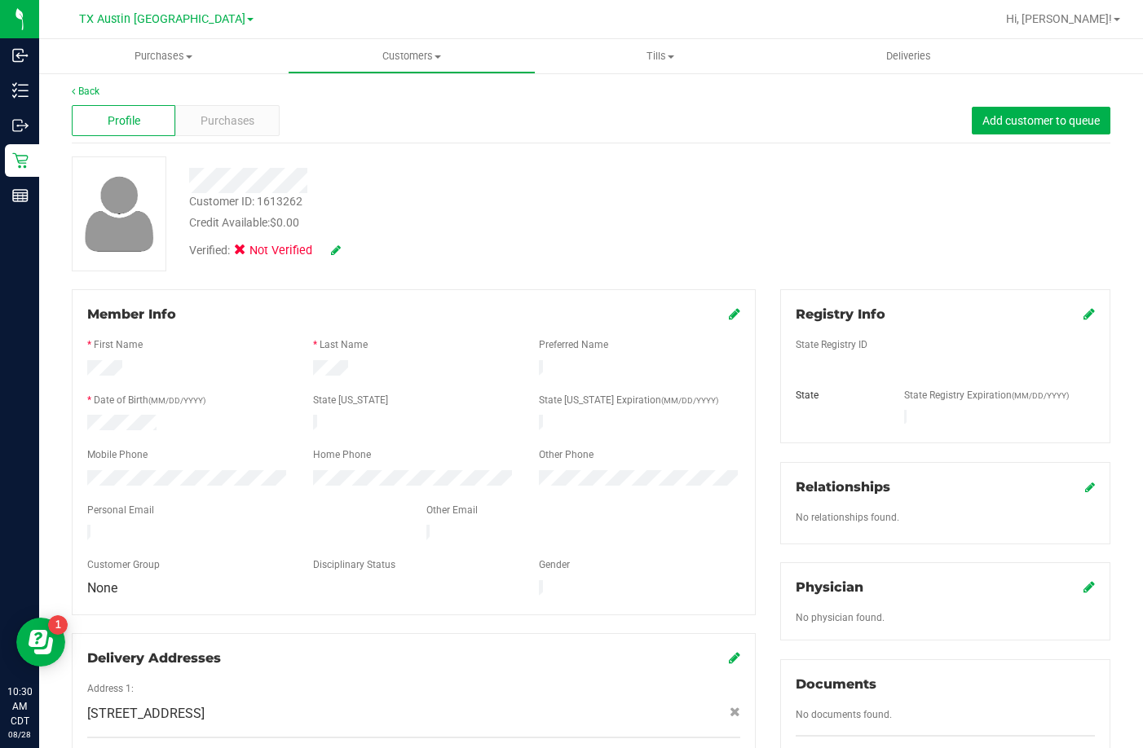
click at [1085, 482] on icon at bounding box center [1090, 487] width 10 height 11
click at [1081, 481] on icon at bounding box center [1088, 487] width 14 height 13
click at [1083, 580] on icon at bounding box center [1088, 586] width 11 height 13
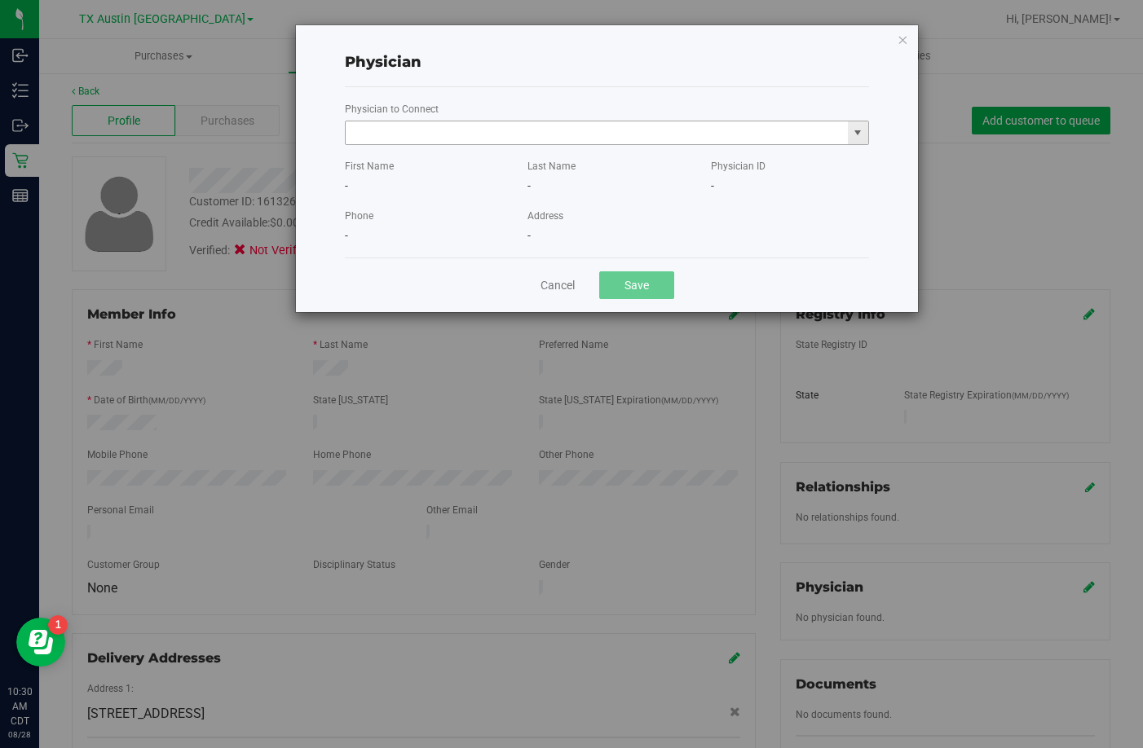
click at [509, 137] on input "text" at bounding box center [597, 132] width 502 height 23
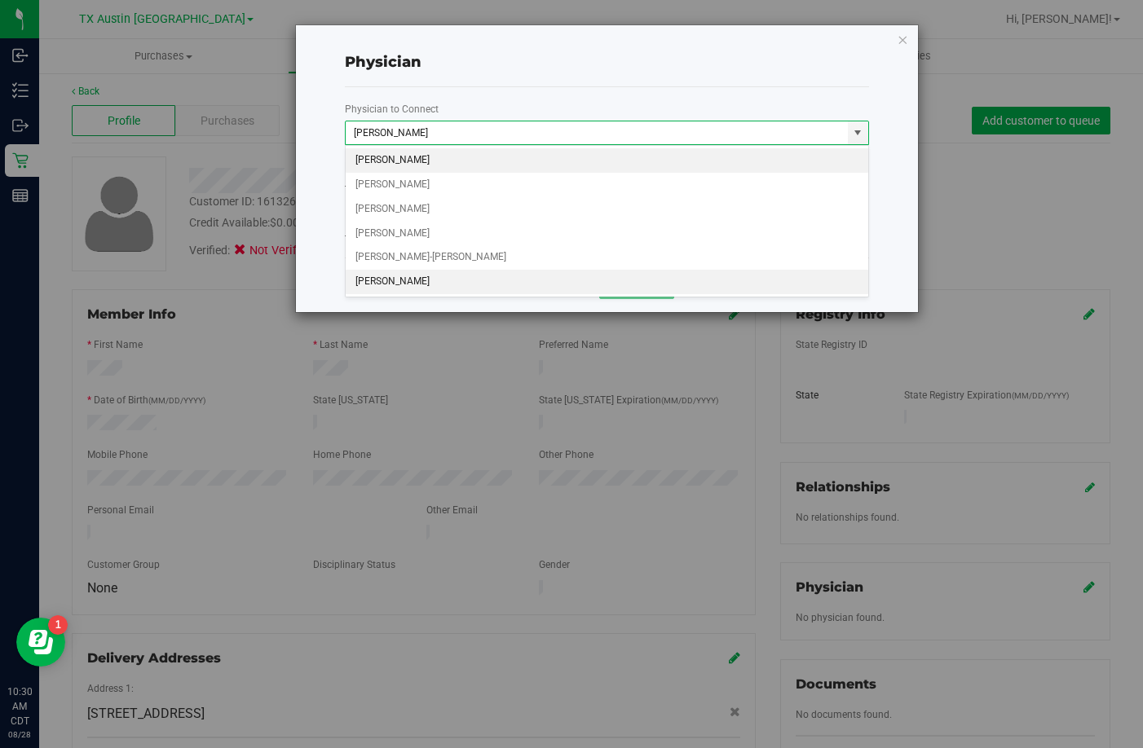
click at [411, 276] on li "An Chen" at bounding box center [607, 282] width 523 height 24
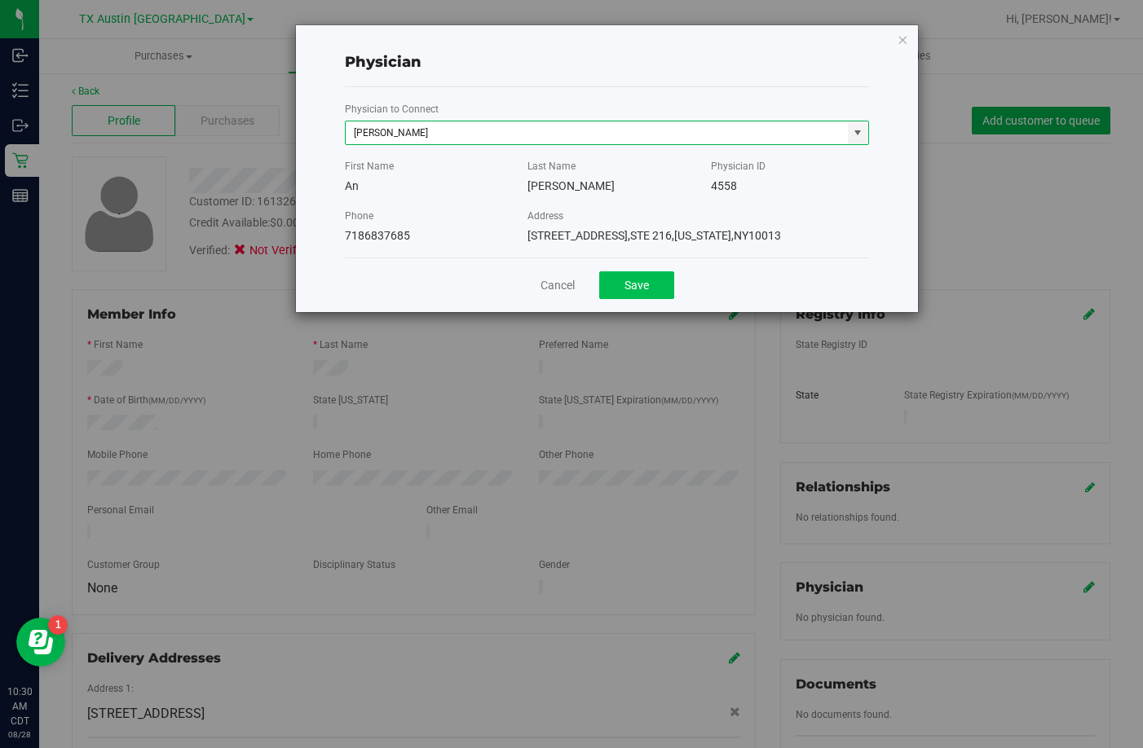
type input "An Chen"
click at [643, 280] on button "Save" at bounding box center [636, 285] width 75 height 28
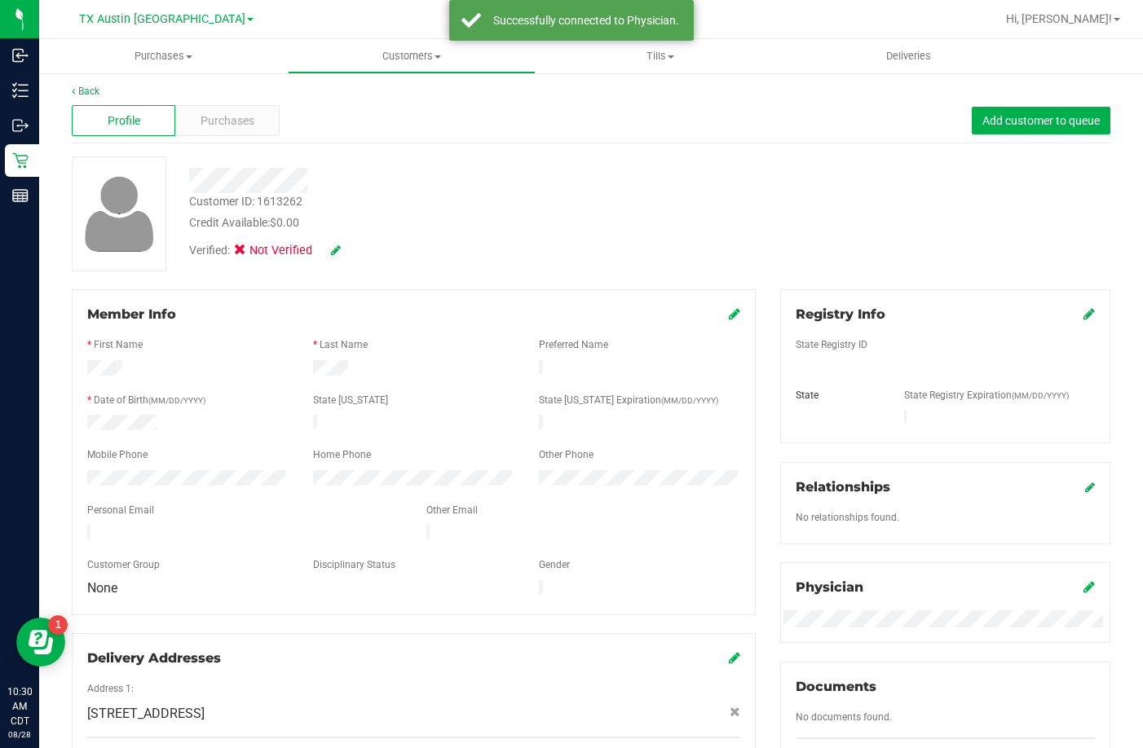
click at [1083, 312] on icon at bounding box center [1088, 313] width 11 height 13
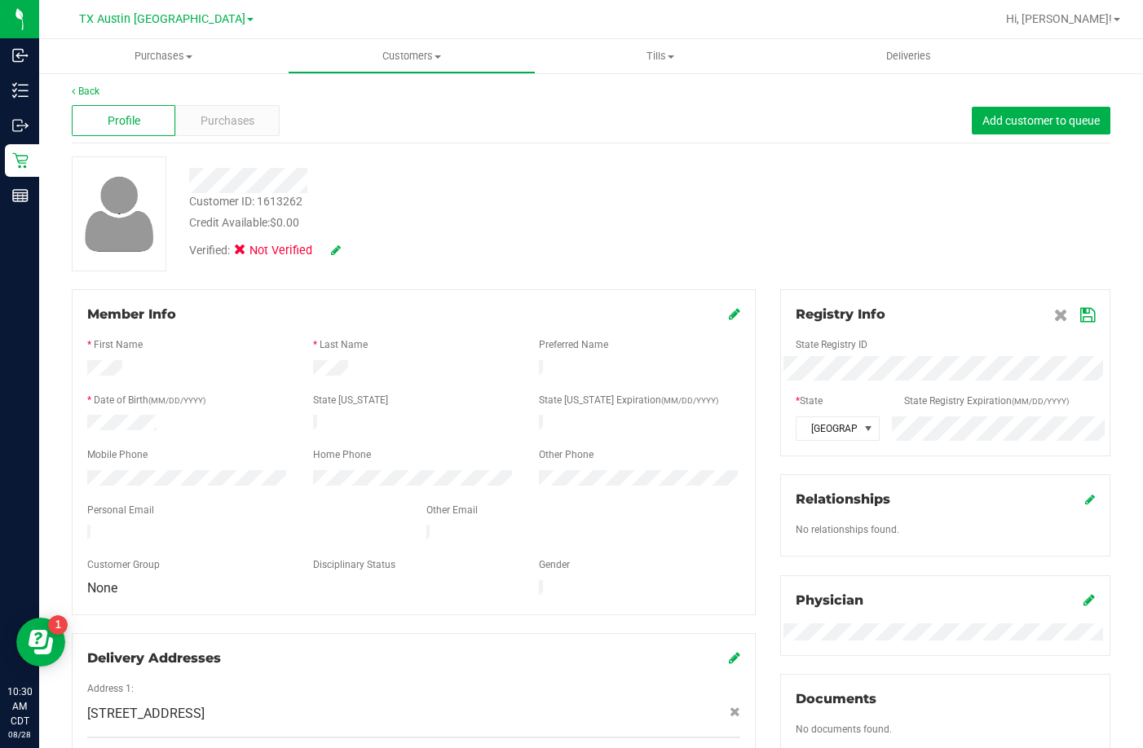
click at [1090, 314] on div "Registry Info State Registry ID * State State Registry Expiration (MM/DD/YYYY) …" at bounding box center [945, 372] width 330 height 167
click at [1080, 314] on icon at bounding box center [1087, 315] width 15 height 13
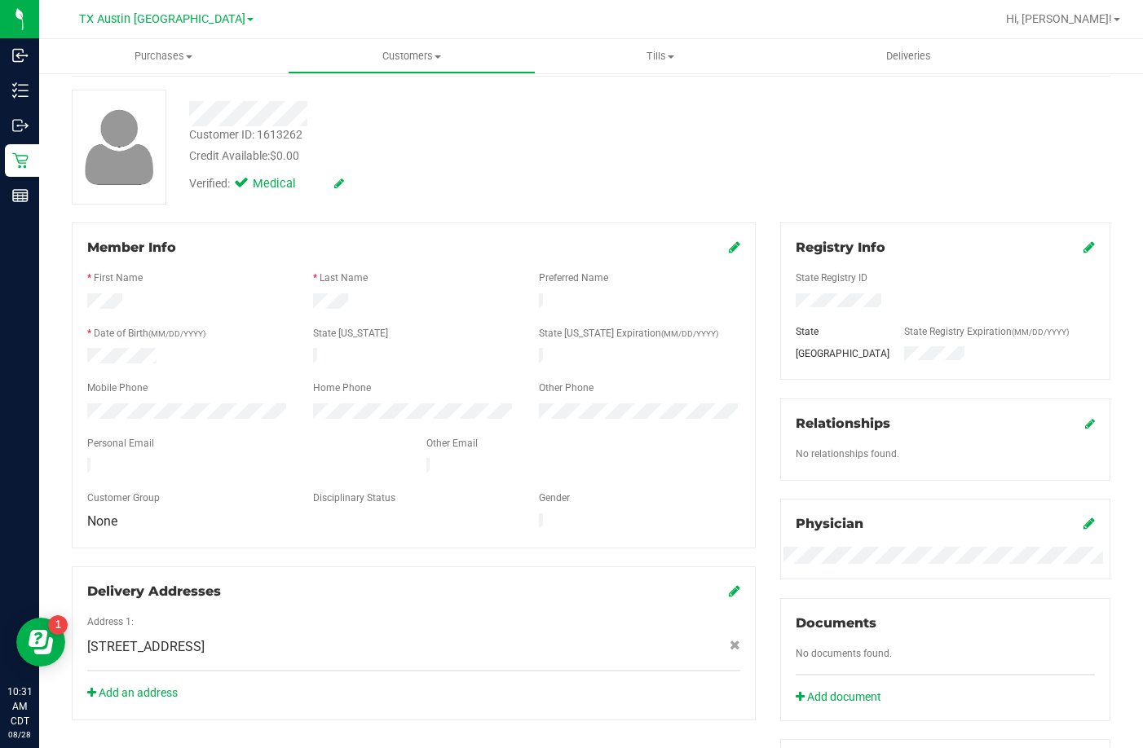
scroll to position [0, 0]
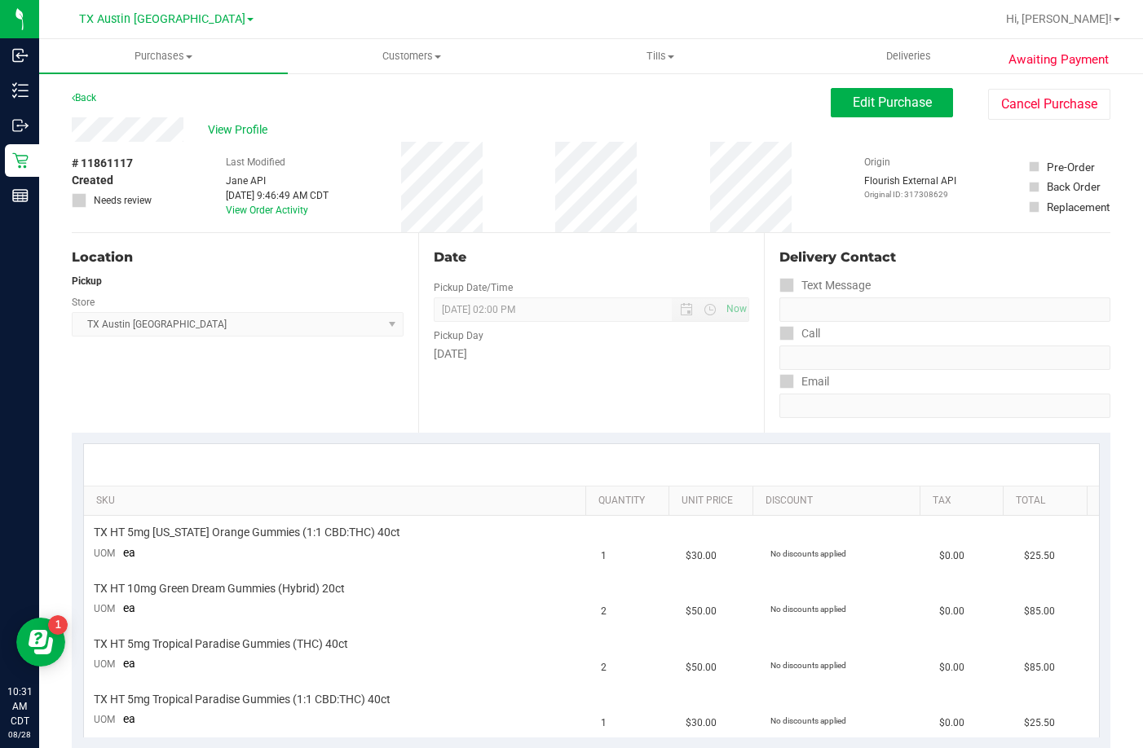
click at [256, 120] on div "View Profile" at bounding box center [451, 129] width 759 height 24
click at [250, 136] on span "View Profile" at bounding box center [240, 129] width 65 height 17
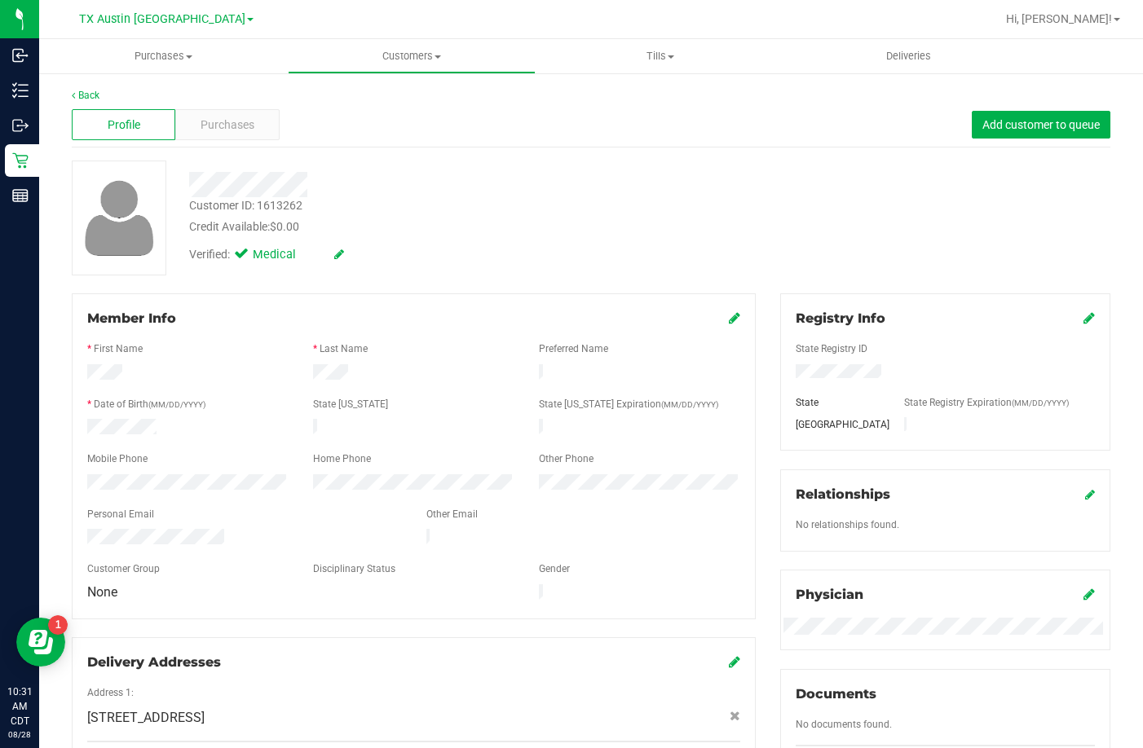
drag, startPoint x: 235, startPoint y: 526, endPoint x: 80, endPoint y: 532, distance: 155.0
click at [80, 532] on div at bounding box center [244, 539] width 339 height 20
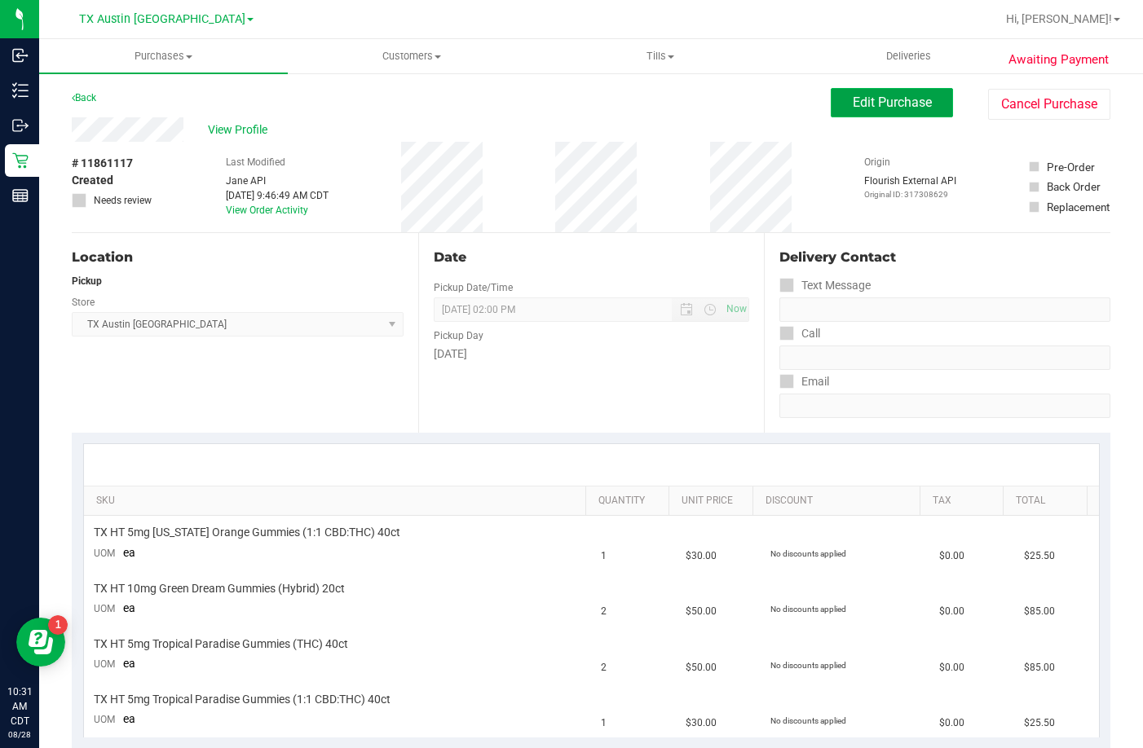
click at [914, 113] on button "Edit Purchase" at bounding box center [892, 102] width 122 height 29
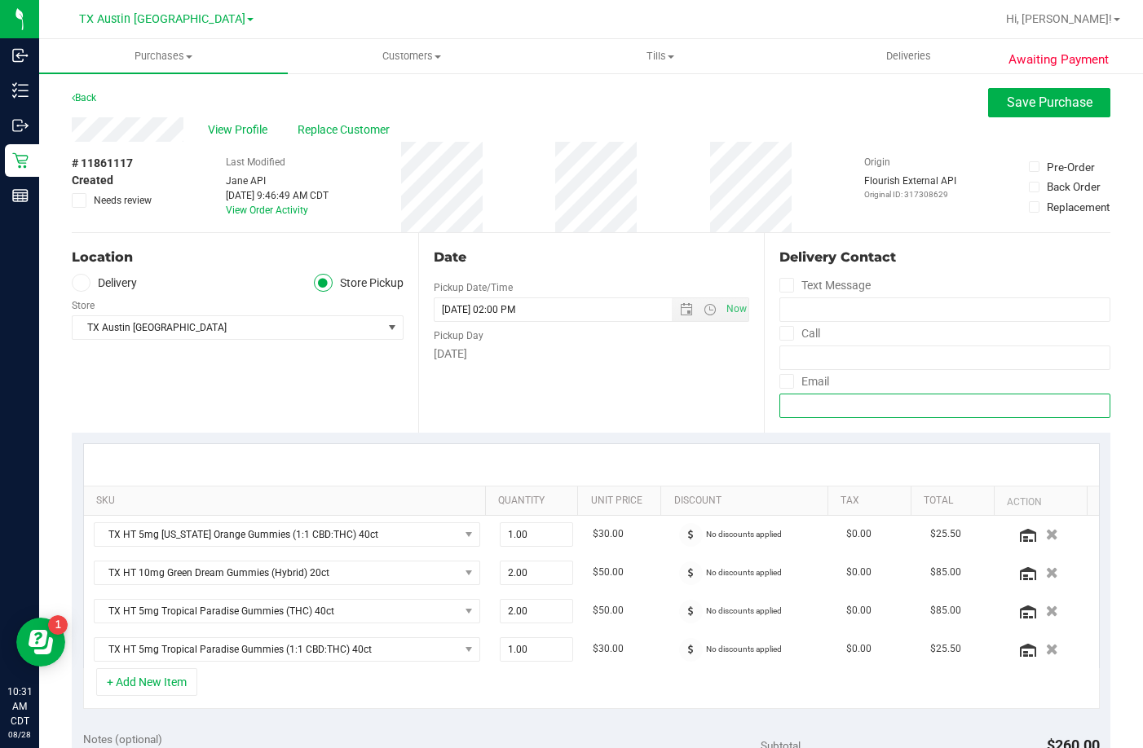
click at [827, 409] on input "email" at bounding box center [944, 406] width 331 height 24
paste input "eileen4611@gmail.com"
type input "eileen4611@gmail.com"
click at [787, 375] on label "Email" at bounding box center [804, 382] width 50 height 24
click at [0, 0] on input "Email" at bounding box center [0, 0] width 0 height 0
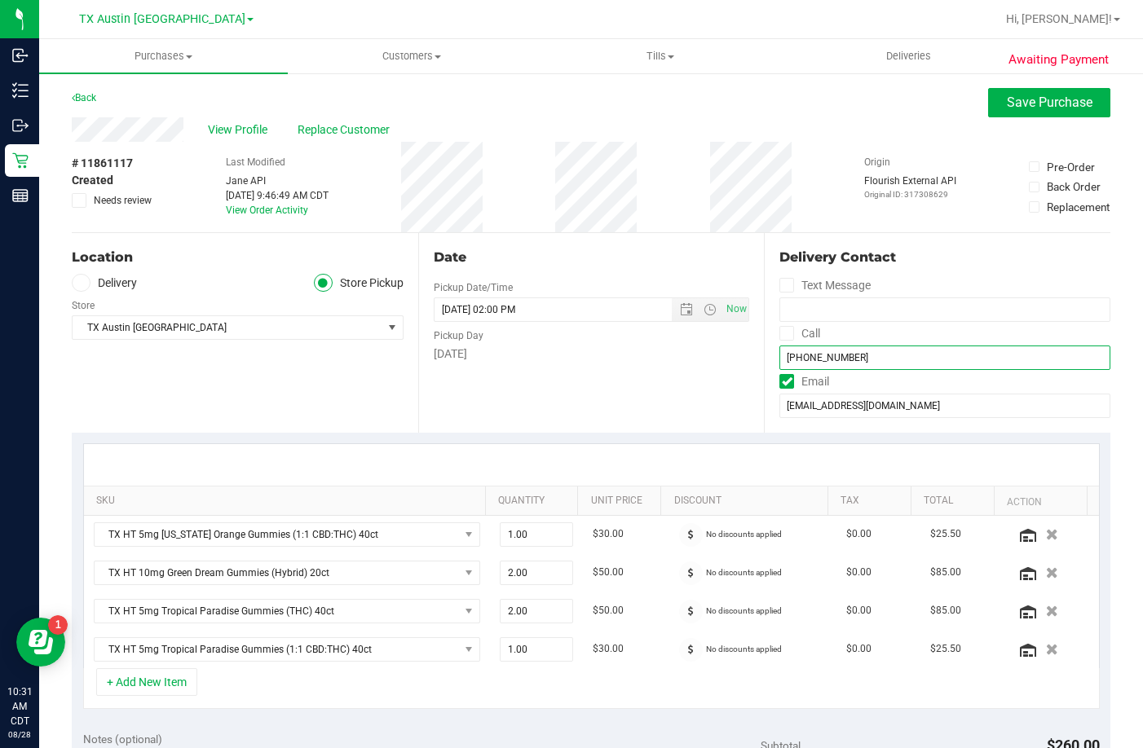
type input "(817) 690-0156"
click at [782, 333] on icon at bounding box center [787, 333] width 11 height 0
click at [0, 0] on input "Call" at bounding box center [0, 0] width 0 height 0
click at [782, 285] on icon at bounding box center [787, 285] width 11 height 0
click at [0, 0] on input "Text Message" at bounding box center [0, 0] width 0 height 0
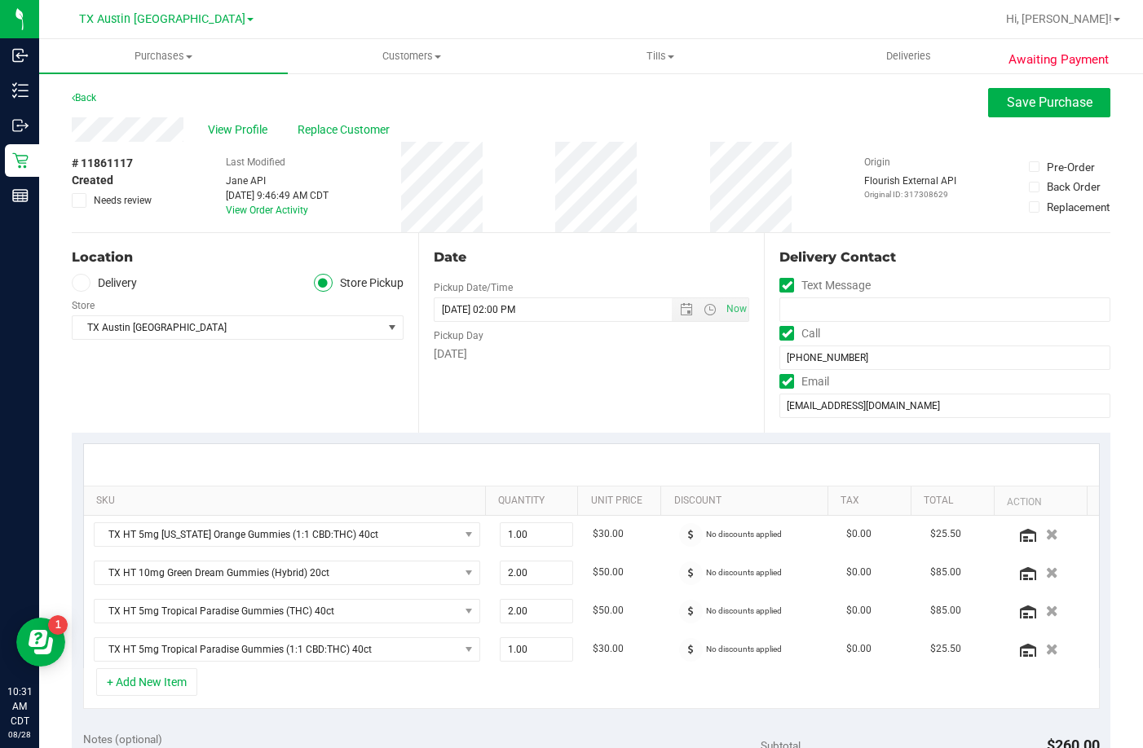
click at [112, 284] on label "Delivery" at bounding box center [104, 283] width 65 height 19
click at [0, 0] on input "Delivery" at bounding box center [0, 0] width 0 height 0
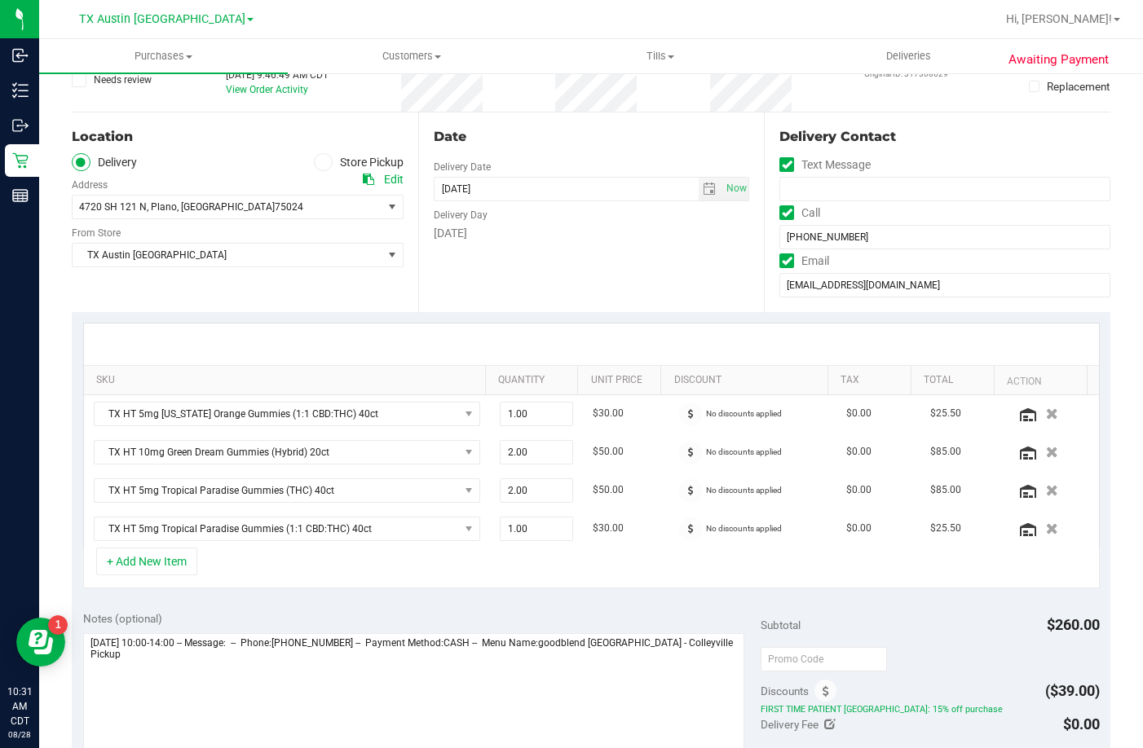
scroll to position [82, 0]
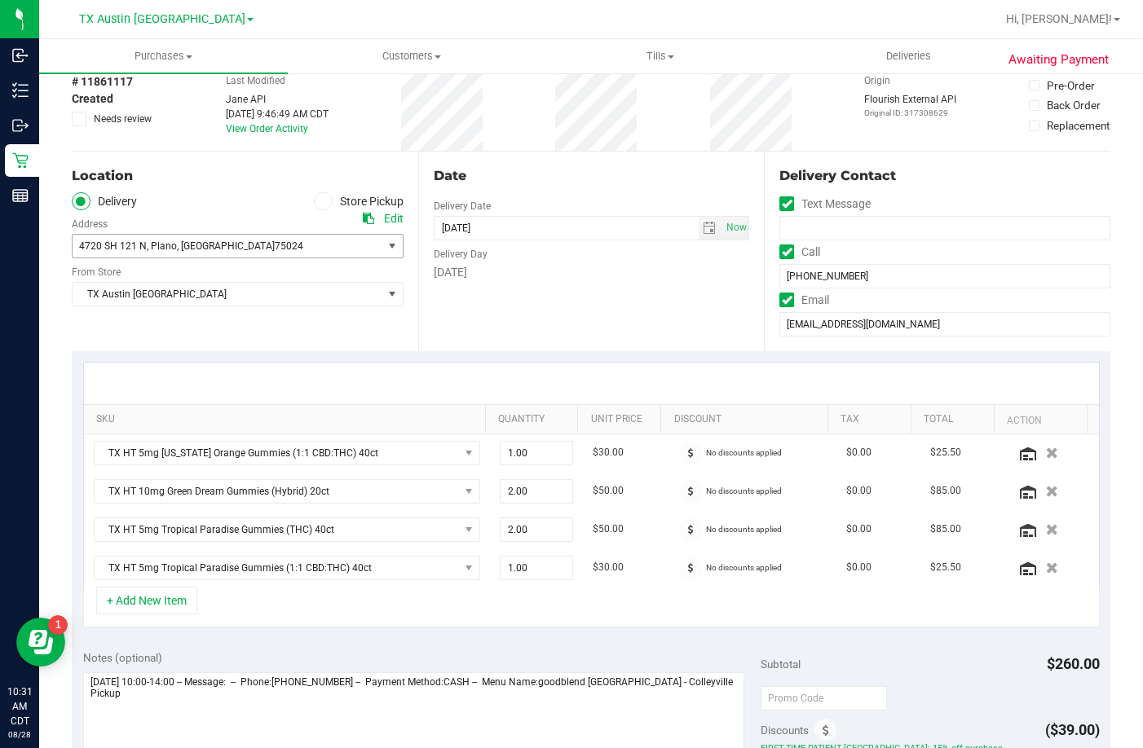
click at [275, 248] on span "75024" at bounding box center [289, 245] width 29 height 11
click at [259, 209] on ul "Delivery Store Pickup" at bounding box center [238, 201] width 332 height 19
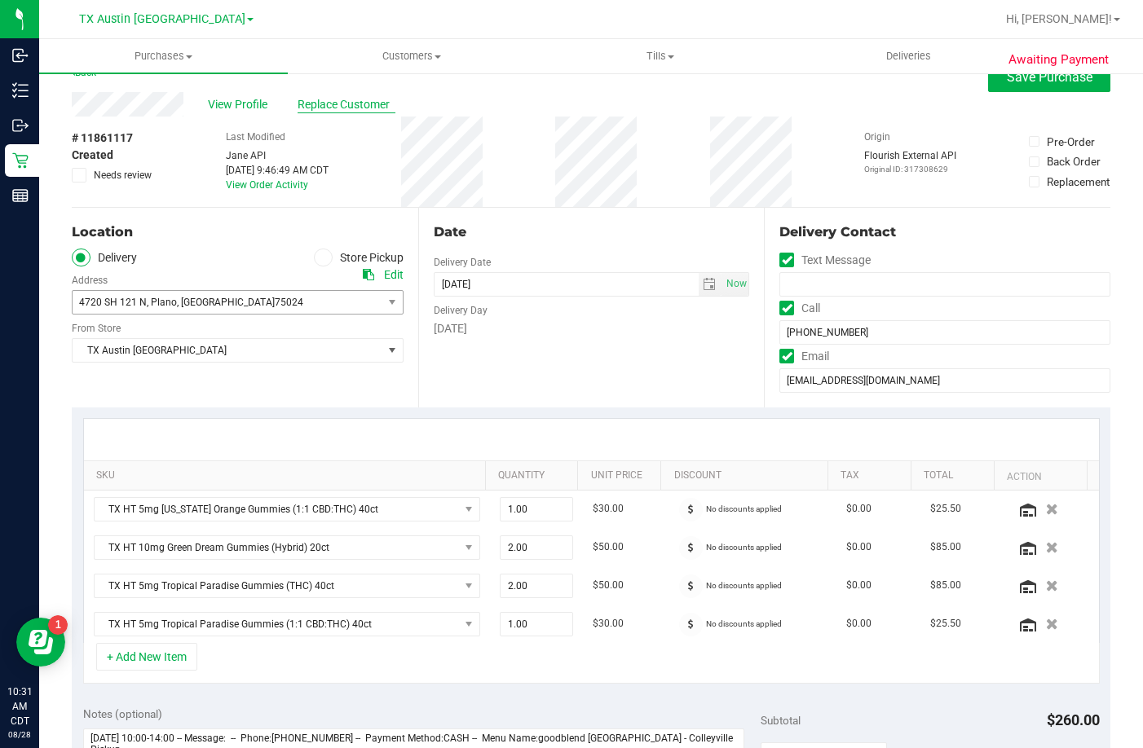
scroll to position [0, 0]
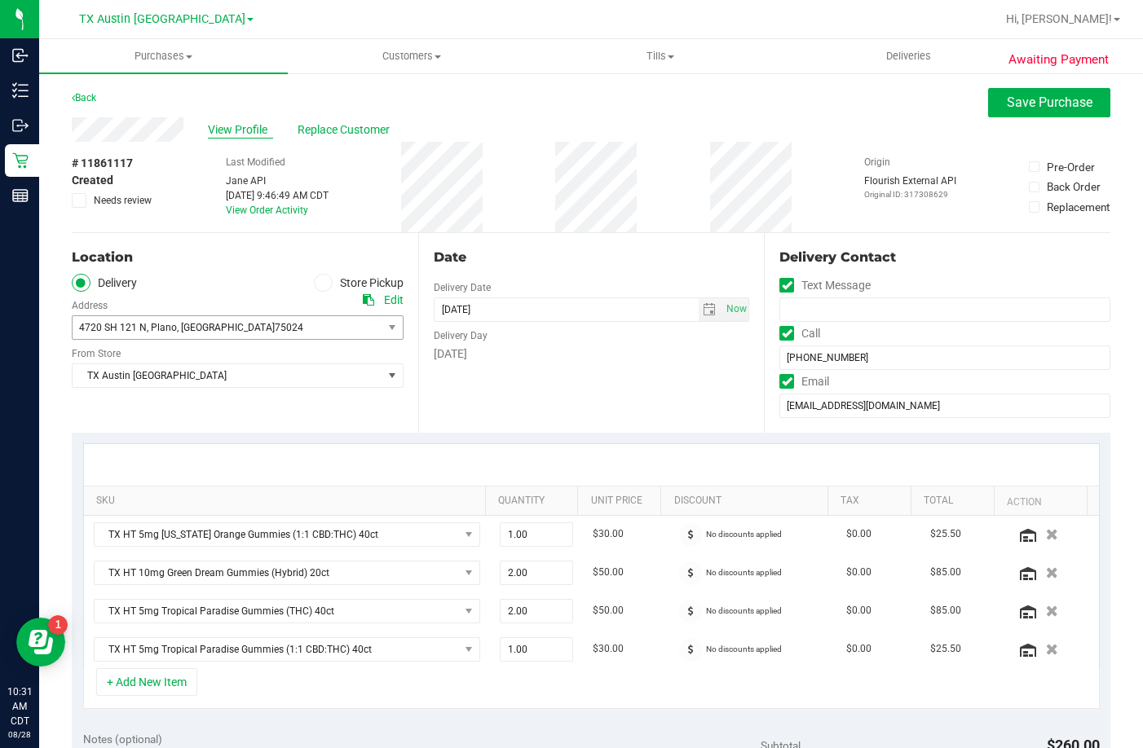
click at [249, 124] on span "View Profile" at bounding box center [240, 129] width 65 height 17
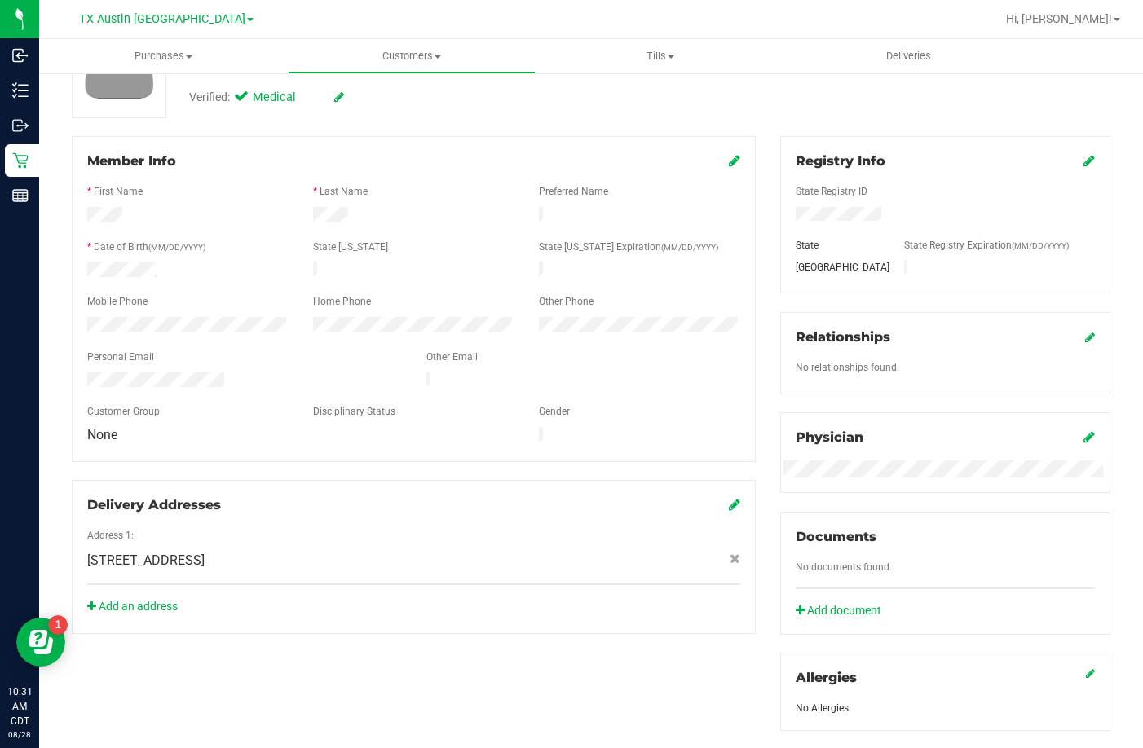
scroll to position [326, 0]
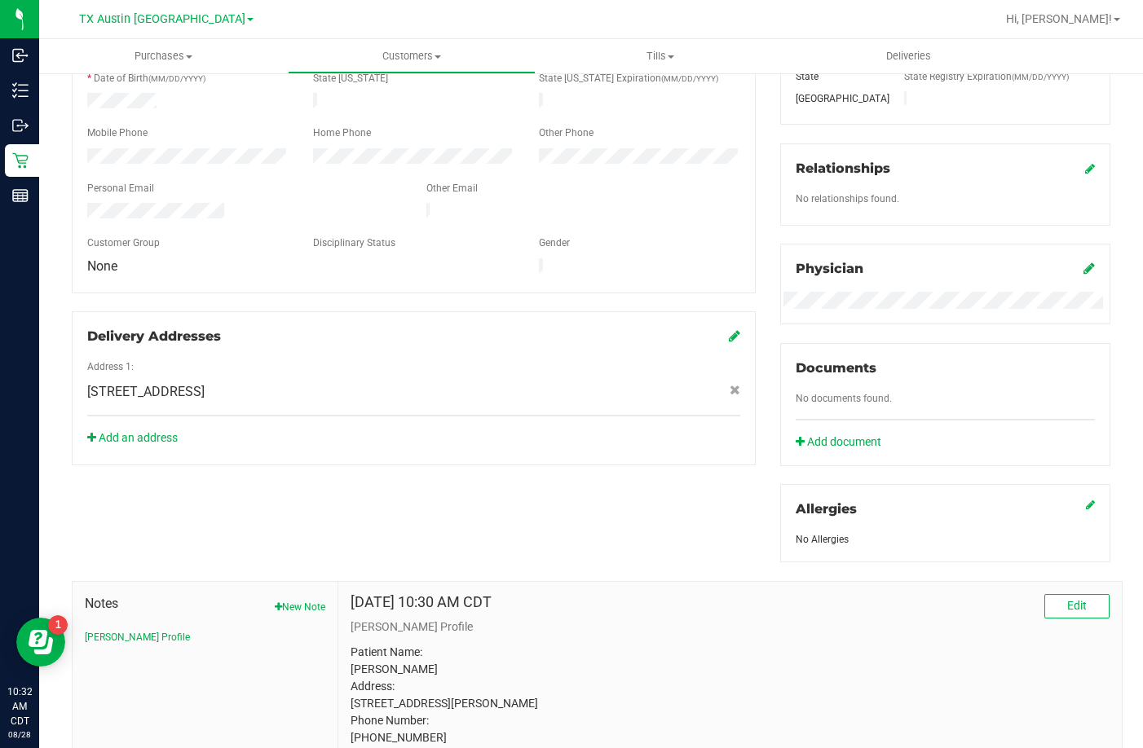
click at [150, 430] on div "Add an address" at bounding box center [413, 438] width 677 height 17
click at [150, 431] on link "Add an address" at bounding box center [132, 437] width 90 height 13
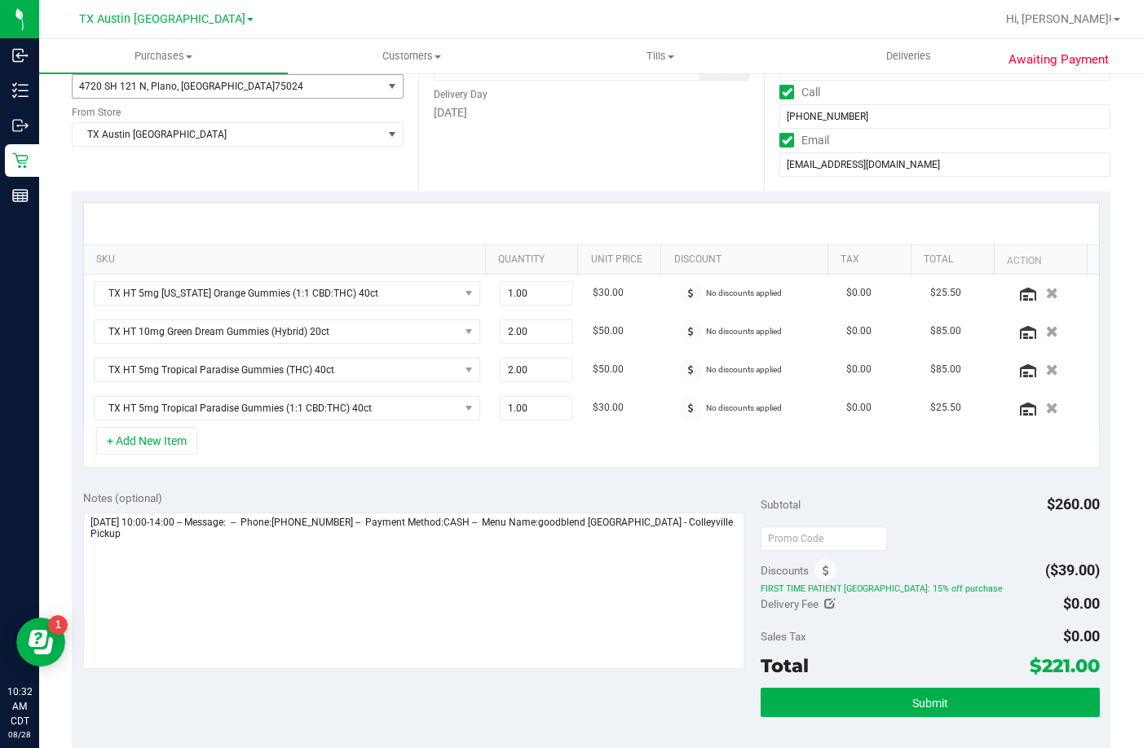
scroll to position [82, 0]
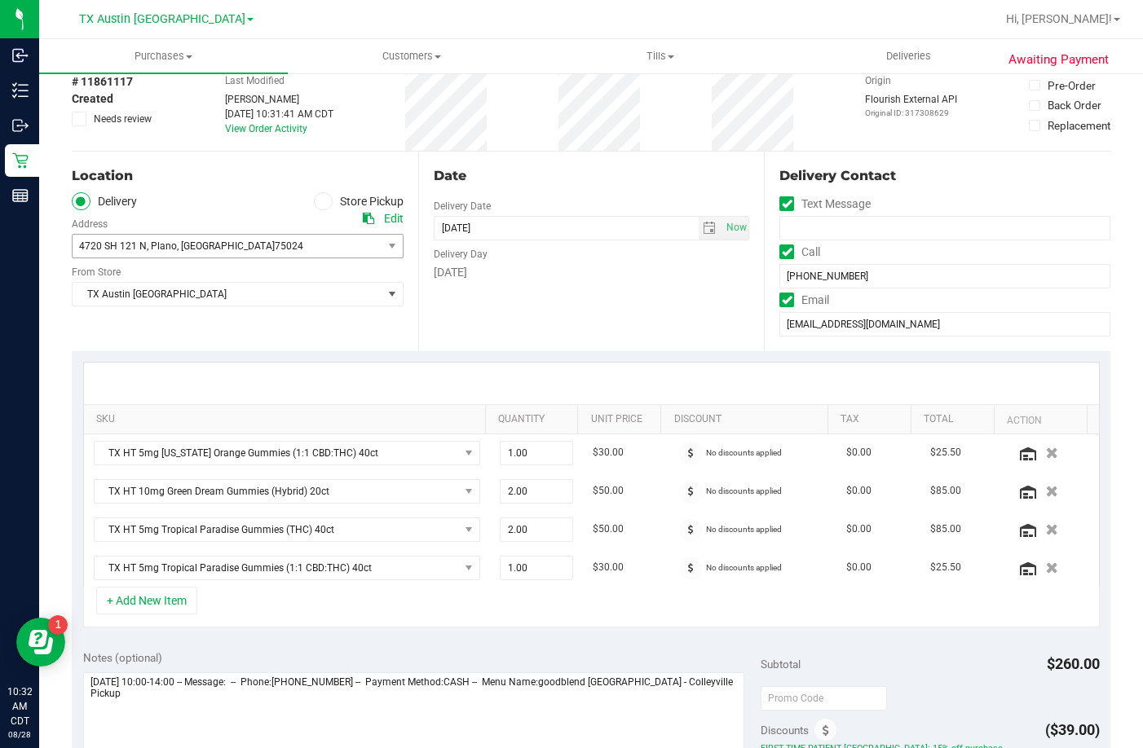
click at [174, 258] on span "4720 SH 121 N , Plano , TX 75024" at bounding box center [220, 246] width 294 height 23
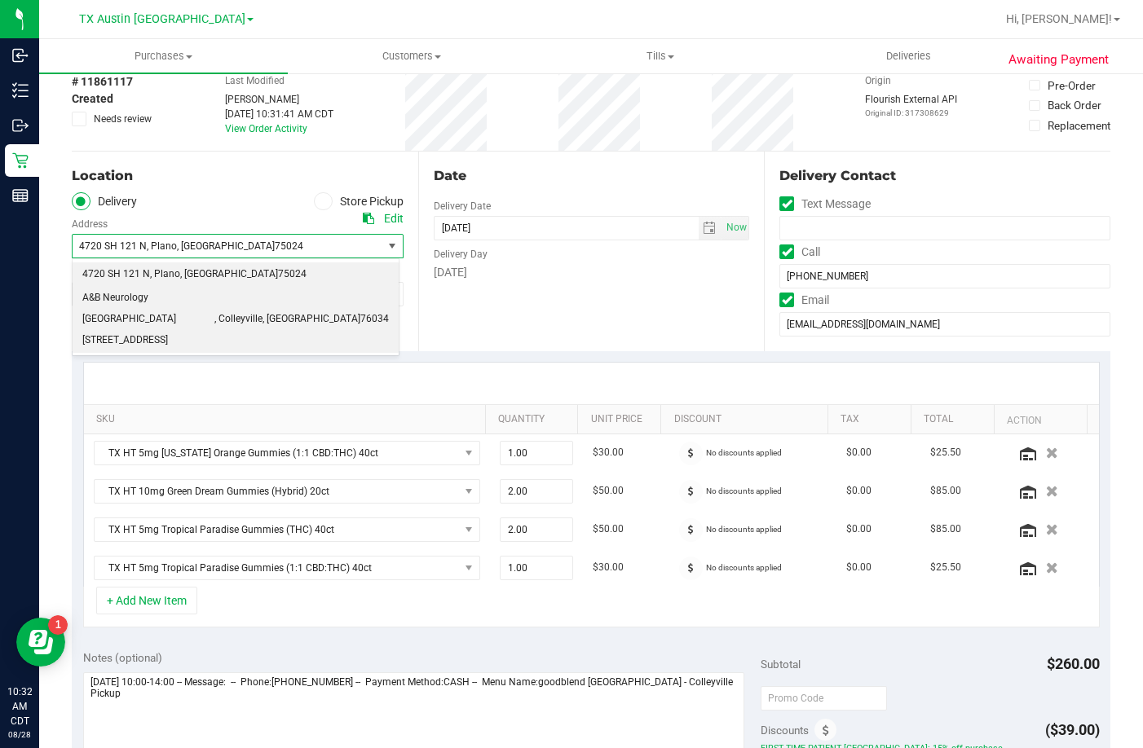
click at [170, 298] on span "A&B Neurology Fort Worth 6213 Colleyville Blvd Suite 100" at bounding box center [148, 319] width 132 height 63
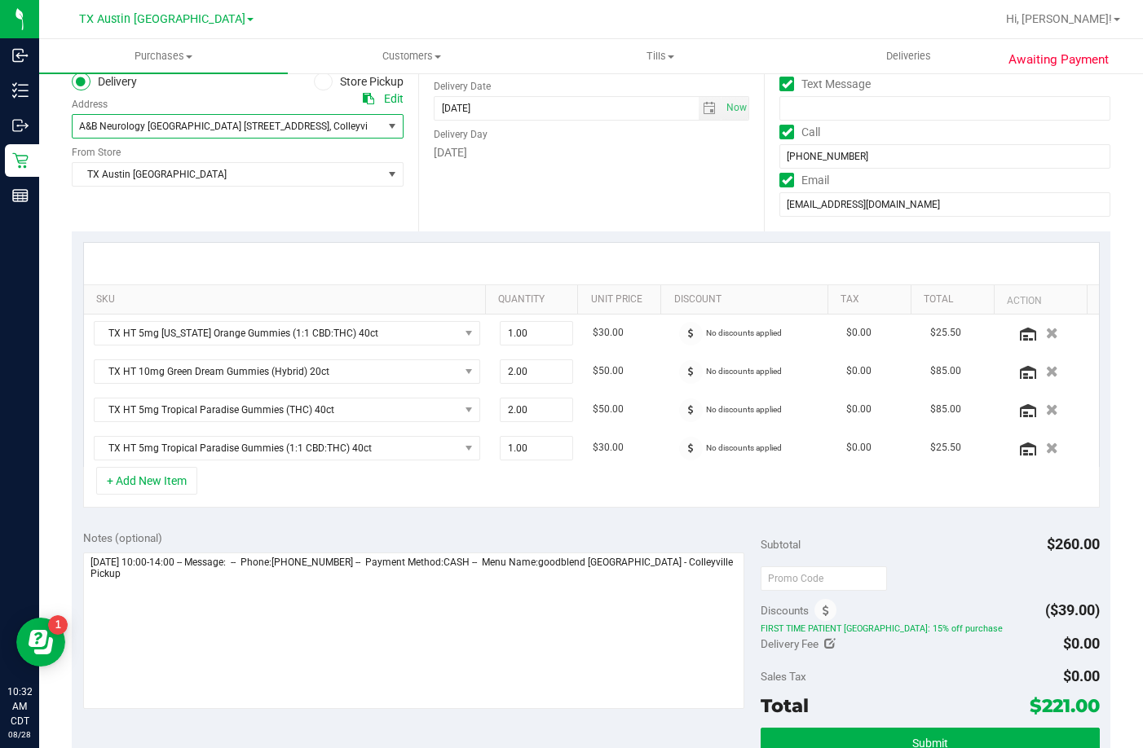
scroll to position [326, 0]
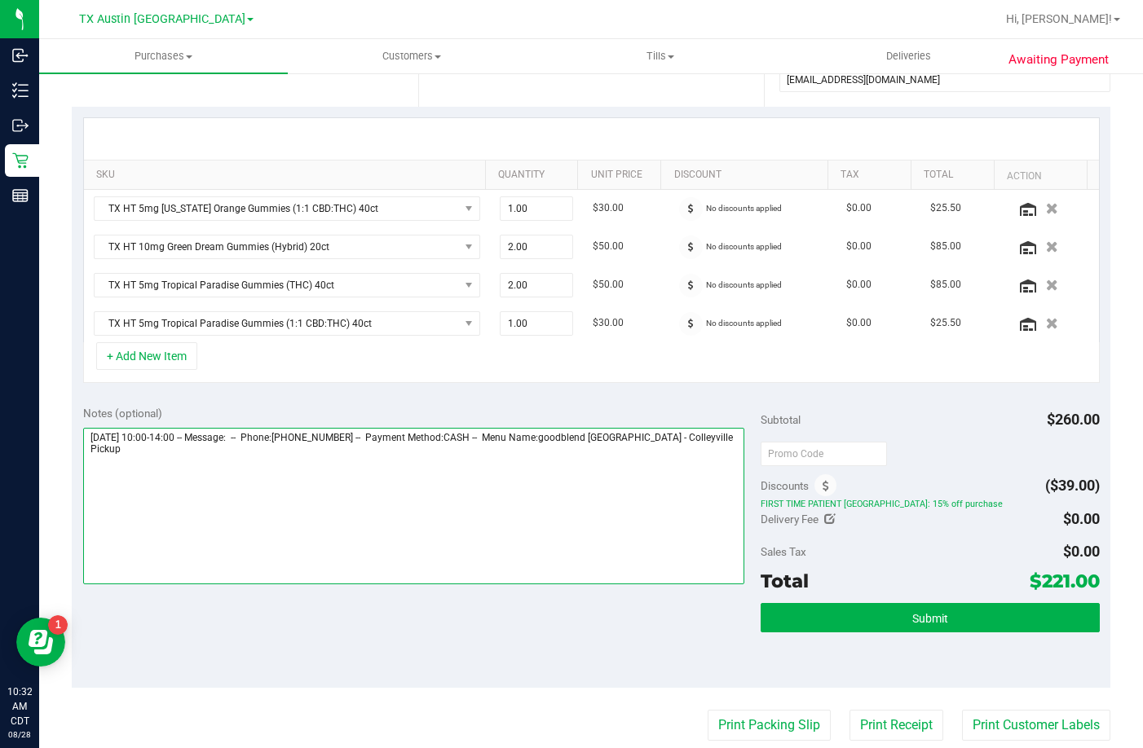
click at [707, 457] on textarea at bounding box center [413, 506] width 661 height 157
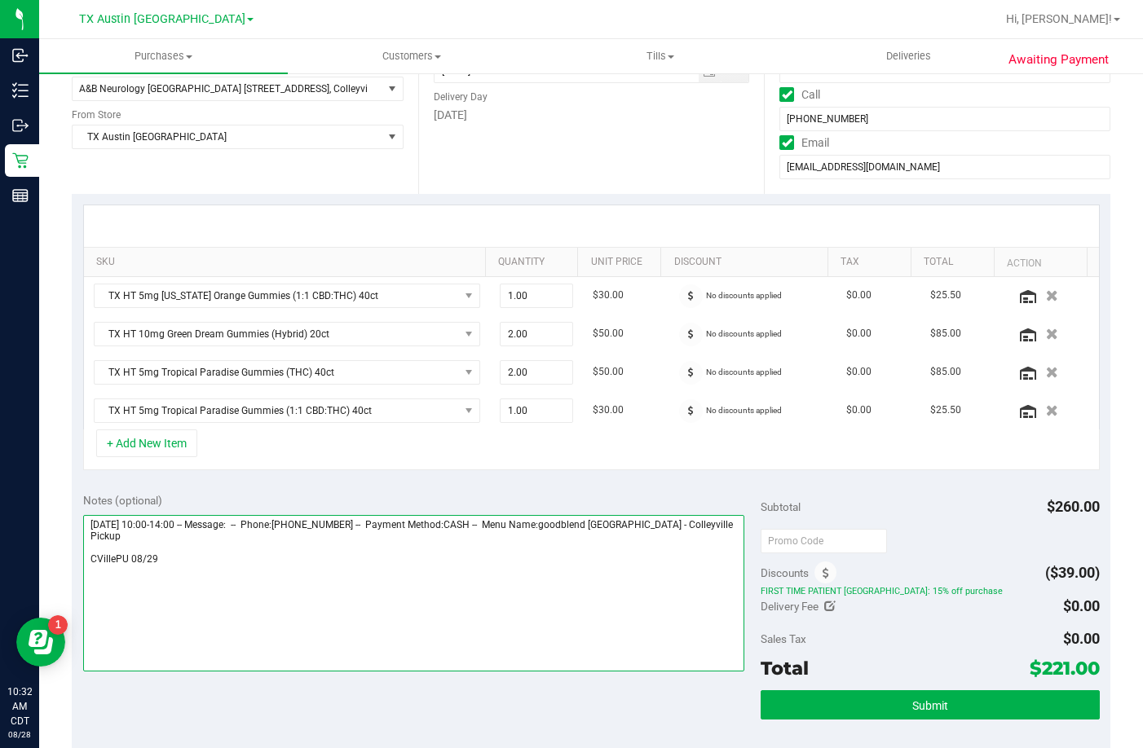
scroll to position [82, 0]
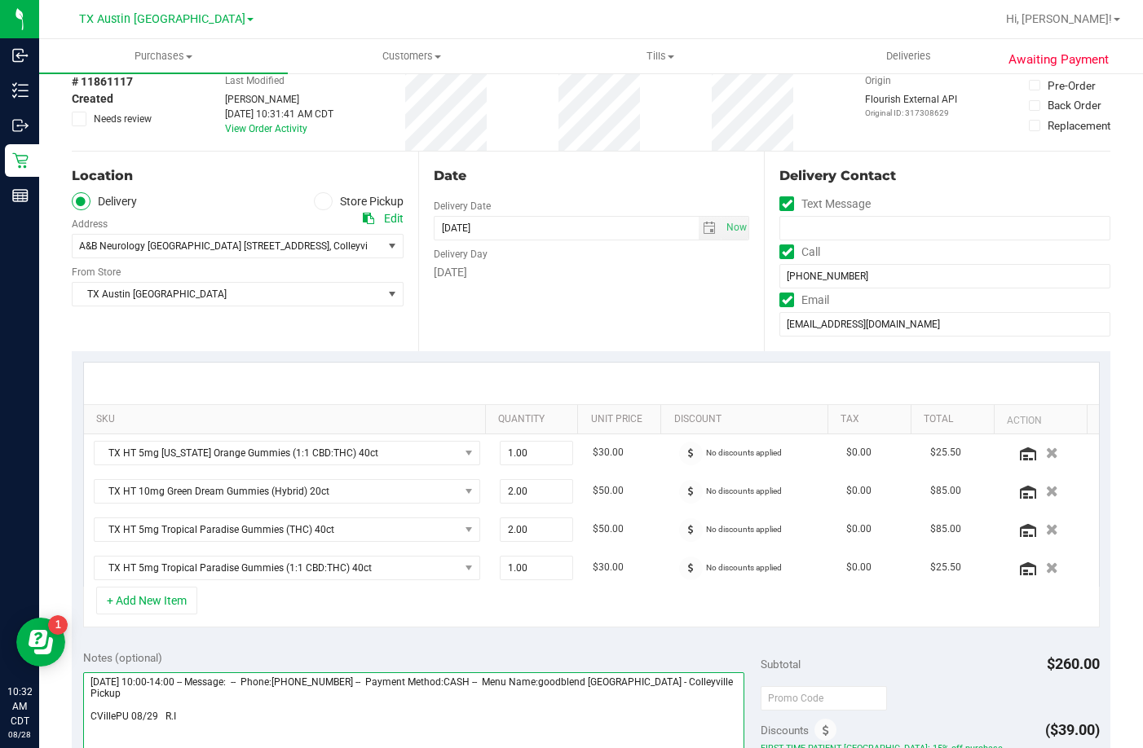
type textarea "Friday 08/29/2025 10:00-14:00 -- Message: -- Phone:8176900156 -- Payment Method…"
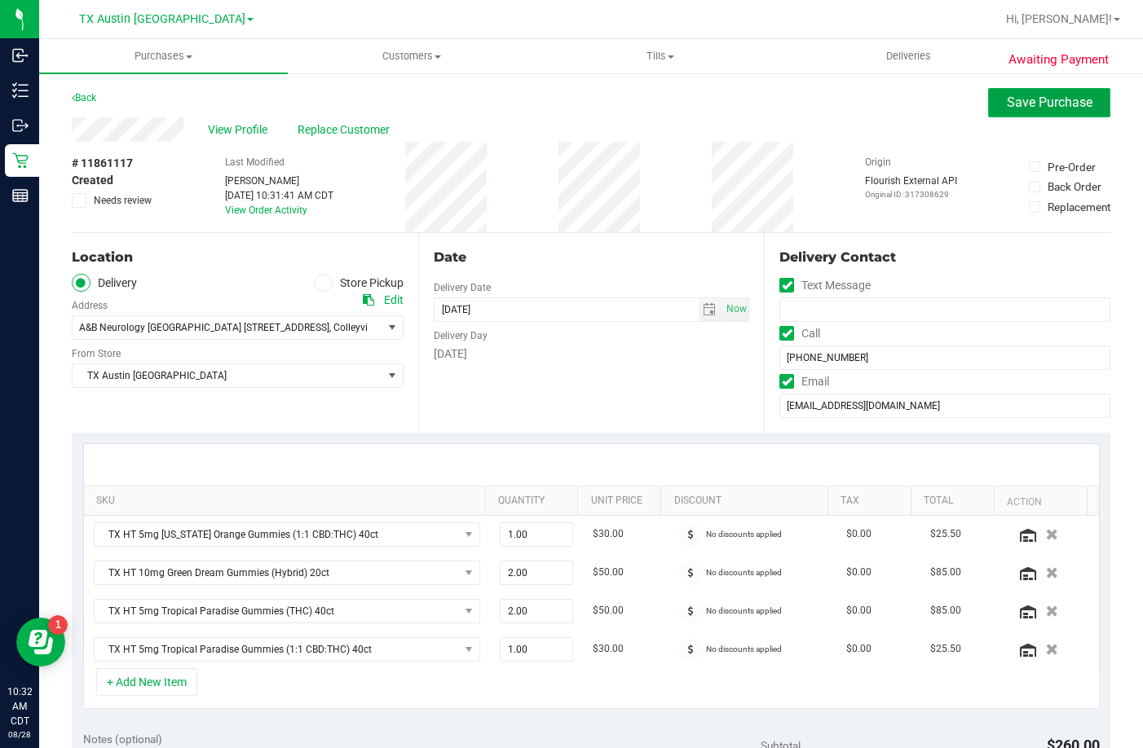
click at [1022, 101] on span "Save Purchase" at bounding box center [1050, 102] width 86 height 15
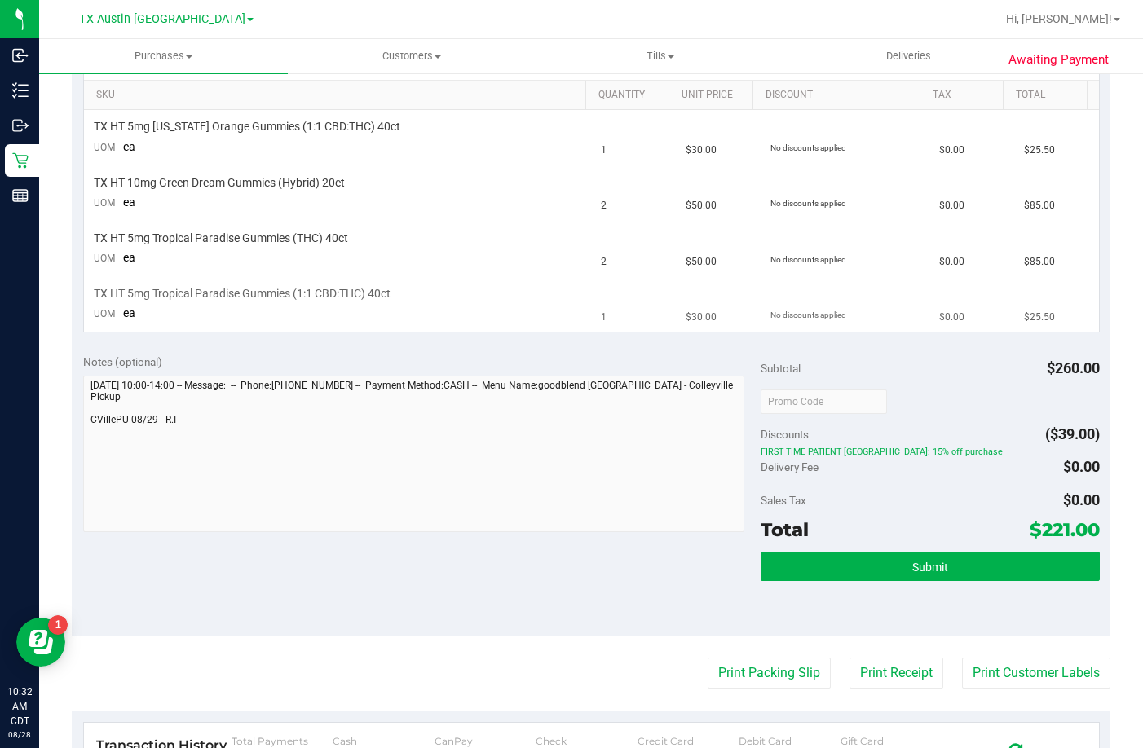
scroll to position [408, 0]
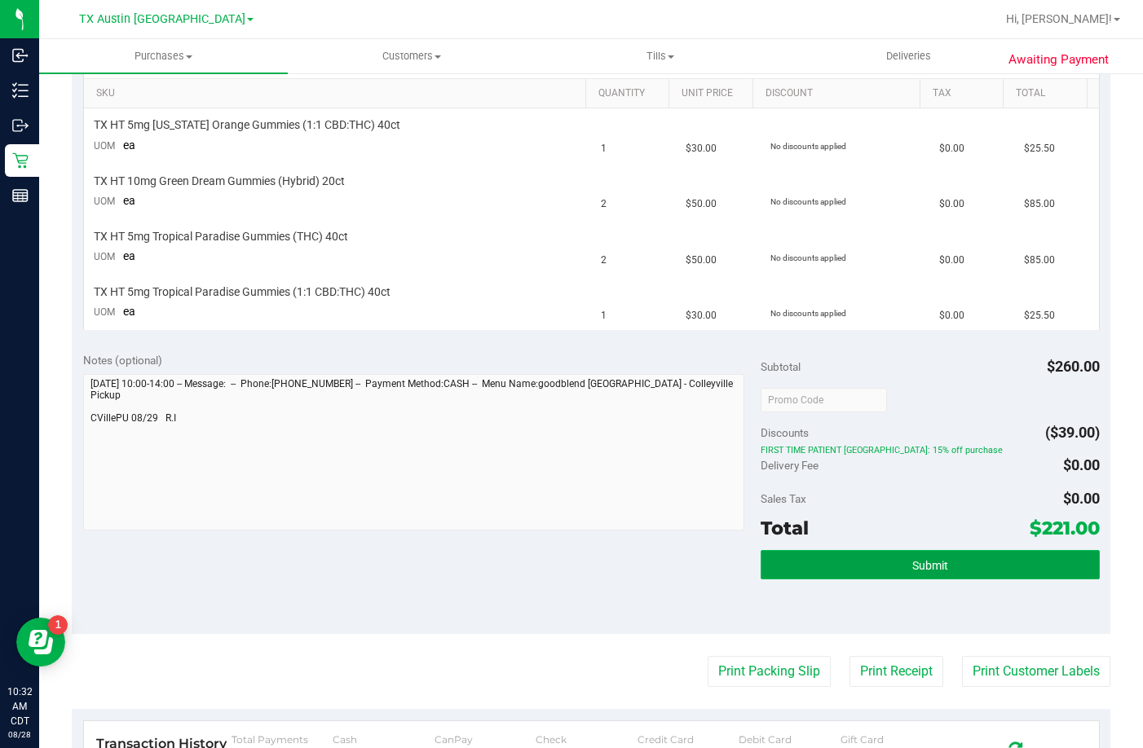
click at [866, 575] on button "Submit" at bounding box center [930, 564] width 339 height 29
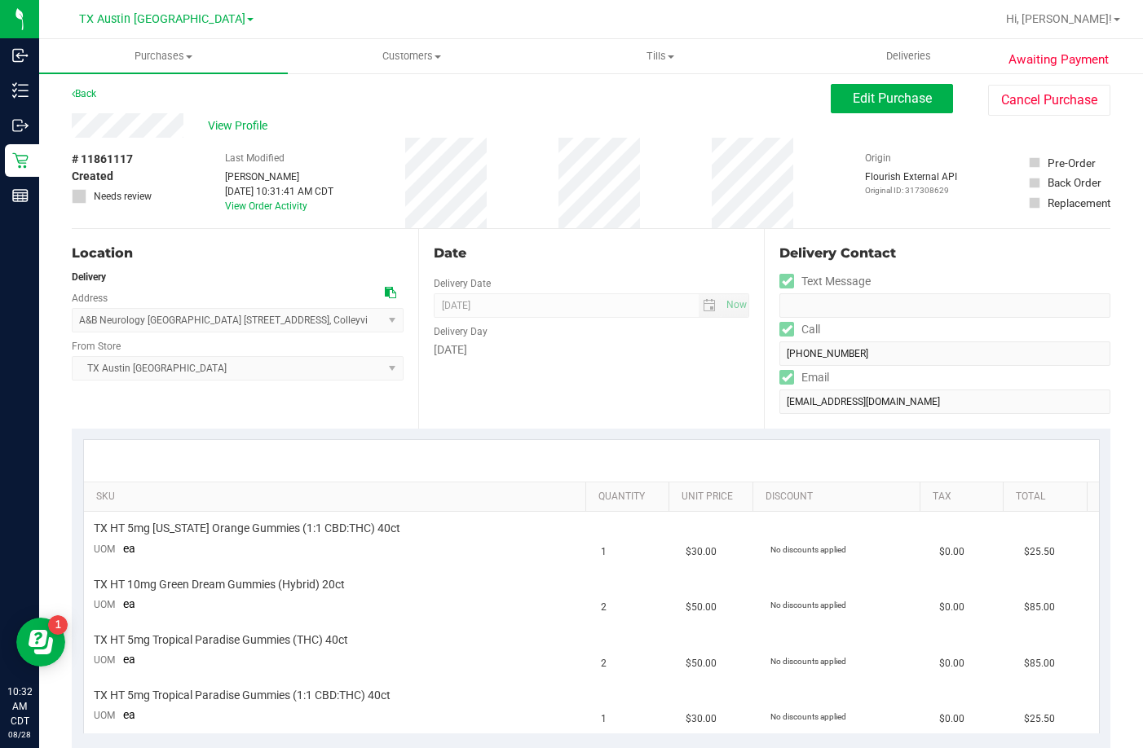
scroll to position [0, 0]
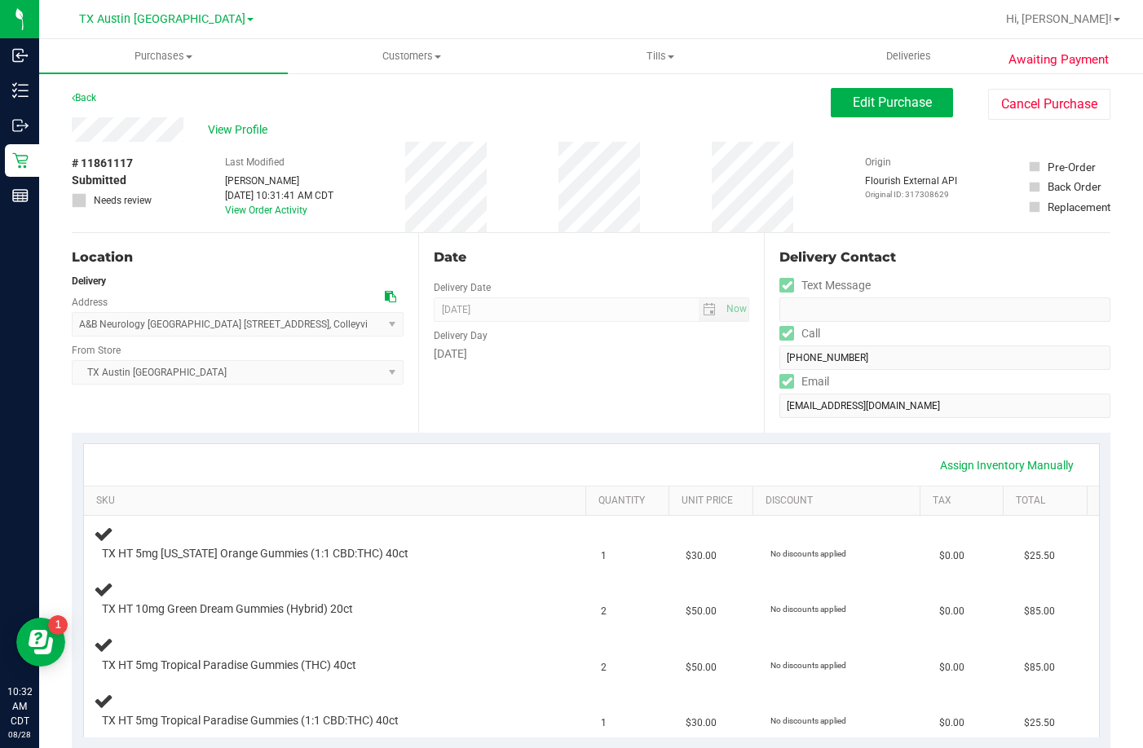
click at [765, 415] on div "Delivery Contact Text Message Call (817) 690-0156 Email eileen4611@gmail.com" at bounding box center [937, 333] width 346 height 200
click at [764, 365] on div "Delivery Contact Text Message Call (817) 690-0156 Email eileen4611@gmail.com" at bounding box center [937, 333] width 346 height 200
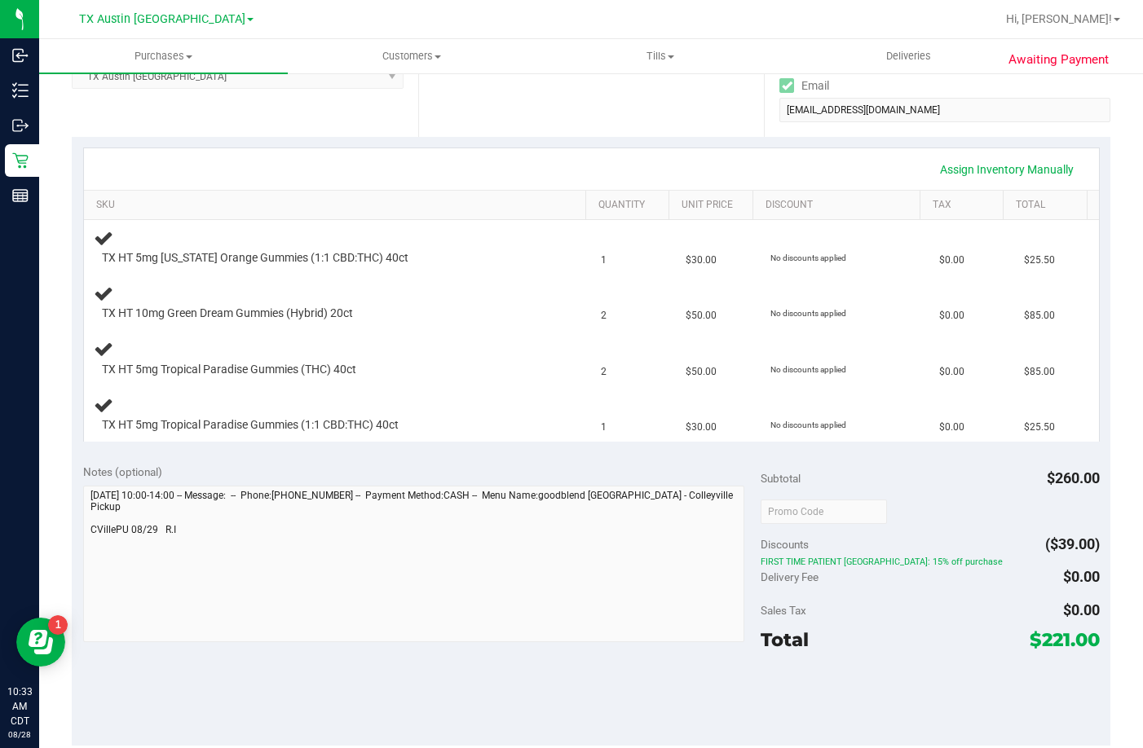
scroll to position [326, 0]
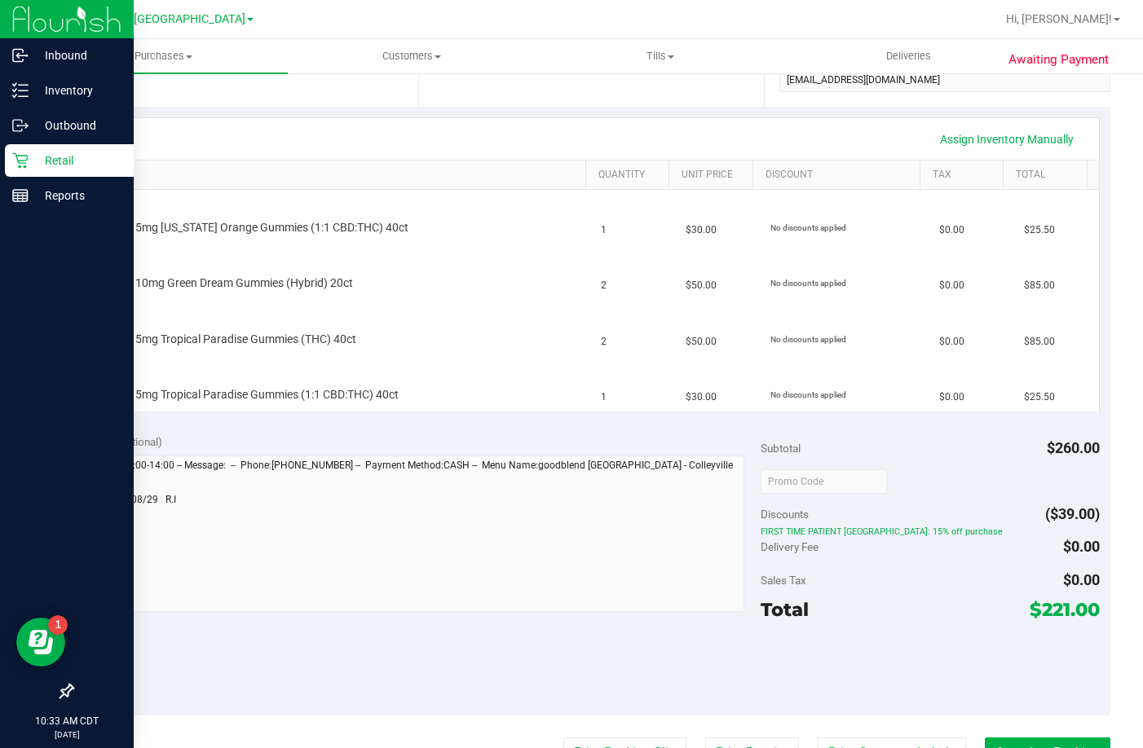
click at [11, 160] on div "Retail" at bounding box center [69, 160] width 129 height 33
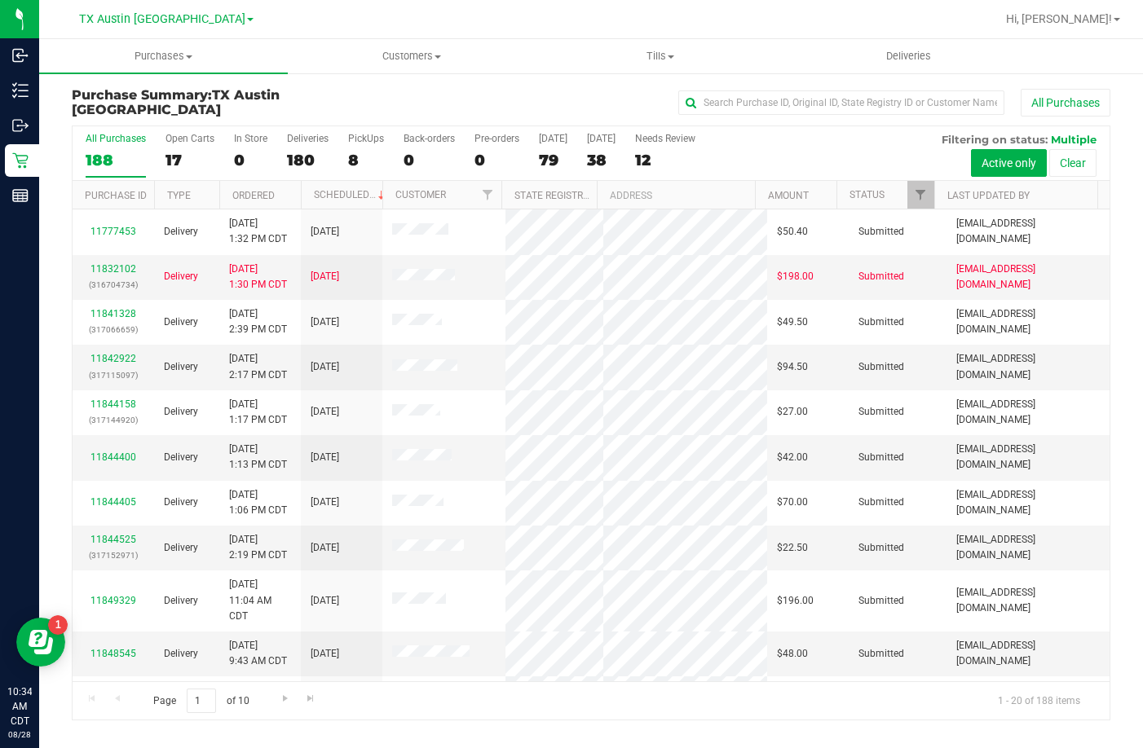
click at [336, 146] on div "All Purchases 188 Open Carts 17 In Store 0 Deliveries 180 PickUps 8 Back-orders…" at bounding box center [591, 153] width 1037 height 55
click at [356, 145] on label "PickUps 8" at bounding box center [366, 155] width 36 height 45
click at [0, 0] on input "PickUps 8" at bounding box center [0, 0] width 0 height 0
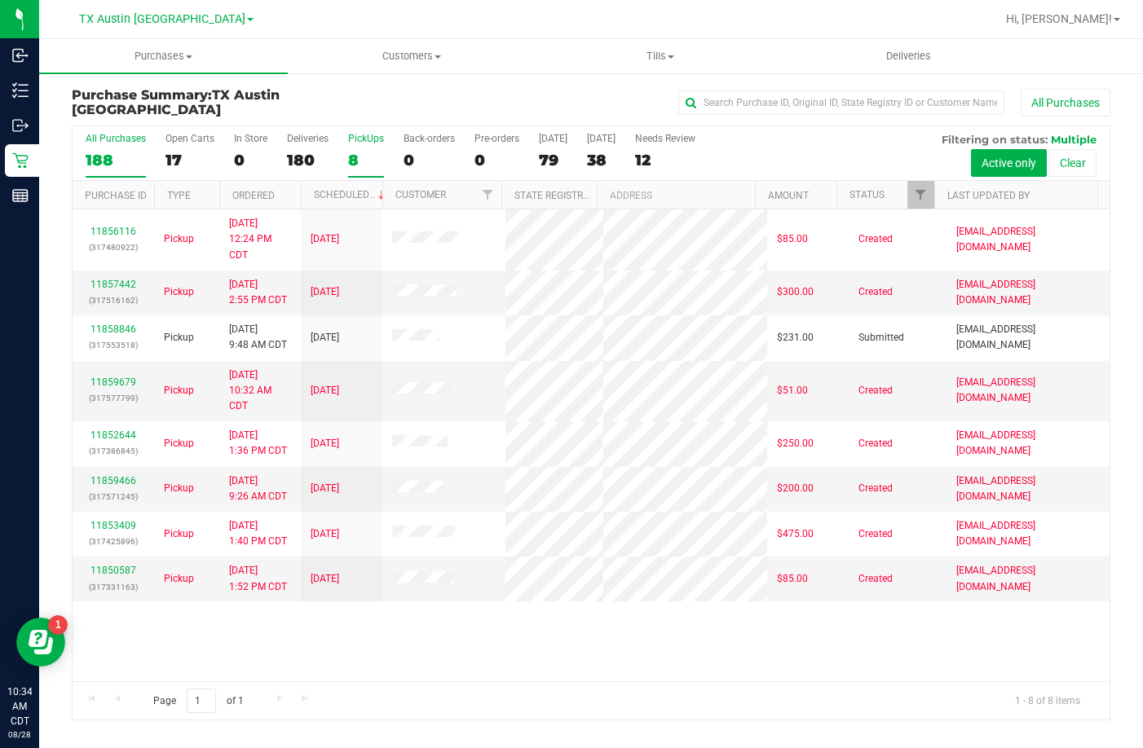
click at [110, 147] on label "All Purchases 188" at bounding box center [116, 155] width 60 height 45
click at [0, 0] on input "All Purchases 188" at bounding box center [0, 0] width 0 height 0
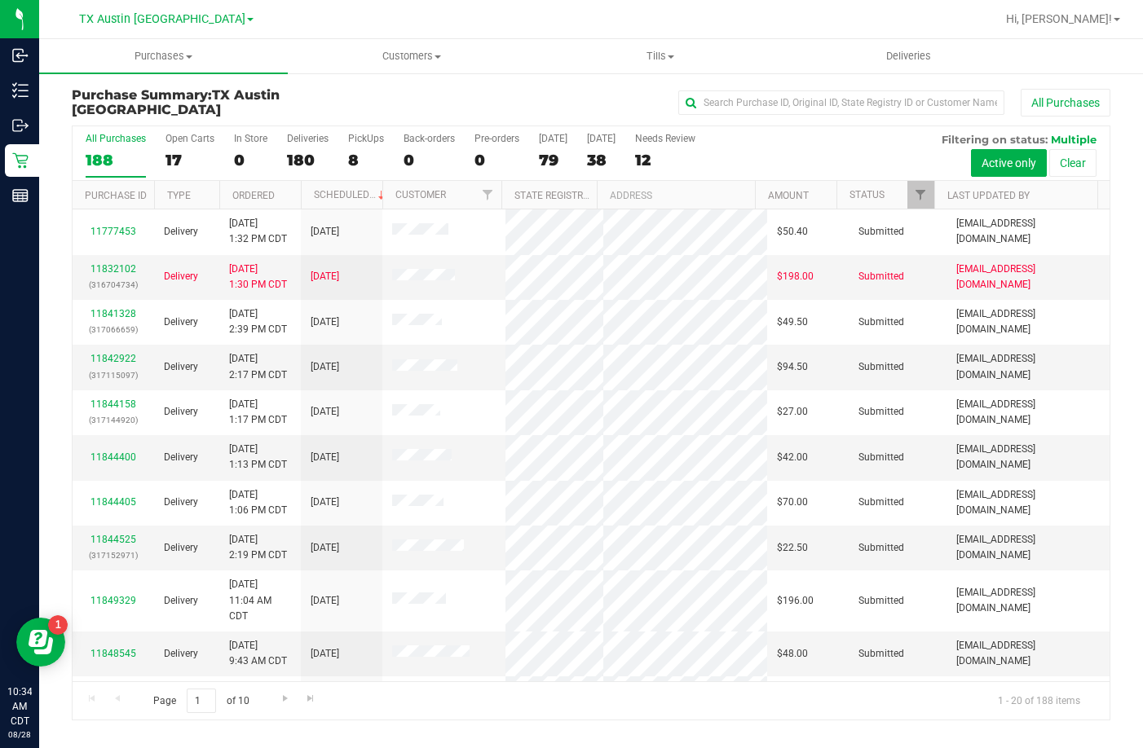
click at [199, 152] on div "17" at bounding box center [189, 160] width 49 height 19
click at [0, 0] on input "Open Carts 17" at bounding box center [0, 0] width 0 height 0
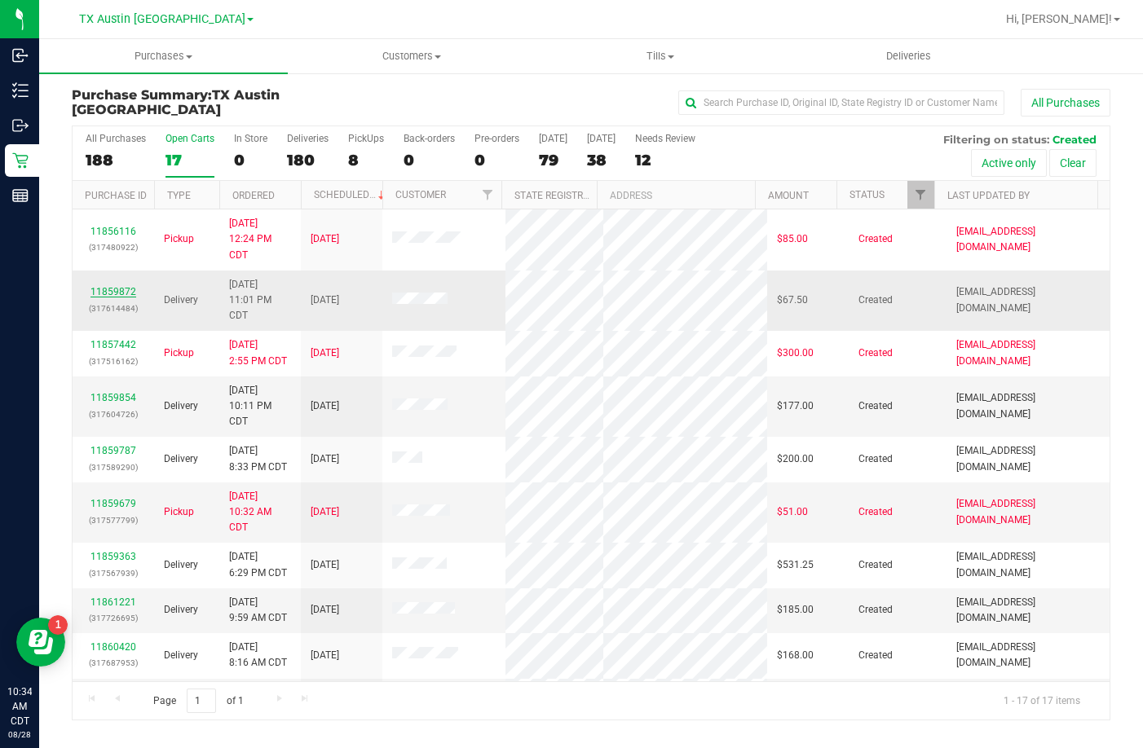
click at [109, 292] on link "11859872" at bounding box center [113, 291] width 46 height 11
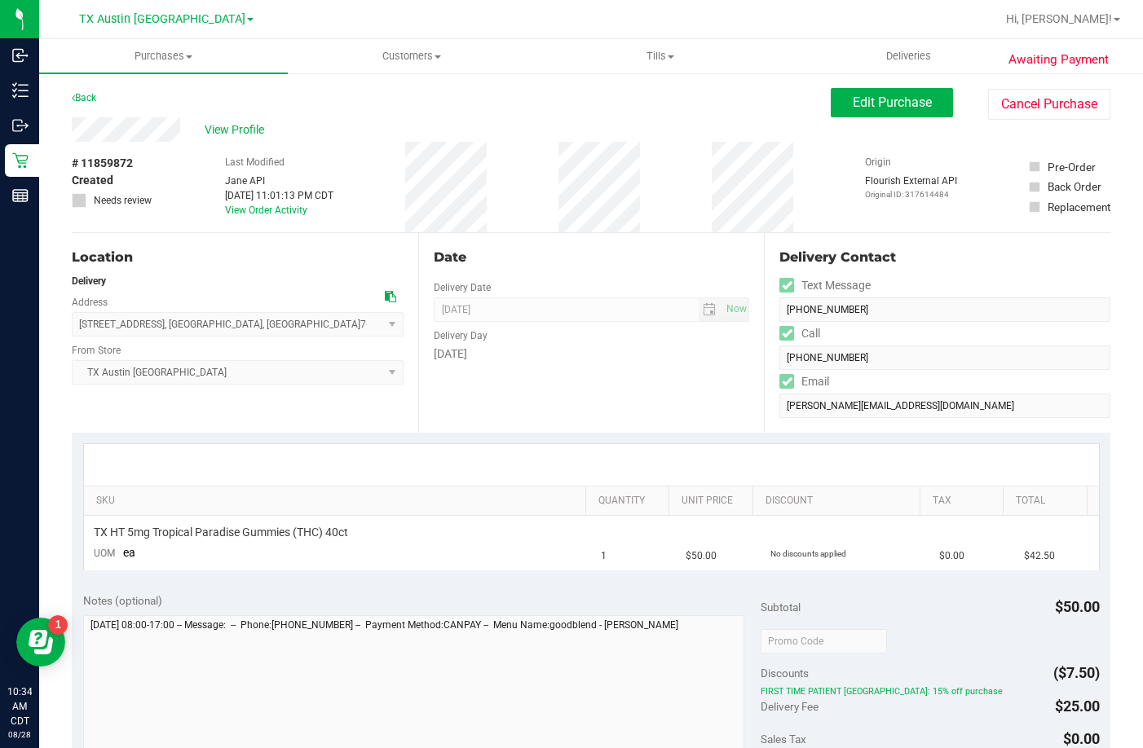
drag, startPoint x: 257, startPoint y: 326, endPoint x: 75, endPoint y: 325, distance: 181.8
click at [75, 325] on span "601 Bond St , Copperas Cove , TX 76522 Select address 601 Bond St" at bounding box center [238, 324] width 332 height 24
copy span "601 Bond St , Copperas Cove , TX 76522"
click at [75, 127] on div "View Profile" at bounding box center [451, 129] width 759 height 24
click at [249, 129] on span "View Profile" at bounding box center [237, 129] width 65 height 17
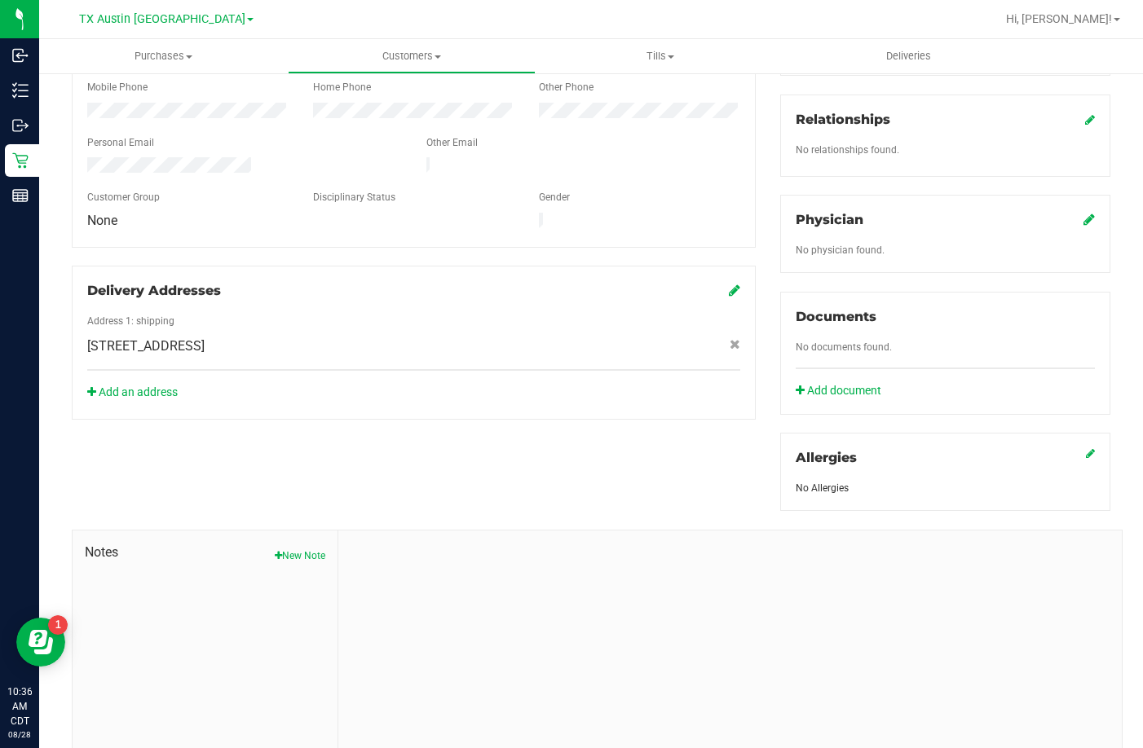
scroll to position [412, 0]
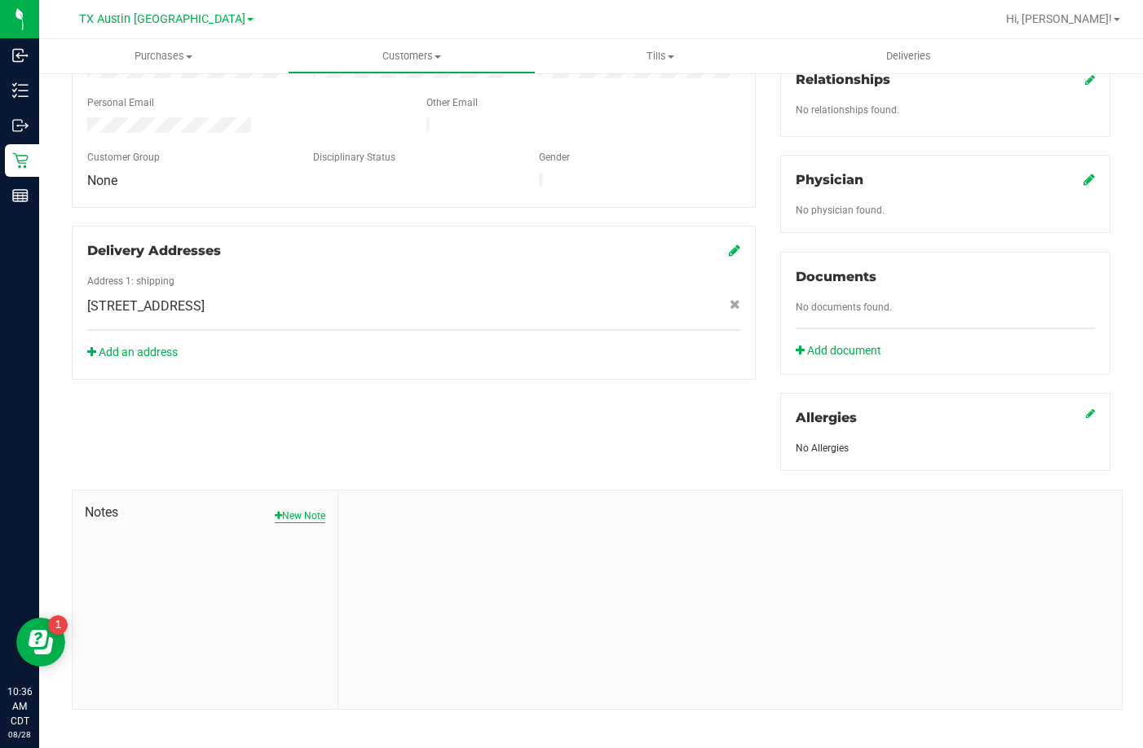
click at [285, 509] on button "New Note" at bounding box center [300, 516] width 51 height 15
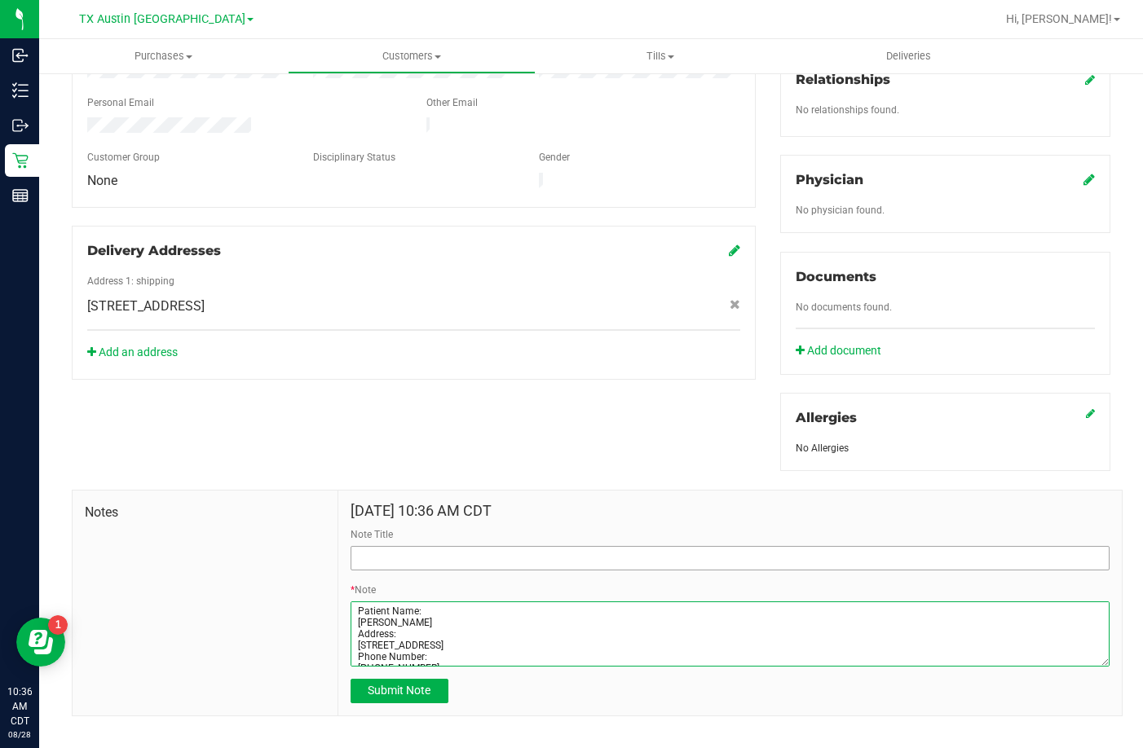
type textarea "Patient Name: James R Davis Address: 601 Bond St Copperas Cove, TX, 76522 Phone…"
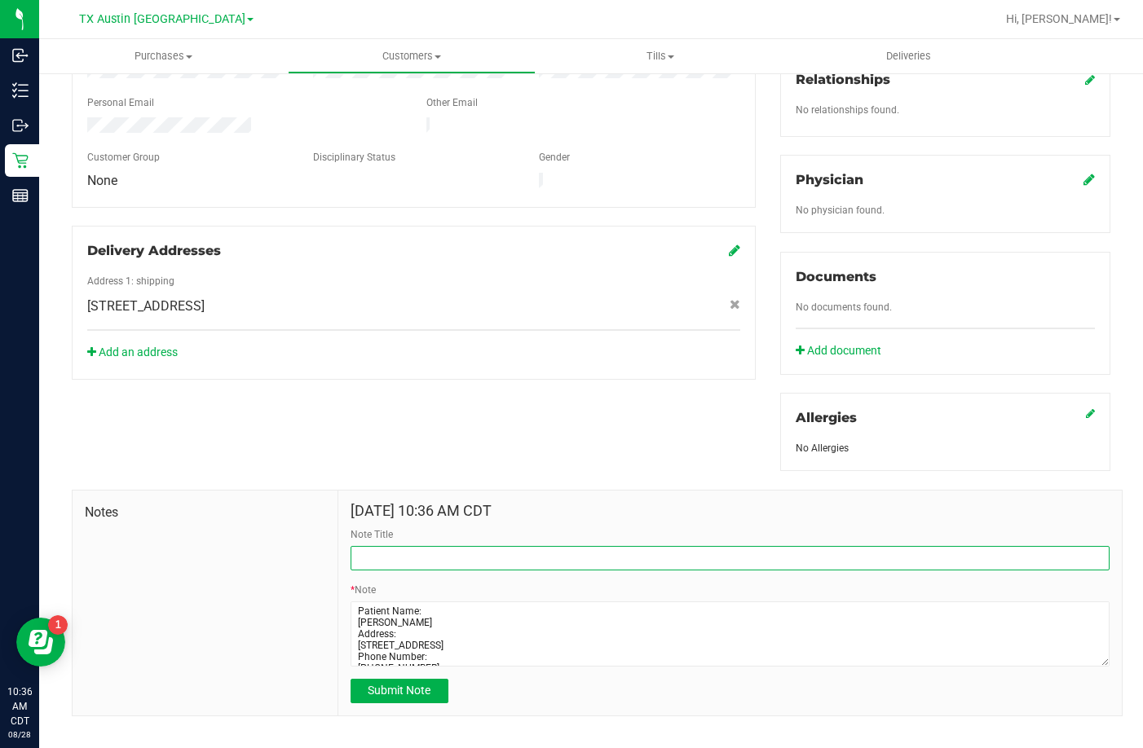
click at [373, 550] on input "Note Title" at bounding box center [730, 558] width 759 height 24
type input "CURT Profile"
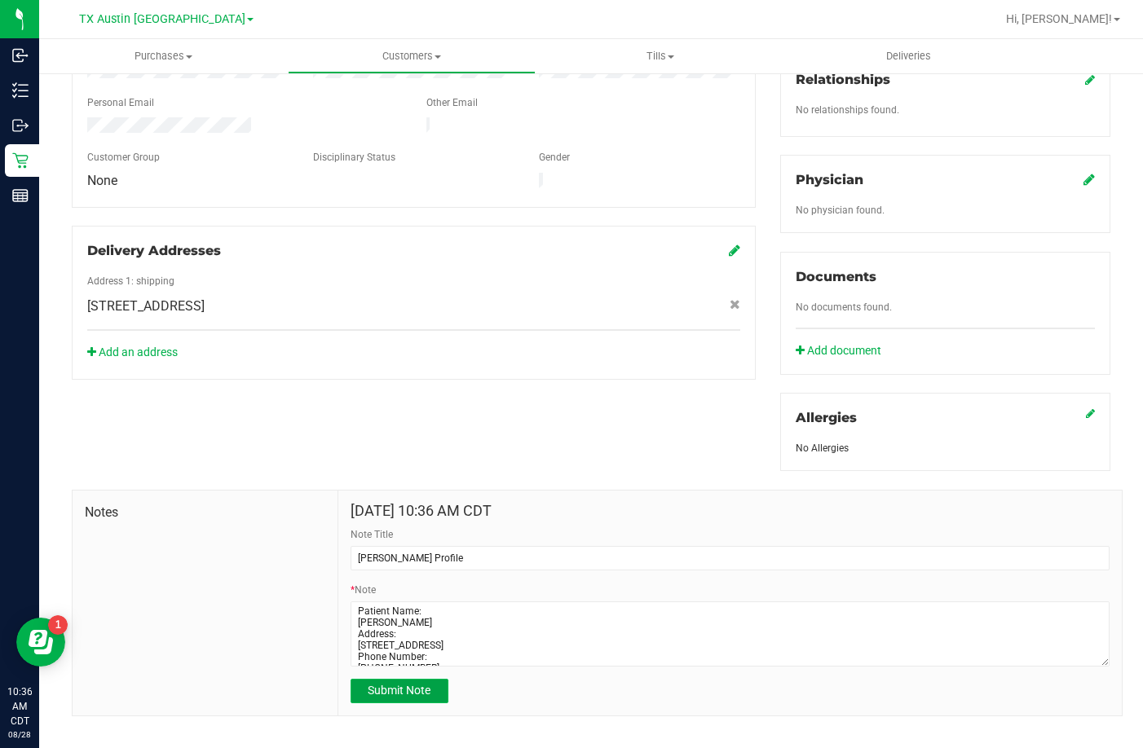
click at [376, 684] on span "Submit Note" at bounding box center [399, 690] width 63 height 13
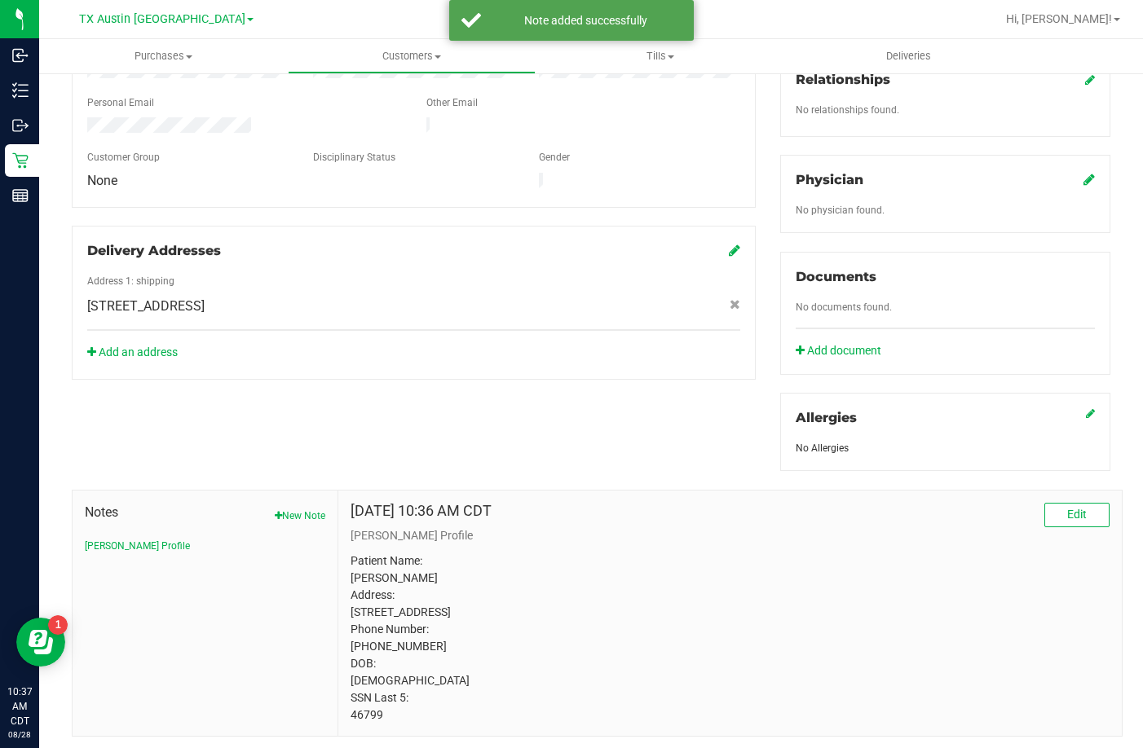
click at [1083, 173] on icon at bounding box center [1088, 179] width 11 height 13
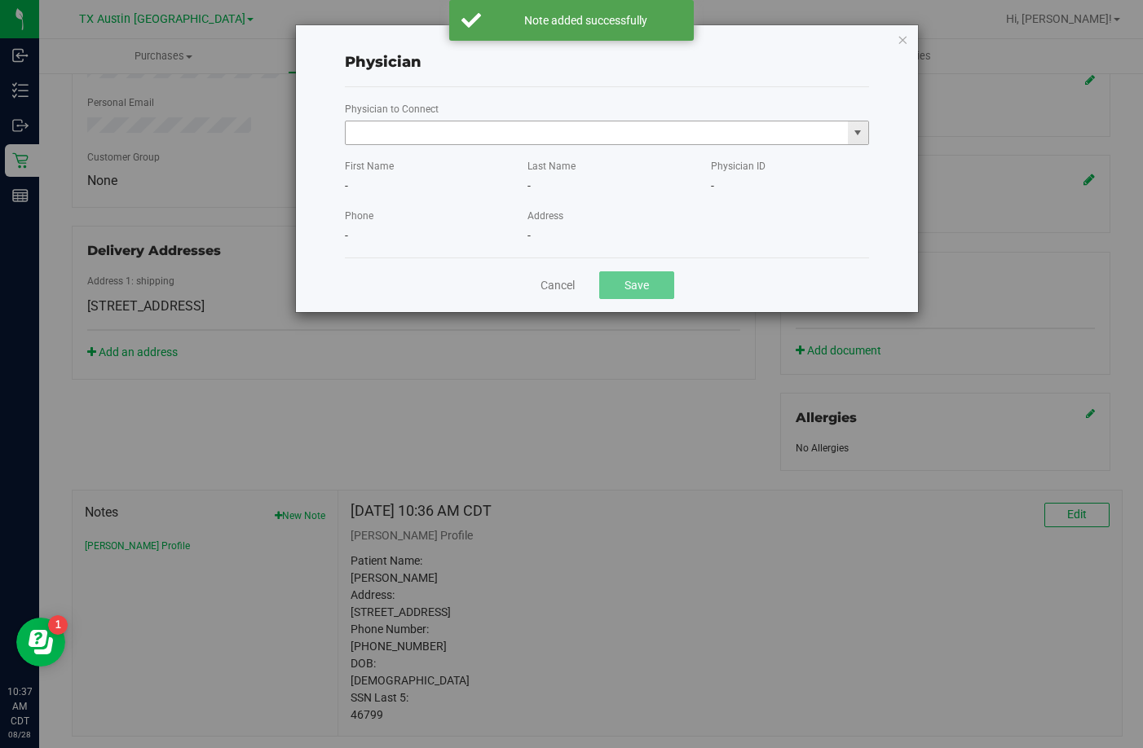
click at [520, 133] on input "text" at bounding box center [597, 132] width 502 height 23
type input "h"
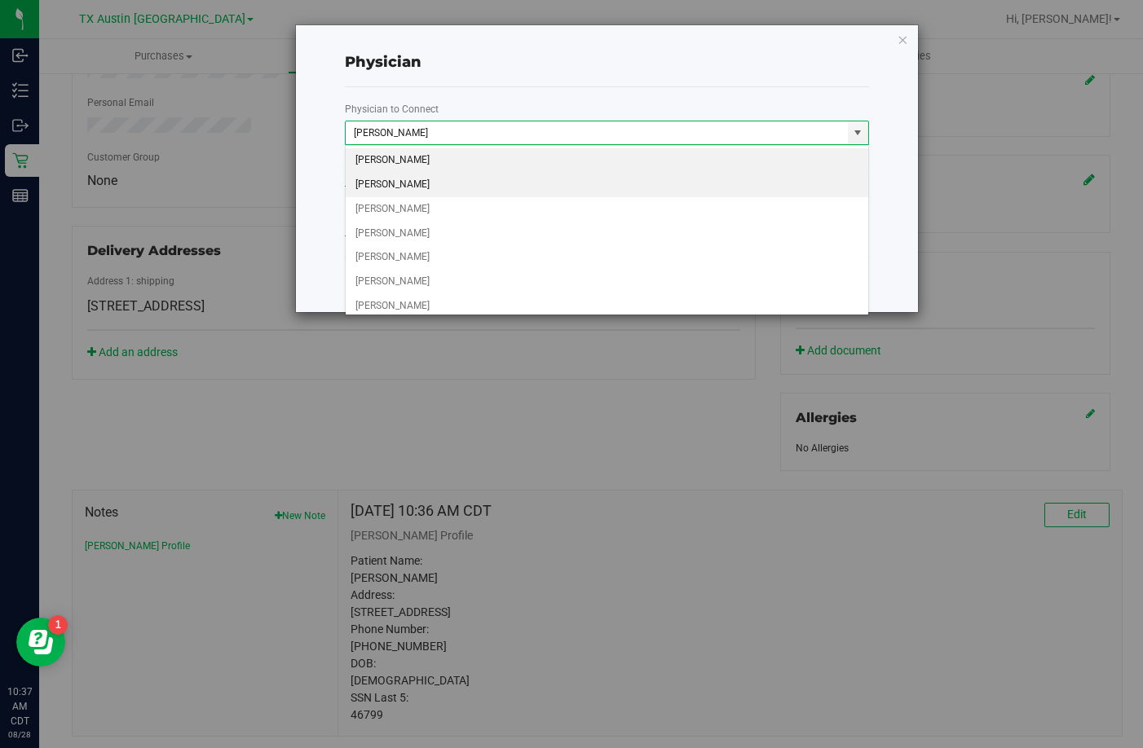
scroll to position [31, 0]
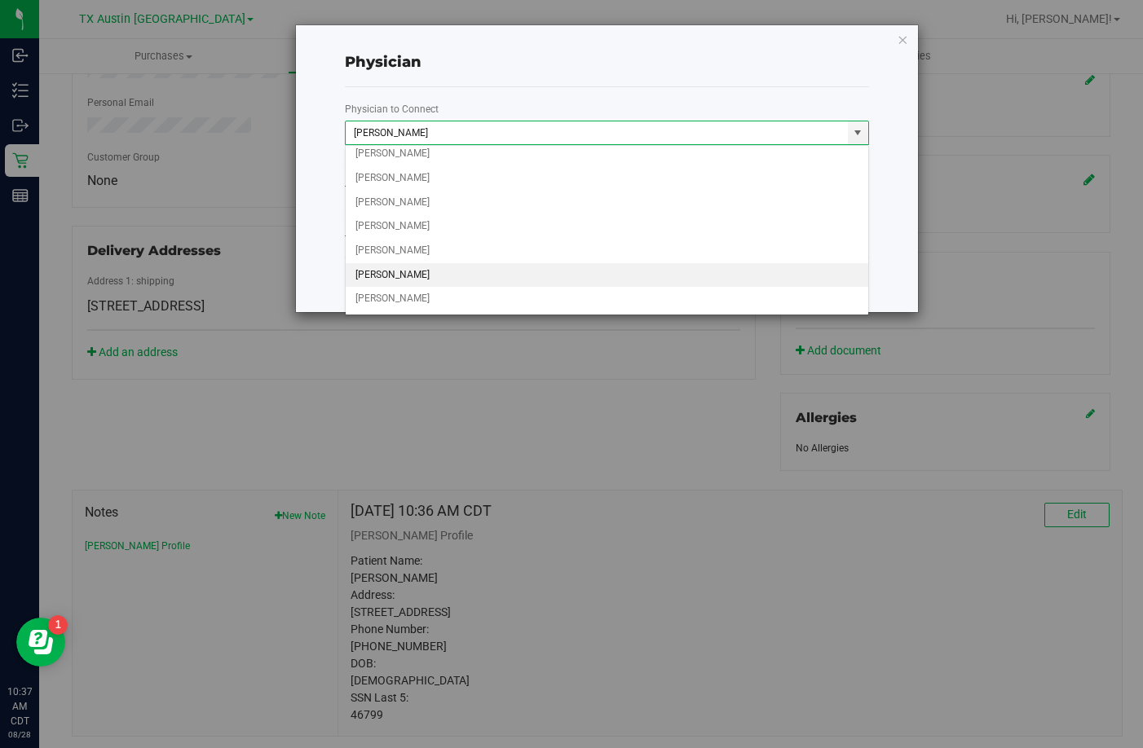
click at [394, 274] on li "GILLIAN JONES" at bounding box center [607, 275] width 523 height 24
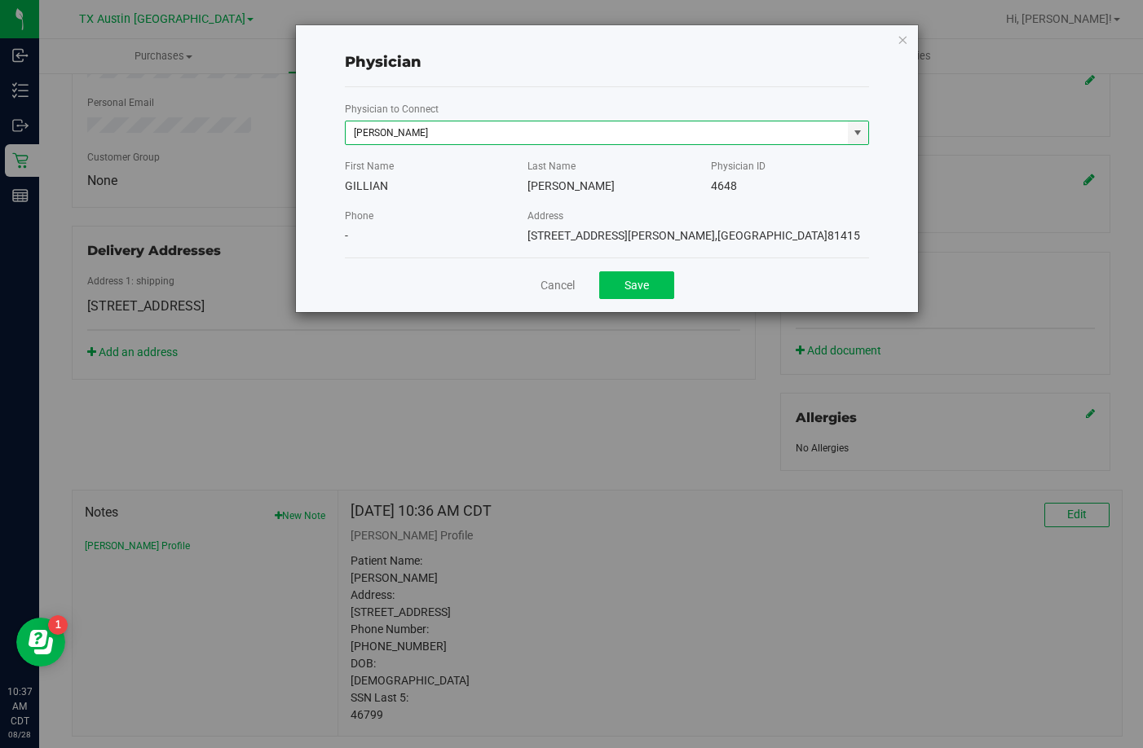
type input "GILLIAN JONES"
click at [646, 287] on button "Save" at bounding box center [636, 285] width 75 height 28
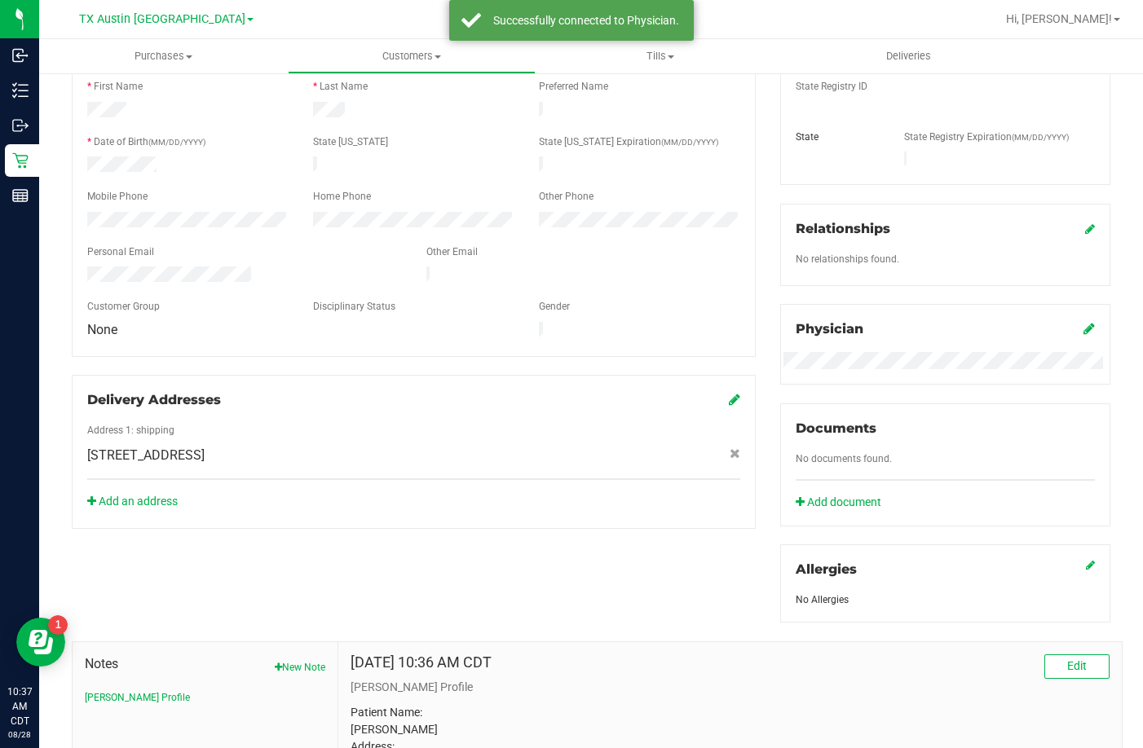
scroll to position [167, 0]
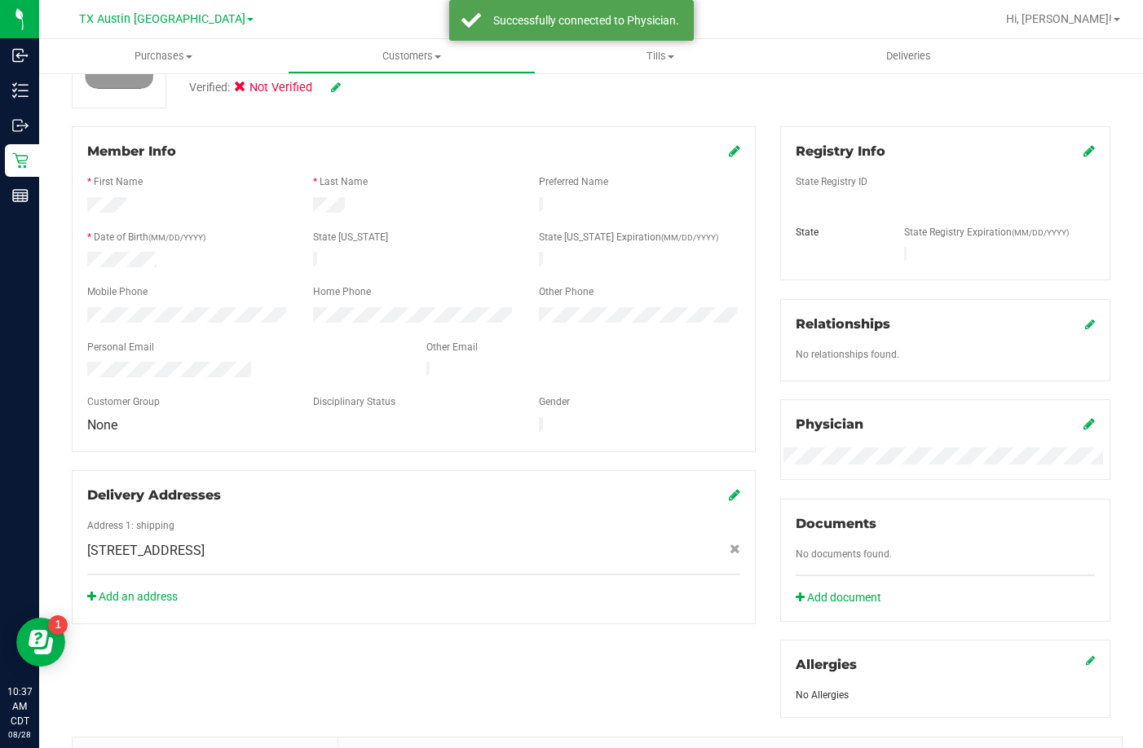
click at [1069, 145] on div "Registry Info" at bounding box center [945, 152] width 299 height 20
click at [1083, 150] on div "Registry Info State Registry ID State State Registry Expiration (MM/DD/YYYY)" at bounding box center [945, 203] width 330 height 154
click at [1083, 151] on icon at bounding box center [1088, 150] width 11 height 13
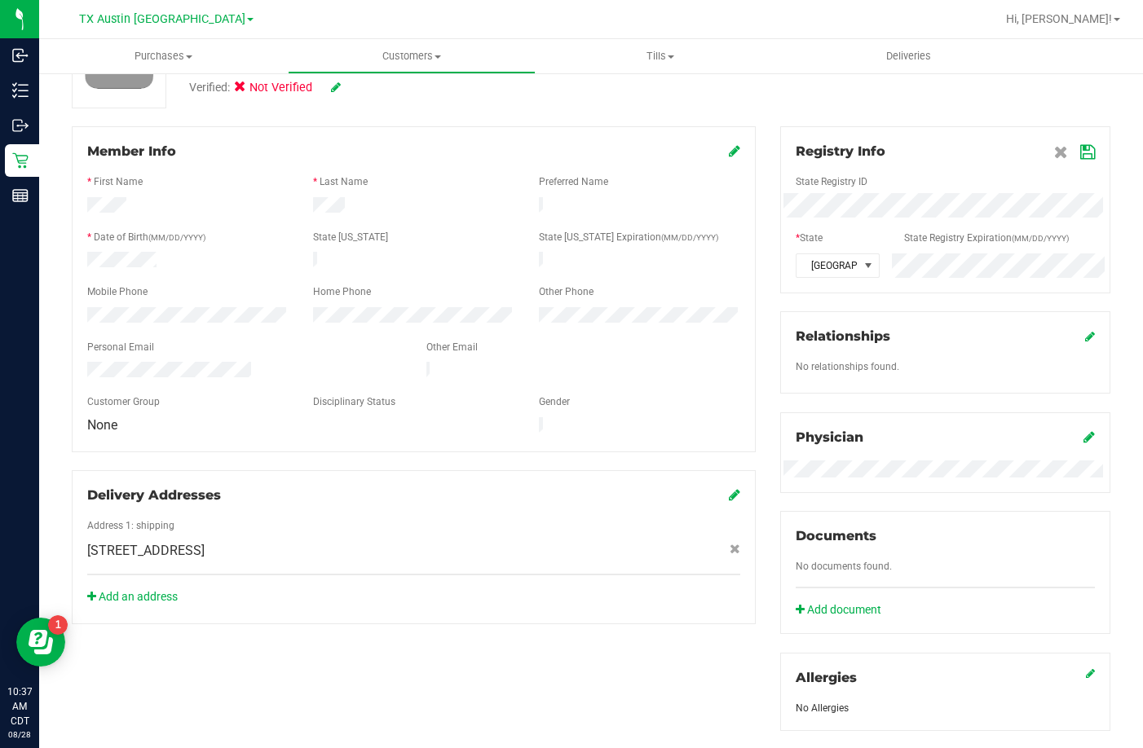
click at [1080, 152] on icon at bounding box center [1087, 152] width 15 height 13
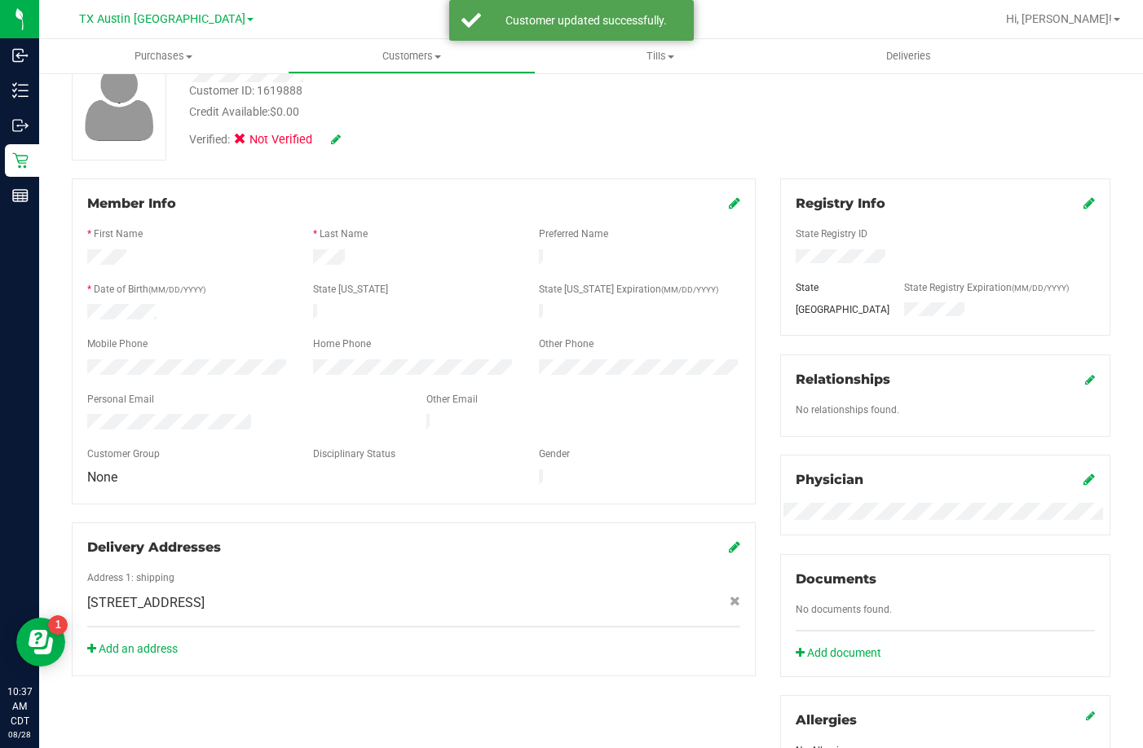
scroll to position [86, 0]
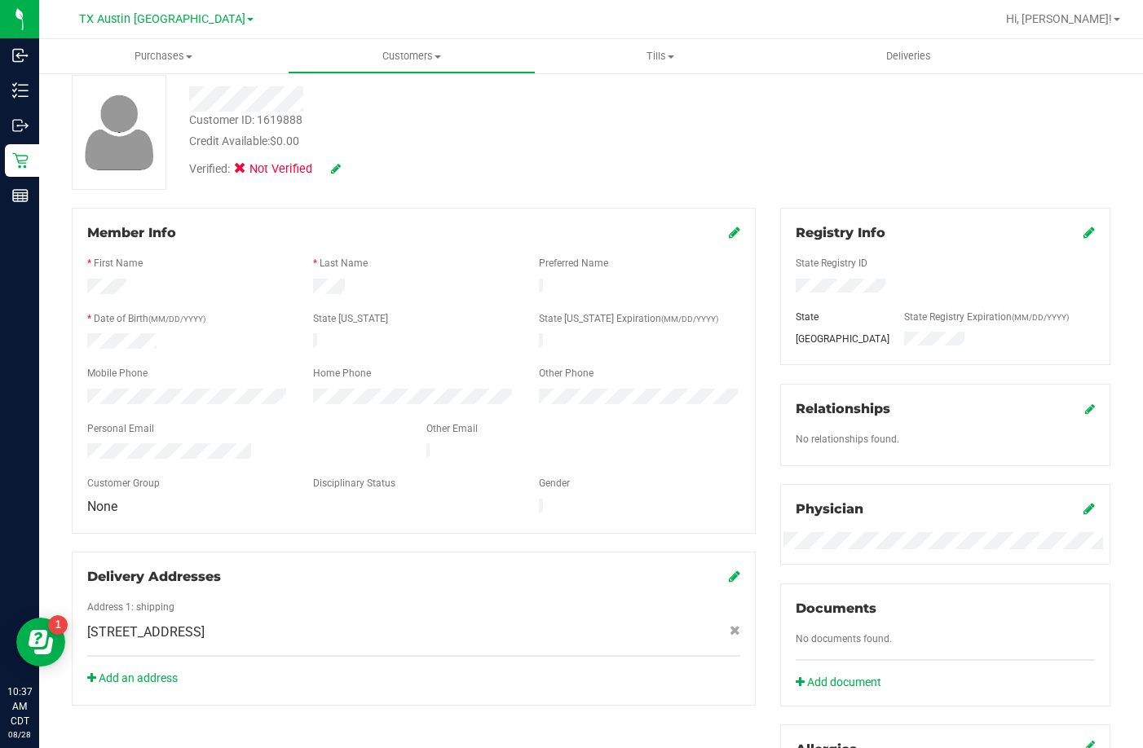
drag, startPoint x: 266, startPoint y: 438, endPoint x: 81, endPoint y: 446, distance: 185.2
click at [81, 446] on div at bounding box center [244, 453] width 339 height 20
click at [332, 167] on icon at bounding box center [336, 168] width 10 height 11
click at [248, 171] on icon at bounding box center [245, 171] width 11 height 0
click at [0, 0] on input "Medical" at bounding box center [0, 0] width 0 height 0
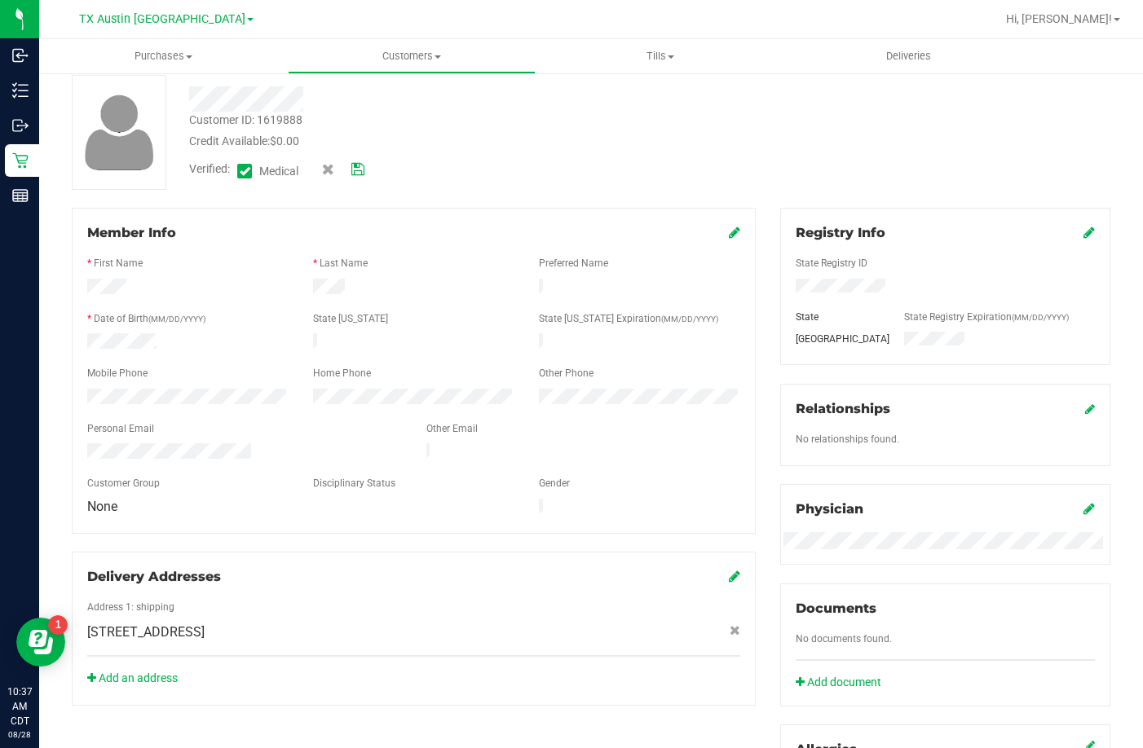
click at [360, 170] on icon at bounding box center [357, 169] width 13 height 11
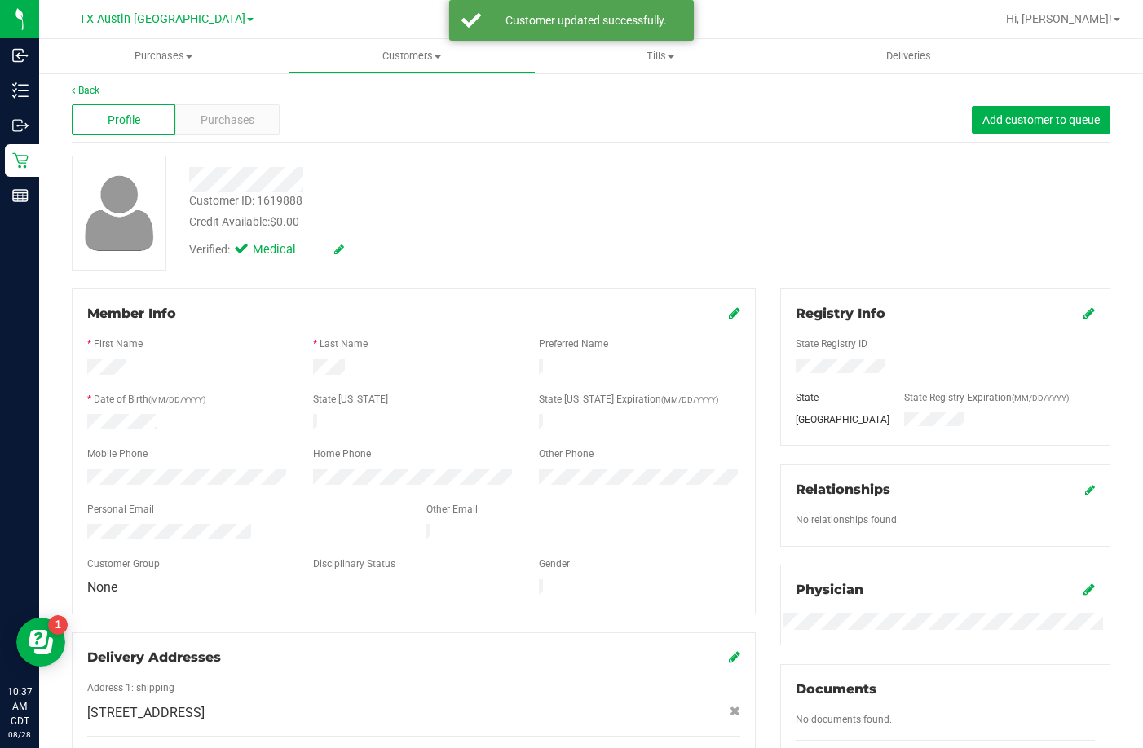
scroll to position [0, 0]
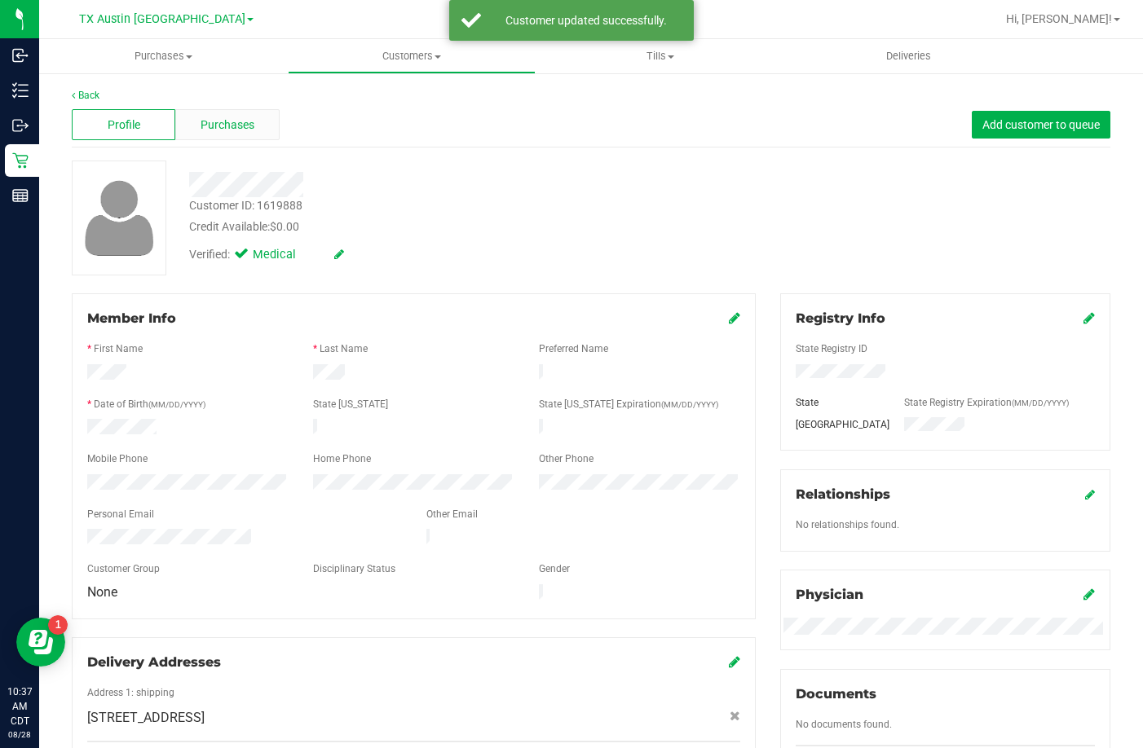
click at [204, 117] on span "Purchases" at bounding box center [228, 125] width 54 height 17
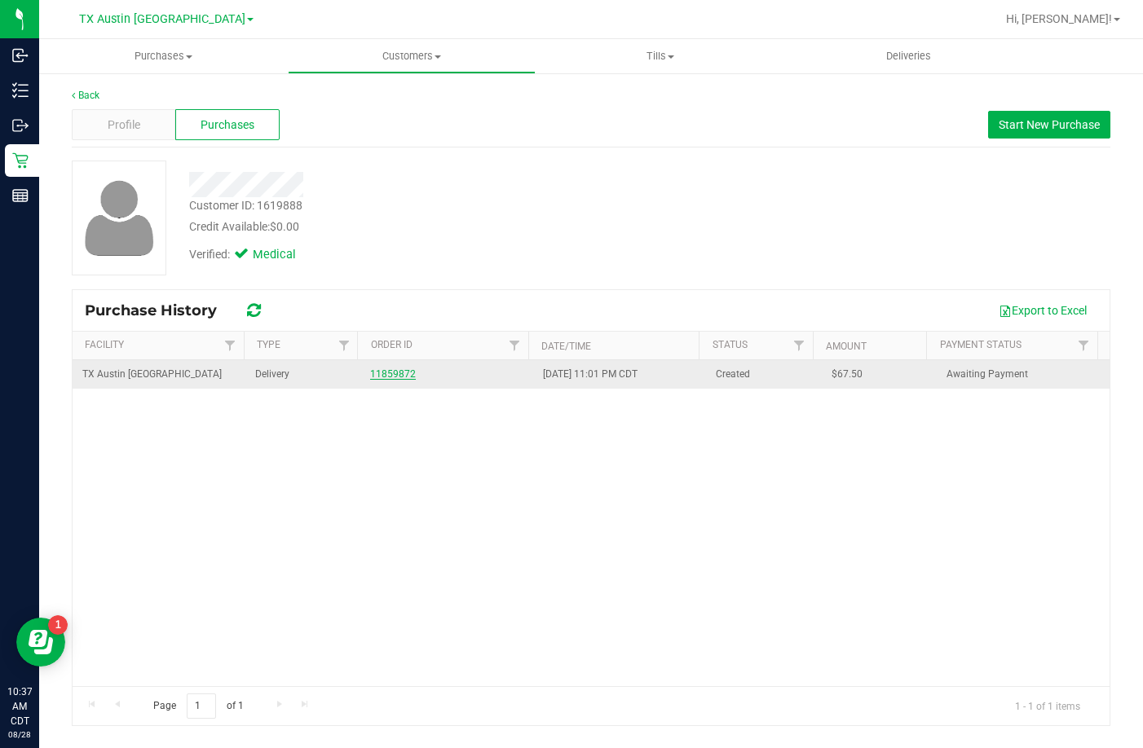
click at [386, 368] on link "11859872" at bounding box center [393, 373] width 46 height 11
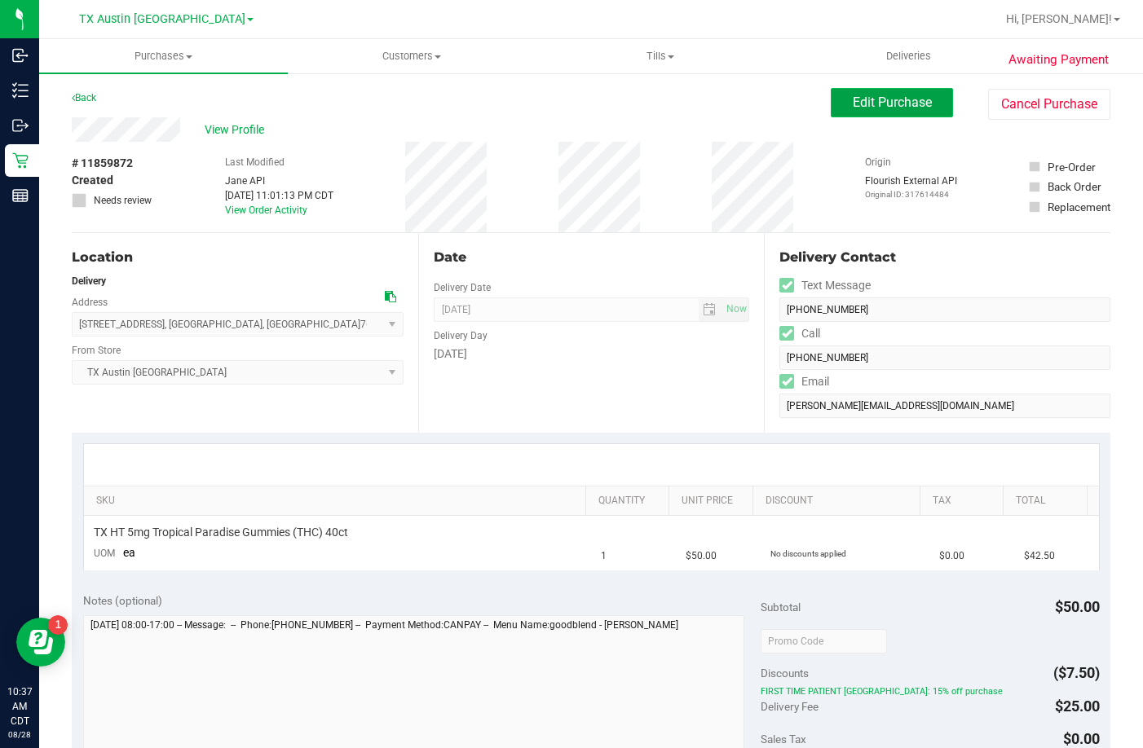
click at [867, 95] on span "Edit Purchase" at bounding box center [892, 102] width 79 height 15
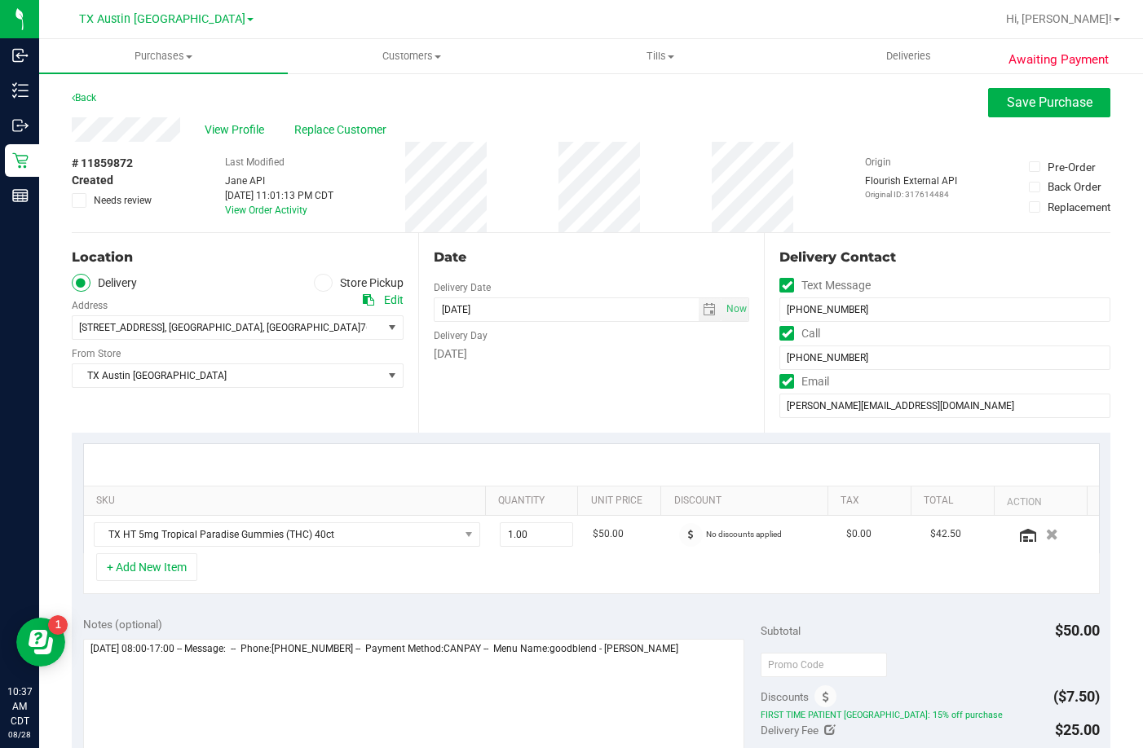
scroll to position [82, 0]
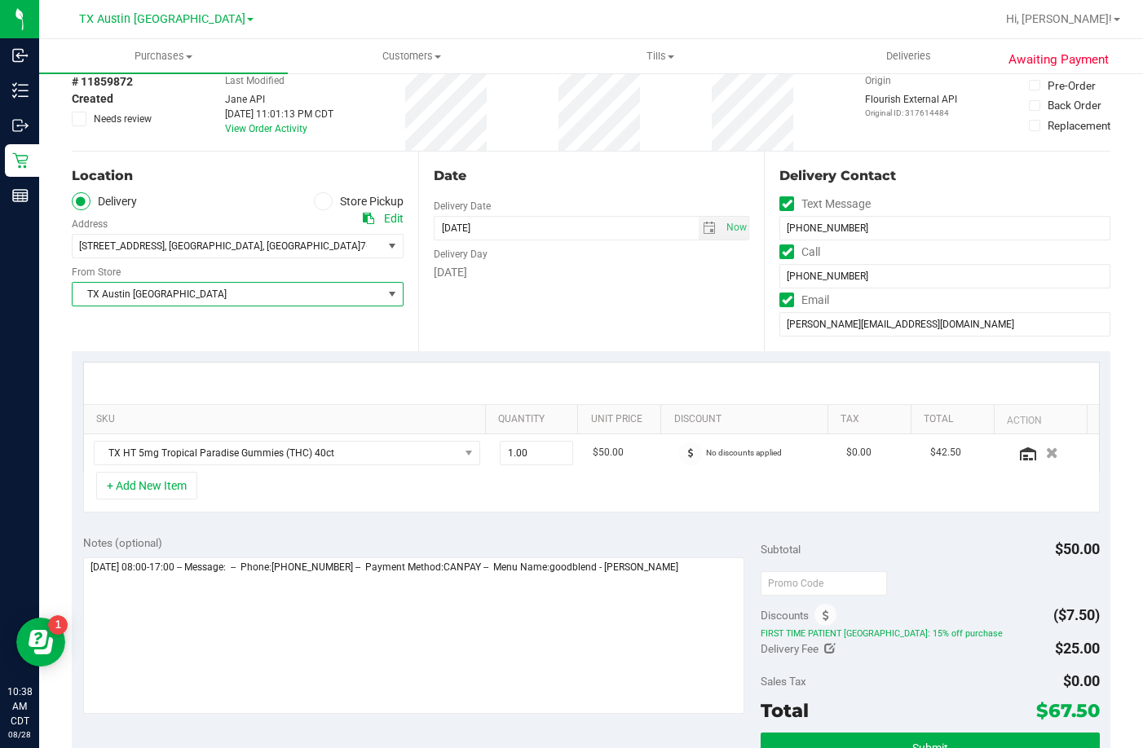
click at [134, 288] on span "TX Austin DC" at bounding box center [228, 294] width 310 height 23
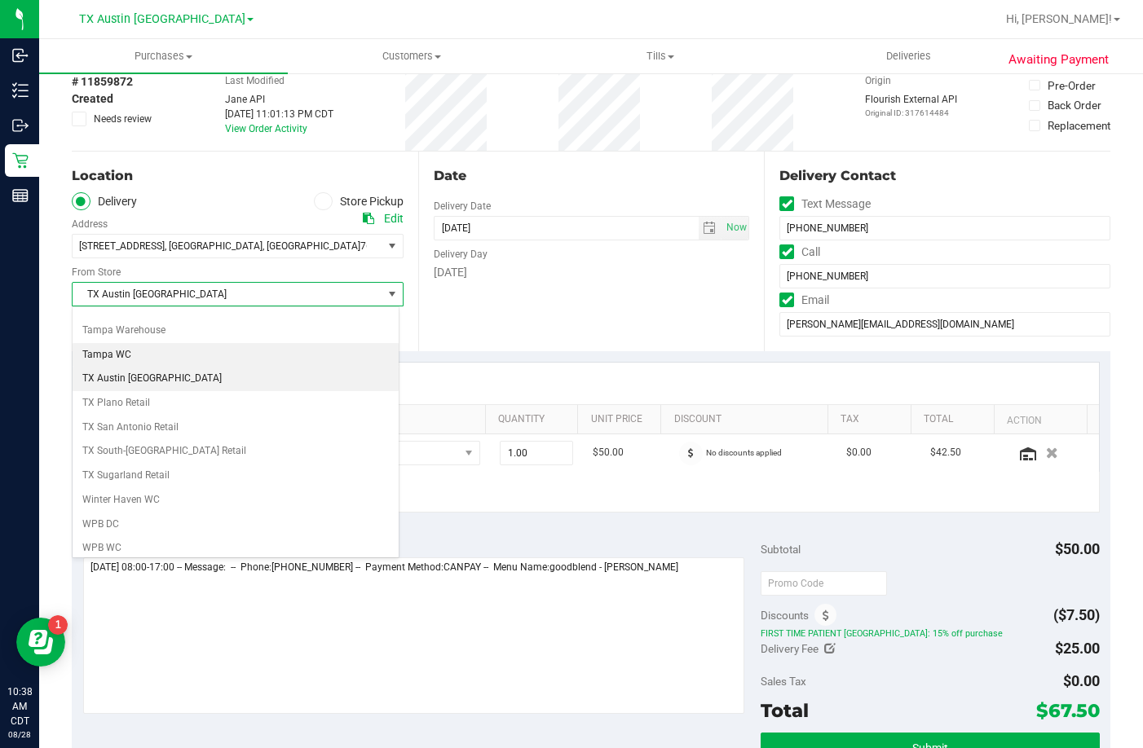
scroll to position [1184, 0]
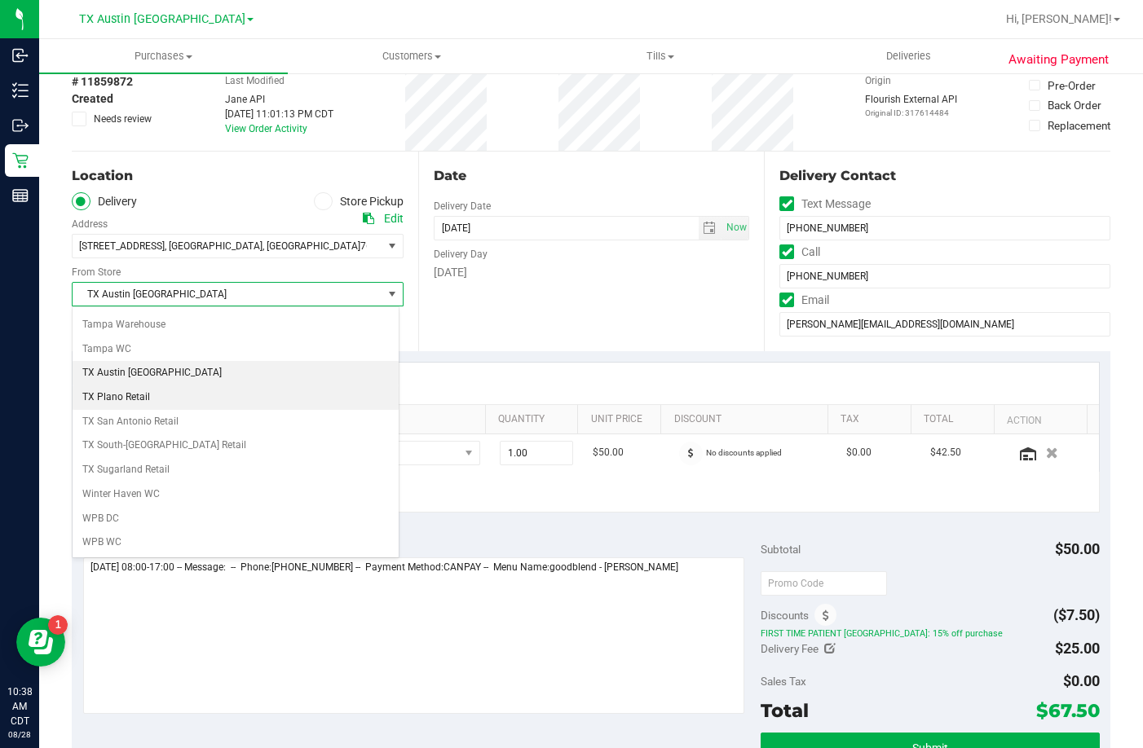
click at [152, 400] on li "TX Plano Retail" at bounding box center [236, 398] width 326 height 24
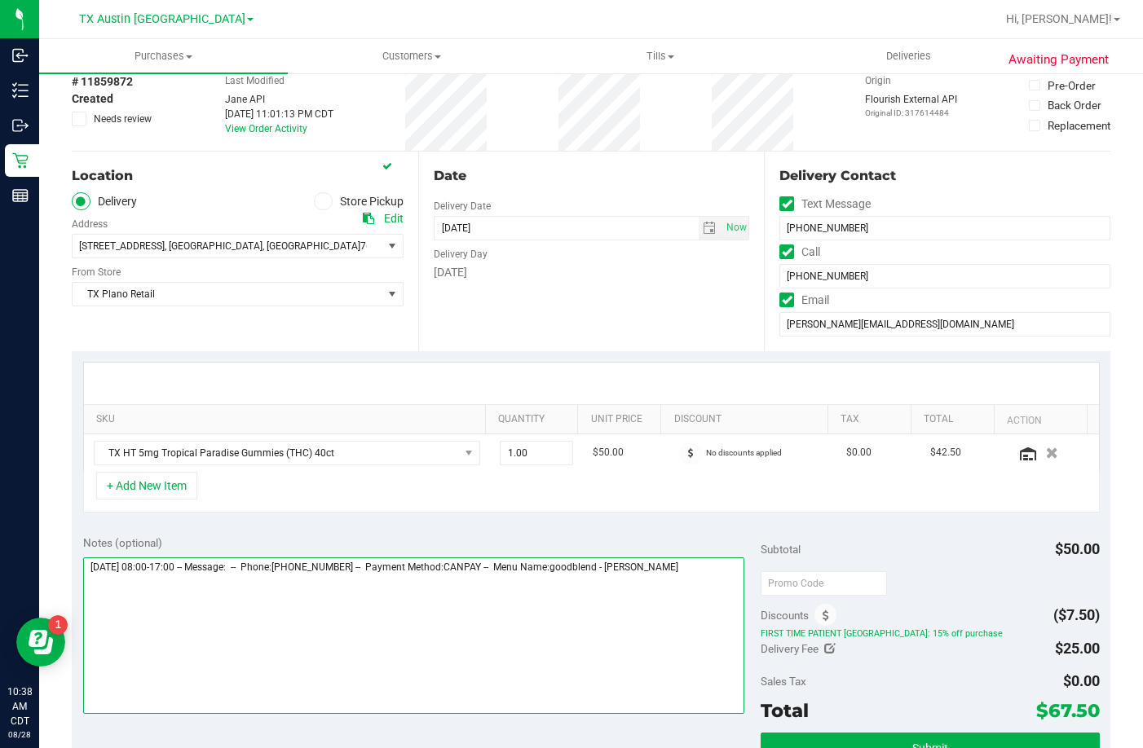
click at [719, 607] on textarea at bounding box center [413, 636] width 661 height 157
click at [247, 605] on textarea at bounding box center [413, 636] width 661 height 157
click at [243, 606] on textarea at bounding box center [413, 636] width 661 height 157
click at [306, 644] on textarea at bounding box center [413, 636] width 661 height 157
click at [503, 620] on textarea at bounding box center [413, 636] width 661 height 157
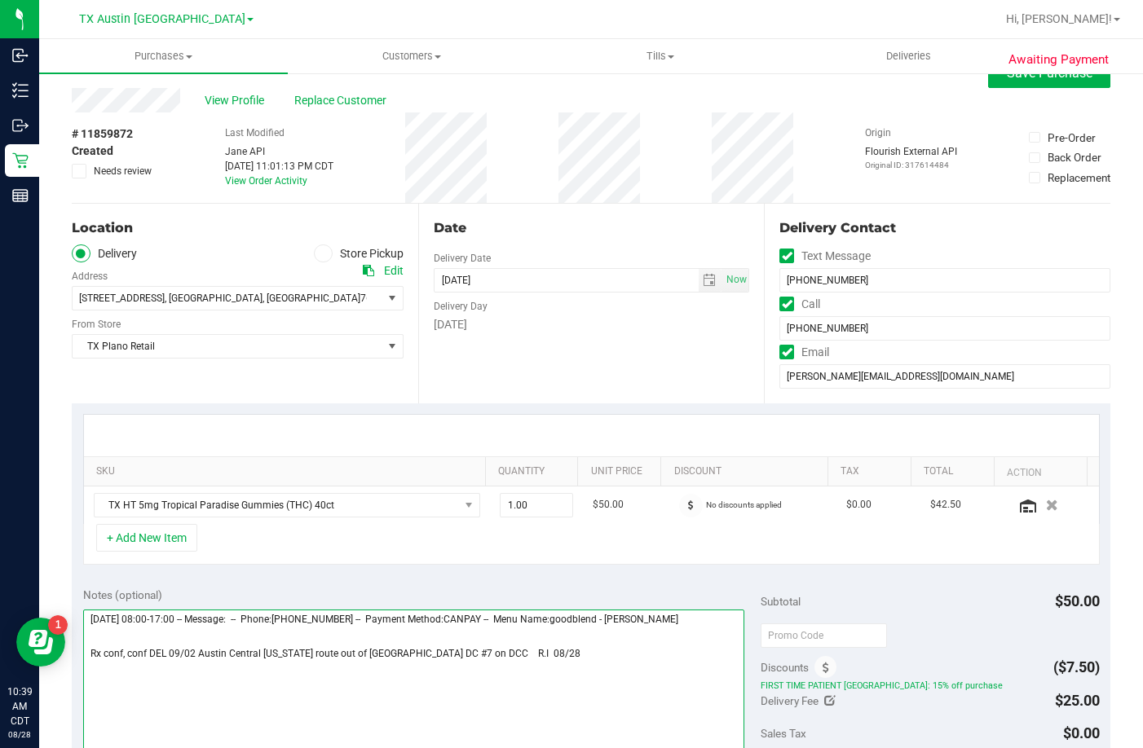
scroll to position [0, 0]
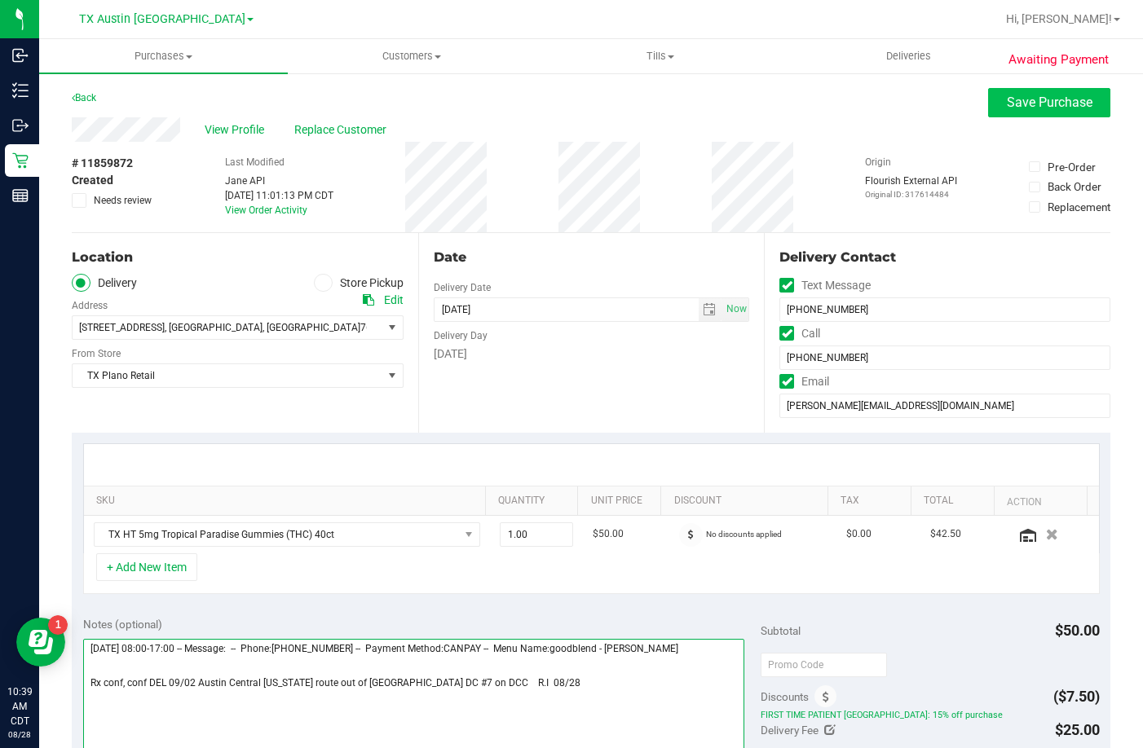
type textarea "Tuesday 09/02/2025 08:00-17:00 -- Message: -- Phone:2543175092 -- Payment Metho…"
click at [1046, 110] on button "Save Purchase" at bounding box center [1049, 102] width 122 height 29
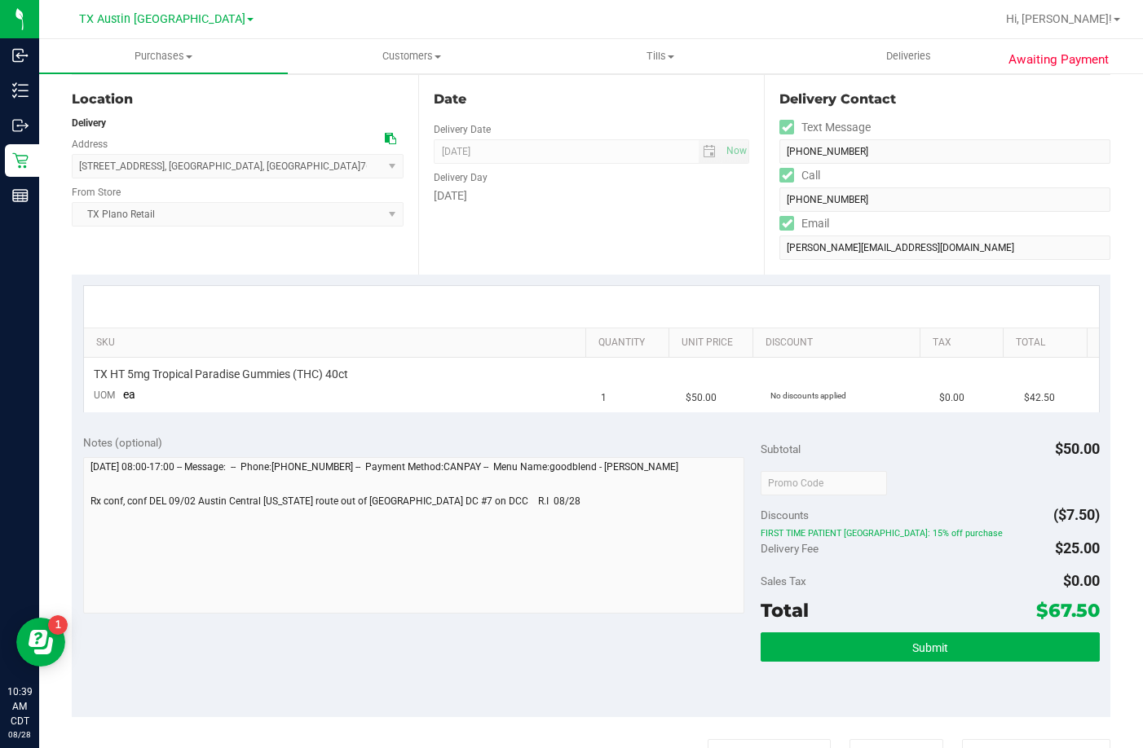
scroll to position [163, 0]
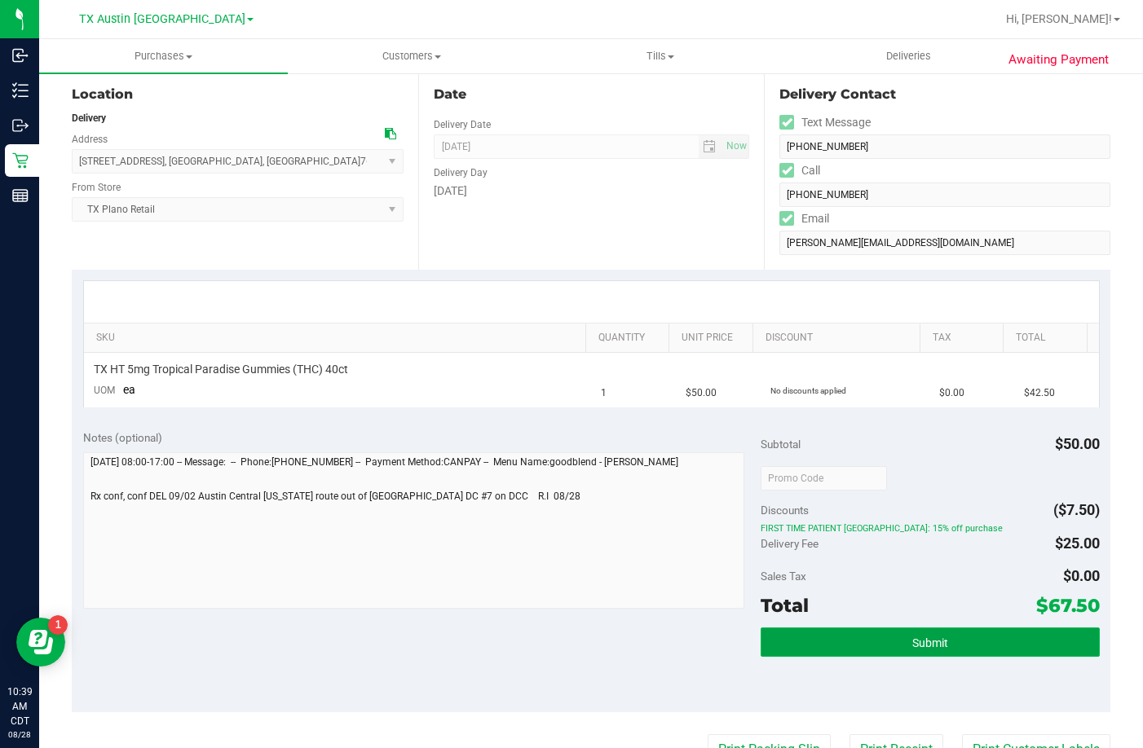
click at [912, 637] on span "Submit" at bounding box center [930, 643] width 36 height 13
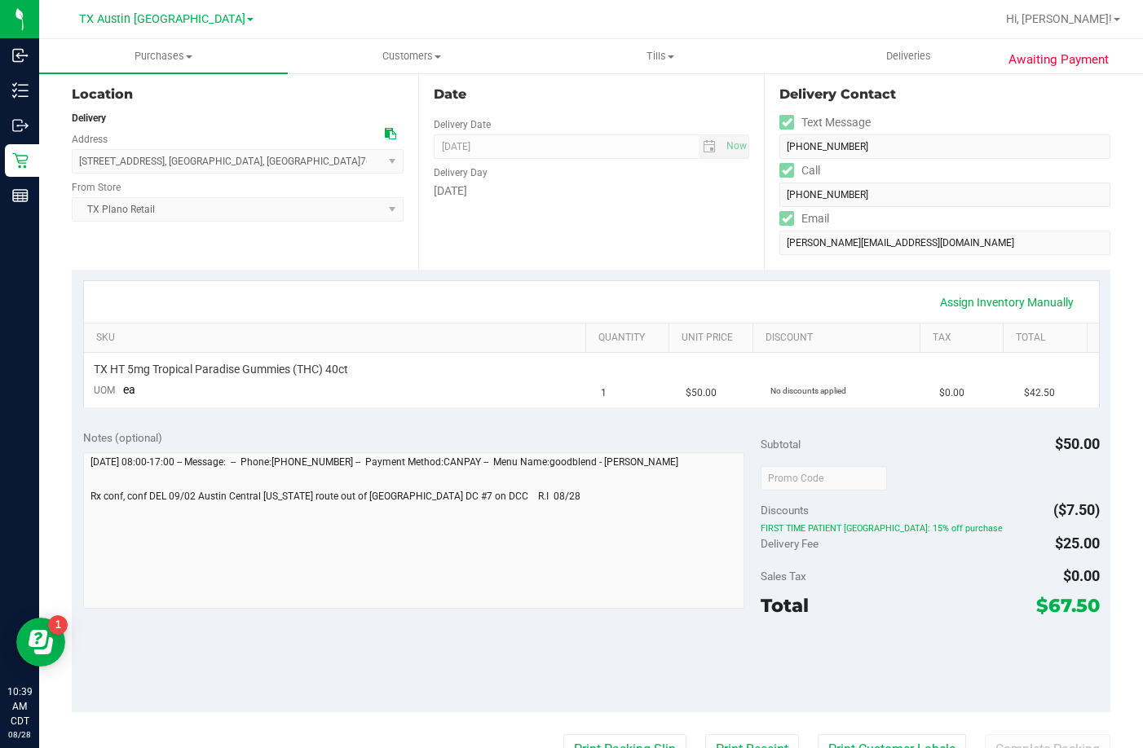
scroll to position [0, 0]
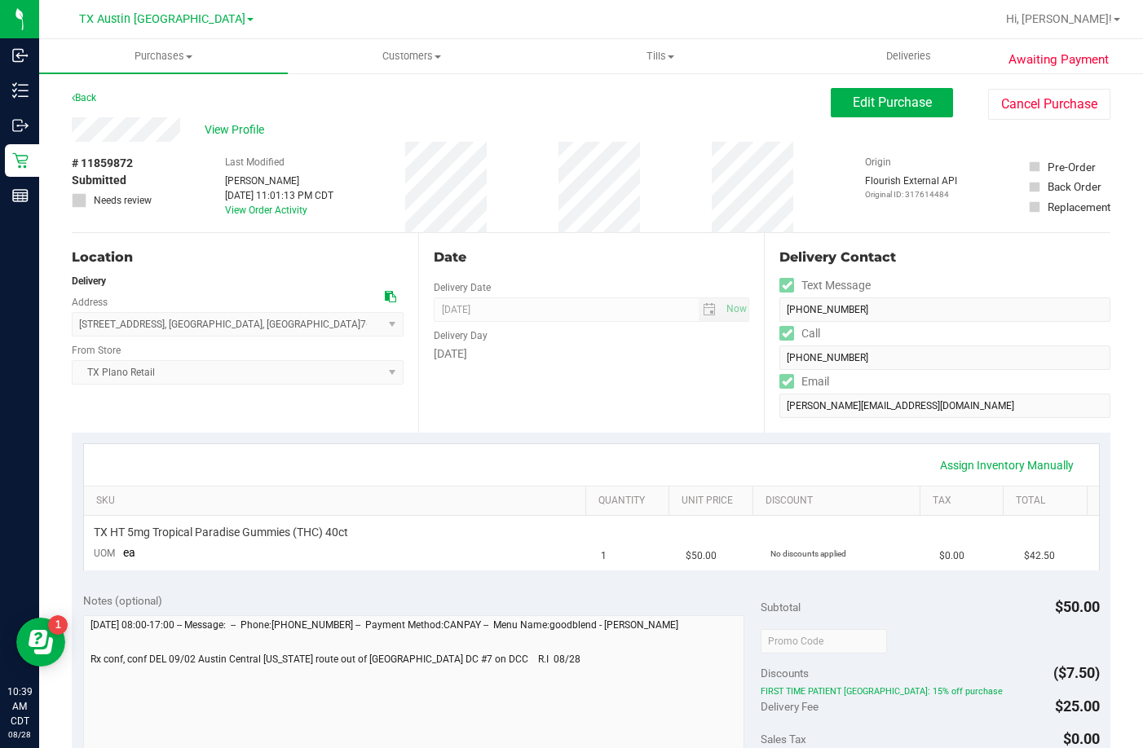
click at [778, 430] on div "Delivery Contact Text Message (254) 317-5092 Call (254) 317-5092 Email james.r.…" at bounding box center [937, 333] width 346 height 200
click at [76, 137] on div "View Profile" at bounding box center [451, 129] width 759 height 24
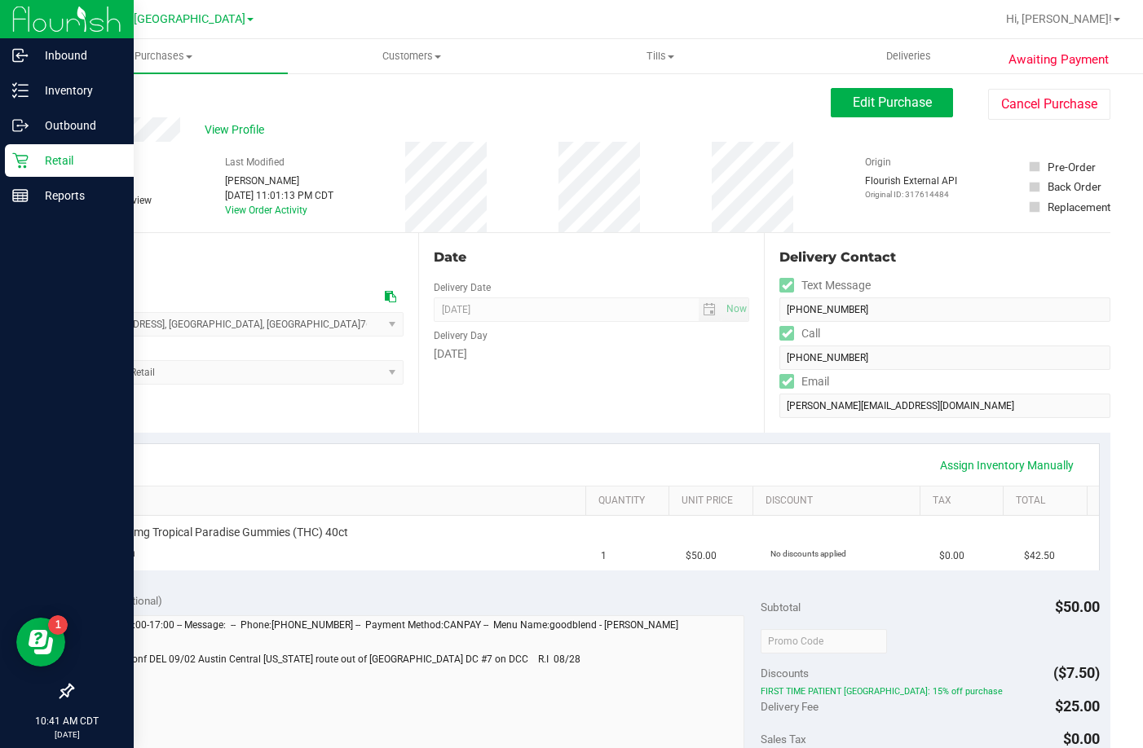
click at [20, 147] on div "Retail" at bounding box center [69, 160] width 129 height 33
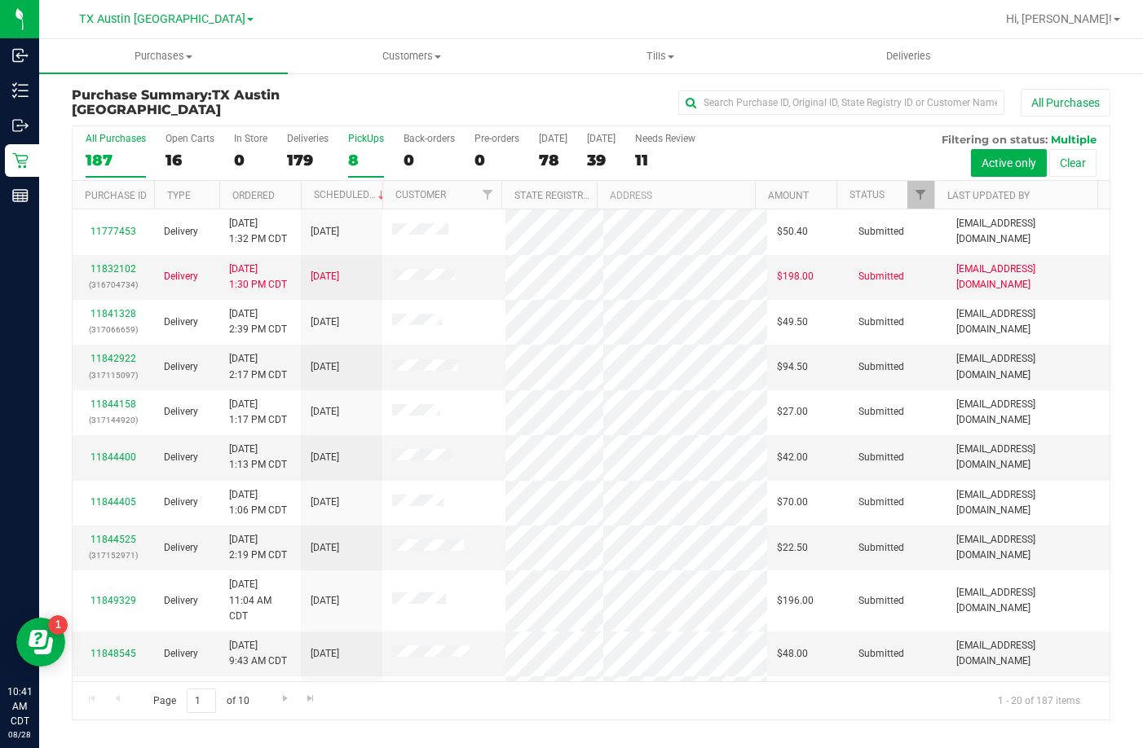
click at [353, 148] on label "PickUps 8" at bounding box center [366, 155] width 36 height 45
click at [0, 0] on input "PickUps 8" at bounding box center [0, 0] width 0 height 0
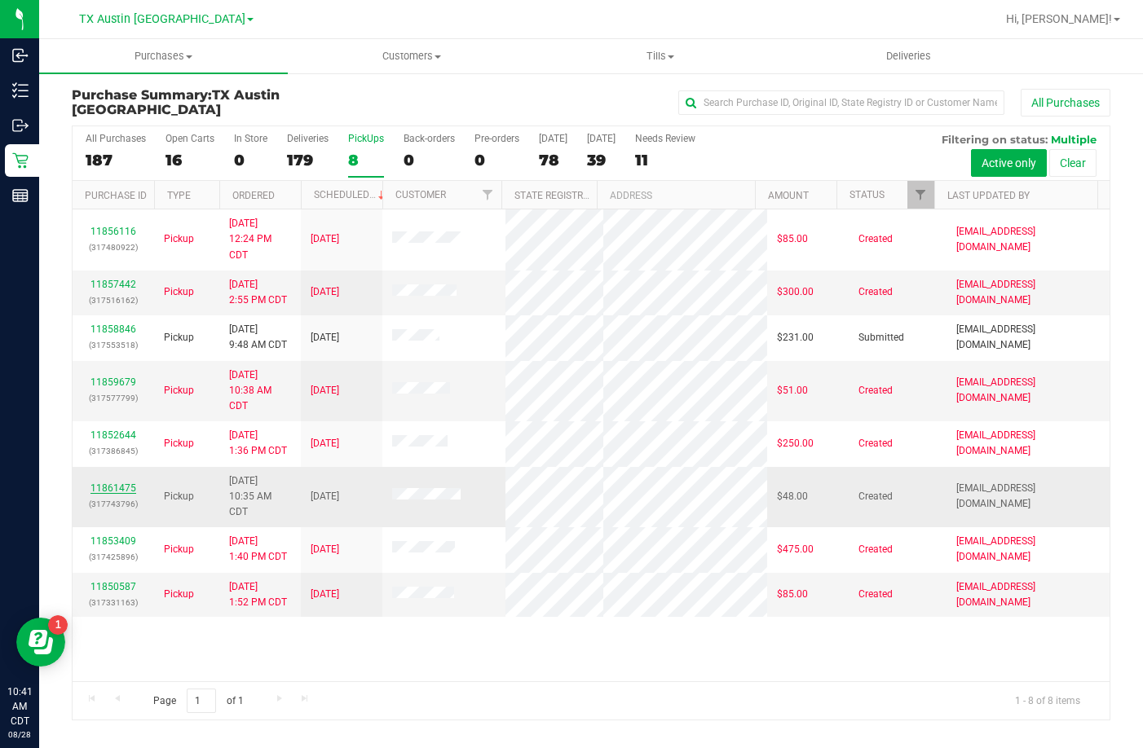
click at [103, 487] on link "11861475" at bounding box center [113, 488] width 46 height 11
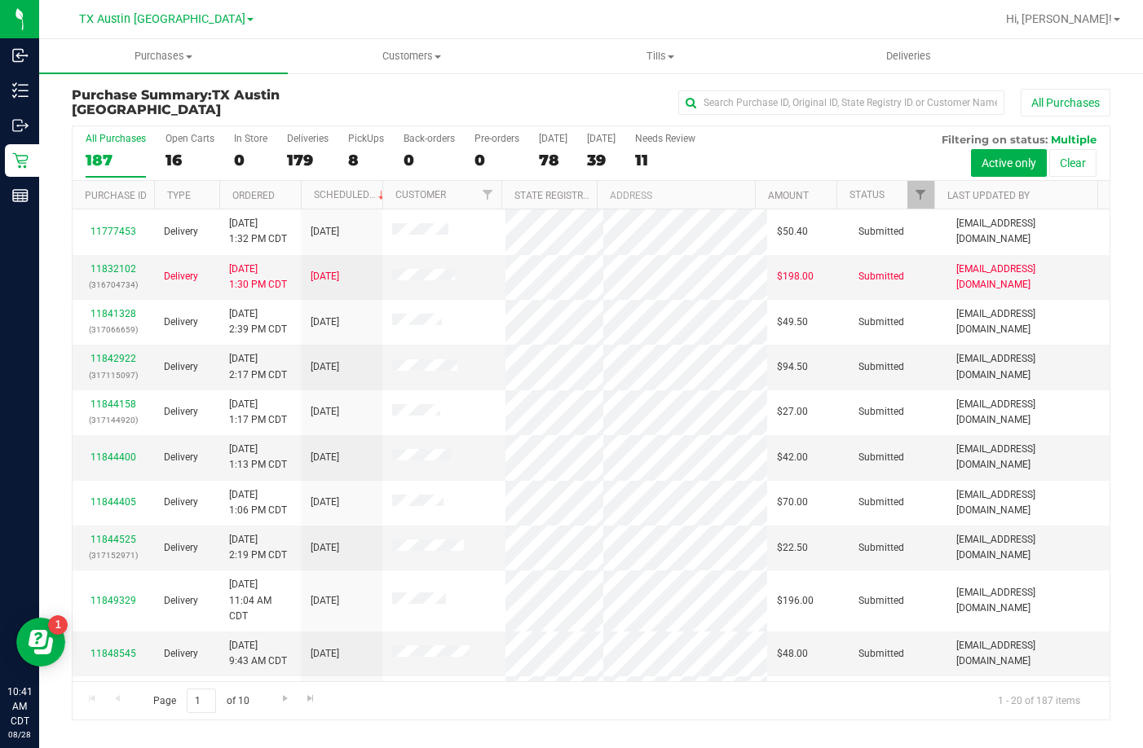
click at [194, 151] on div "16" at bounding box center [189, 160] width 49 height 19
click at [0, 0] on input "Open Carts 16" at bounding box center [0, 0] width 0 height 0
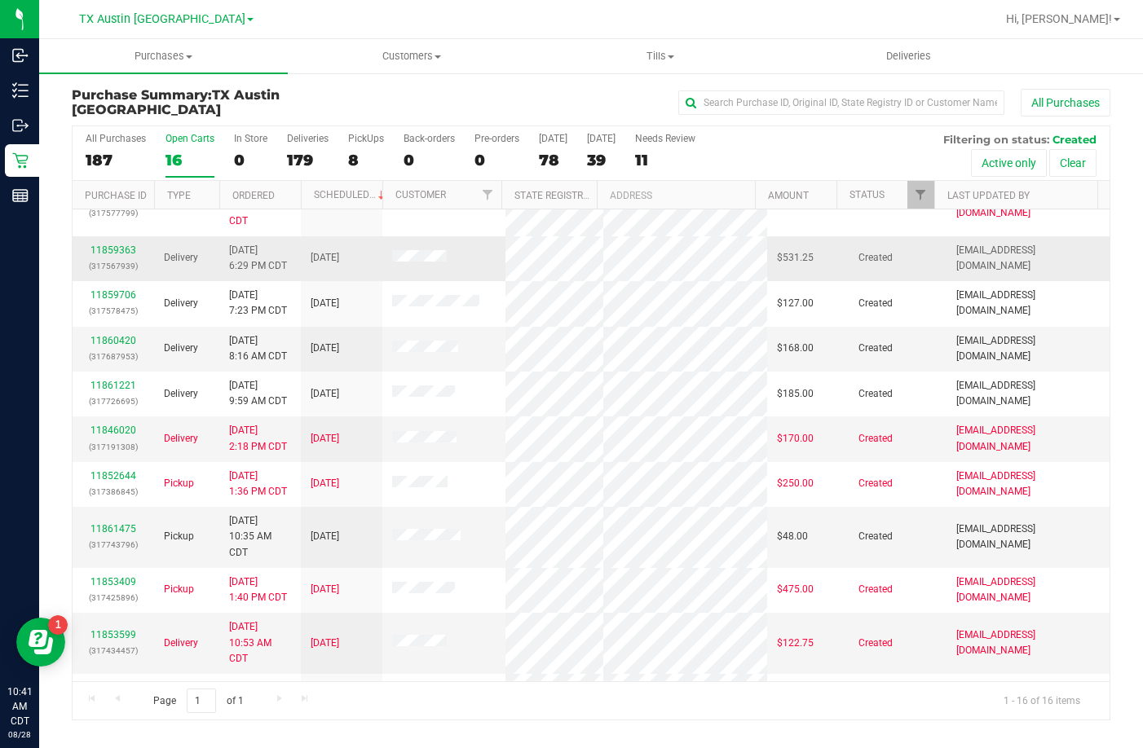
scroll to position [85, 0]
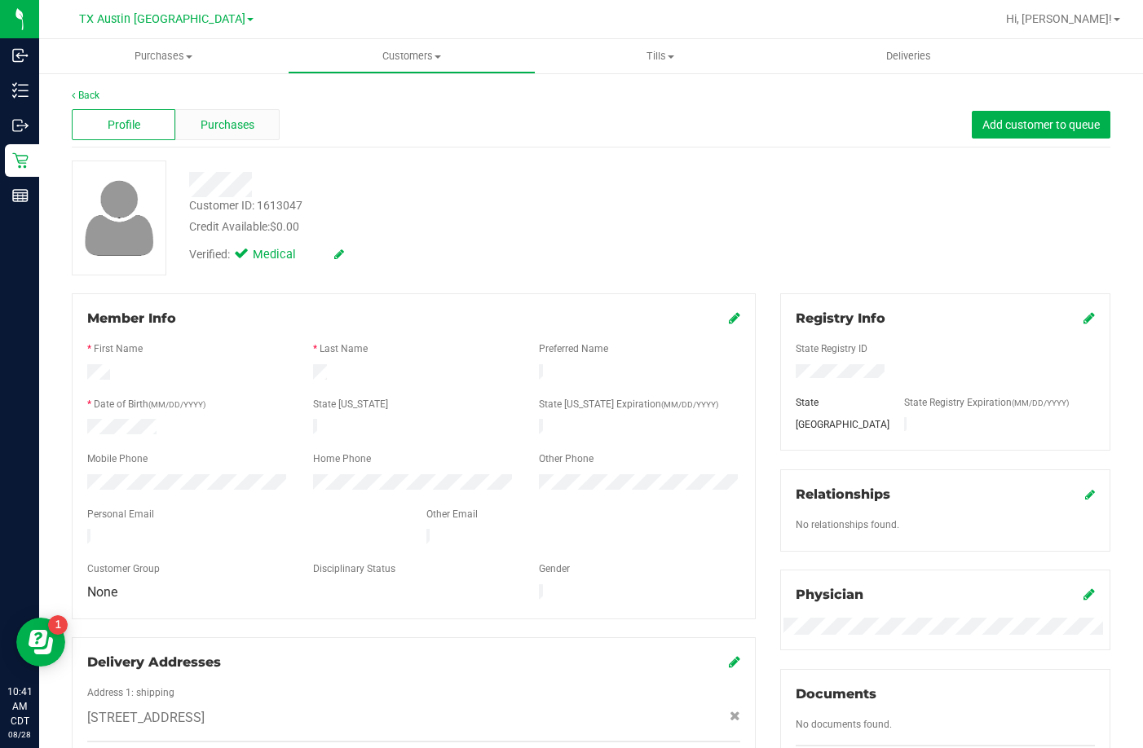
click at [204, 130] on span "Purchases" at bounding box center [228, 125] width 54 height 17
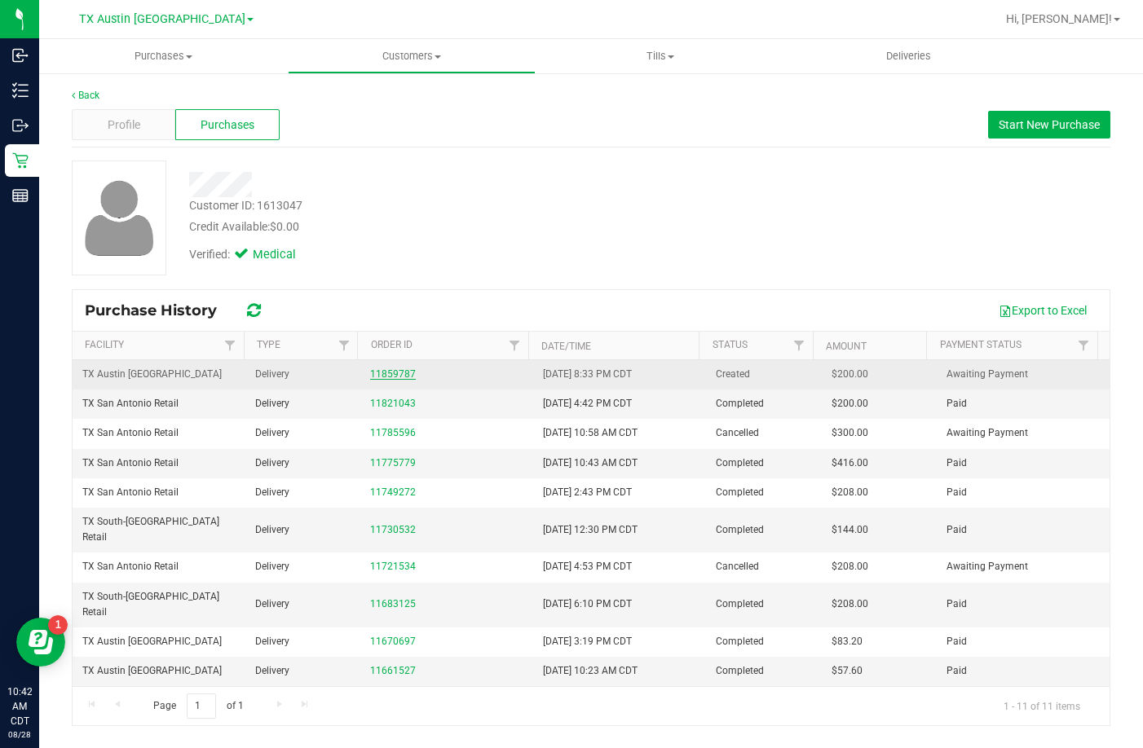
click at [370, 377] on link "11859787" at bounding box center [393, 373] width 46 height 11
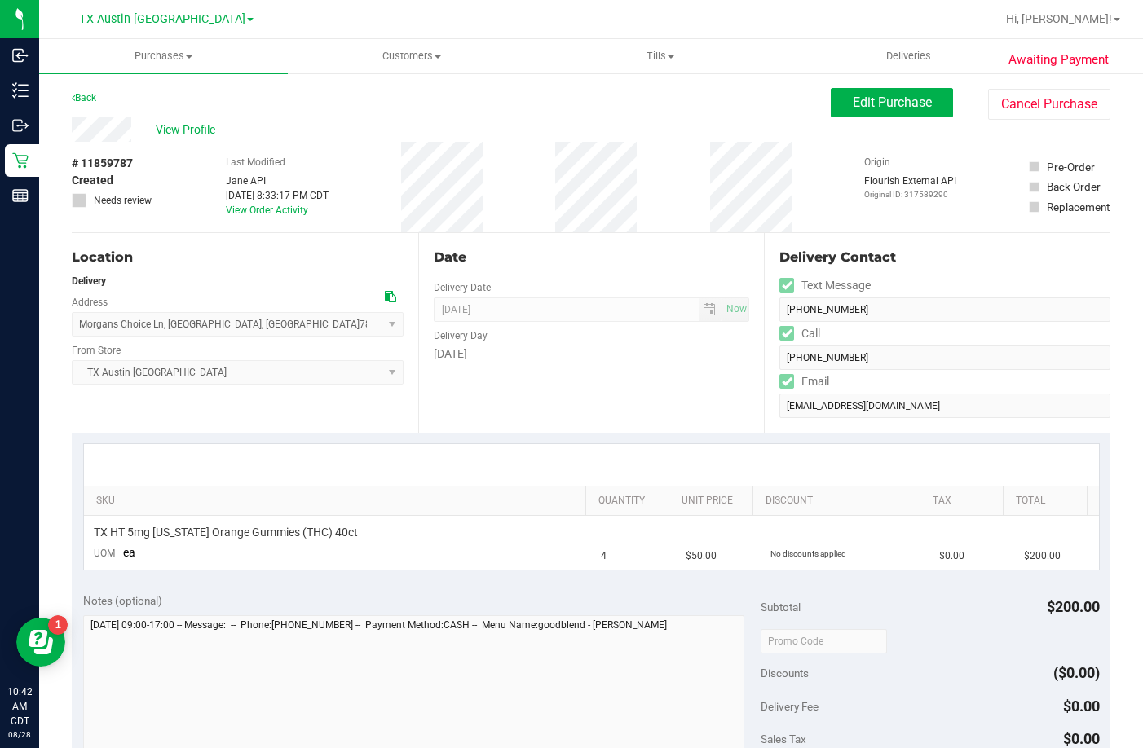
drag, startPoint x: 279, startPoint y: 320, endPoint x: 76, endPoint y: 327, distance: 203.1
click at [76, 327] on span "Morgans Choice Ln , Pflugerville , TX 78660 Select address 20806 Morgans Choice…" at bounding box center [238, 324] width 332 height 24
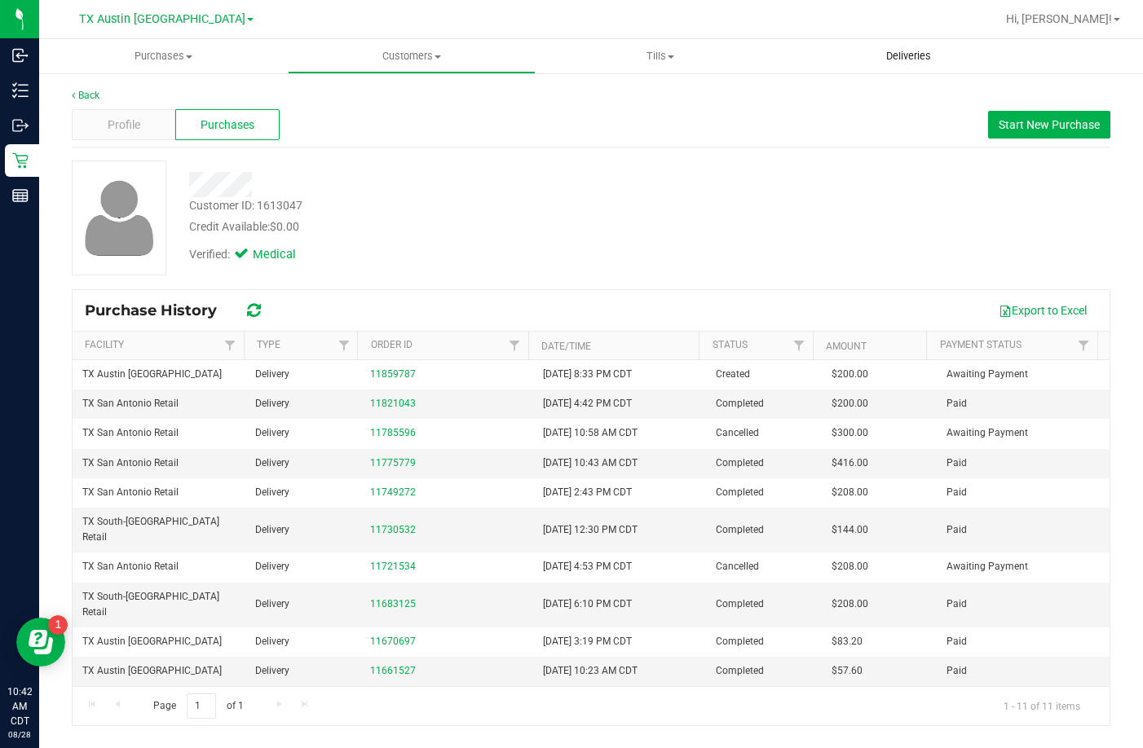
click at [914, 45] on uib-tab-heading "Deliveries" at bounding box center [908, 56] width 247 height 33
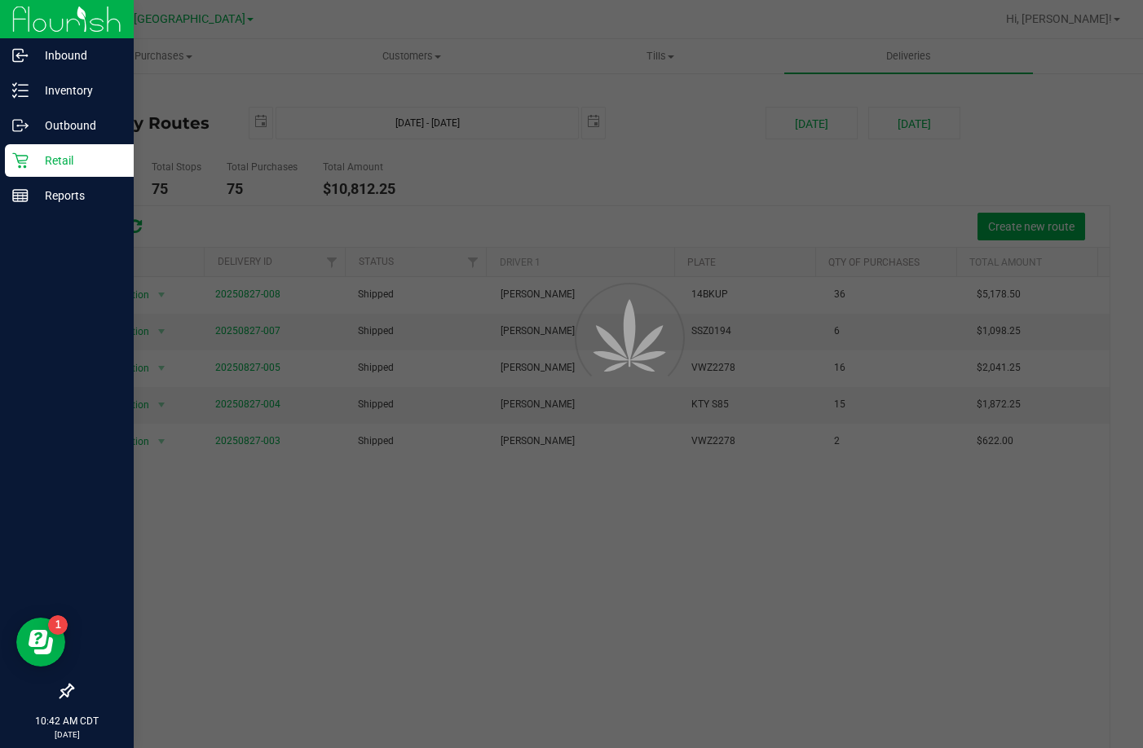
click at [15, 167] on icon at bounding box center [20, 160] width 16 height 16
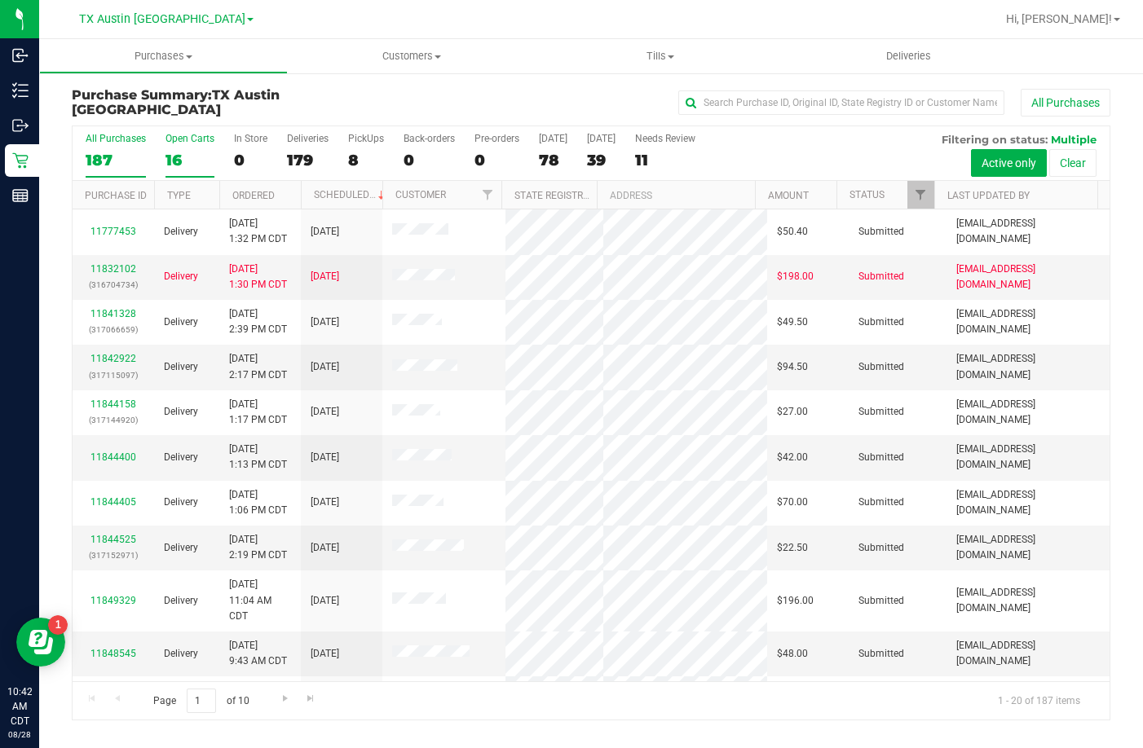
click at [205, 143] on div "Open Carts" at bounding box center [189, 138] width 49 height 11
click at [0, 0] on input "Open Carts 16" at bounding box center [0, 0] width 0 height 0
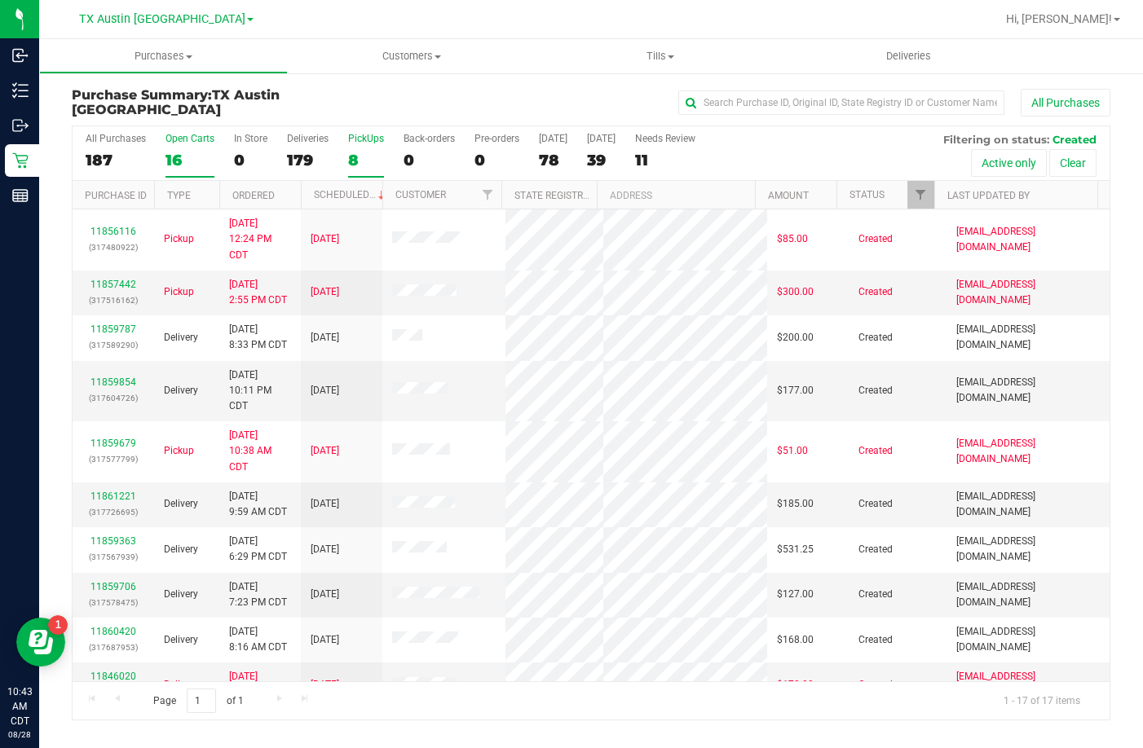
click at [350, 151] on div "8" at bounding box center [366, 160] width 36 height 19
click at [0, 0] on input "PickUps 8" at bounding box center [0, 0] width 0 height 0
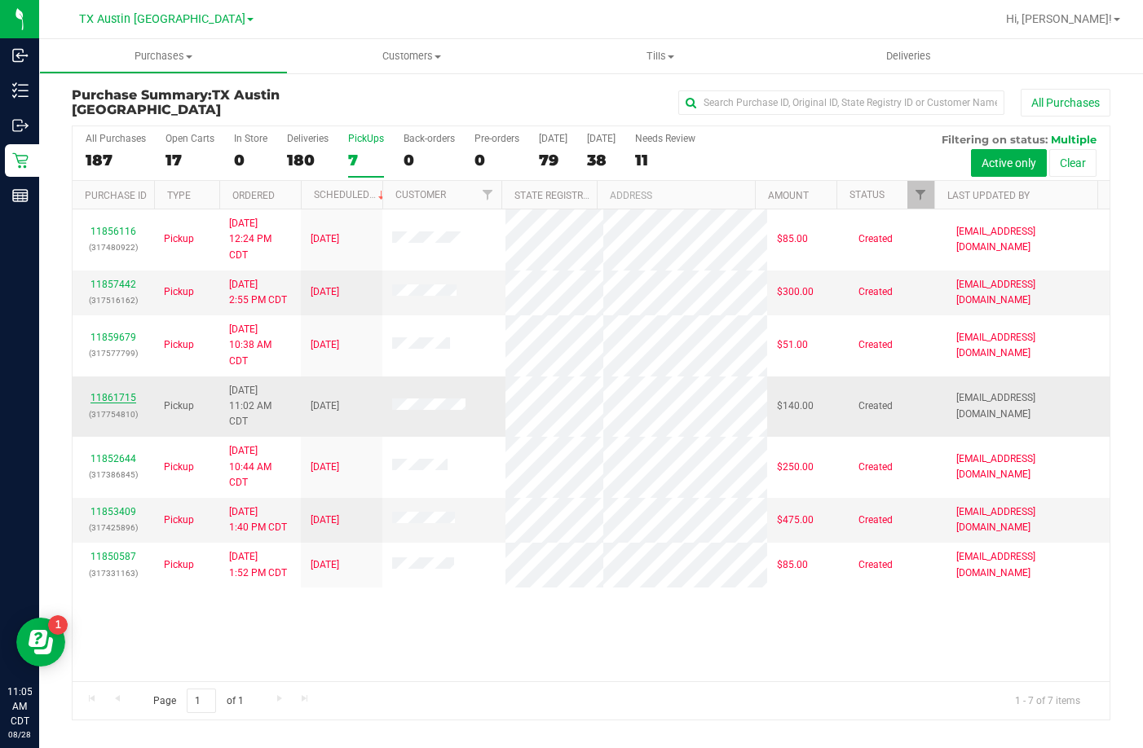
click at [104, 399] on link "11861715" at bounding box center [113, 397] width 46 height 11
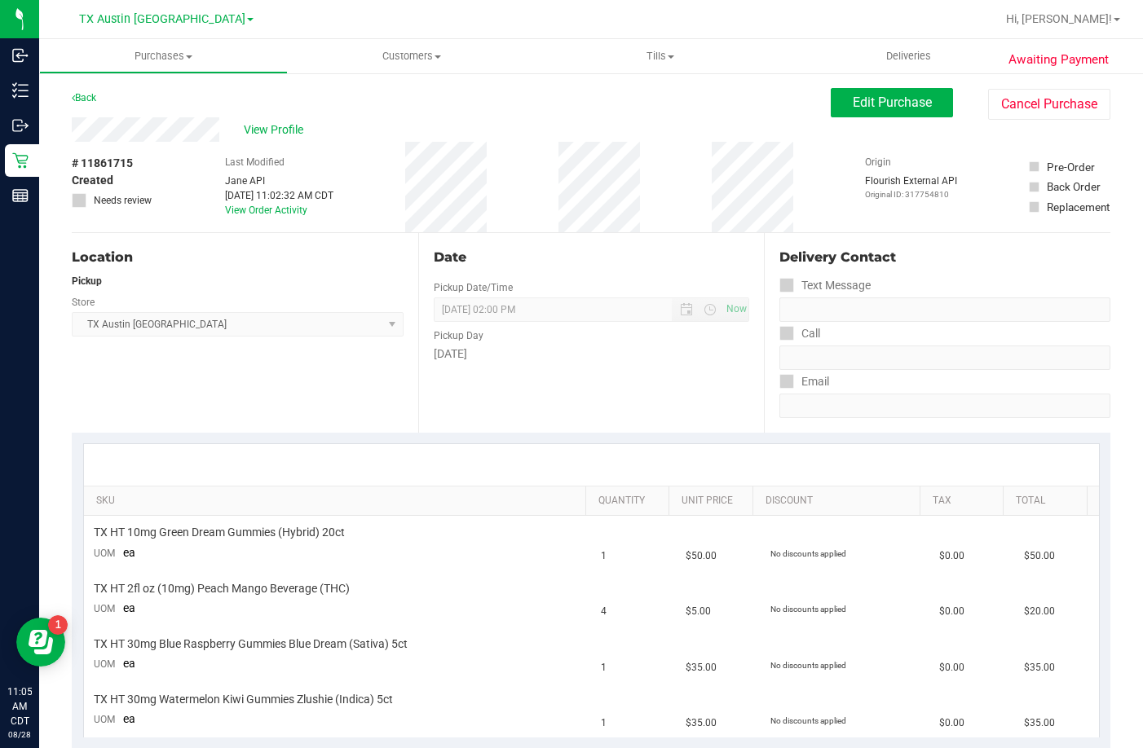
drag, startPoint x: 219, startPoint y: 128, endPoint x: 67, endPoint y: 135, distance: 152.6
click at [255, 136] on span "View Profile" at bounding box center [276, 129] width 65 height 17
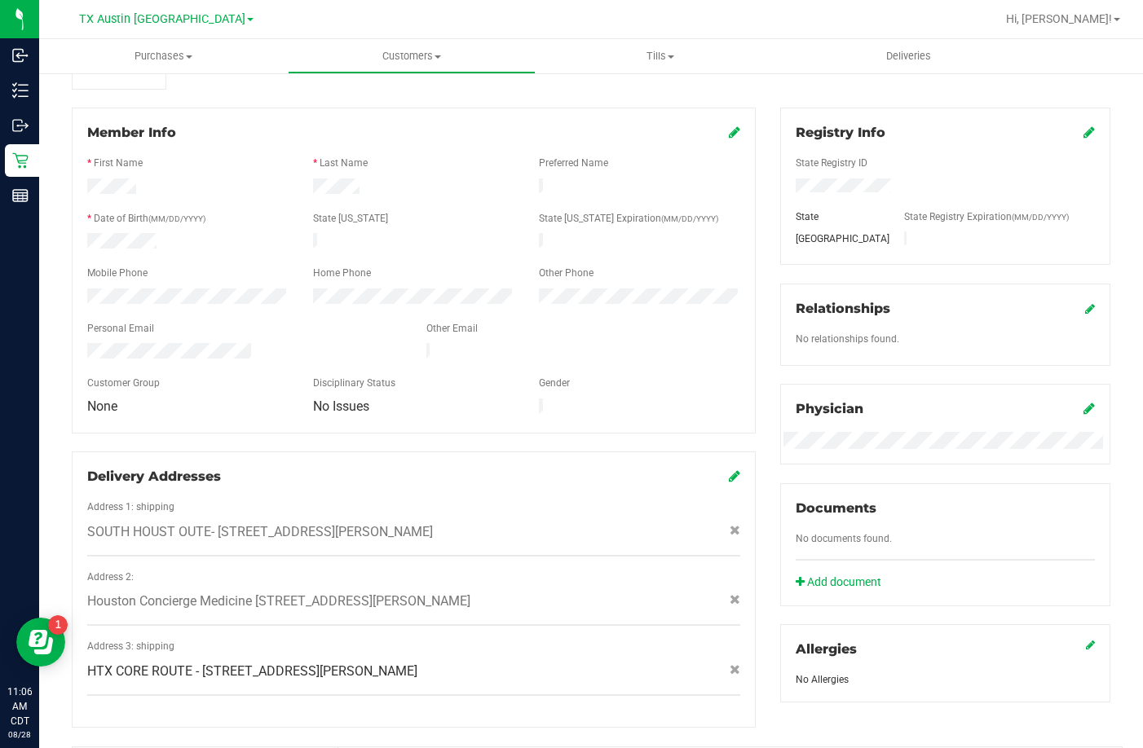
scroll to position [485, 0]
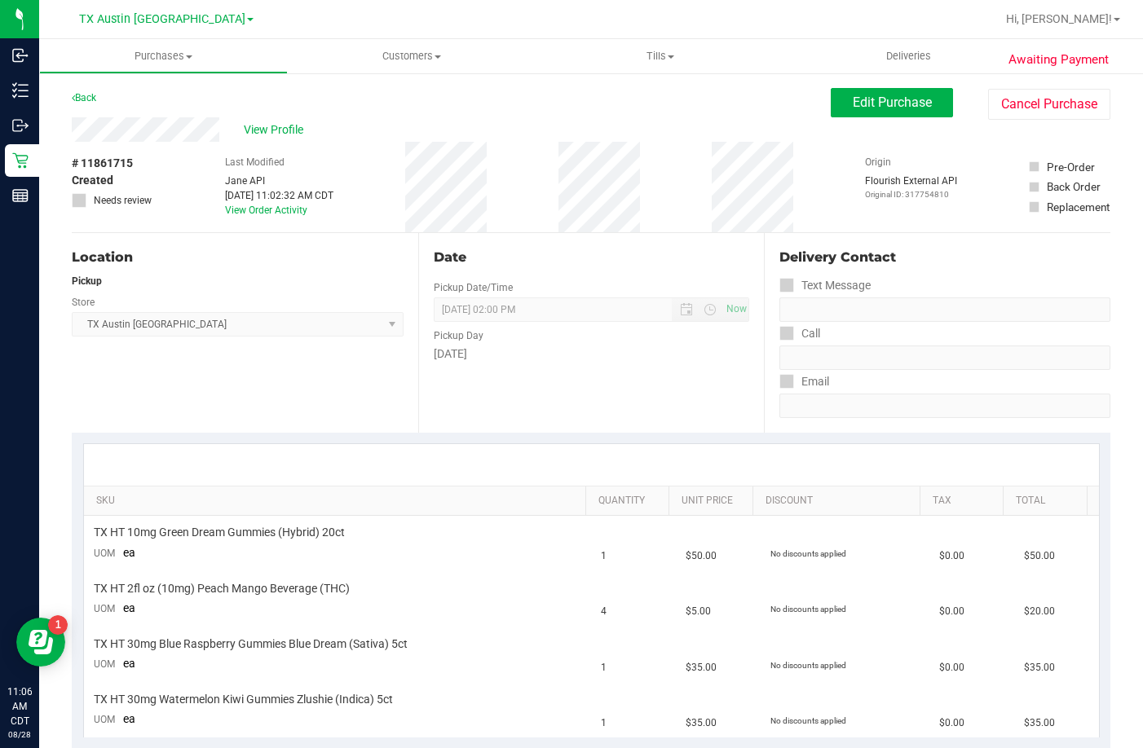
click at [912, 90] on button "Edit Purchase" at bounding box center [892, 102] width 122 height 29
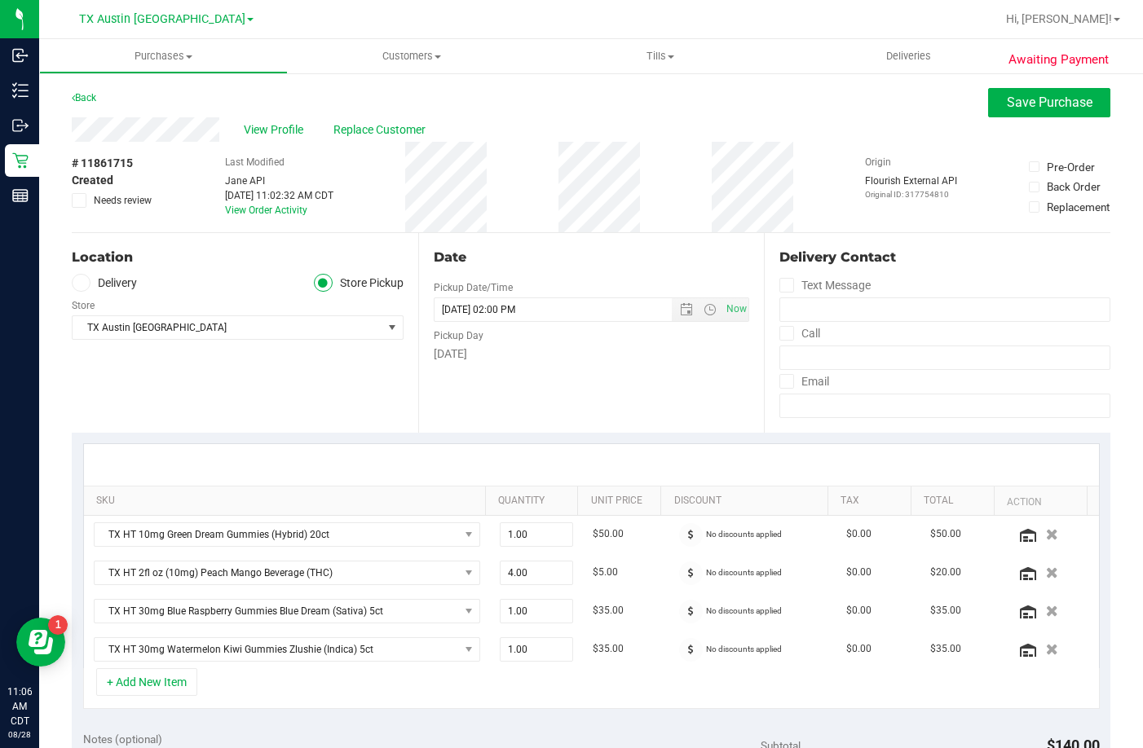
click at [106, 285] on label "Delivery" at bounding box center [104, 283] width 65 height 19
click at [0, 0] on input "Delivery" at bounding box center [0, 0] width 0 height 0
click at [140, 333] on span "HTX CORE ROUTE - 8906 Jamison Dr" at bounding box center [219, 327] width 280 height 11
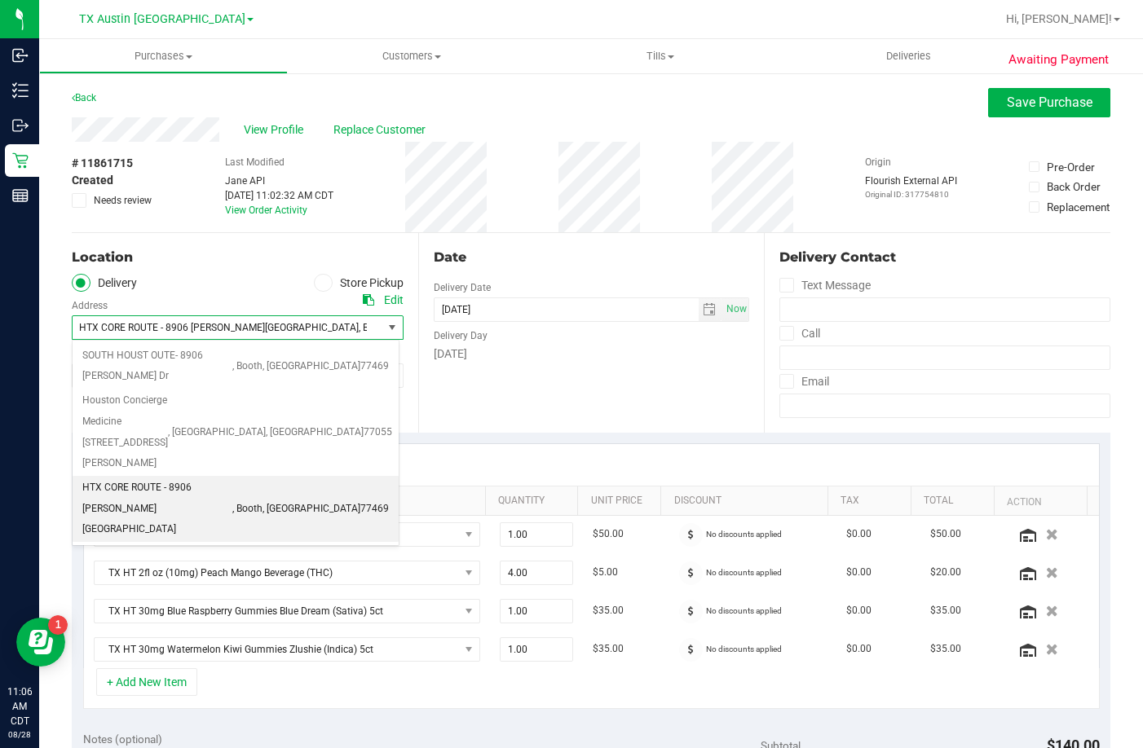
click at [285, 117] on div "Back Save Purchase" at bounding box center [591, 102] width 1039 height 29
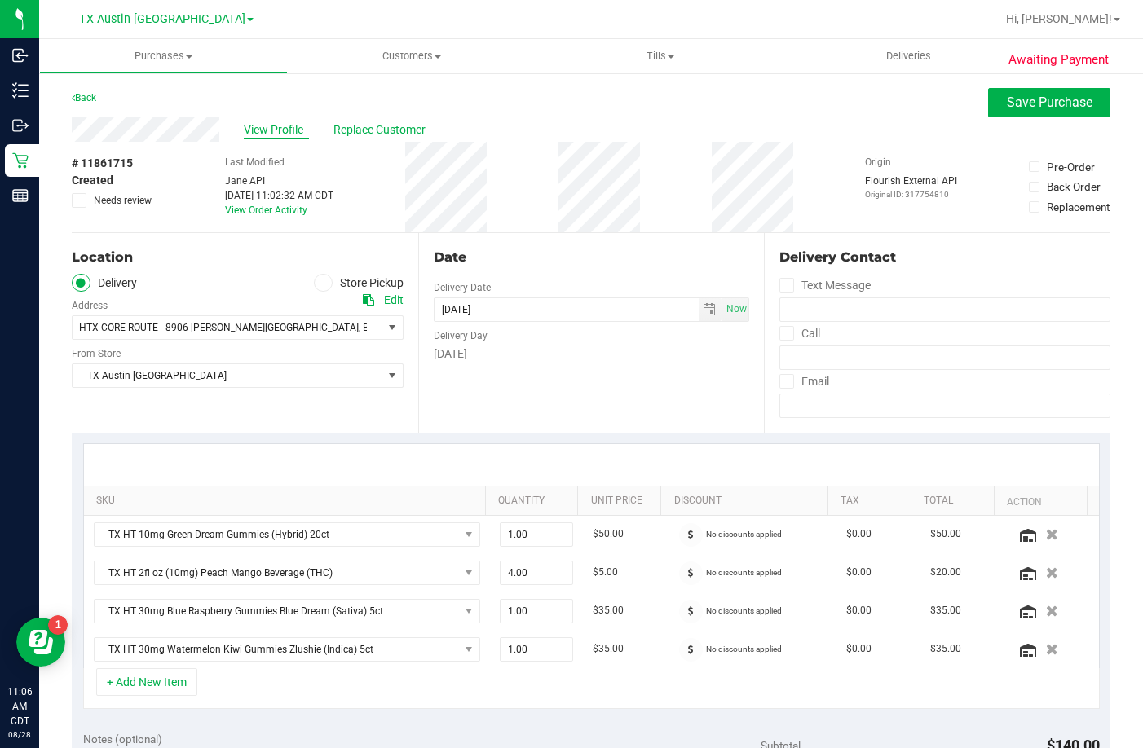
click at [282, 125] on span "View Profile" at bounding box center [276, 129] width 65 height 17
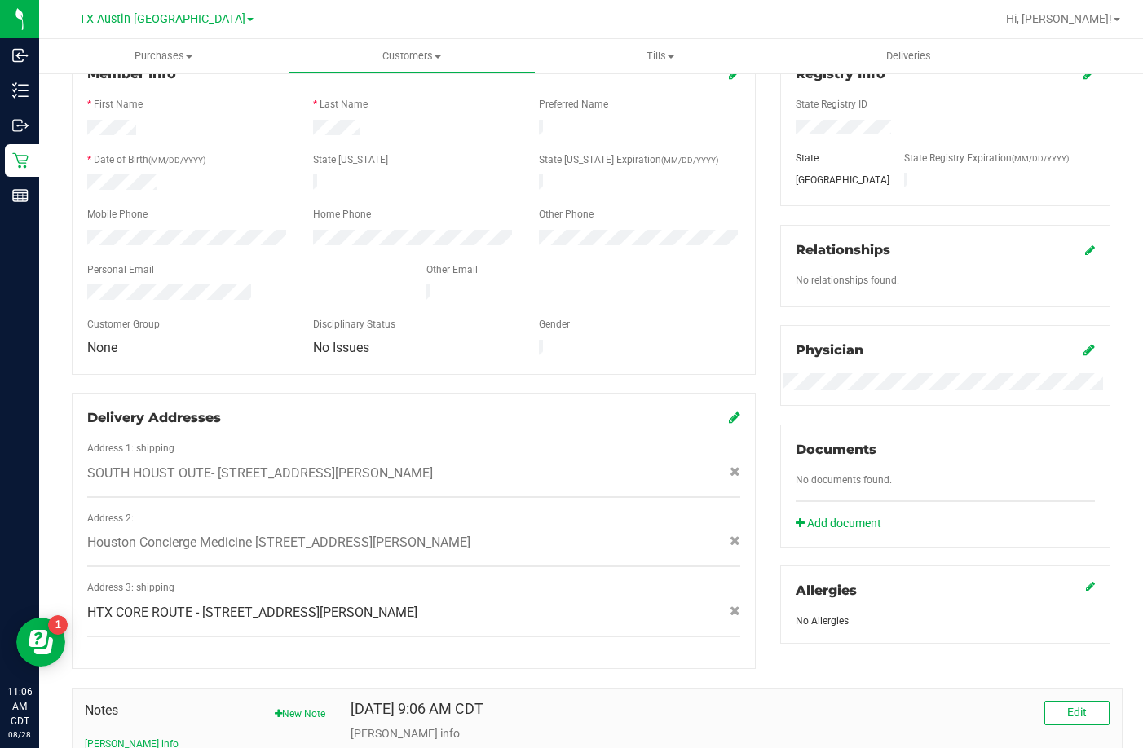
scroll to position [326, 0]
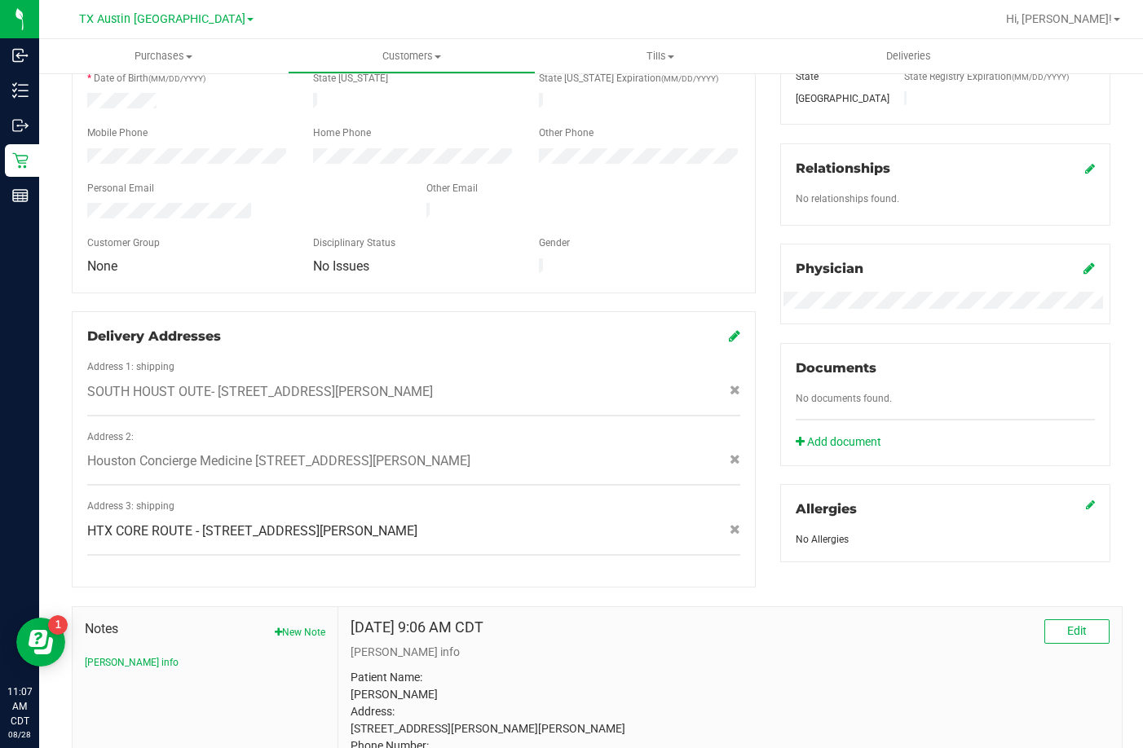
click at [730, 329] on icon at bounding box center [734, 335] width 11 height 13
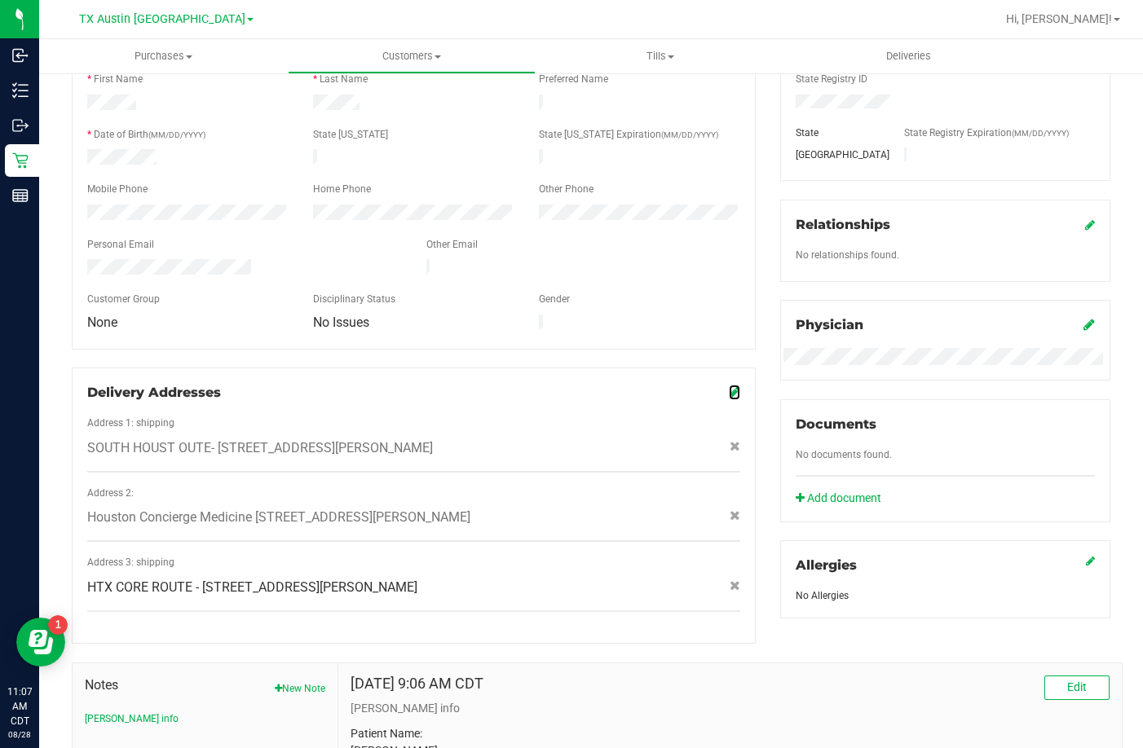
scroll to position [163, 0]
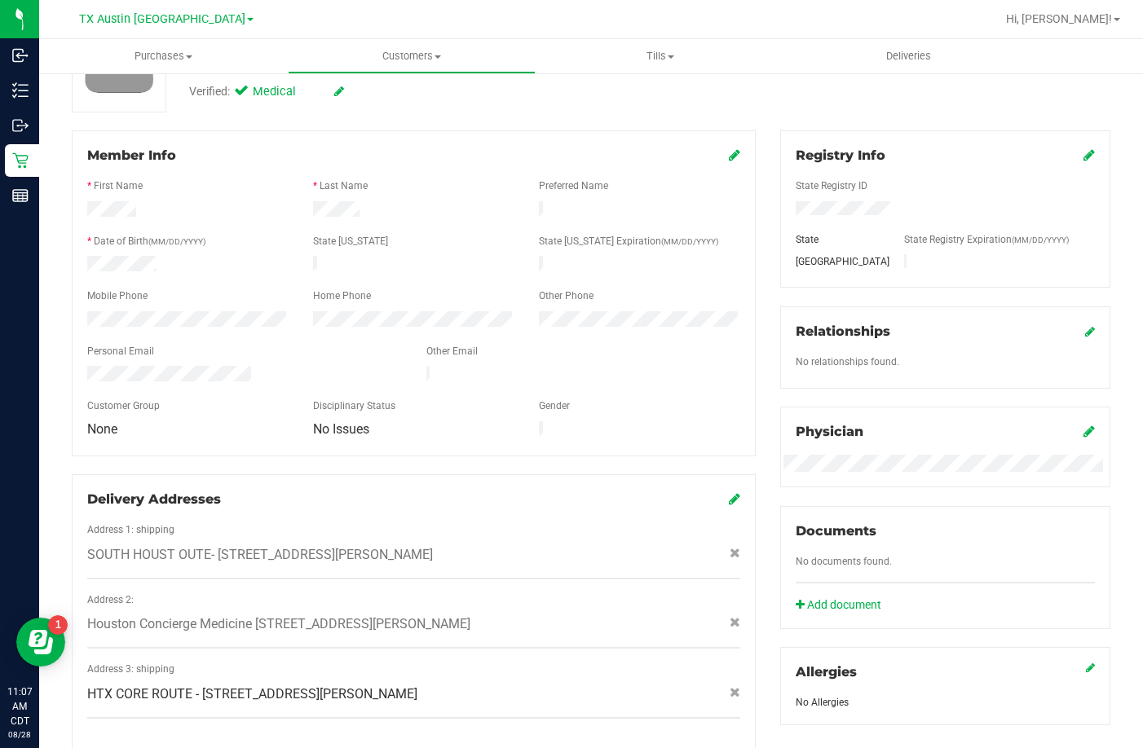
click at [333, 545] on span "SOUTH HOUST OUTE- 8906 Jamison Dr , Booth , TX 77469" at bounding box center [260, 555] width 346 height 20
click at [731, 548] on icon at bounding box center [735, 553] width 11 height 10
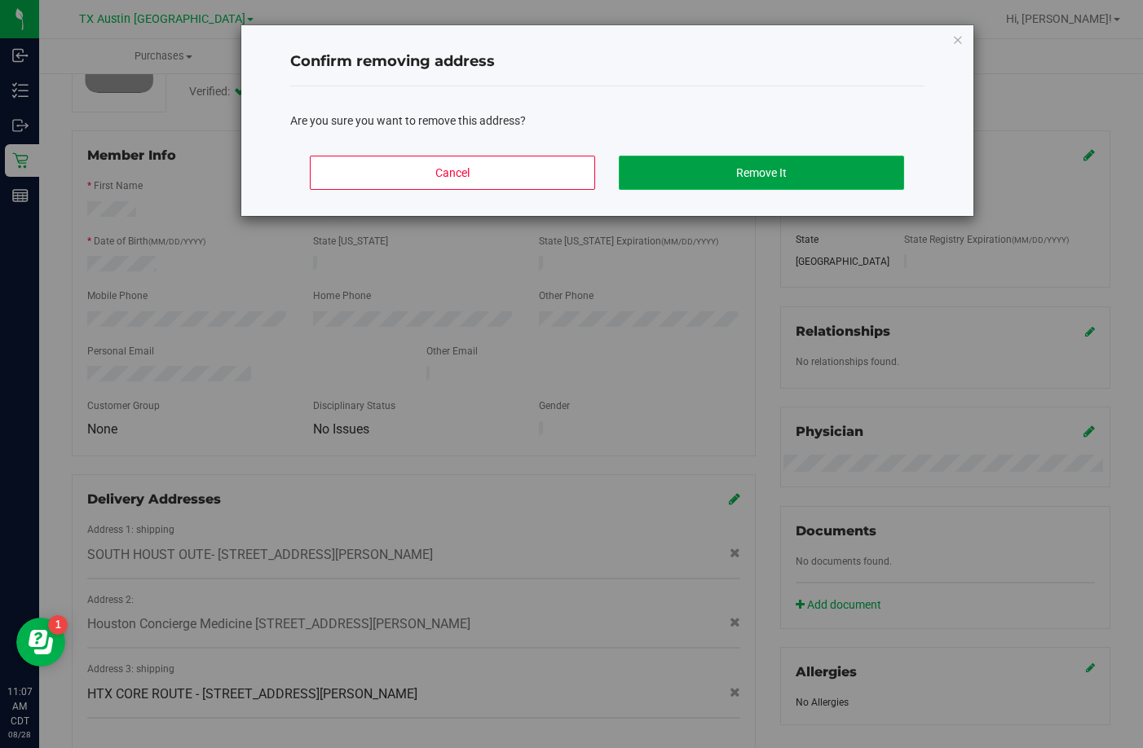
click at [725, 161] on button "Remove It" at bounding box center [761, 173] width 285 height 34
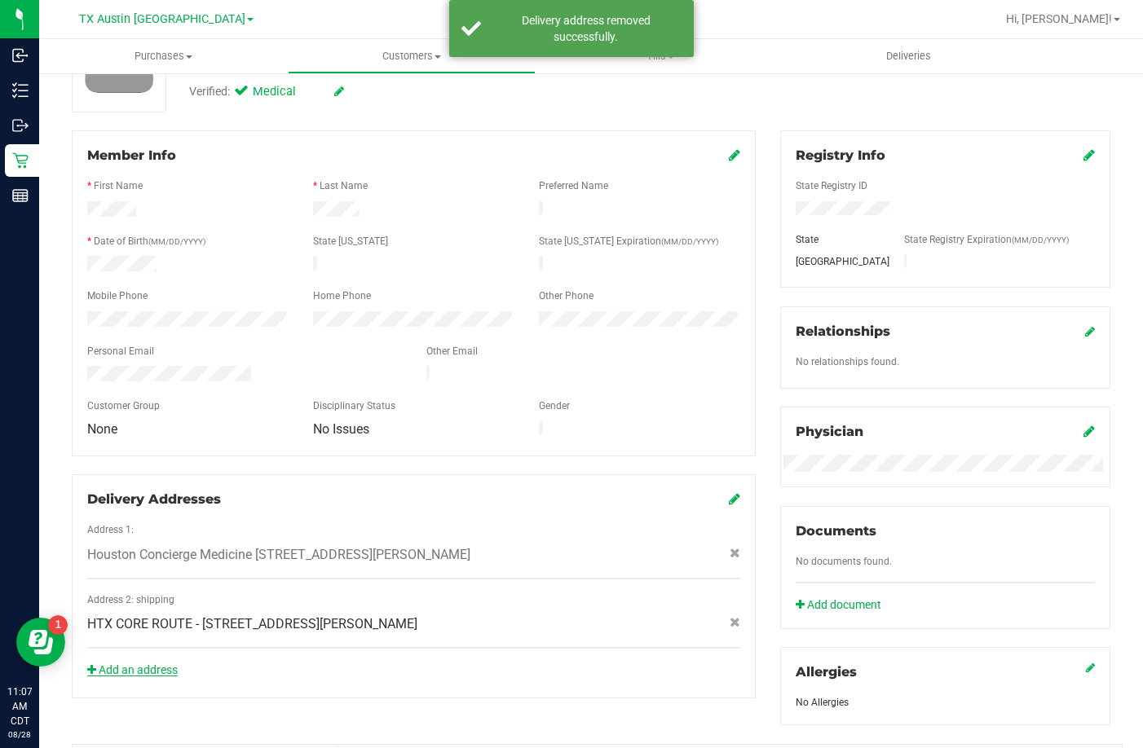
click at [118, 664] on link "Add an address" at bounding box center [132, 670] width 90 height 13
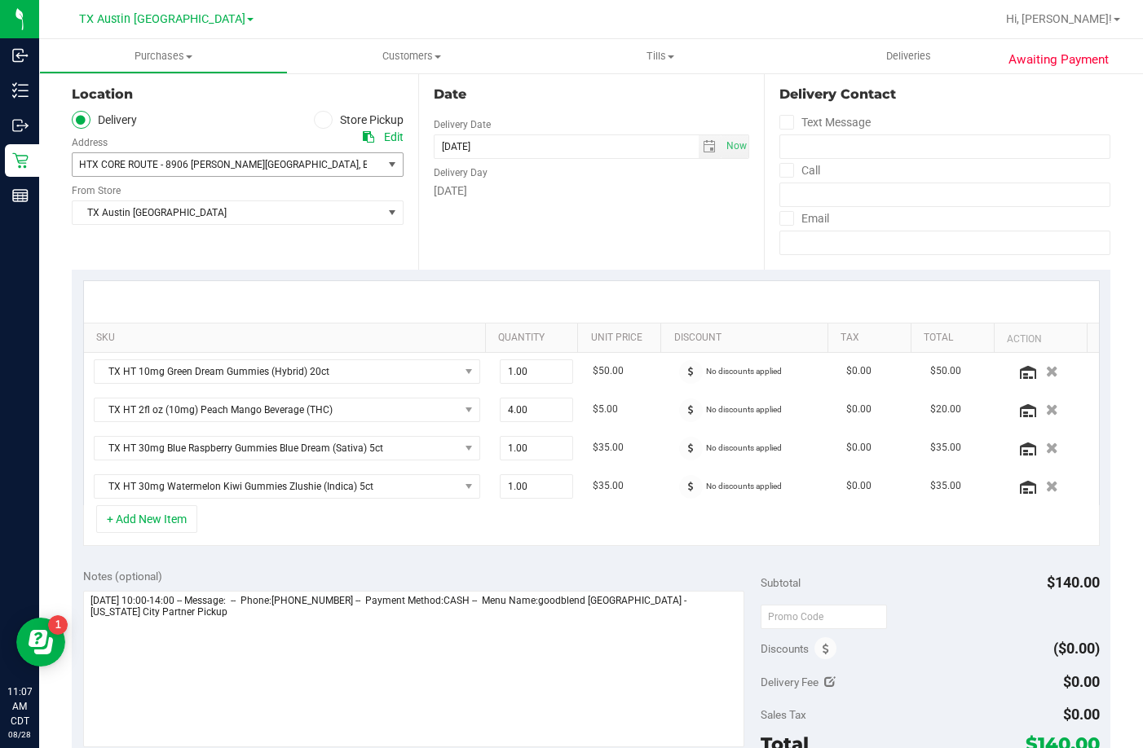
click at [189, 173] on span "HTX CORE ROUTE - 8906 Jamison Dr , Booth , TX 77469" at bounding box center [220, 164] width 294 height 23
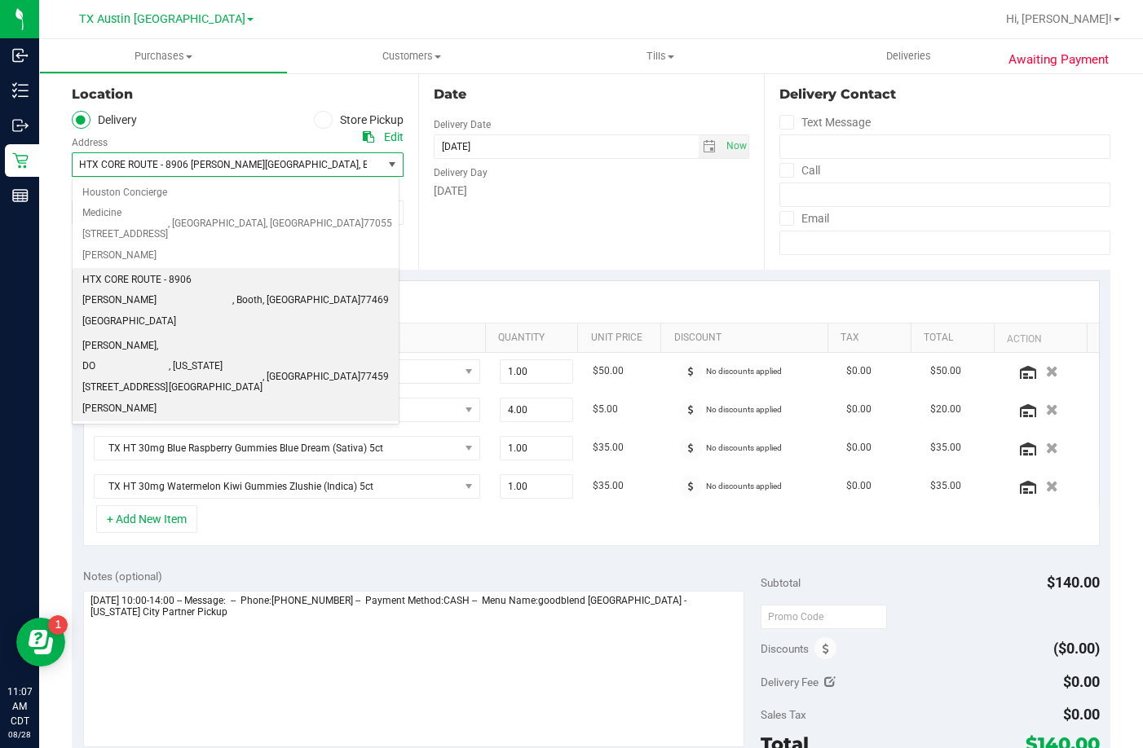
click at [169, 336] on span "Dr. Flavia Thomas, DO 4220 Cartwright Rd Ste 303" at bounding box center [125, 378] width 86 height 84
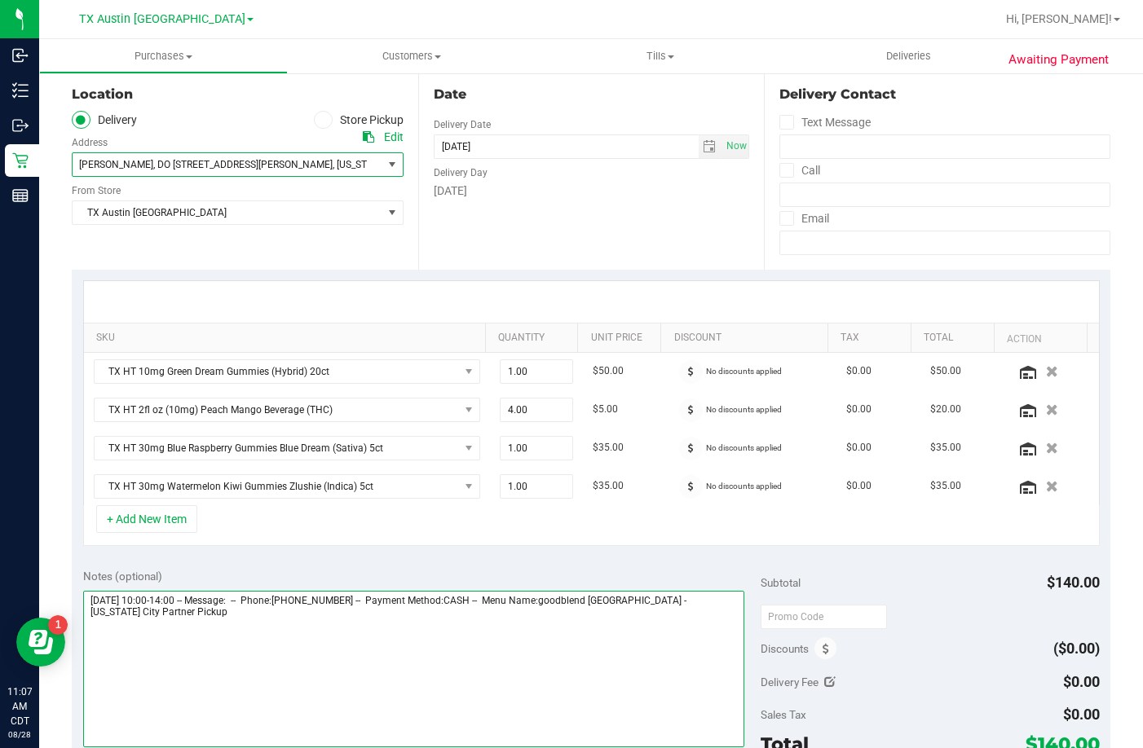
click at [699, 660] on textarea at bounding box center [413, 669] width 661 height 157
click at [88, 631] on textarea at bounding box center [413, 669] width 661 height 157
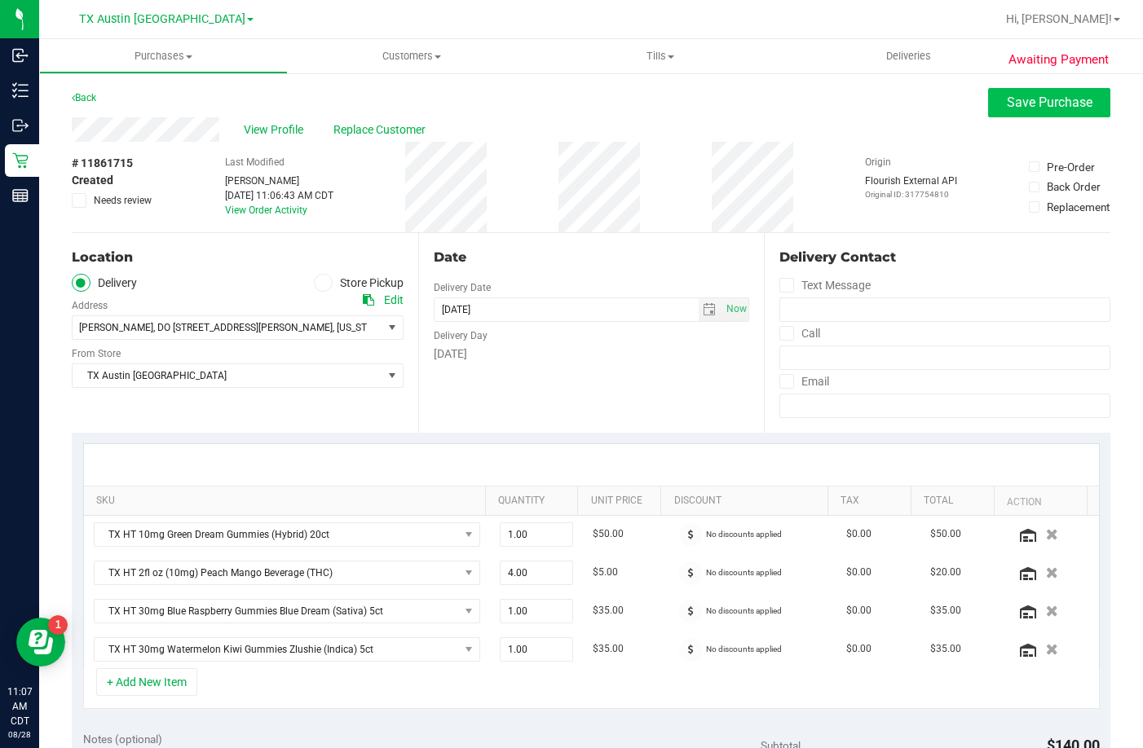
type textarea "Friday 08/29/2025 10:00-14:00 -- Message: -- Phone:7633700180 -- Payment Method…"
click at [1012, 103] on span "Save Purchase" at bounding box center [1050, 102] width 86 height 15
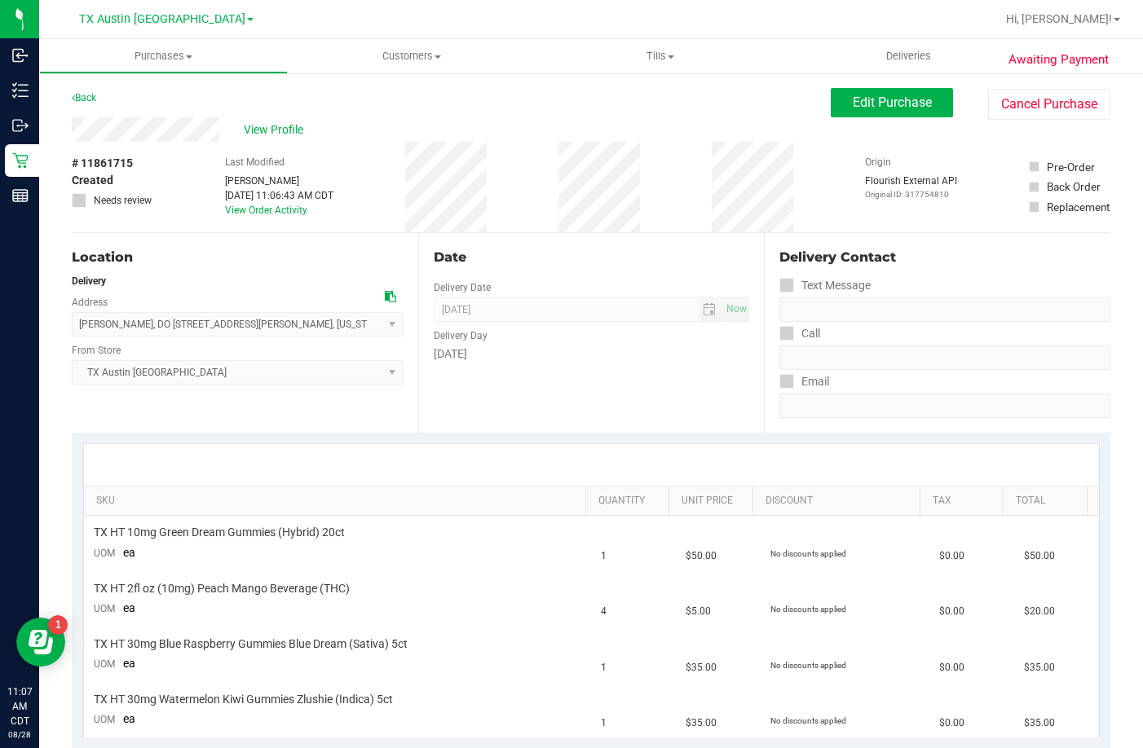
scroll to position [408, 0]
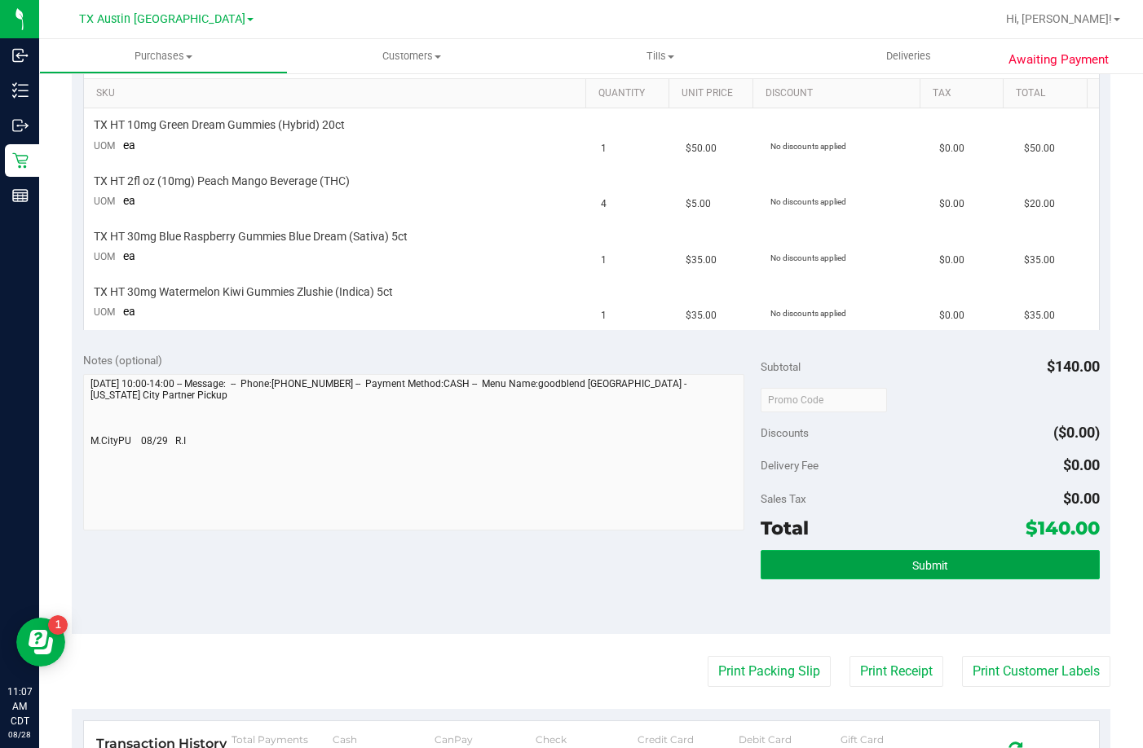
click at [822, 565] on button "Submit" at bounding box center [930, 564] width 339 height 29
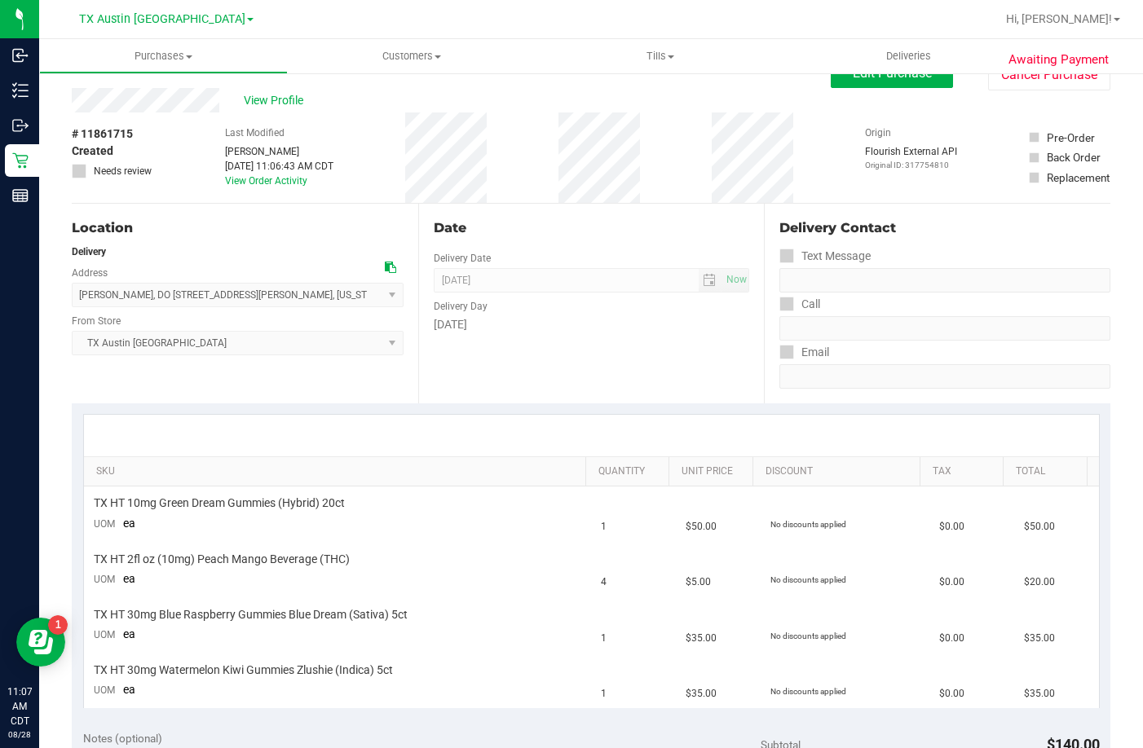
scroll to position [0, 0]
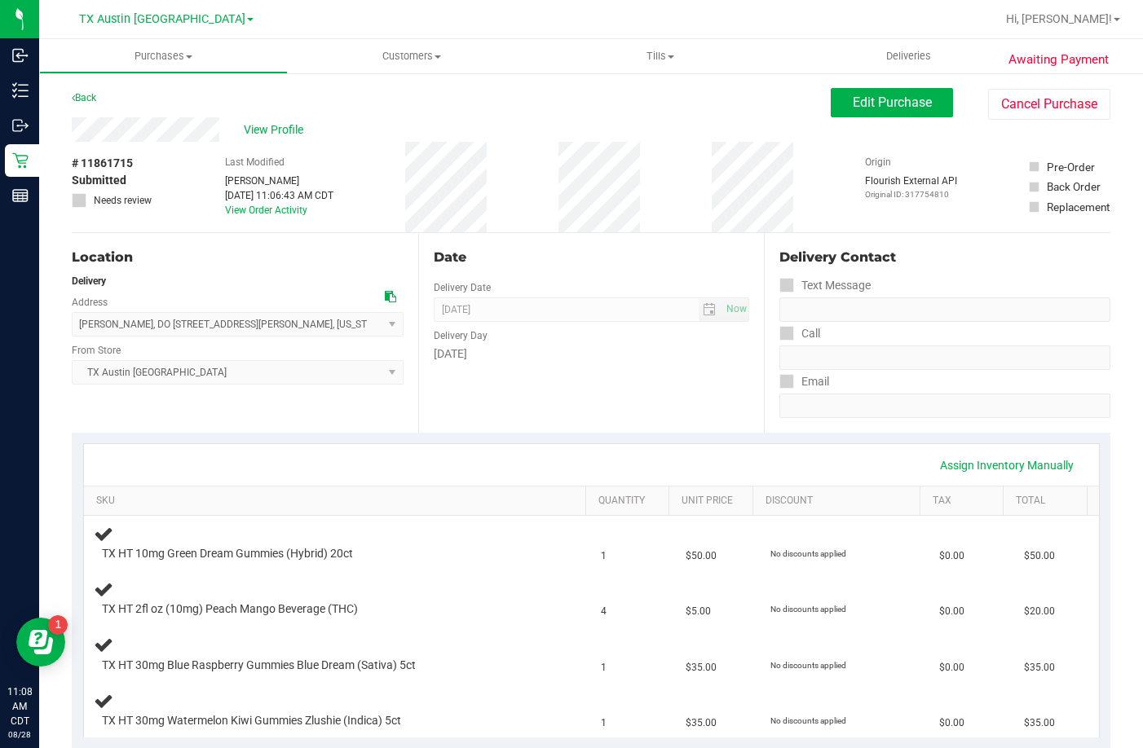
click at [260, 119] on div "View Profile" at bounding box center [451, 129] width 759 height 24
click at [258, 131] on span "View Profile" at bounding box center [276, 129] width 65 height 17
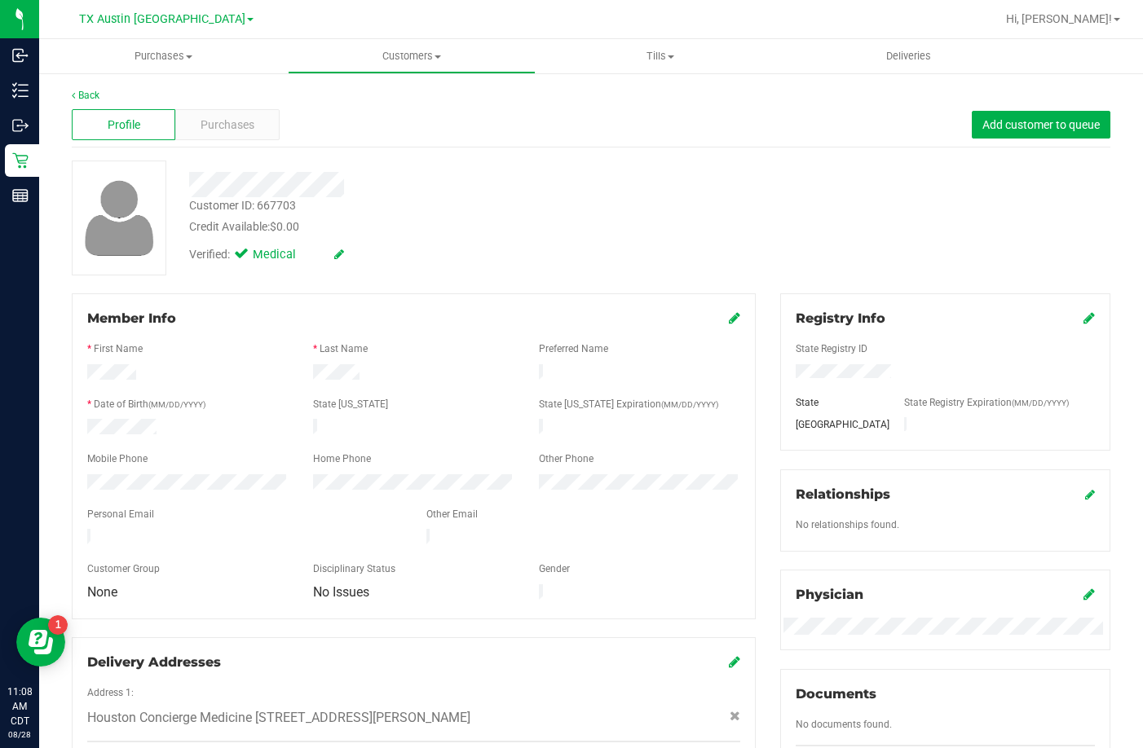
click at [87, 529] on div at bounding box center [244, 539] width 339 height 20
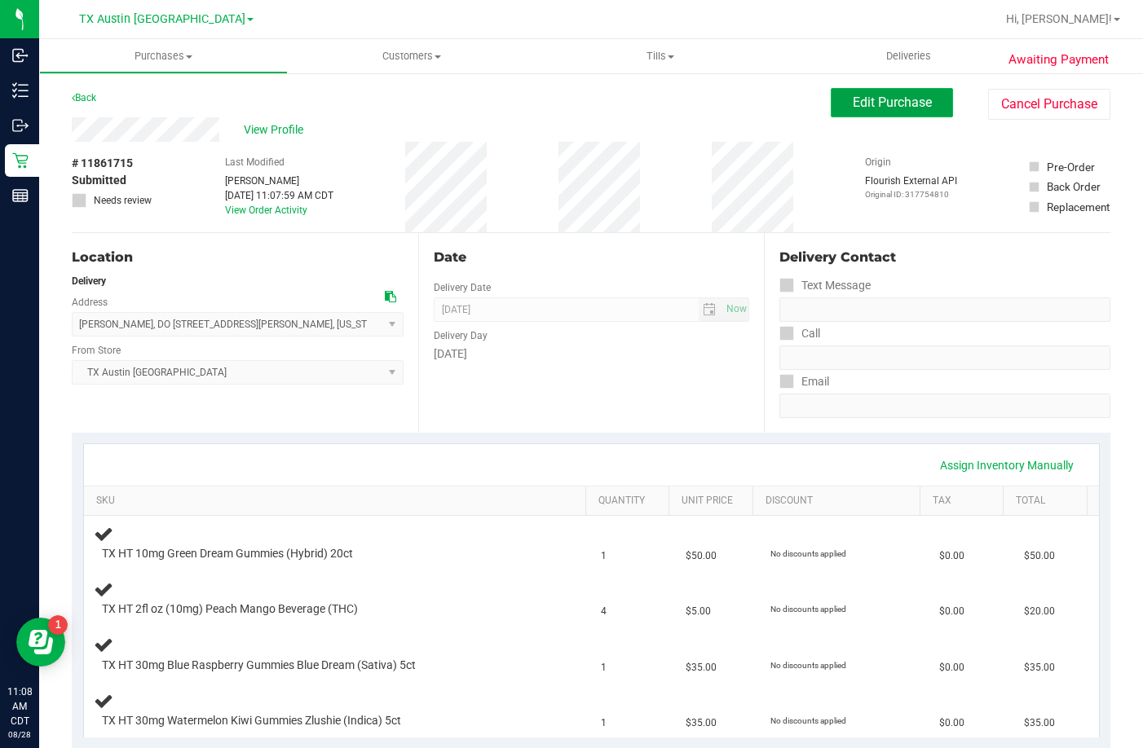
click at [896, 105] on span "Edit Purchase" at bounding box center [892, 102] width 79 height 15
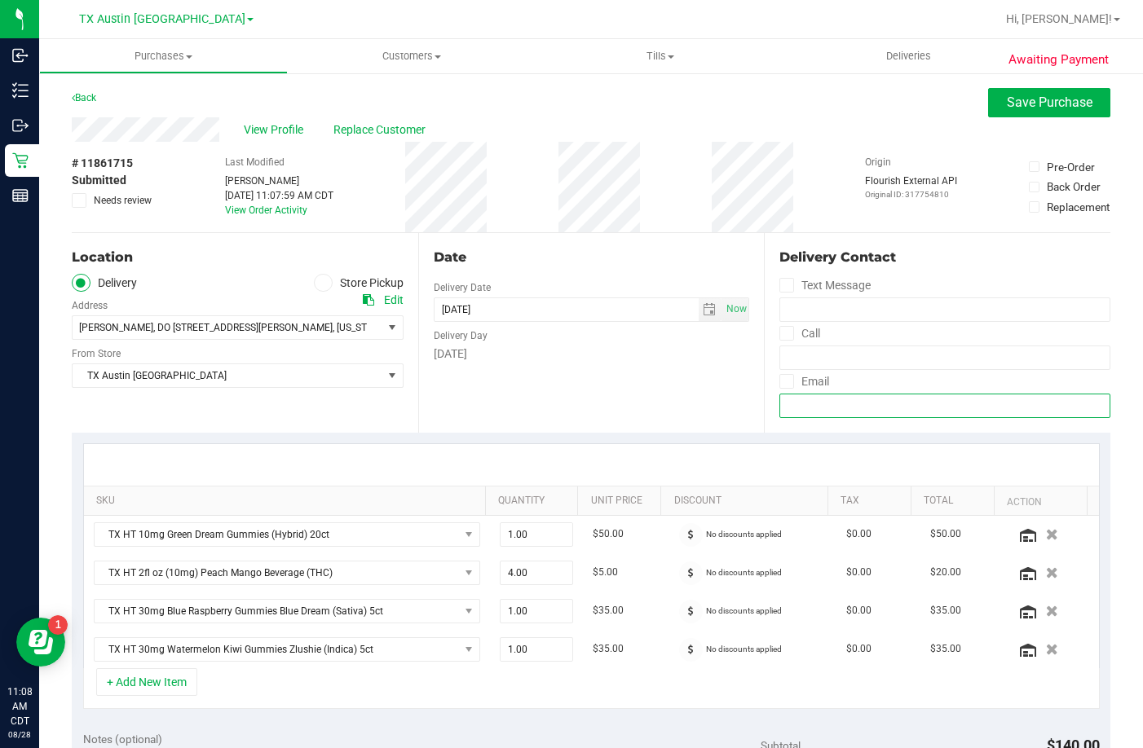
click at [842, 405] on input "email" at bounding box center [944, 406] width 331 height 24
paste input "fellmanamanda@gmail.com"
type input "fellmanamanda@gmail.com"
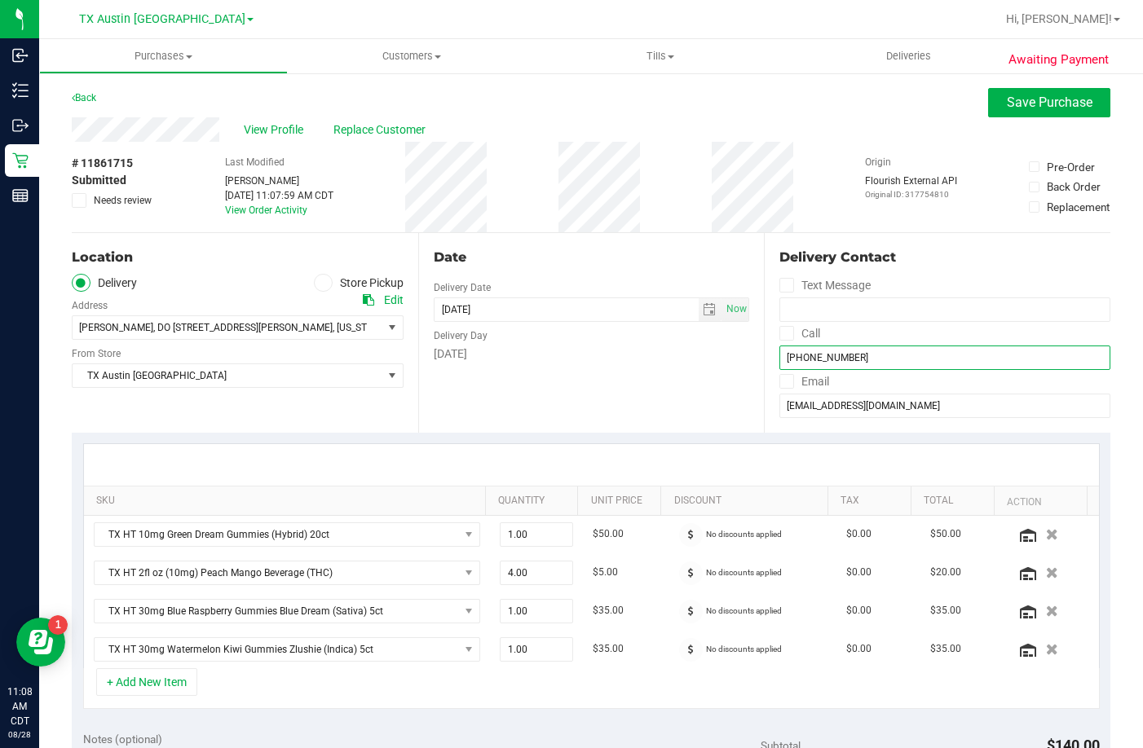
type input "(763) 370-0180"
click at [779, 329] on span at bounding box center [786, 333] width 15 height 15
click at [0, 0] on input "Call" at bounding box center [0, 0] width 0 height 0
click at [770, 385] on div "Delivery Contact Text Message Call (763) 370-0180 Email fellmanamanda@gmail.com" at bounding box center [937, 333] width 346 height 200
drag, startPoint x: 777, startPoint y: 385, endPoint x: 773, endPoint y: 329, distance: 56.4
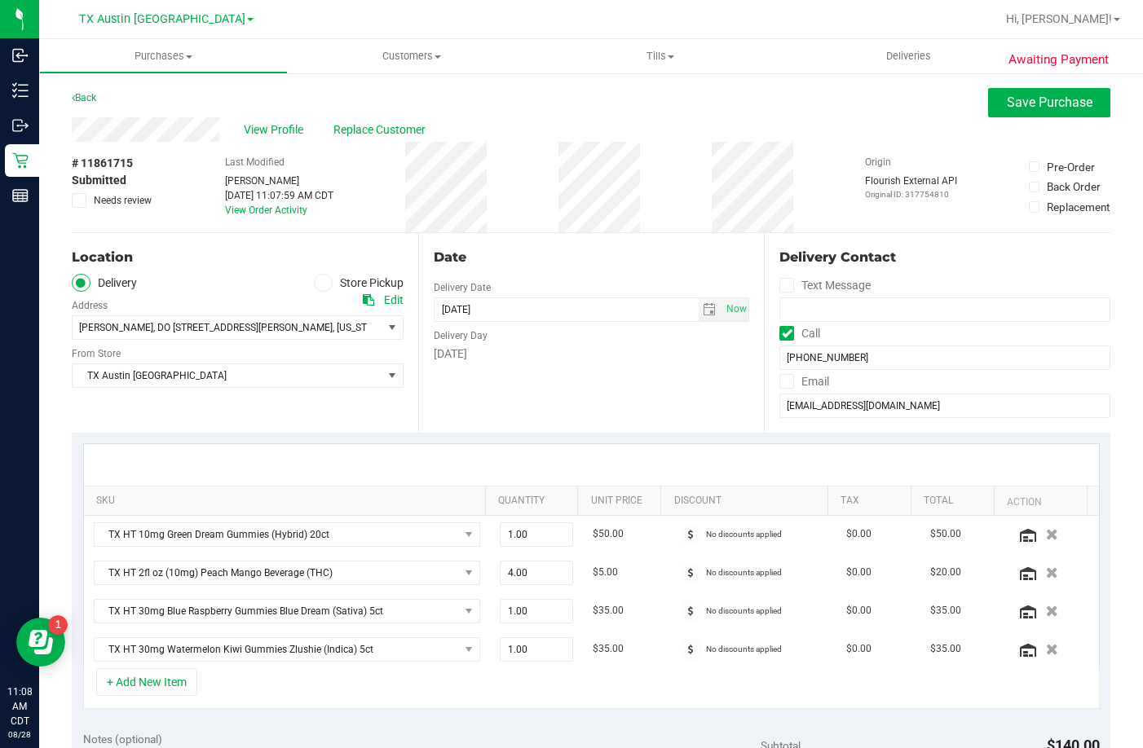
click at [782, 381] on icon at bounding box center [787, 381] width 11 height 0
click at [0, 0] on input "Email" at bounding box center [0, 0] width 0 height 0
click at [779, 293] on label "Text Message" at bounding box center [824, 286] width 91 height 24
click at [0, 0] on input "Text Message" at bounding box center [0, 0] width 0 height 0
click at [1038, 115] on button "Save Purchase" at bounding box center [1049, 102] width 122 height 29
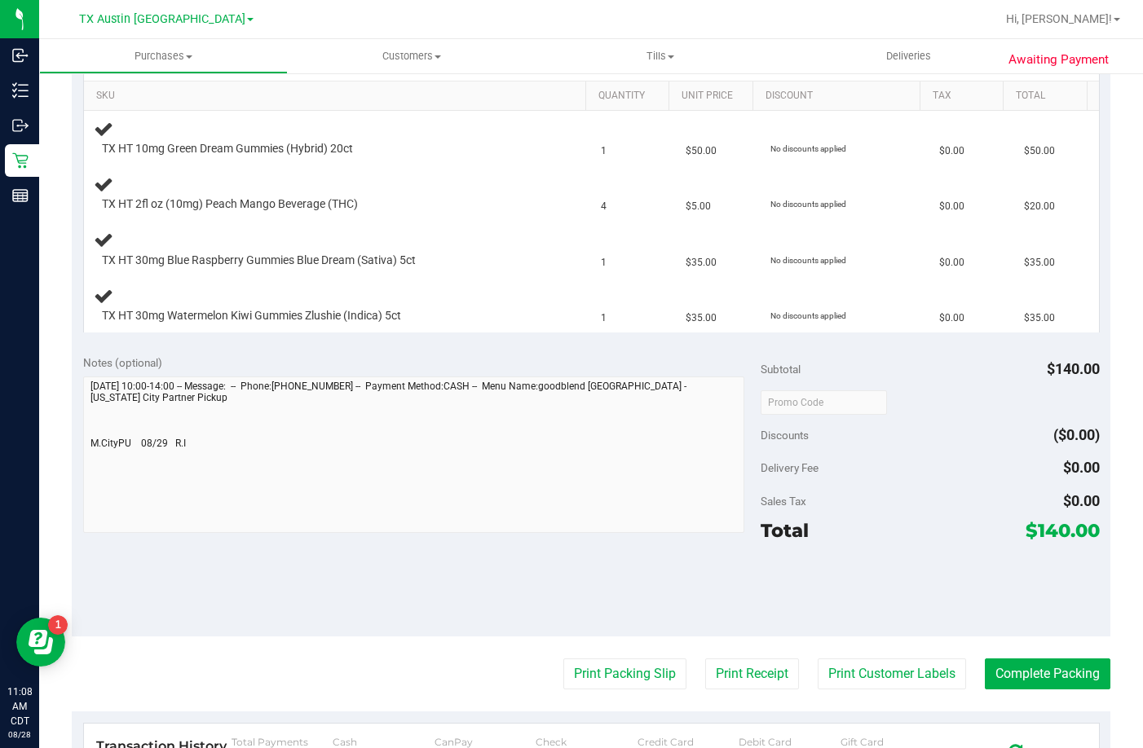
scroll to position [408, 0]
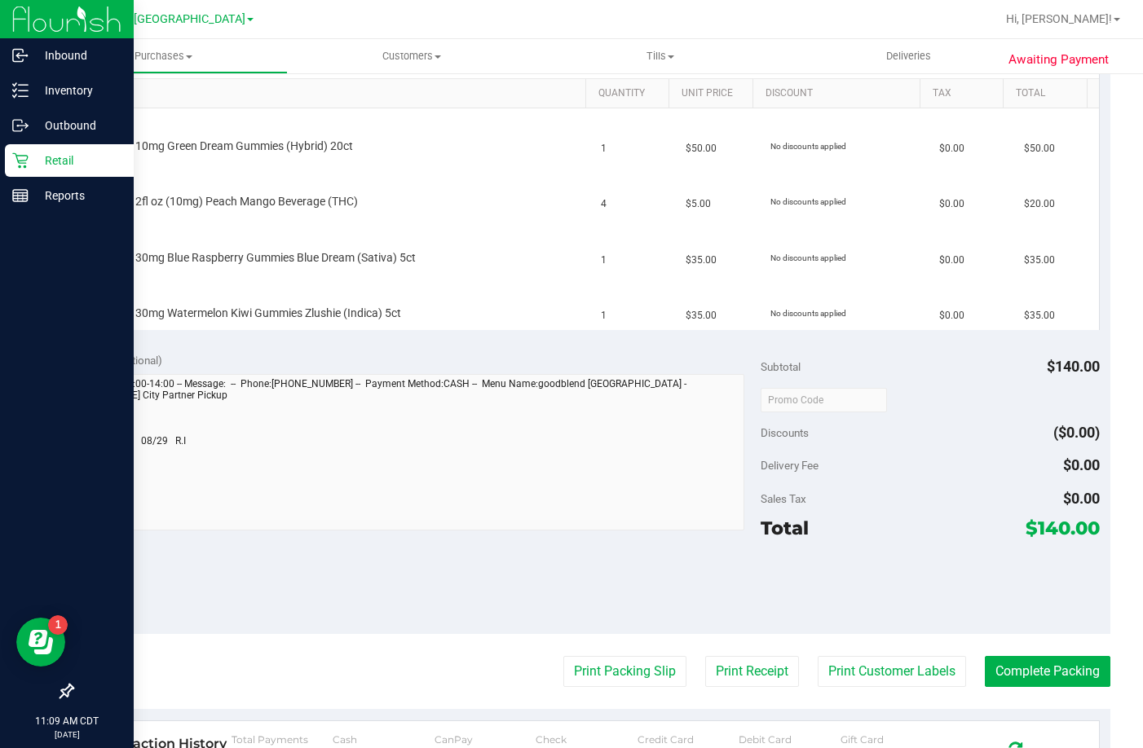
click at [11, 171] on div "Retail" at bounding box center [69, 160] width 129 height 33
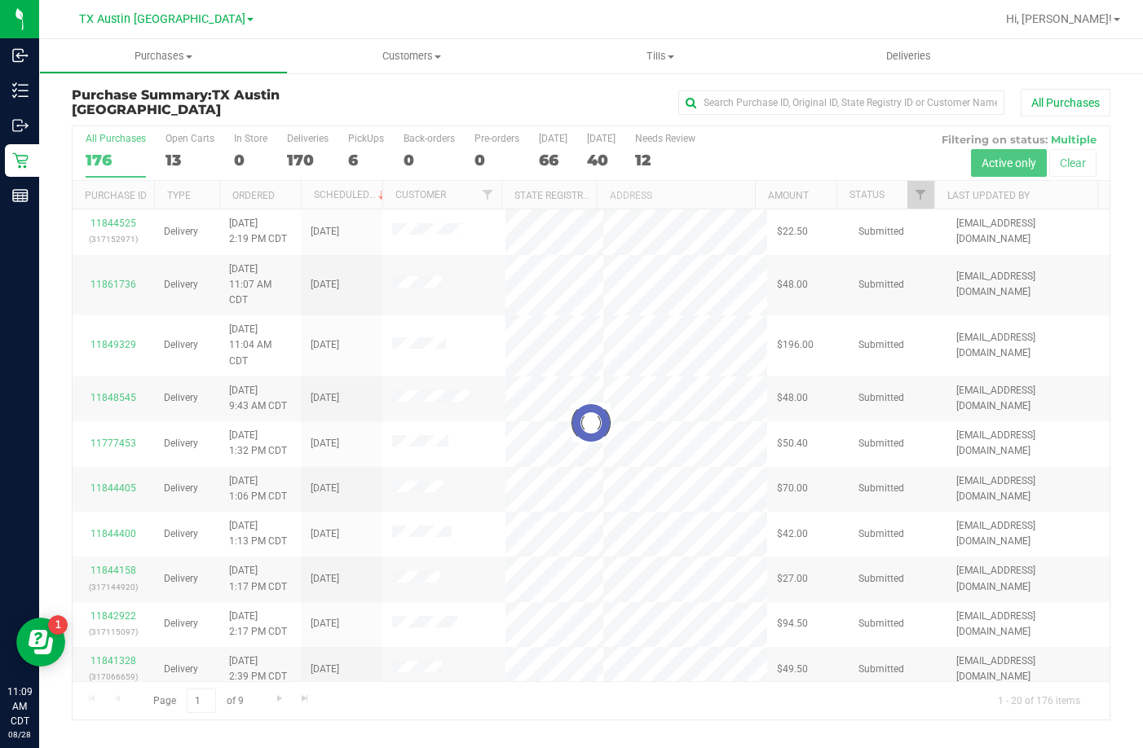
click at [358, 148] on div at bounding box center [591, 422] width 1037 height 593
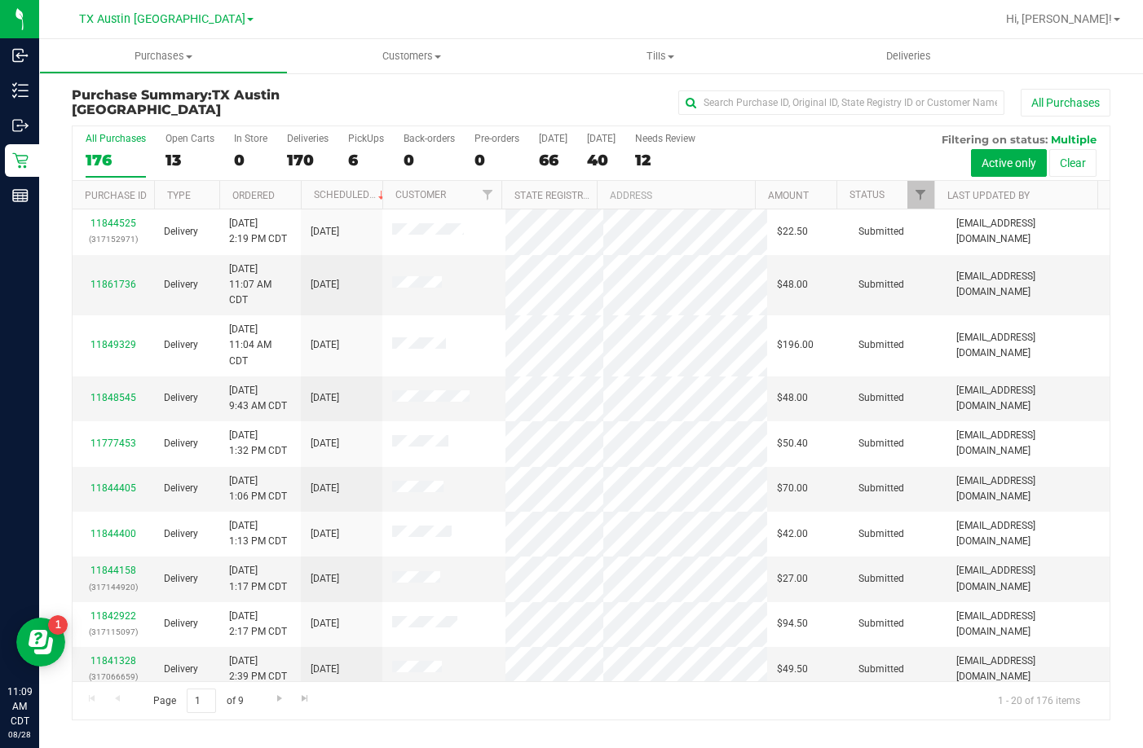
click at [358, 148] on label "PickUps 6" at bounding box center [366, 155] width 36 height 45
click at [0, 0] on input "PickUps 6" at bounding box center [0, 0] width 0 height 0
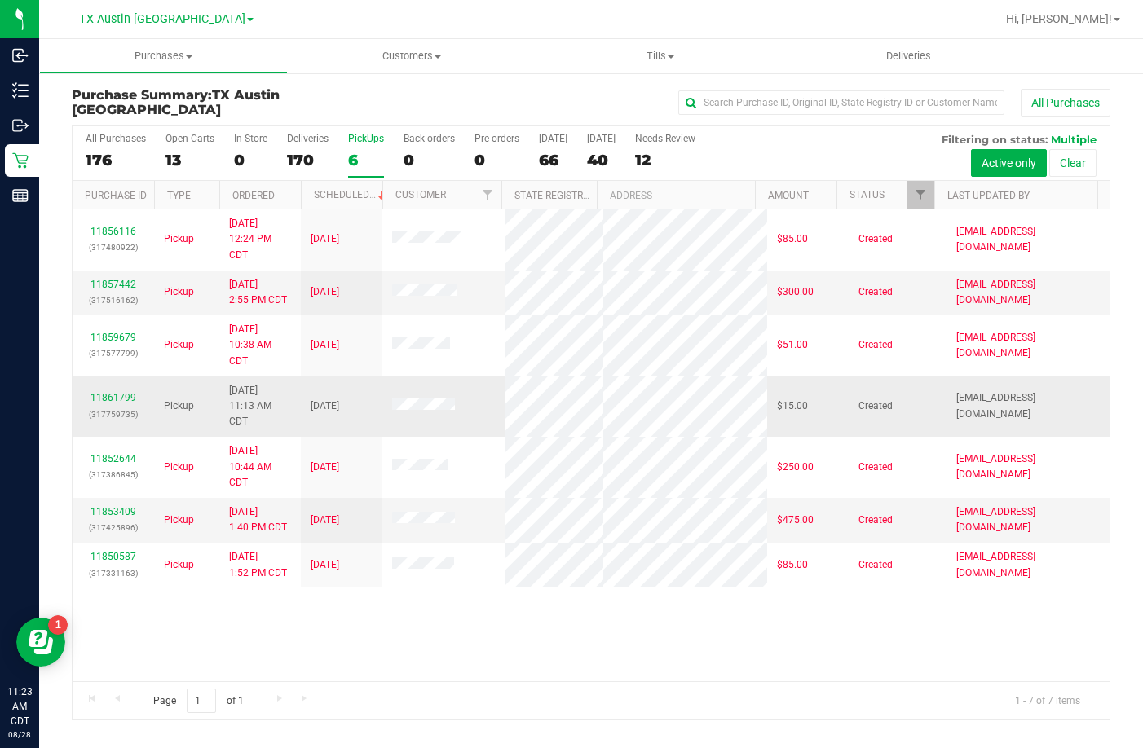
click at [125, 396] on link "11861799" at bounding box center [113, 397] width 46 height 11
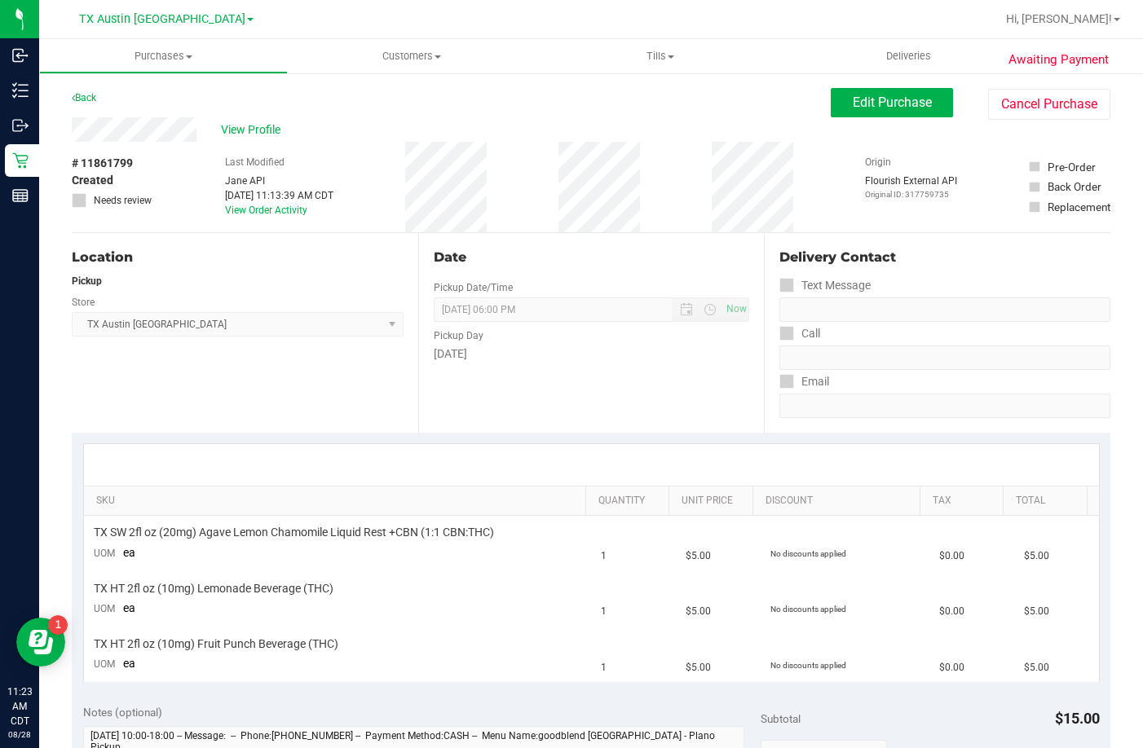
drag, startPoint x: 197, startPoint y: 124, endPoint x: 68, endPoint y: 127, distance: 128.8
click at [68, 127] on div "Awaiting Payment Back Edit Purchase Cancel Purchase View Profile # 11861799 Cre…" at bounding box center [591, 741] width 1104 height 1339
click at [879, 99] on span "Edit Purchase" at bounding box center [892, 102] width 79 height 15
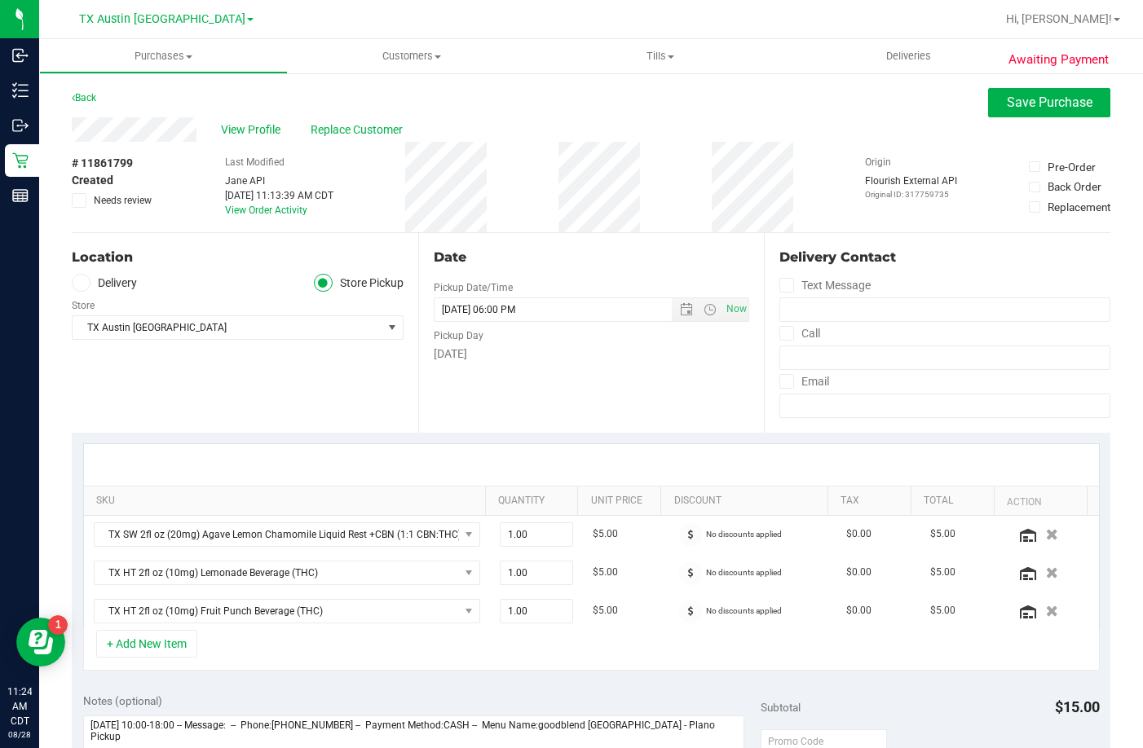
click at [88, 285] on span at bounding box center [81, 283] width 19 height 19
click at [0, 0] on input "Delivery" at bounding box center [0, 0] width 0 height 0
click at [114, 381] on span "TX Austin DC" at bounding box center [228, 375] width 310 height 23
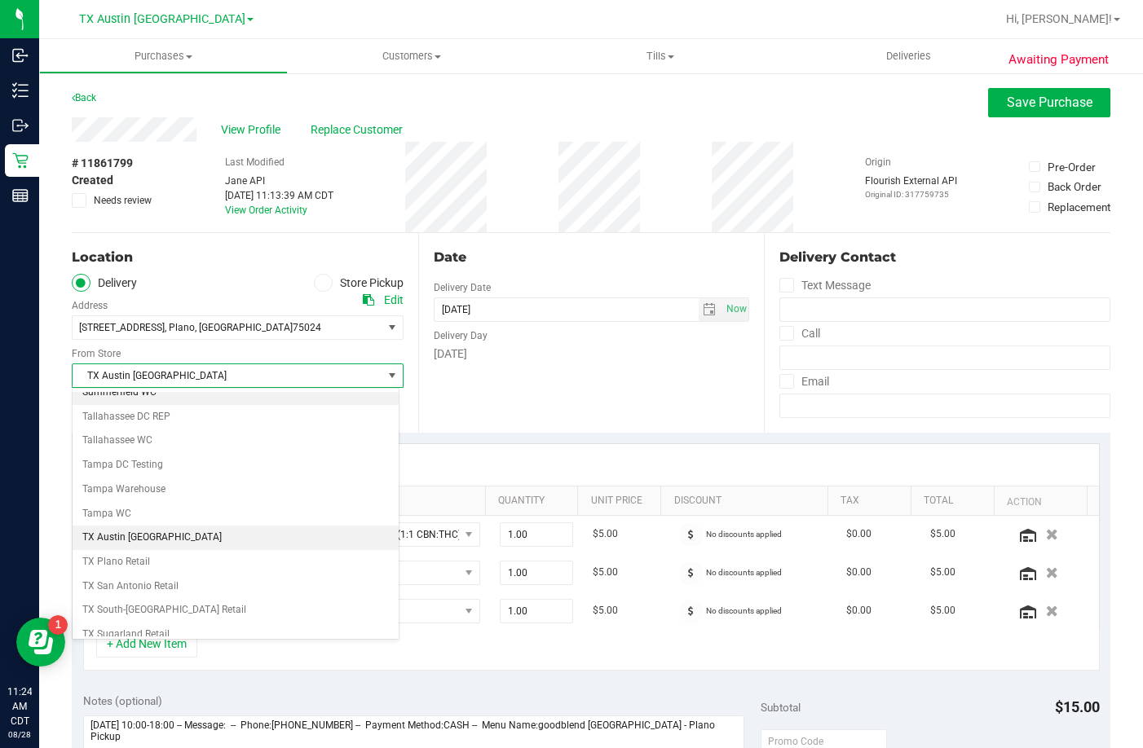
scroll to position [1184, 0]
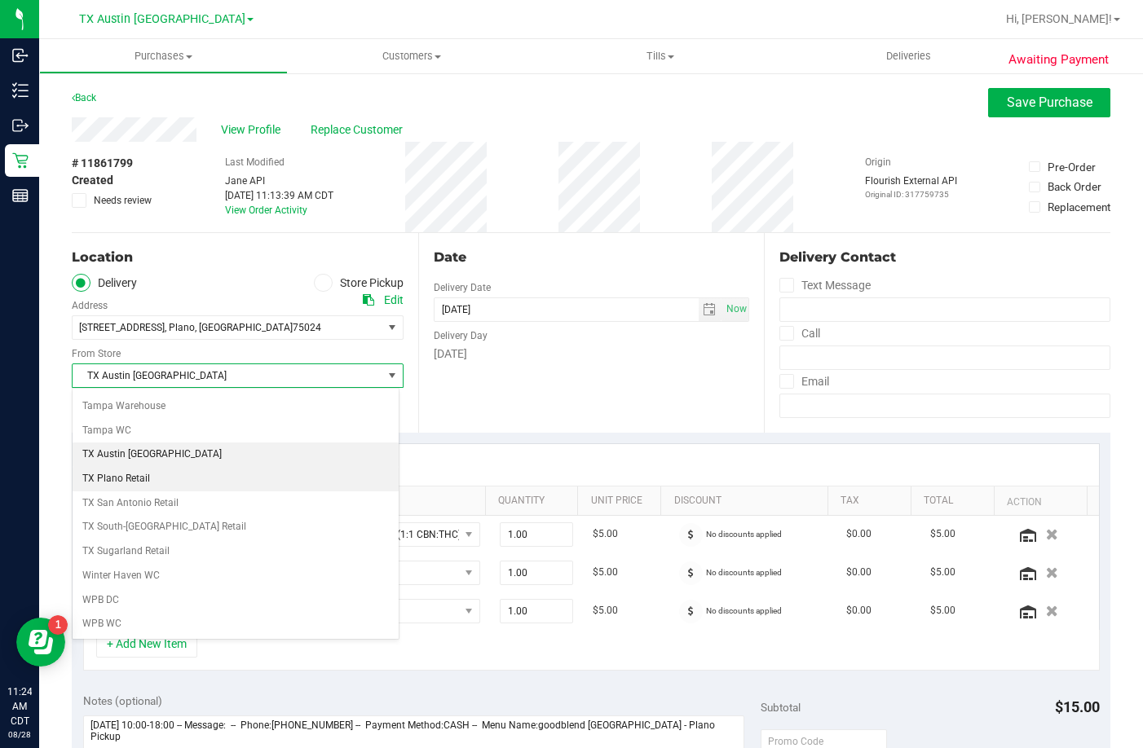
click at [143, 478] on li "TX Plano Retail" at bounding box center [236, 479] width 326 height 24
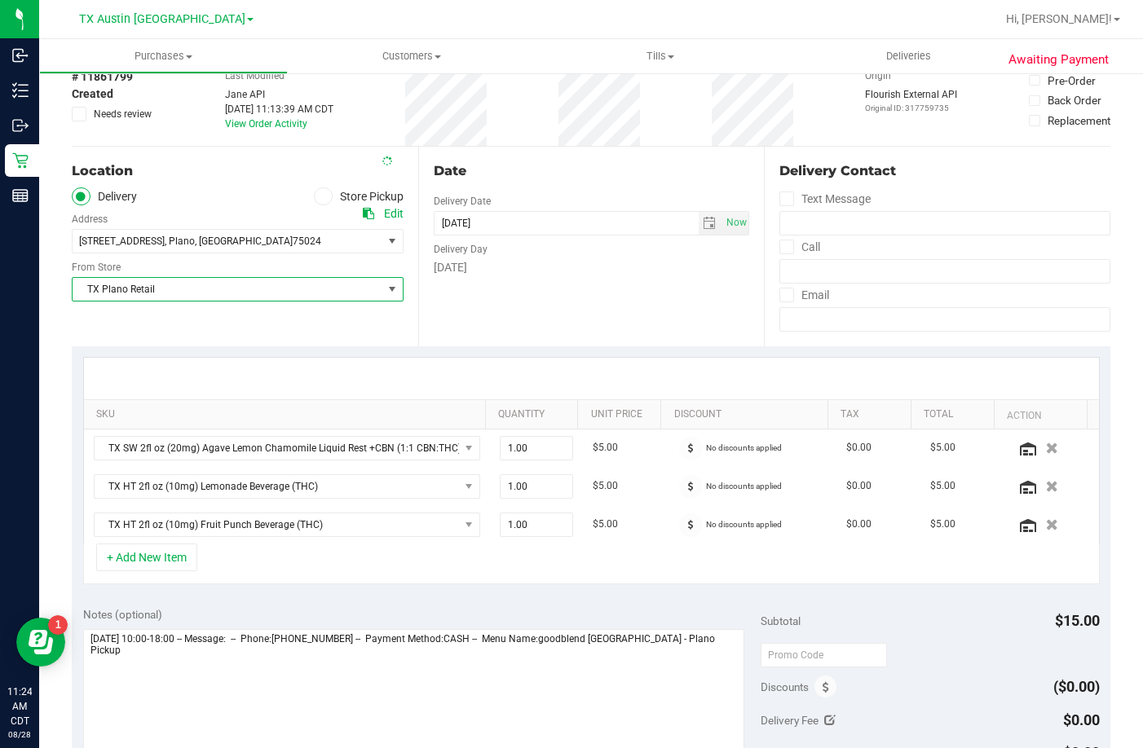
scroll to position [245, 0]
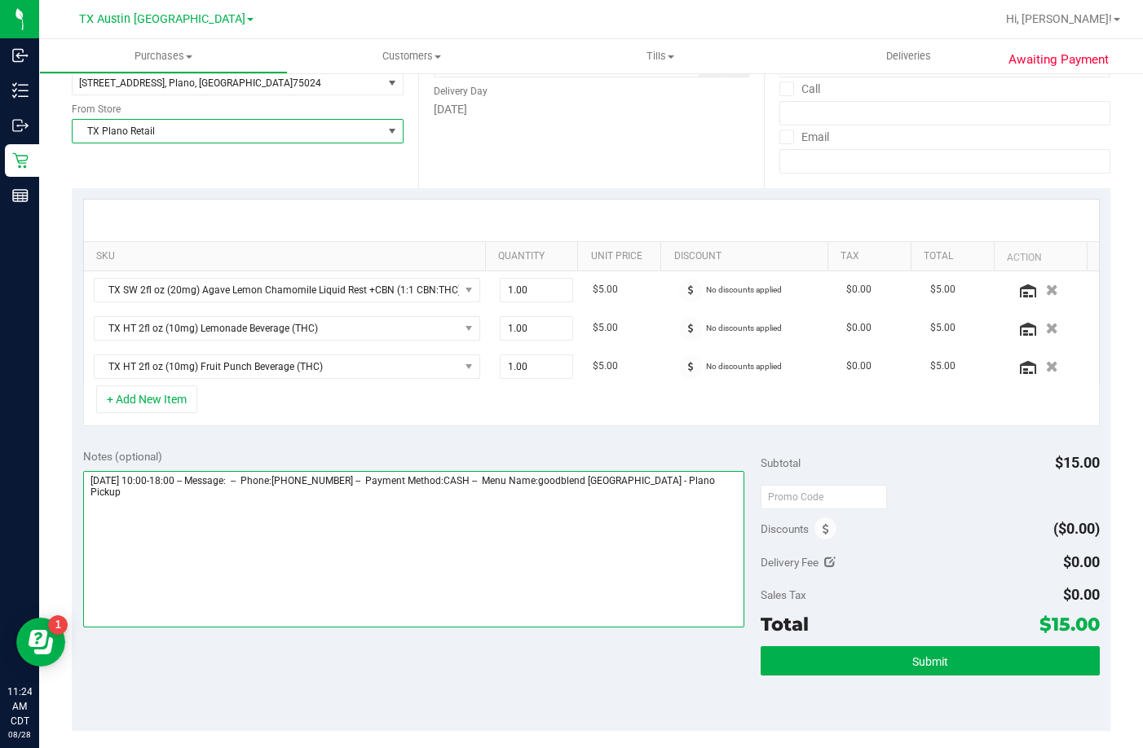
click at [716, 496] on textarea at bounding box center [413, 549] width 661 height 157
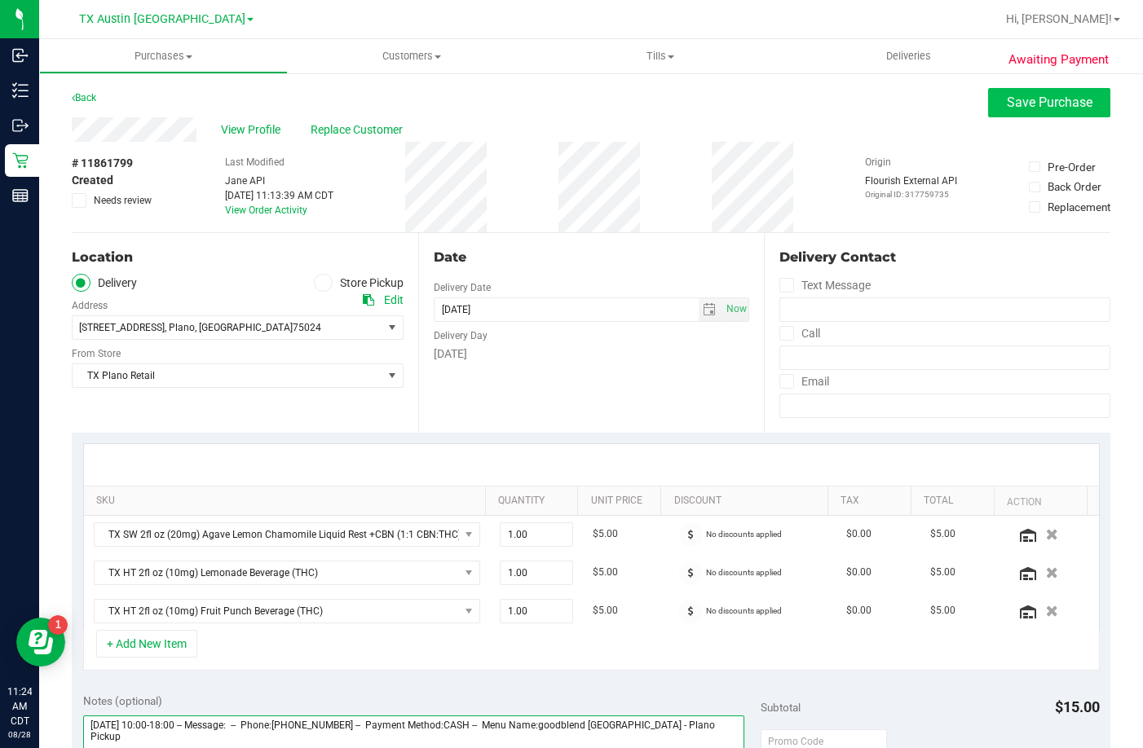
type textarea "Friday 08/29/2025 10:00-18:00 -- Message: -- Phone:9035306819 -- Payment Method…"
click at [1007, 99] on span "Save Purchase" at bounding box center [1050, 102] width 86 height 15
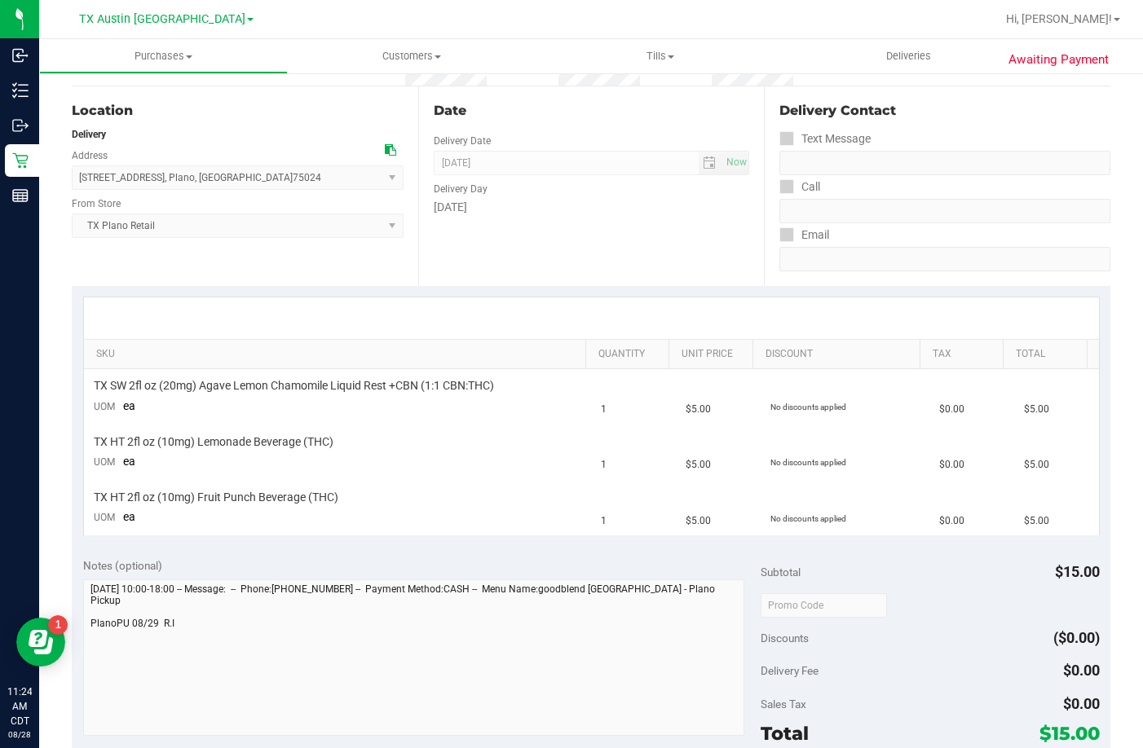
scroll to position [408, 0]
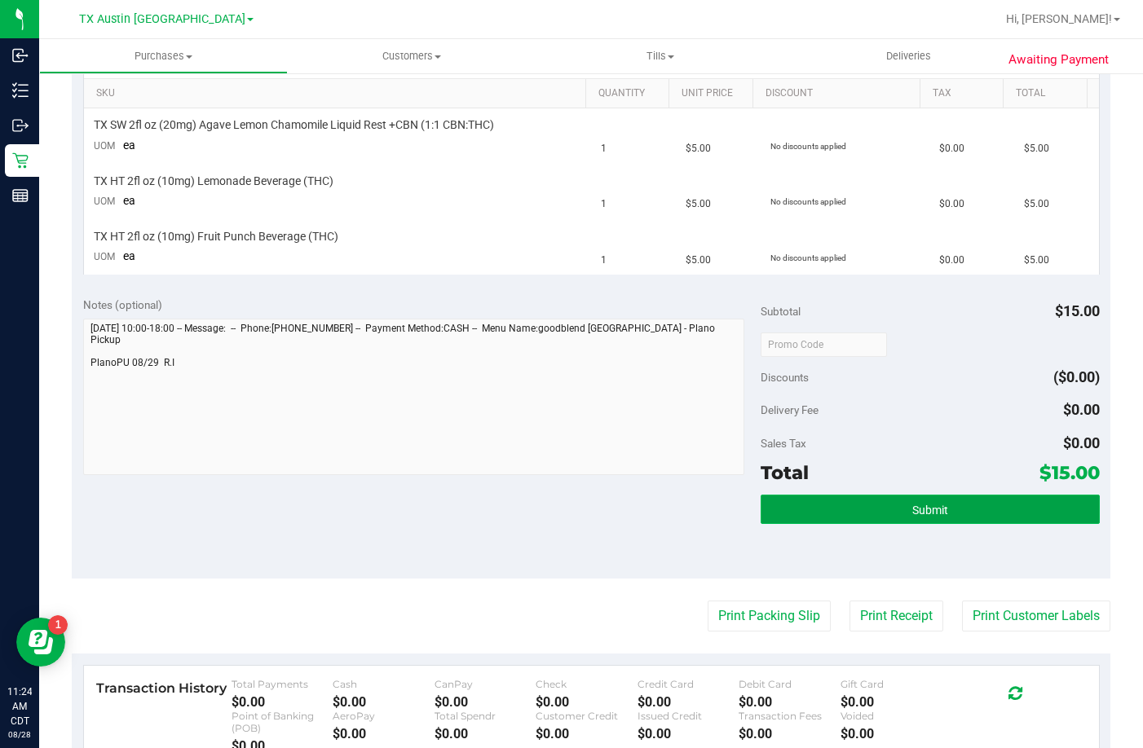
click at [826, 502] on button "Submit" at bounding box center [930, 509] width 339 height 29
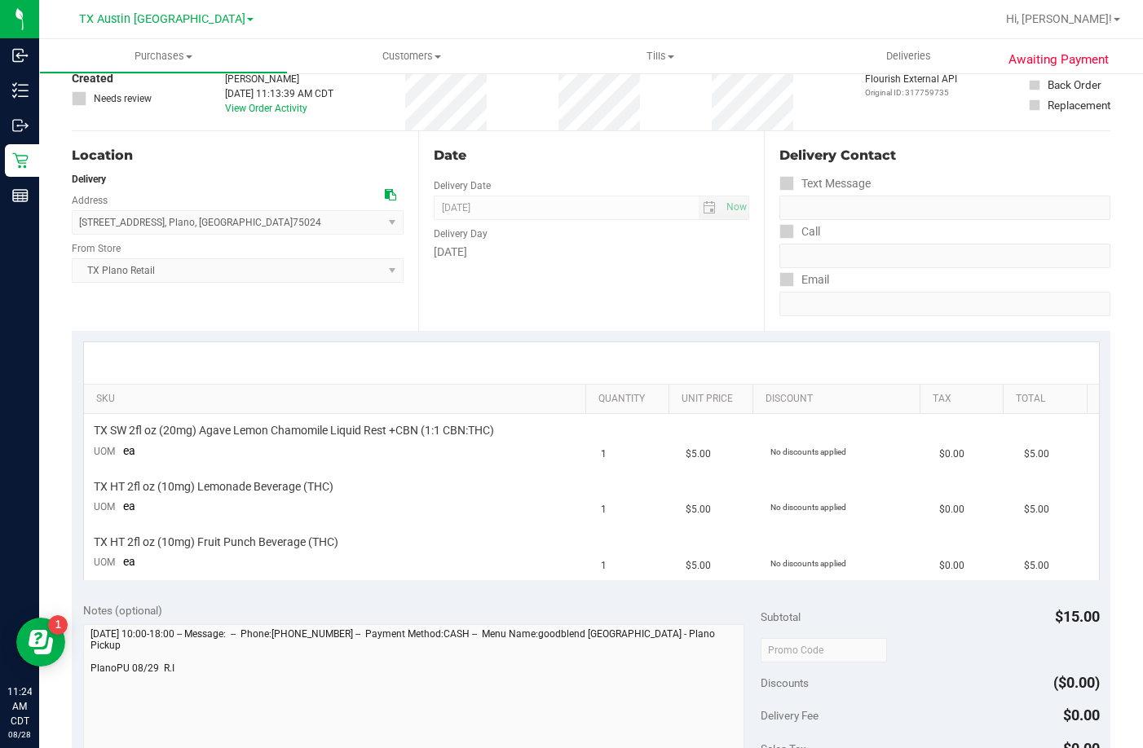
scroll to position [0, 0]
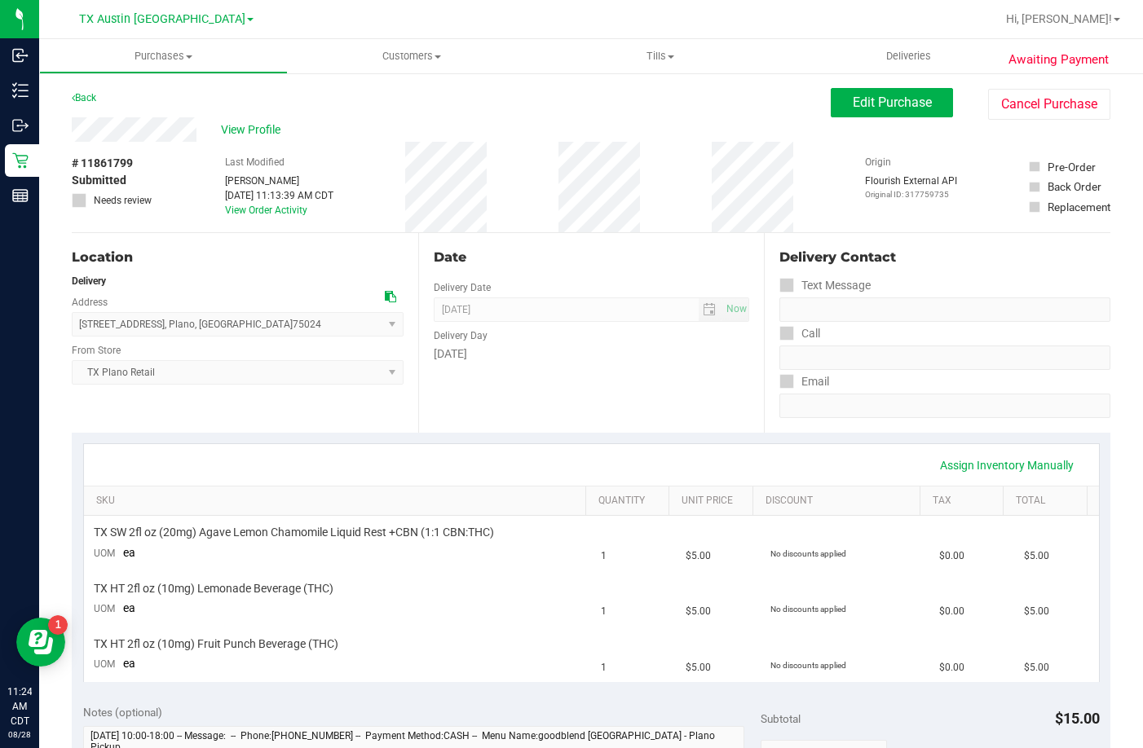
click at [246, 122] on span "View Profile" at bounding box center [253, 129] width 65 height 17
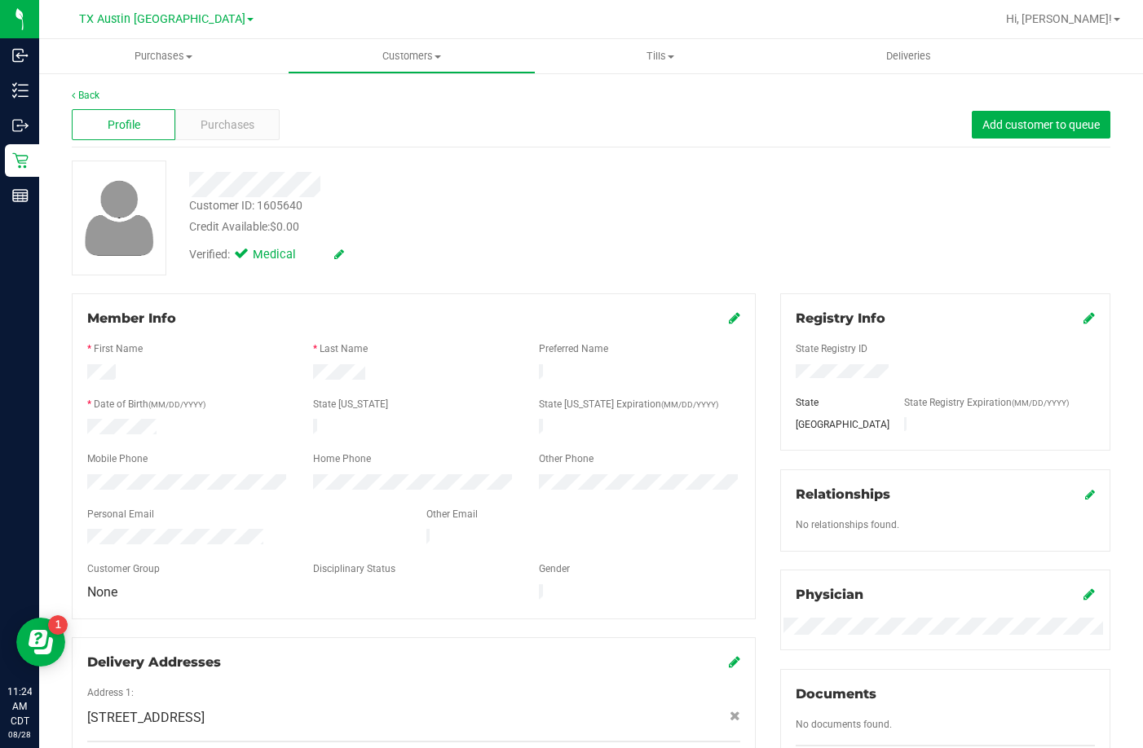
drag, startPoint x: 280, startPoint y: 523, endPoint x: 86, endPoint y: 532, distance: 193.4
click at [86, 532] on div at bounding box center [244, 539] width 339 height 20
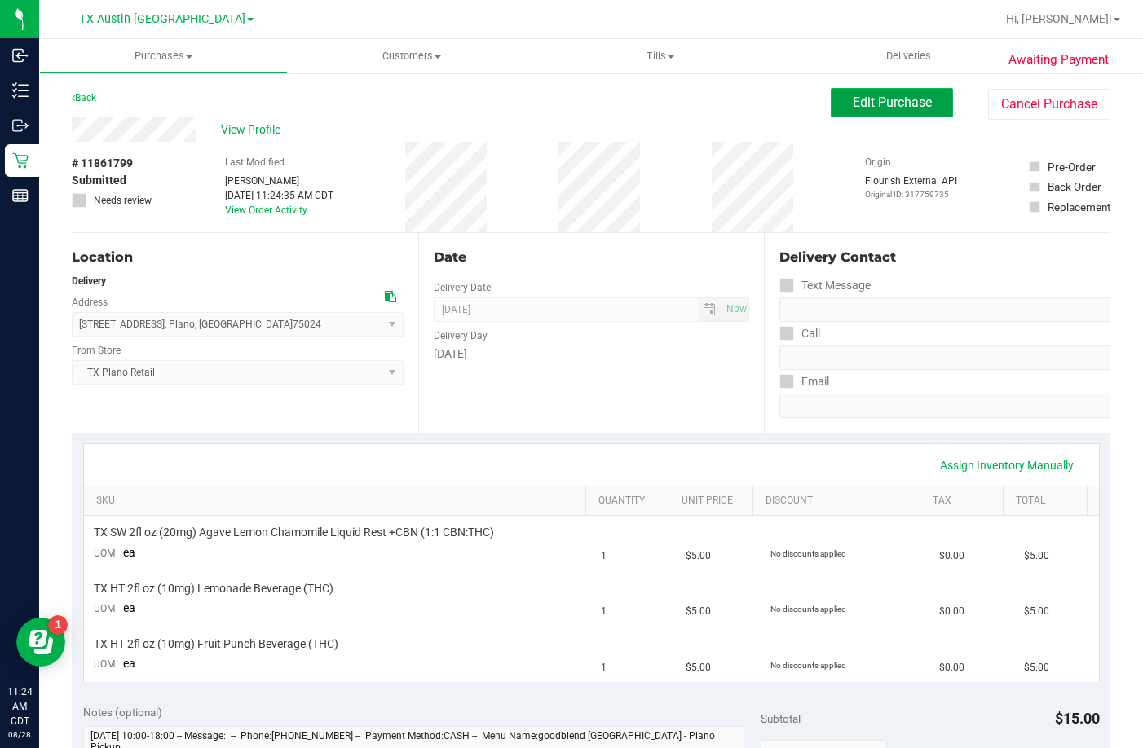
click at [926, 110] on button "Edit Purchase" at bounding box center [892, 102] width 122 height 29
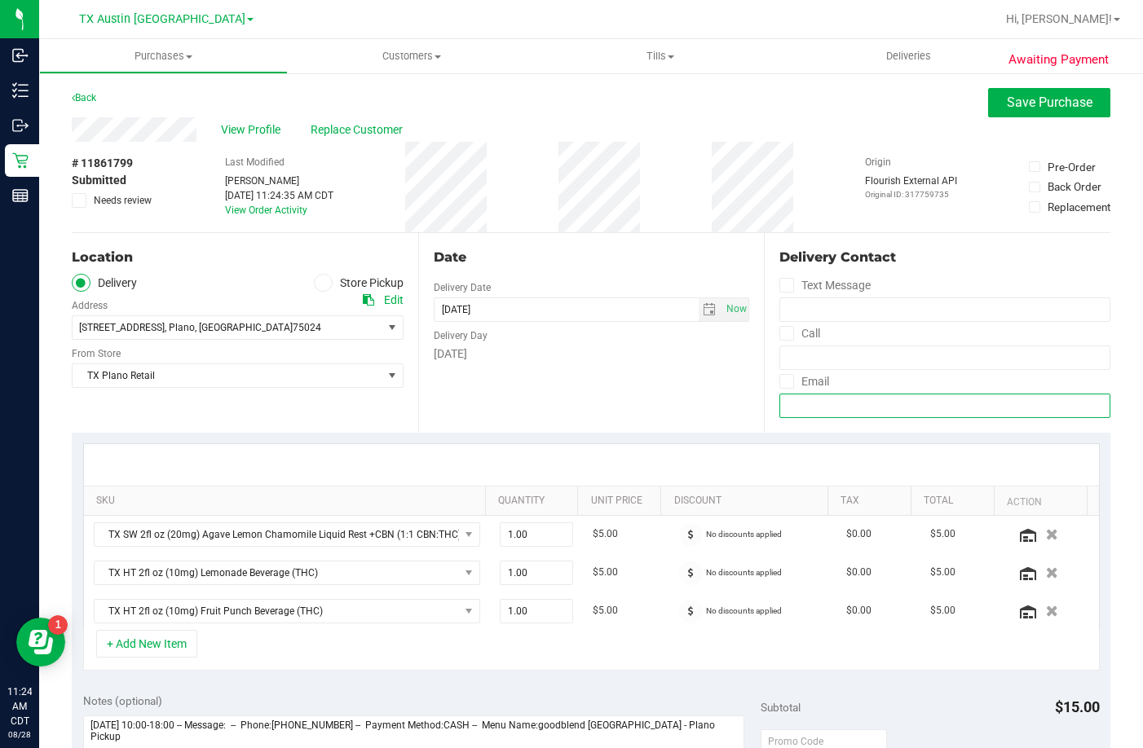
click at [831, 406] on input "email" at bounding box center [944, 406] width 331 height 24
paste input "businessberumen@gmail.com"
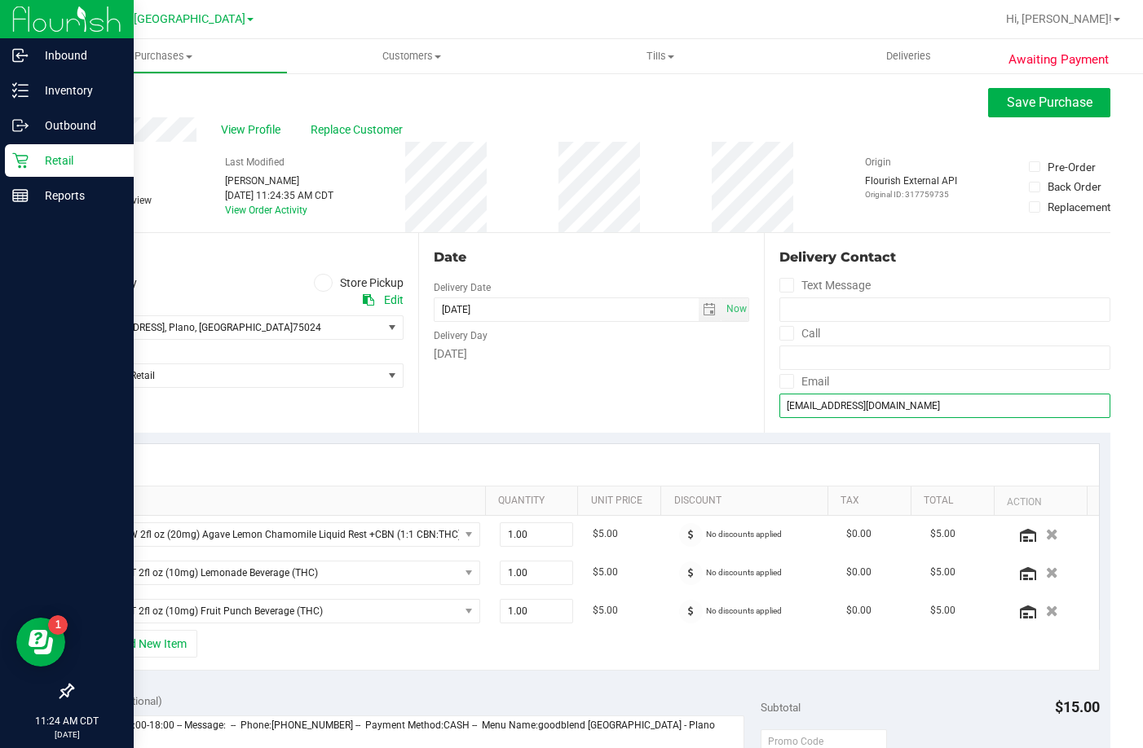
type input "businessberumen@gmail.com"
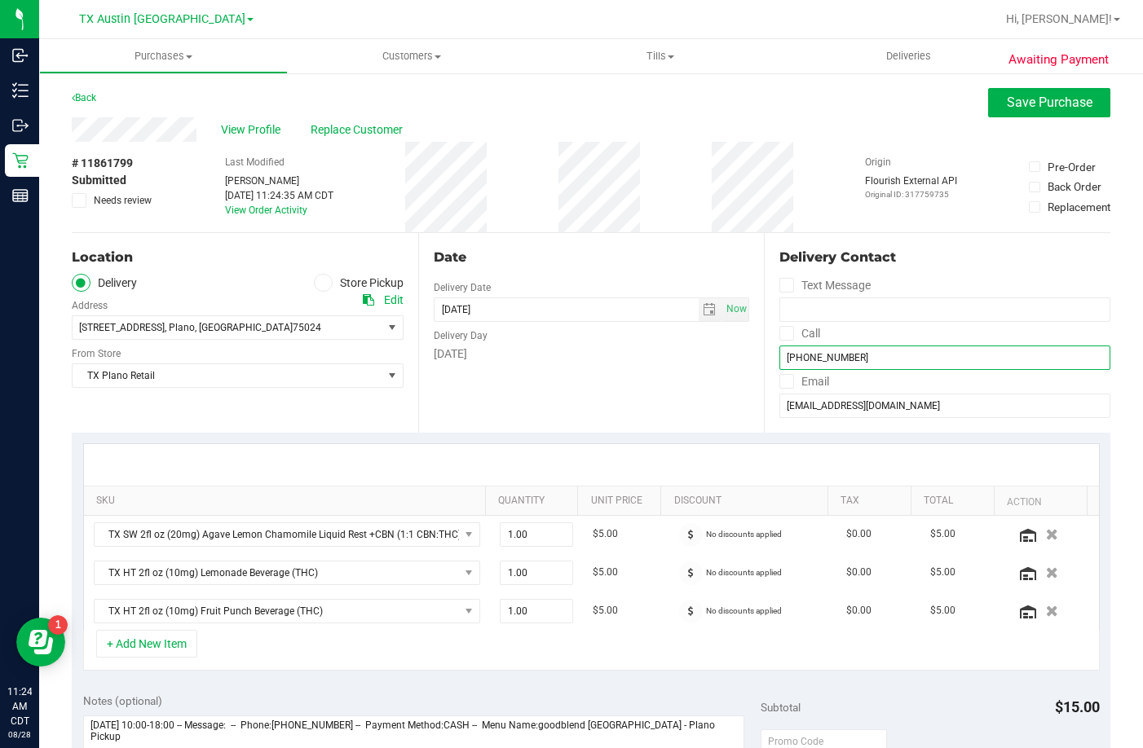
type input "(906) 530-6819"
drag, startPoint x: 783, startPoint y: 328, endPoint x: 784, endPoint y: 364, distance: 36.7
click at [783, 333] on icon at bounding box center [787, 333] width 11 height 0
click at [0, 0] on input "Call" at bounding box center [0, 0] width 0 height 0
click at [782, 381] on icon at bounding box center [787, 381] width 11 height 0
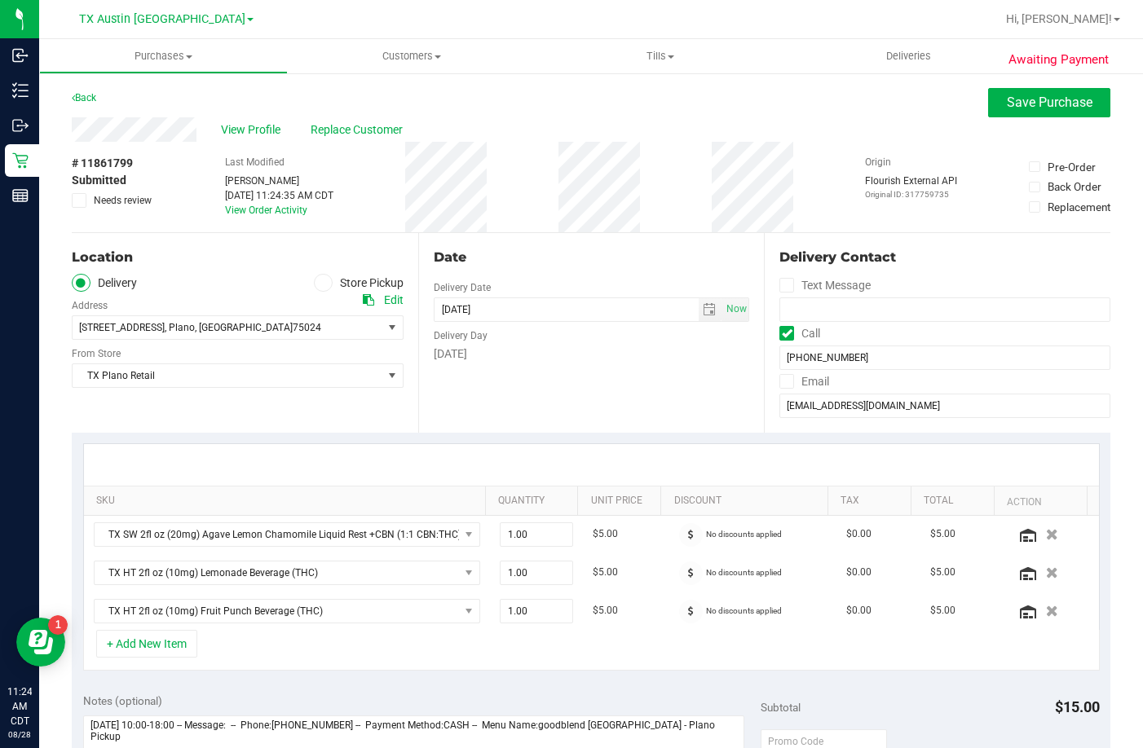
click at [0, 0] on input "Email" at bounding box center [0, 0] width 0 height 0
click at [782, 285] on icon at bounding box center [787, 285] width 11 height 0
click at [0, 0] on input "Text Message" at bounding box center [0, 0] width 0 height 0
click at [1025, 98] on span "Save Purchase" at bounding box center [1050, 102] width 86 height 15
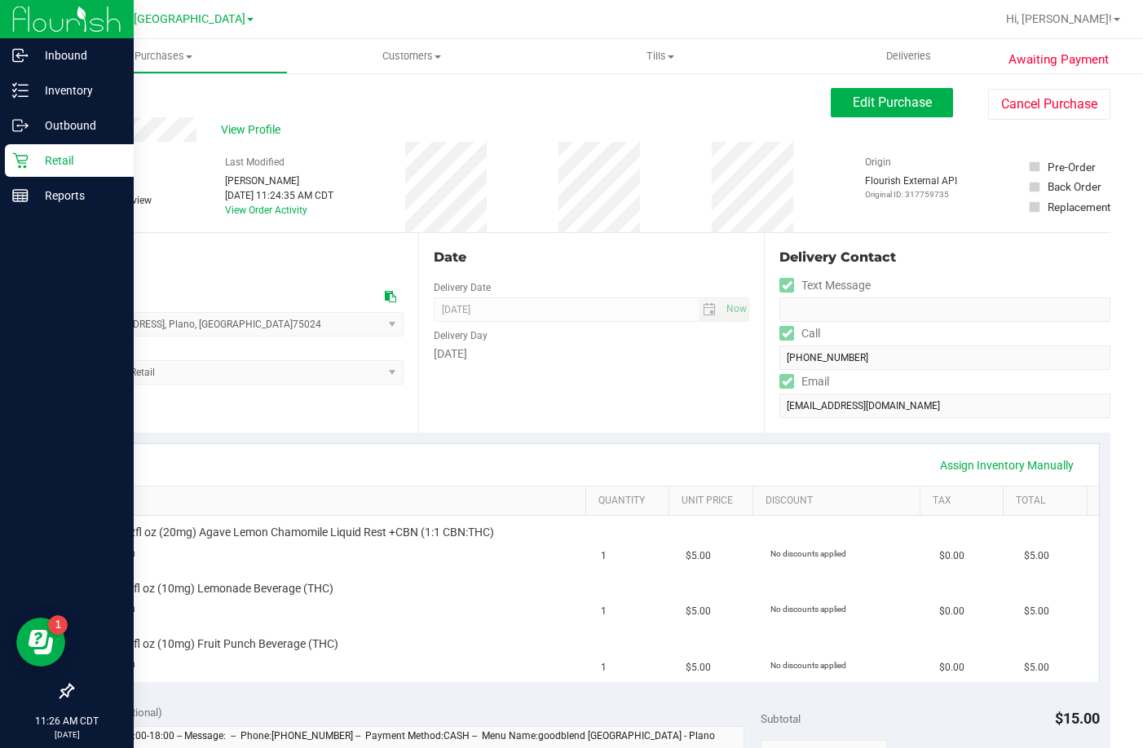
click at [21, 158] on icon at bounding box center [20, 160] width 16 height 16
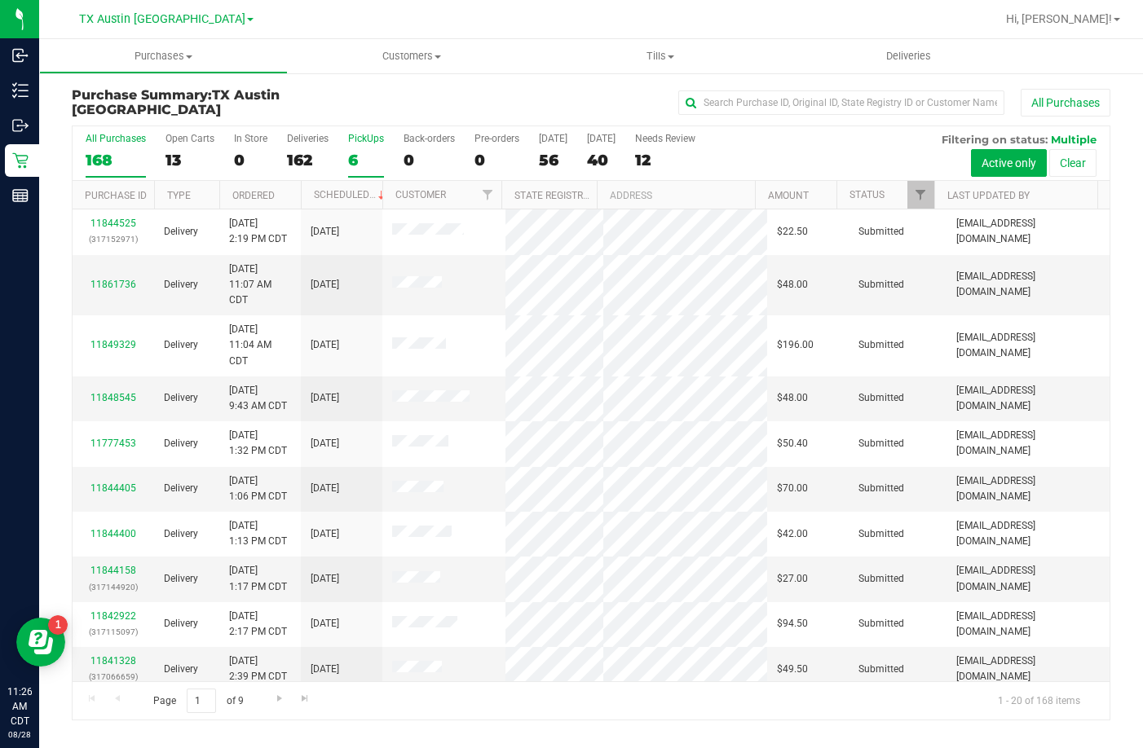
click at [360, 151] on div "6" at bounding box center [366, 160] width 36 height 19
click at [0, 0] on input "PickUps 6" at bounding box center [0, 0] width 0 height 0
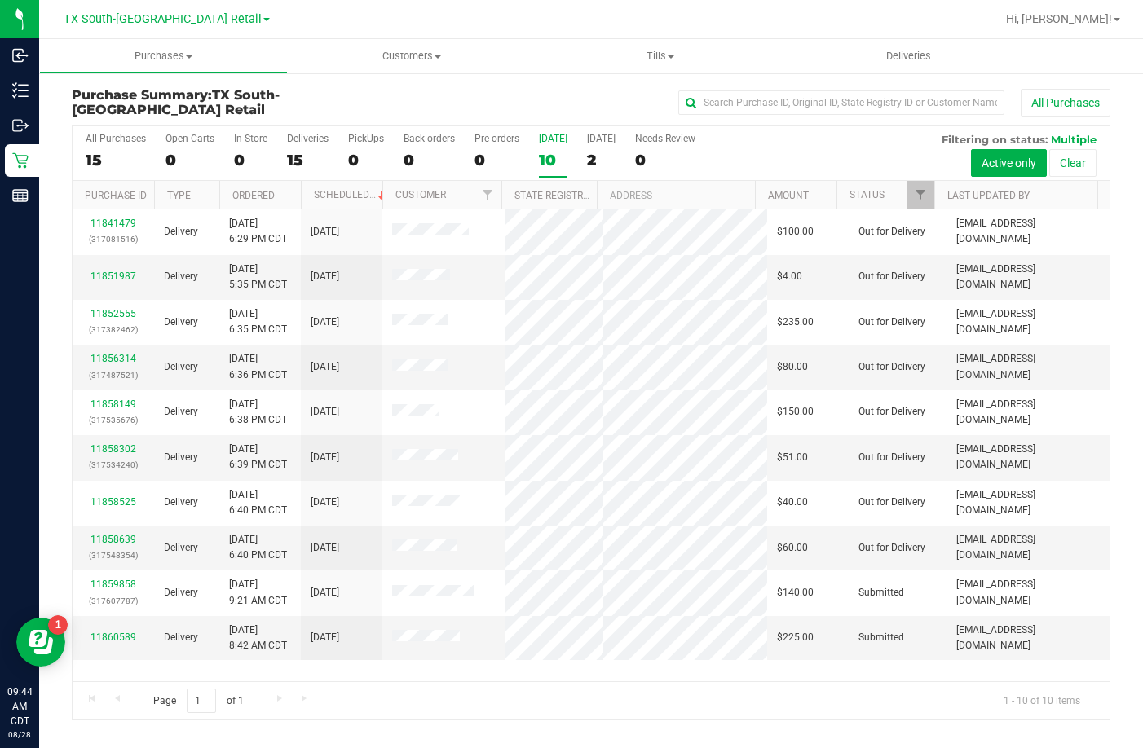
click at [561, 151] on div "10" at bounding box center [553, 160] width 29 height 19
click at [0, 0] on input "Today 10" at bounding box center [0, 0] width 0 height 0
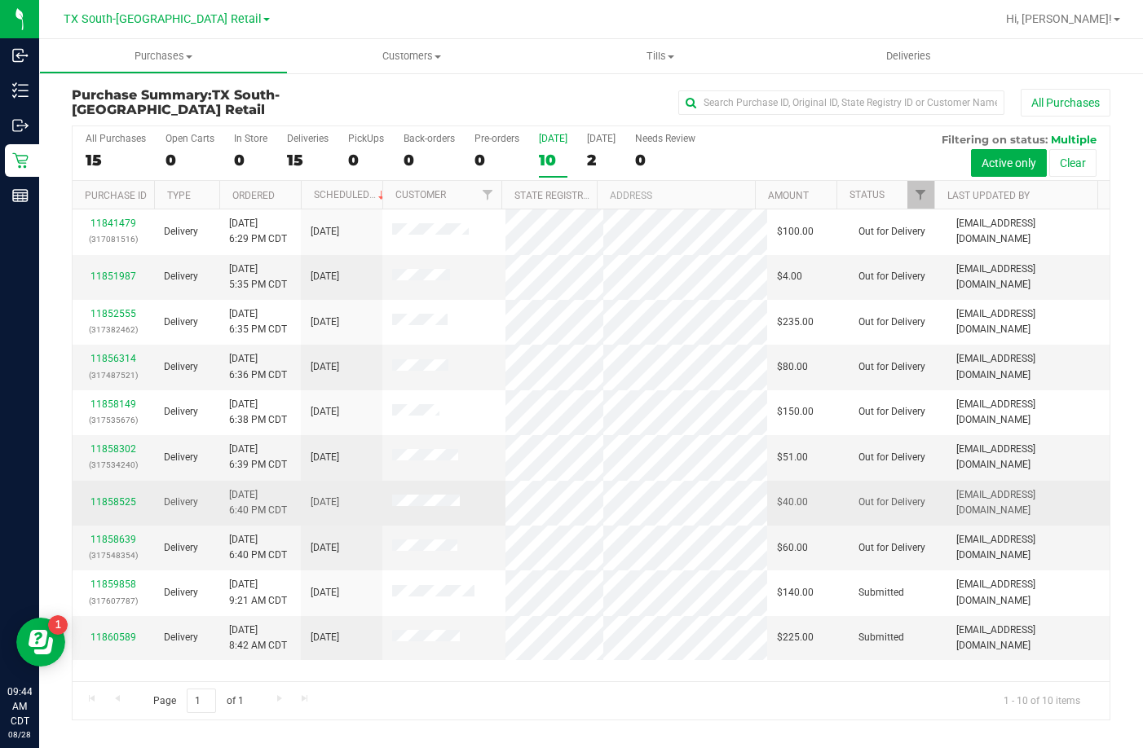
scroll to position [27, 0]
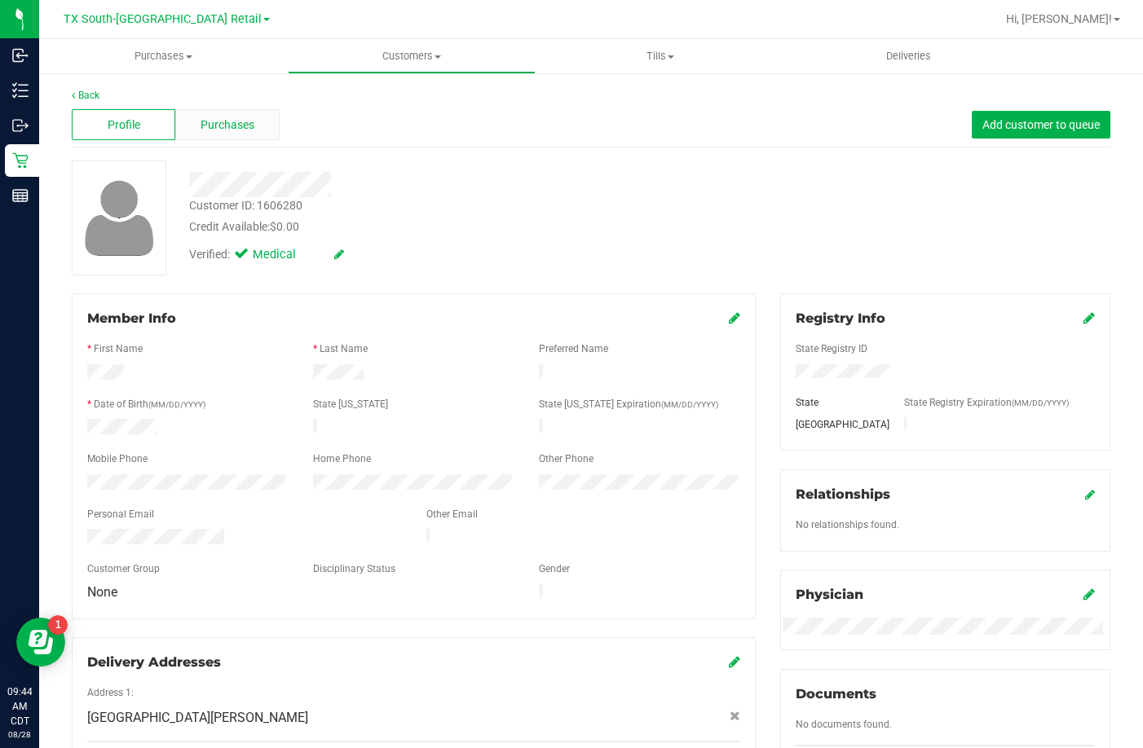
click at [210, 117] on span "Purchases" at bounding box center [228, 125] width 54 height 17
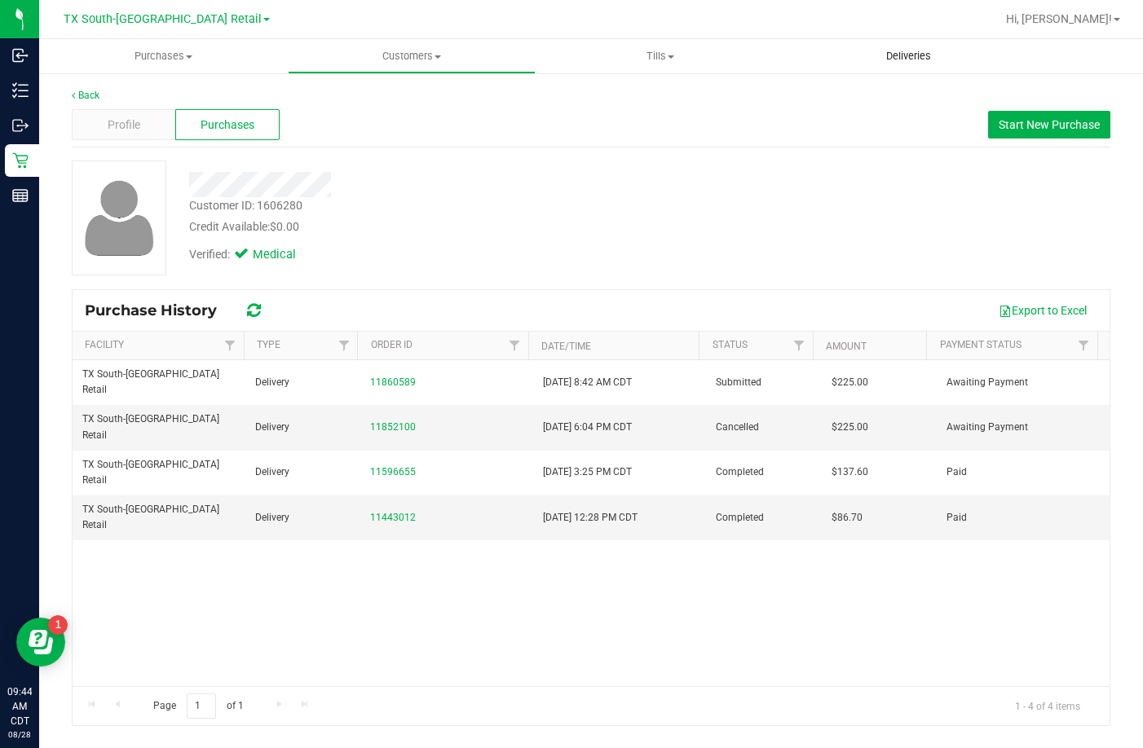
click at [949, 55] on span "Deliveries" at bounding box center [908, 56] width 89 height 15
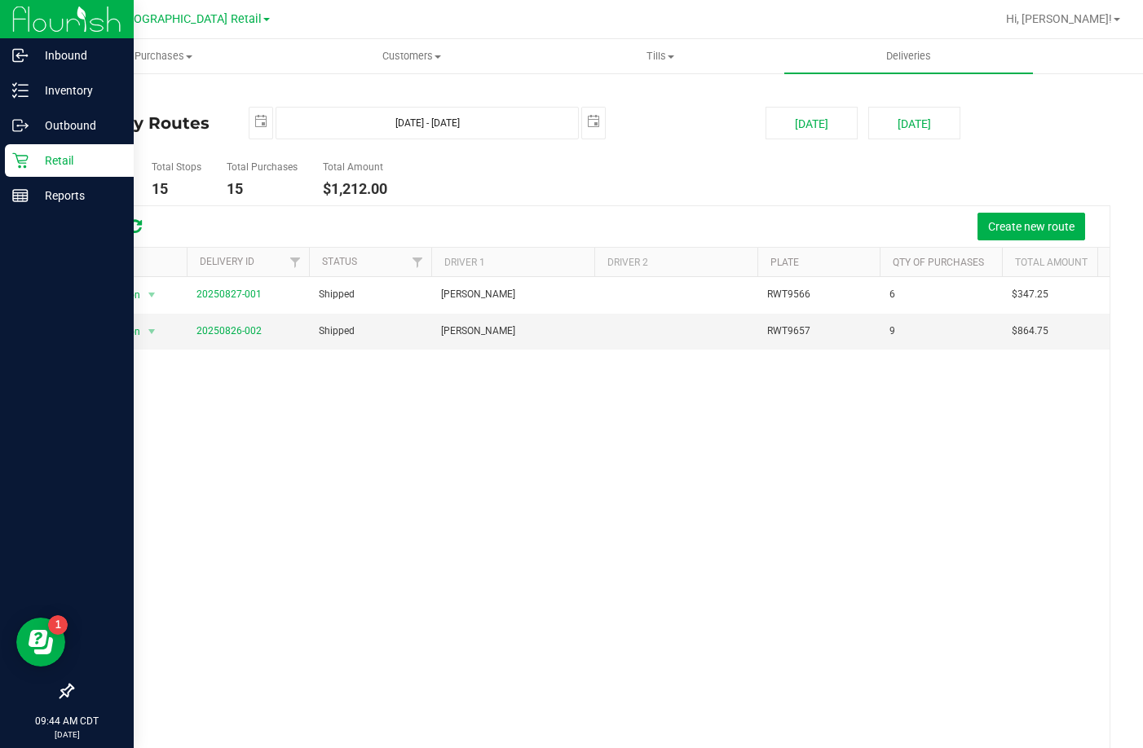
click at [27, 166] on icon at bounding box center [20, 160] width 16 height 16
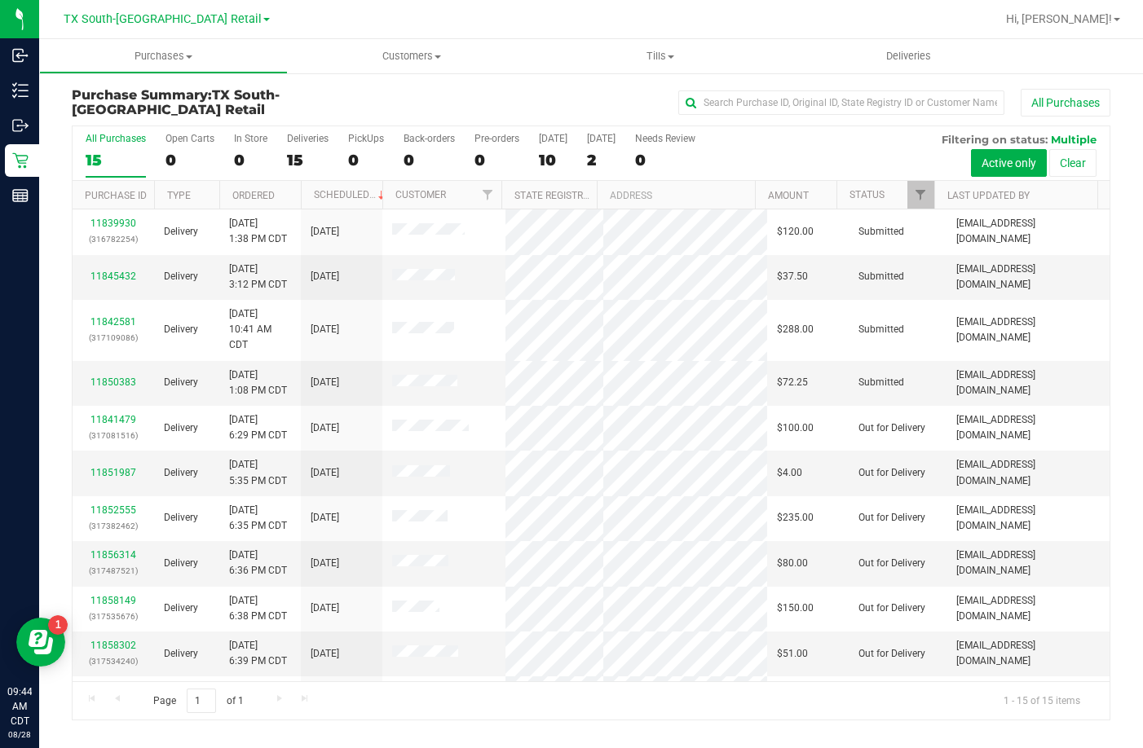
click at [536, 149] on div "All Purchases 15 Open Carts 0 In Store 0 Deliveries 15 PickUps 0 Back-orders 0 …" at bounding box center [591, 153] width 1037 height 55
click at [538, 149] on div "All Purchases 15 Open Carts 0 In Store 0 Deliveries 15 PickUps 0 Back-orders 0 …" at bounding box center [591, 153] width 1037 height 55
click at [539, 151] on div "10" at bounding box center [553, 160] width 29 height 19
click at [0, 0] on input "[DATE] 10" at bounding box center [0, 0] width 0 height 0
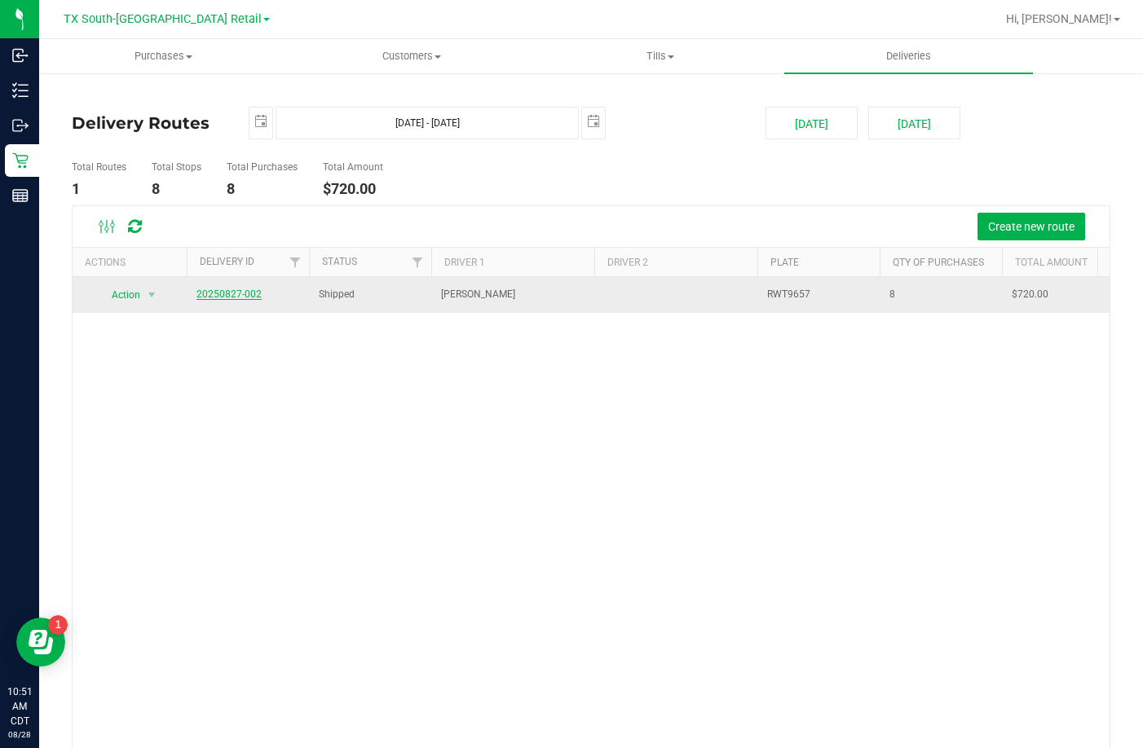
click at [215, 296] on link "20250827-002" at bounding box center [228, 294] width 65 height 11
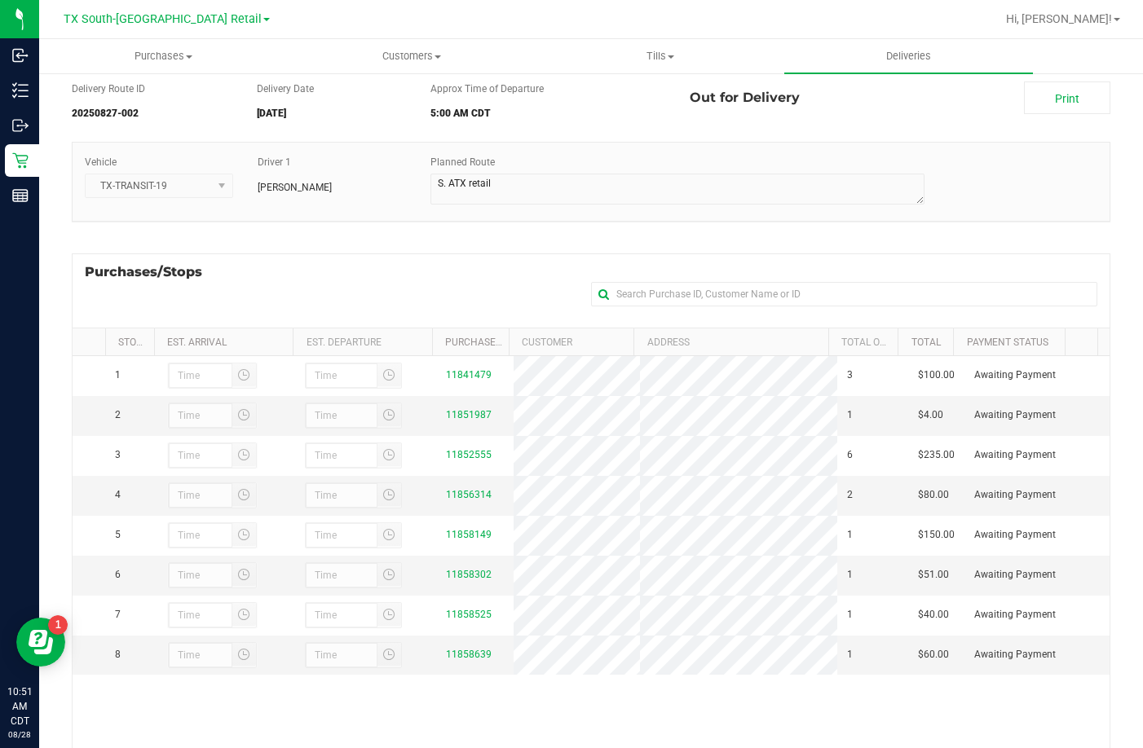
scroll to position [218, 0]
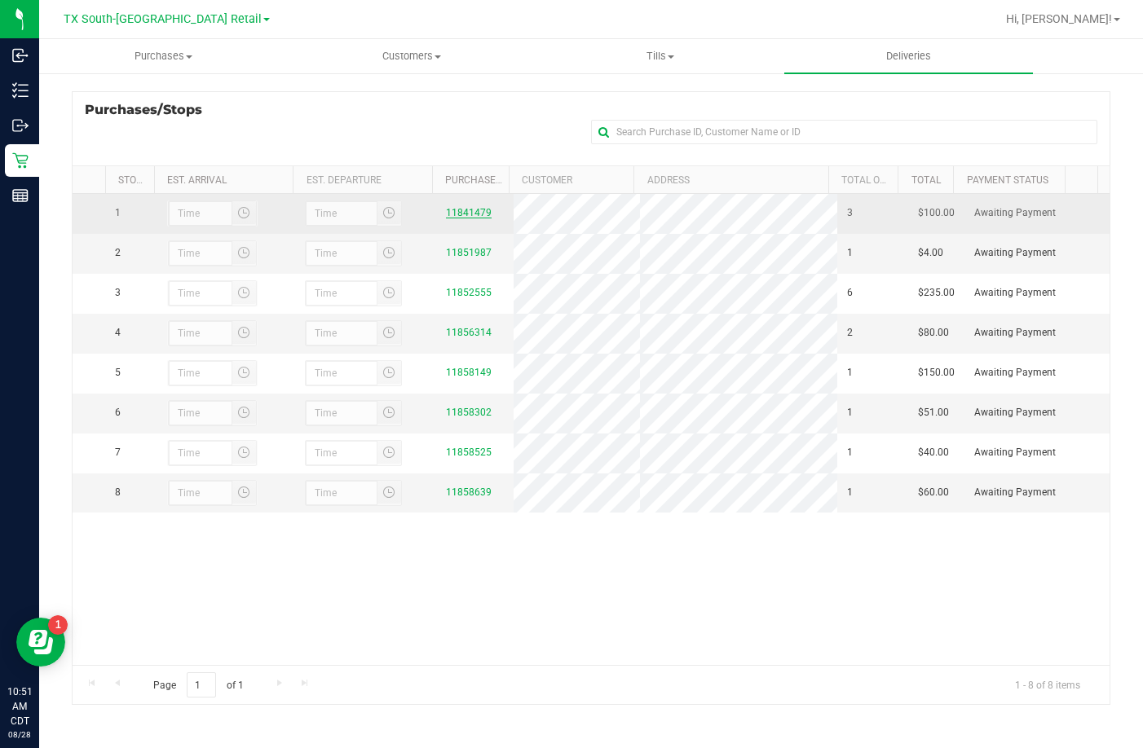
click at [470, 218] on link "11841479" at bounding box center [469, 212] width 46 height 11
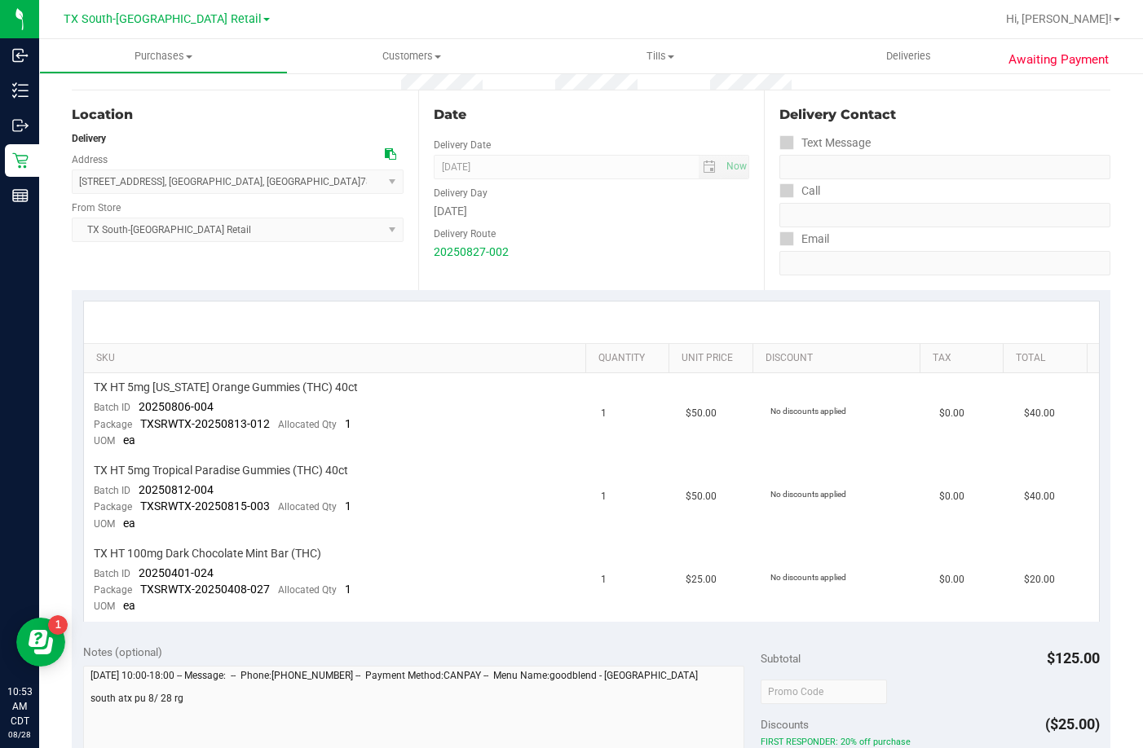
scroll to position [326, 0]
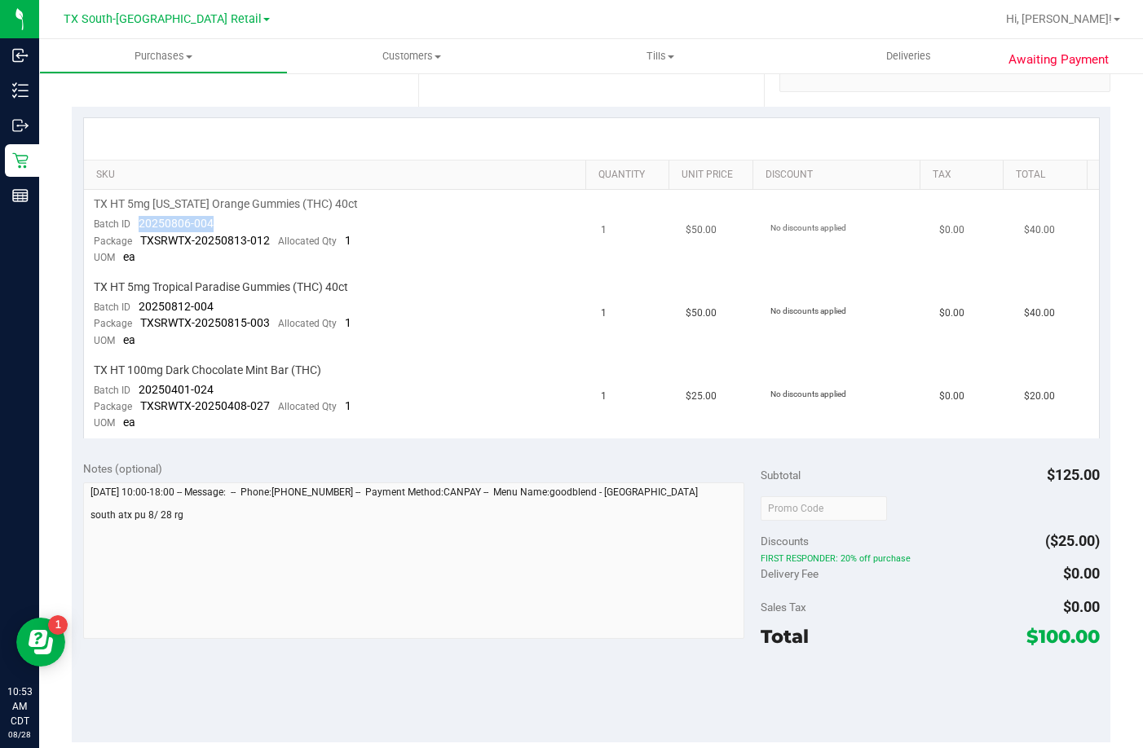
drag, startPoint x: 255, startPoint y: 223, endPoint x: 130, endPoint y: 229, distance: 124.8
click at [130, 229] on td "TX HT 5mg Texas Orange Gummies (THC) 40ct Batch ID 20250806-004 Package TXSRWTX…" at bounding box center [338, 231] width 508 height 83
drag, startPoint x: 216, startPoint y: 304, endPoint x: 137, endPoint y: 307, distance: 79.1
click at [137, 307] on td "TX HT 5mg Tropical Paradise Gummies (THC) 40ct Batch ID 20250812-004 Package TX…" at bounding box center [338, 314] width 508 height 83
drag, startPoint x: 236, startPoint y: 386, endPoint x: 146, endPoint y: 389, distance: 90.5
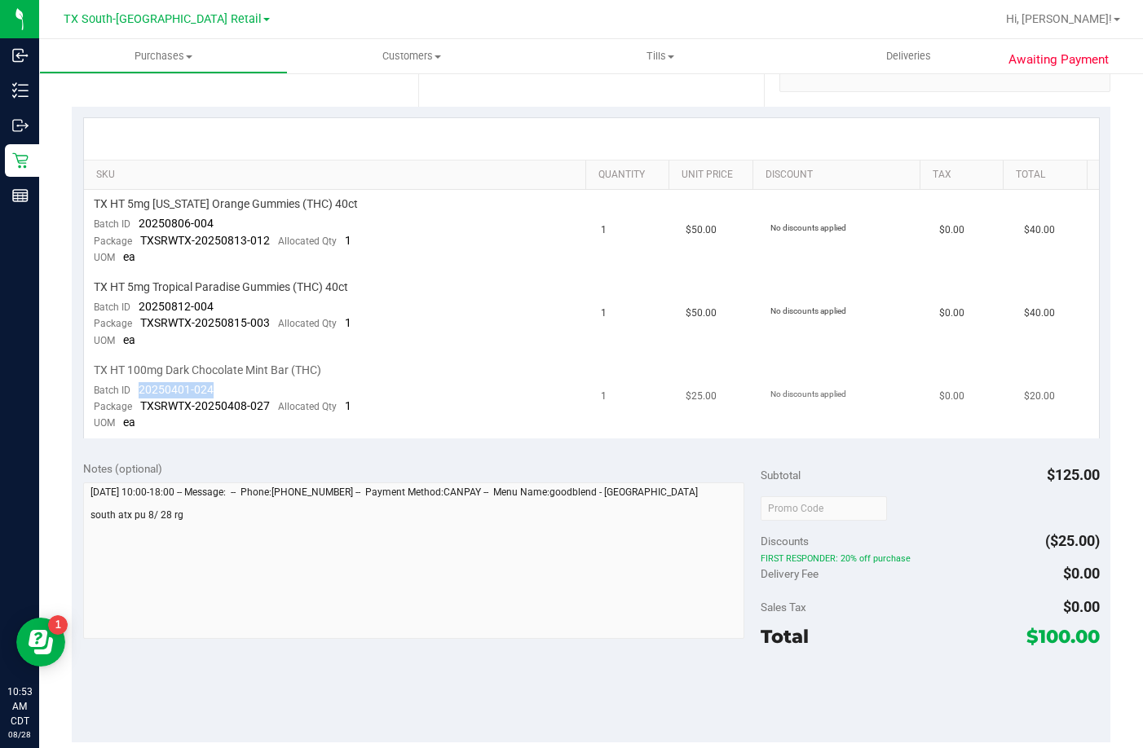
click at [143, 389] on td "TX HT 100mg Dark Chocolate Mint Bar (THC) Batch ID 20250401-024 Package TXSRWTX…" at bounding box center [338, 397] width 508 height 82
click at [232, 386] on td "TX HT 100mg Dark Chocolate Mint Bar (THC) Batch ID 20250401-024 Package TXSRWTX…" at bounding box center [338, 397] width 508 height 82
drag, startPoint x: 224, startPoint y: 389, endPoint x: 151, endPoint y: 392, distance: 73.4
click at [136, 393] on td "TX HT 100mg Dark Chocolate Mint Bar (THC) Batch ID 20250401-024 Package TXSRWTX…" at bounding box center [338, 397] width 508 height 82
click at [894, 43] on uib-tab-heading "Deliveries" at bounding box center [908, 56] width 249 height 34
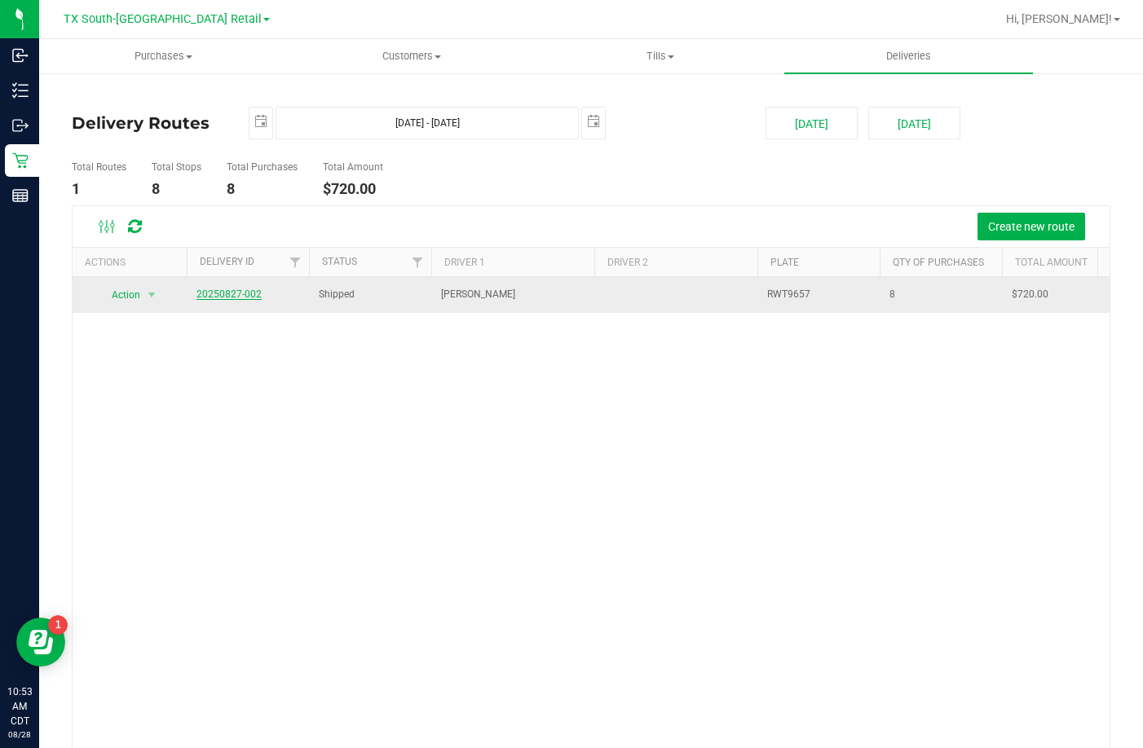
click at [227, 295] on link "20250827-002" at bounding box center [228, 294] width 65 height 11
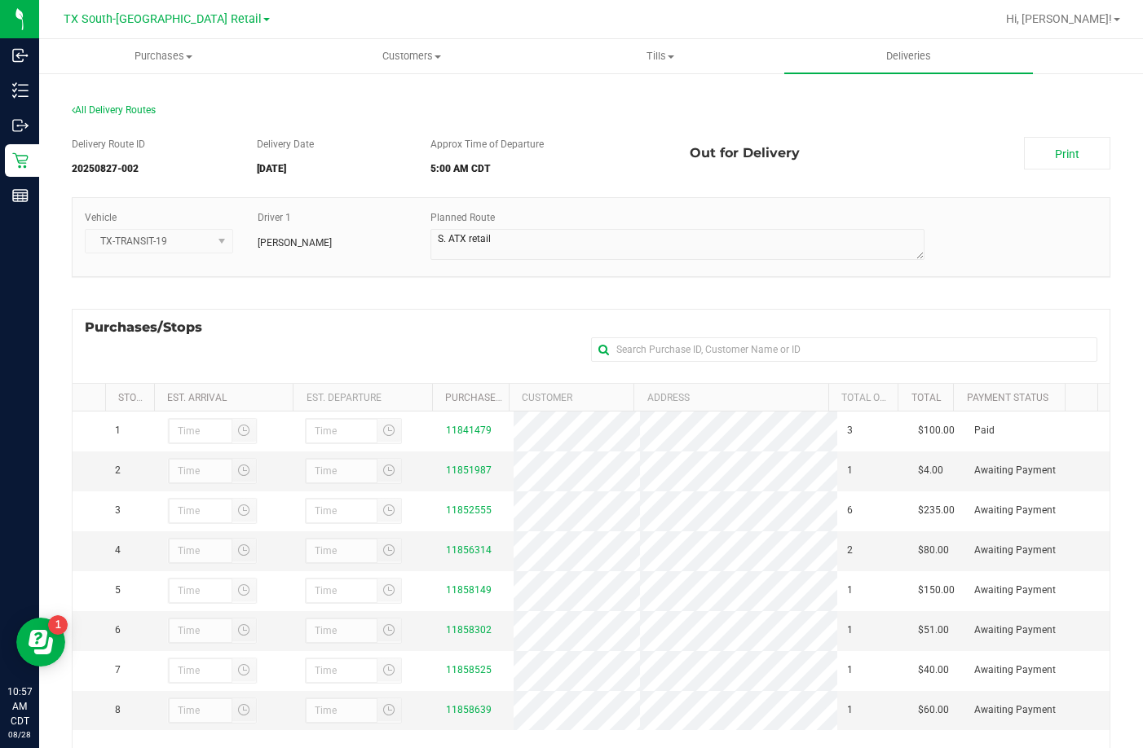
scroll to position [163, 0]
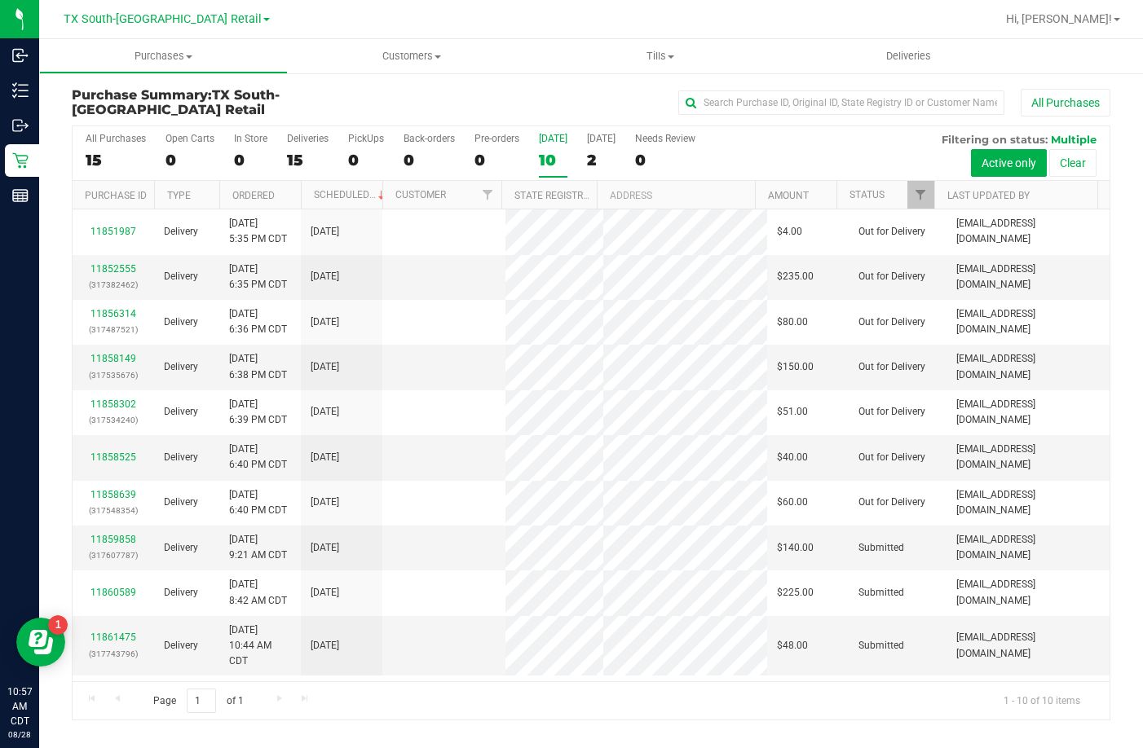
click at [554, 172] on label "[DATE] 10" at bounding box center [553, 155] width 29 height 45
click at [0, 0] on input "[DATE] 10" at bounding box center [0, 0] width 0 height 0
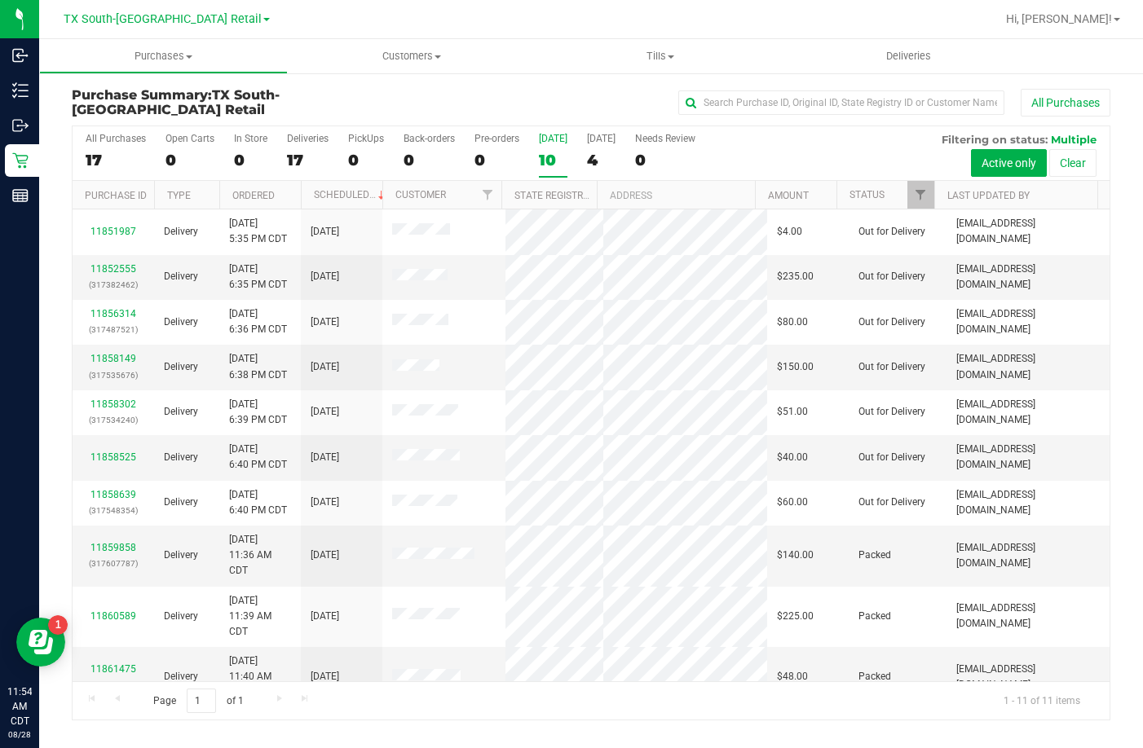
click at [541, 152] on div "10" at bounding box center [553, 160] width 29 height 19
click at [0, 0] on input "[DATE] 10" at bounding box center [0, 0] width 0 height 0
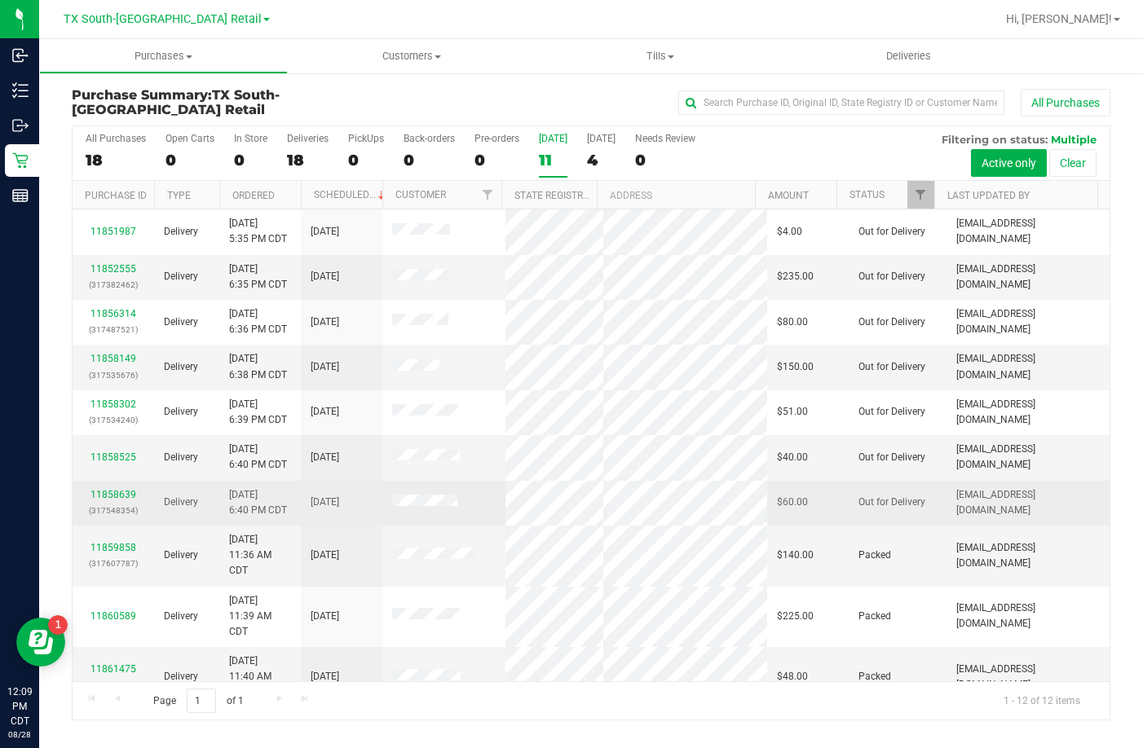
scroll to position [179, 0]
